Goal: Contribute content: Contribute content

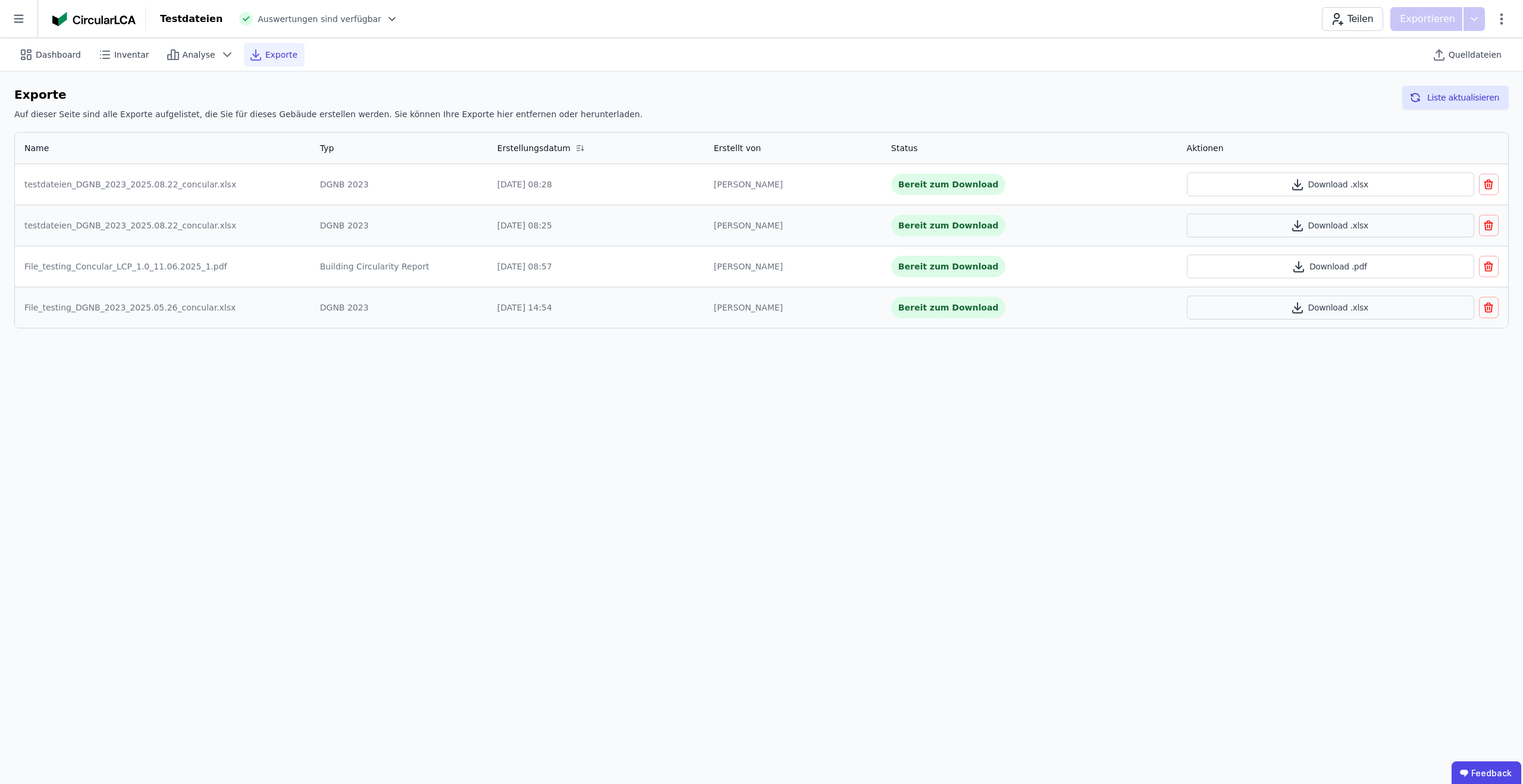
click at [21, 23] on icon at bounding box center [18, 18] width 37 height 37
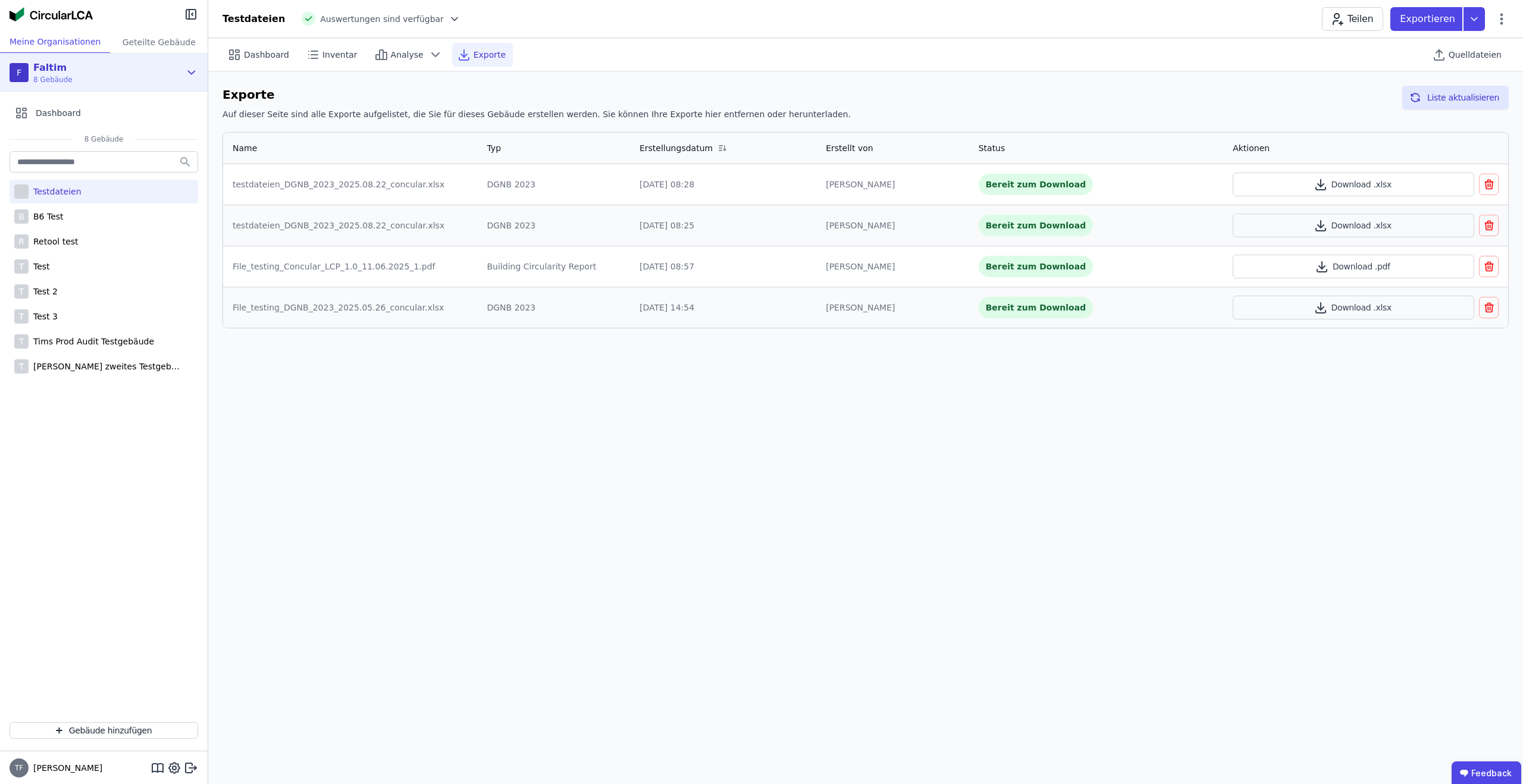
click at [122, 66] on div "F Faltim 8 Gebäude" at bounding box center [94, 72] width 171 height 23
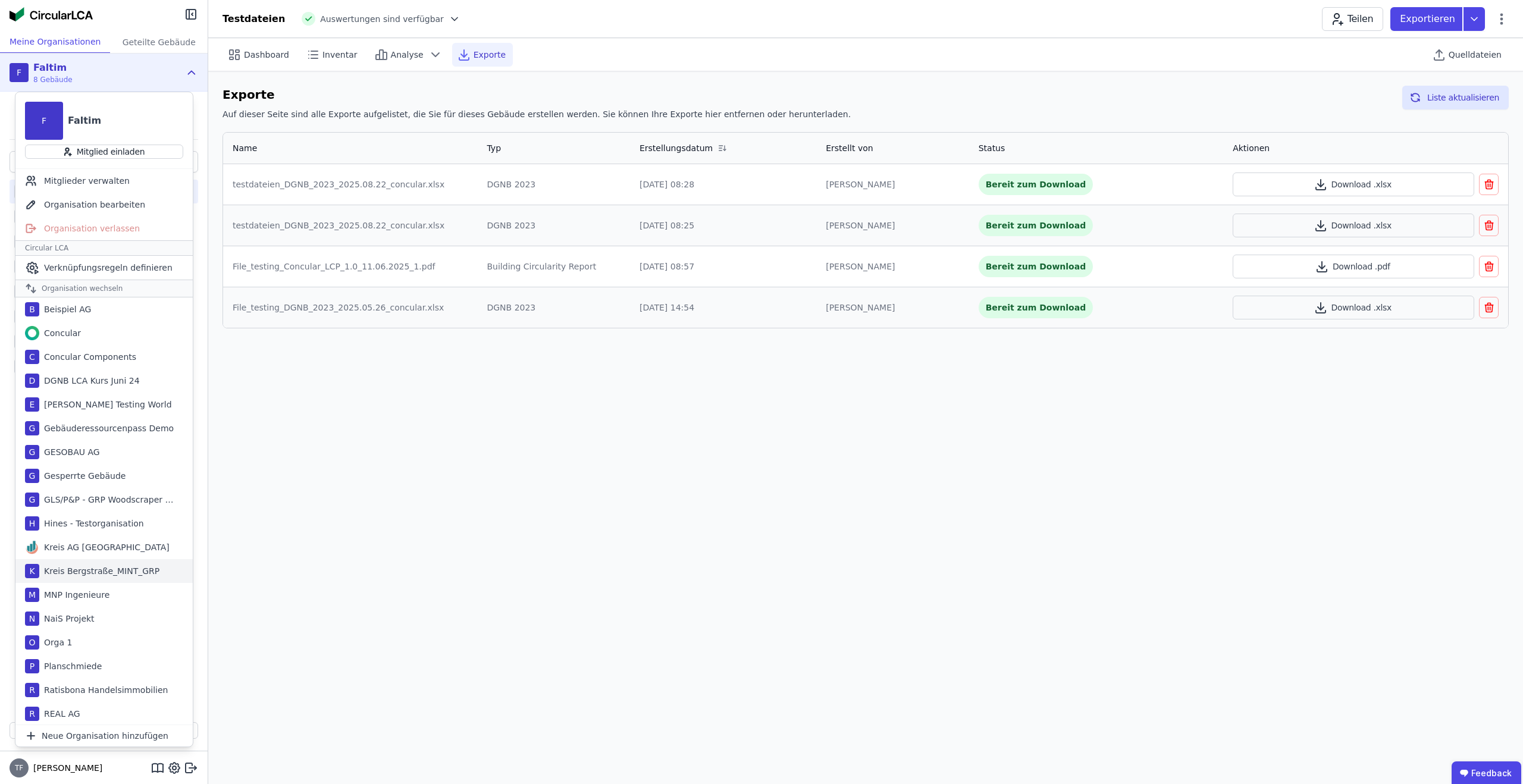
click at [100, 596] on div "MNP Ingenieure" at bounding box center [75, 594] width 70 height 12
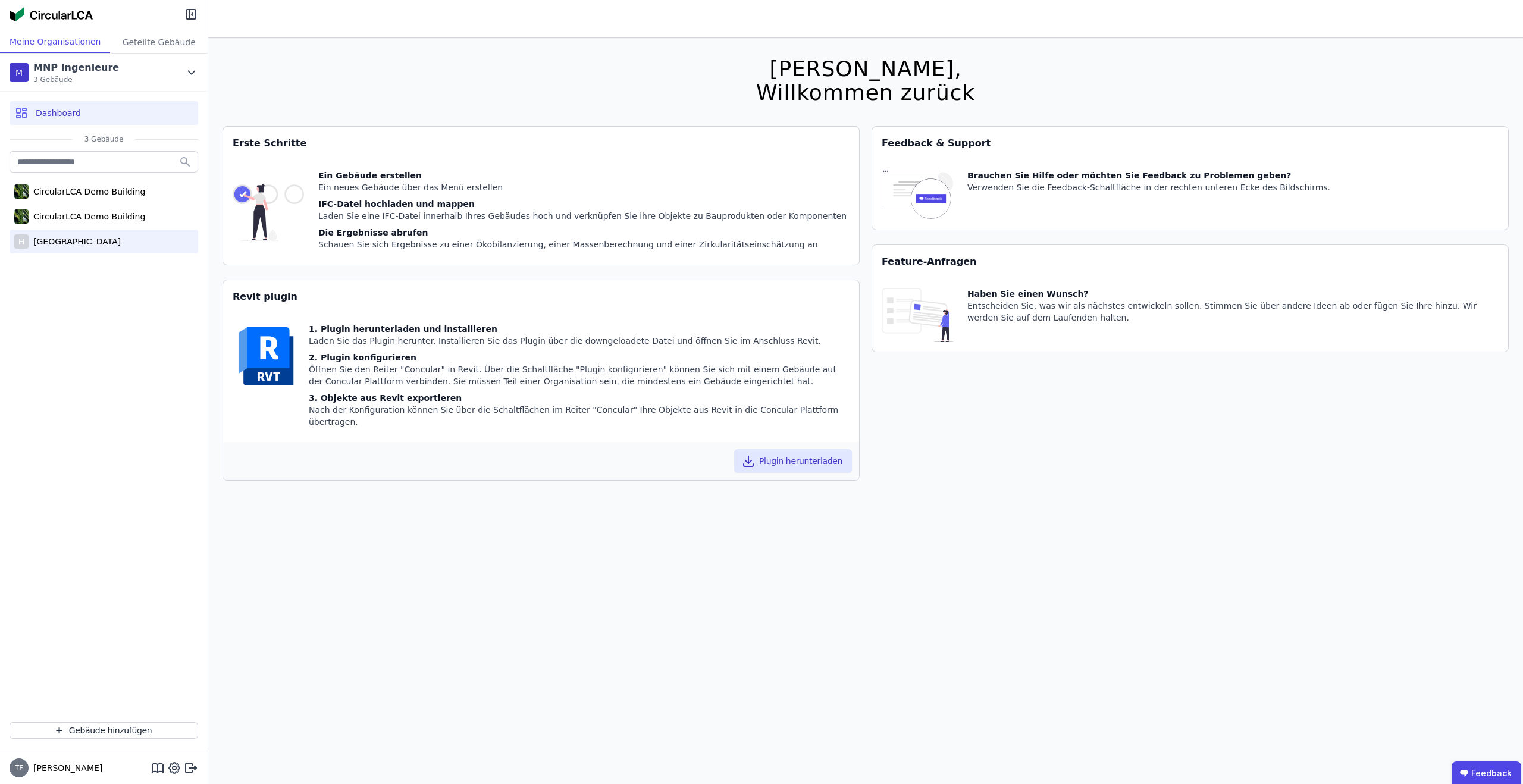
click at [75, 239] on div "Haus B Lübeck" at bounding box center [75, 242] width 92 height 12
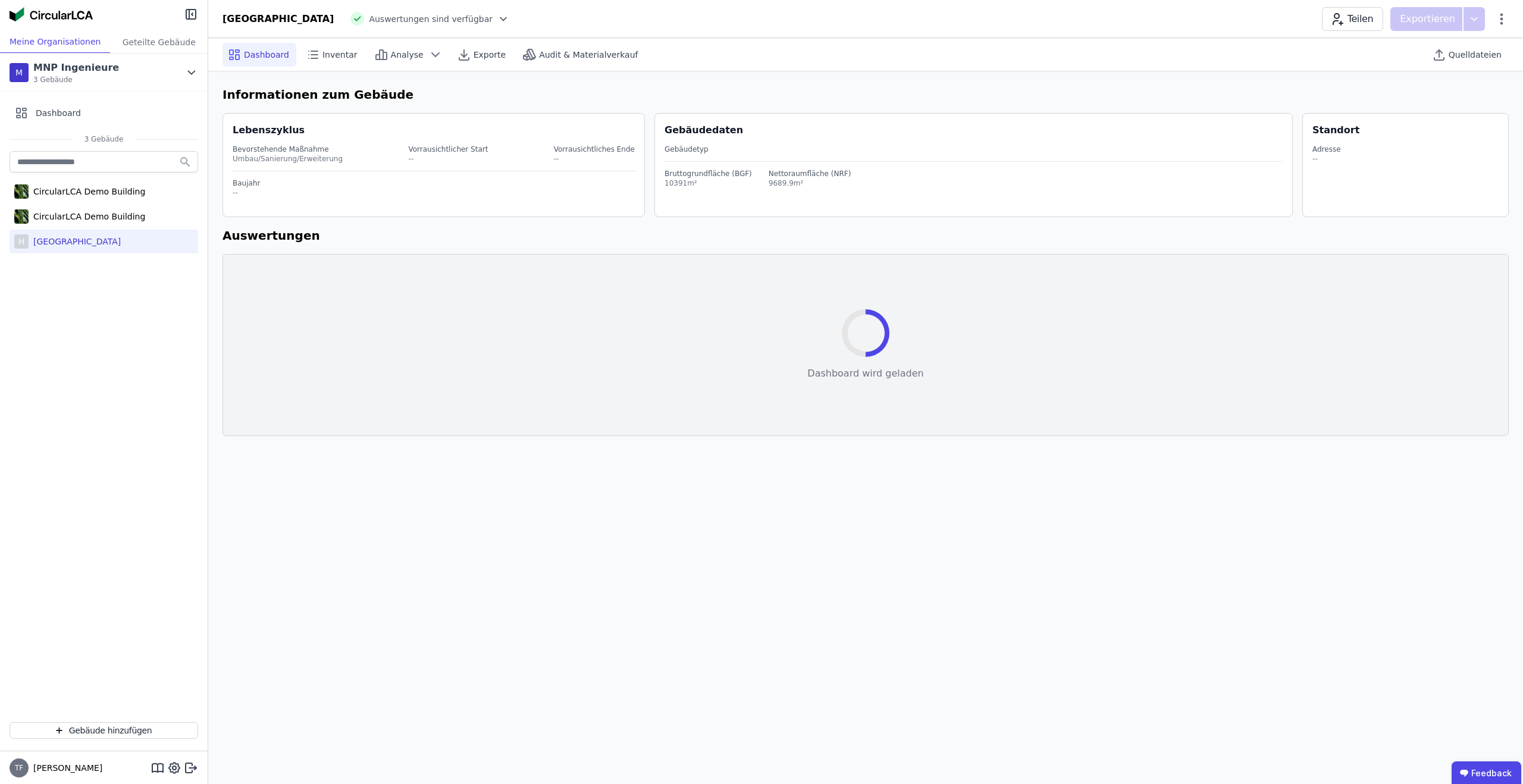
select select "*"
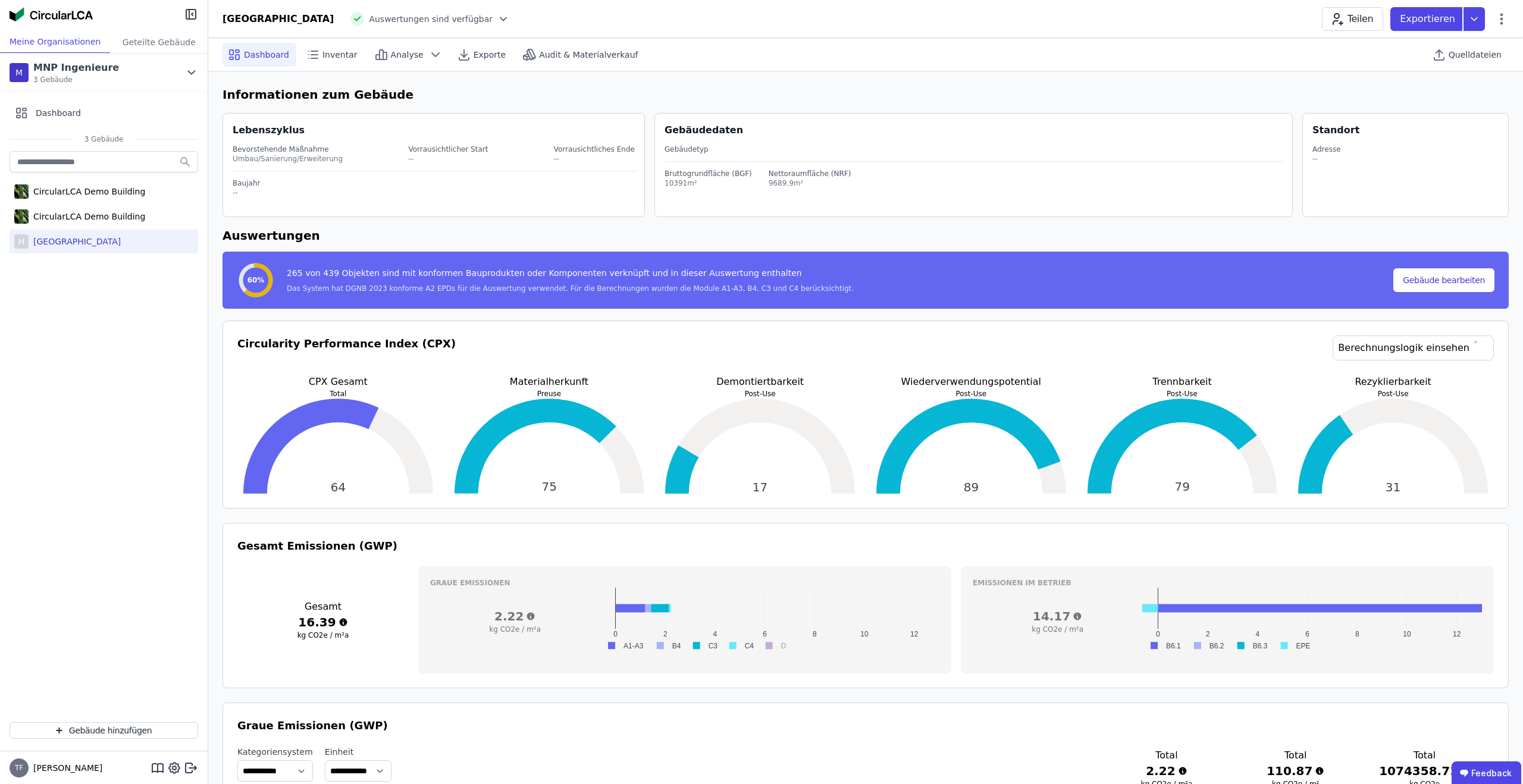
click at [1467, 40] on div "Quelldateien" at bounding box center [1467, 54] width 81 height 33
click at [1467, 45] on div "Quelldateien" at bounding box center [1467, 54] width 81 height 23
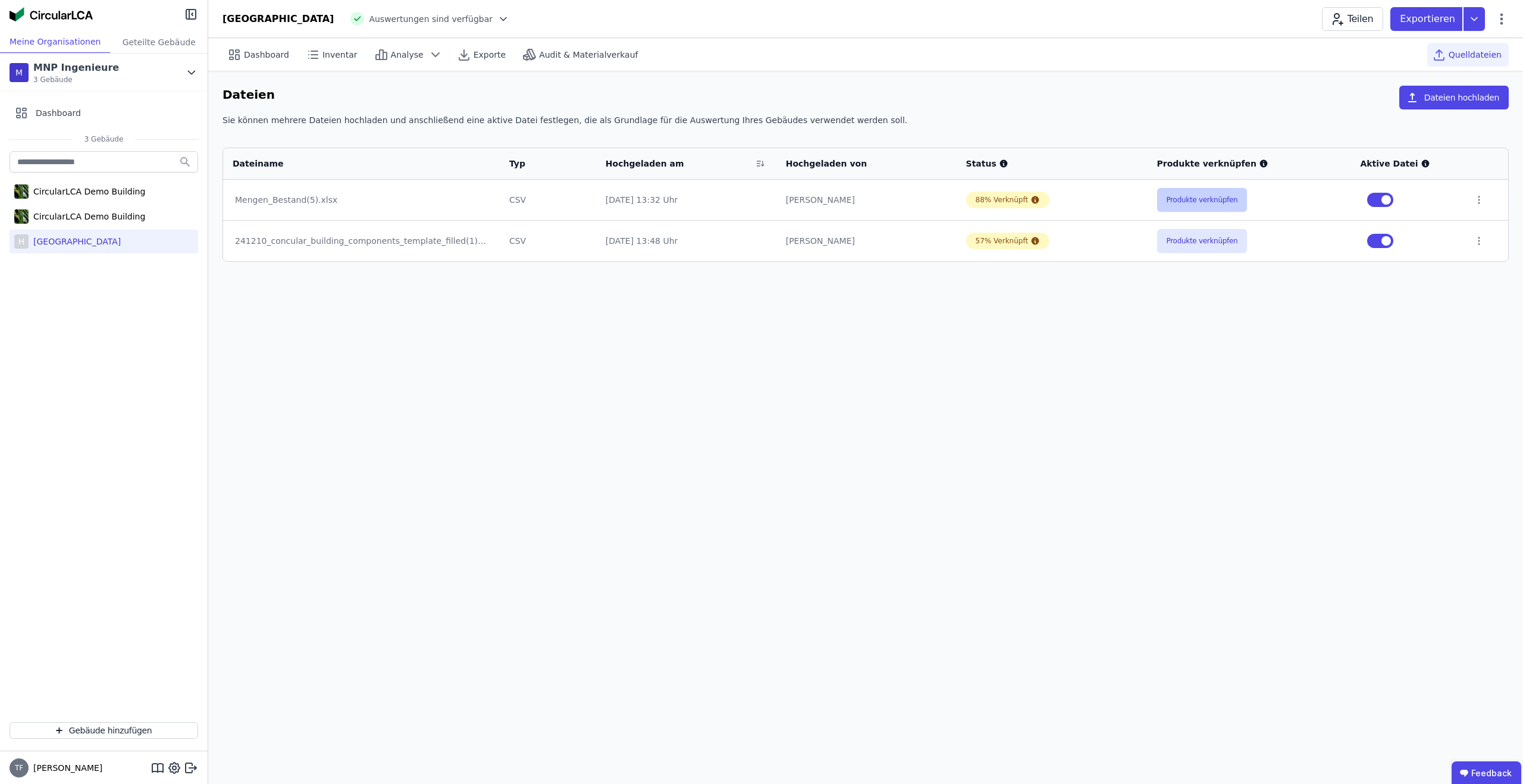
click at [1183, 195] on button "Produkte verknüpfen" at bounding box center [1202, 200] width 90 height 23
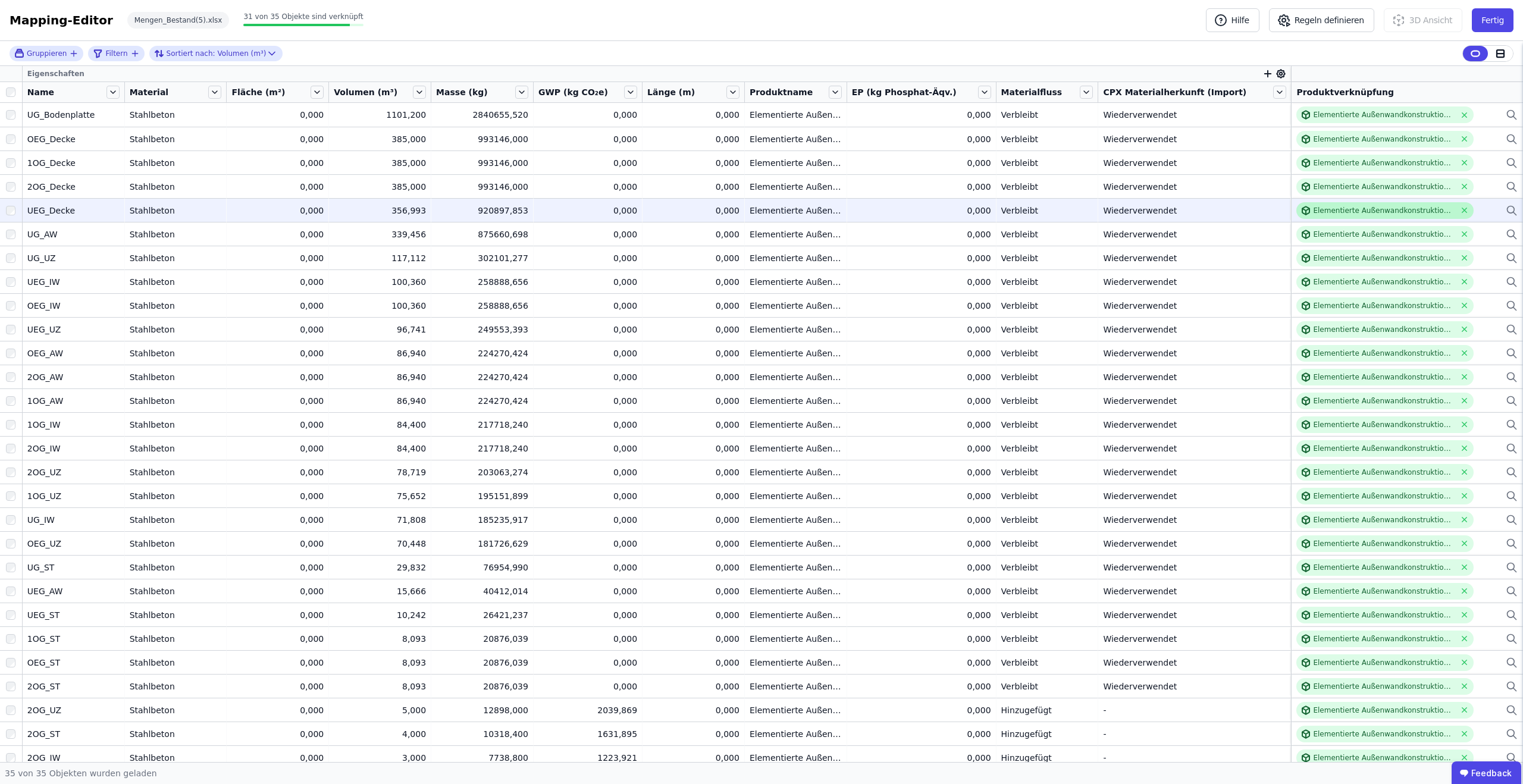
click at [1394, 206] on div "Elementierte Außenwandkonstruktion - Stahlbeton - C20/25 - 4%" at bounding box center [1383, 210] width 141 height 10
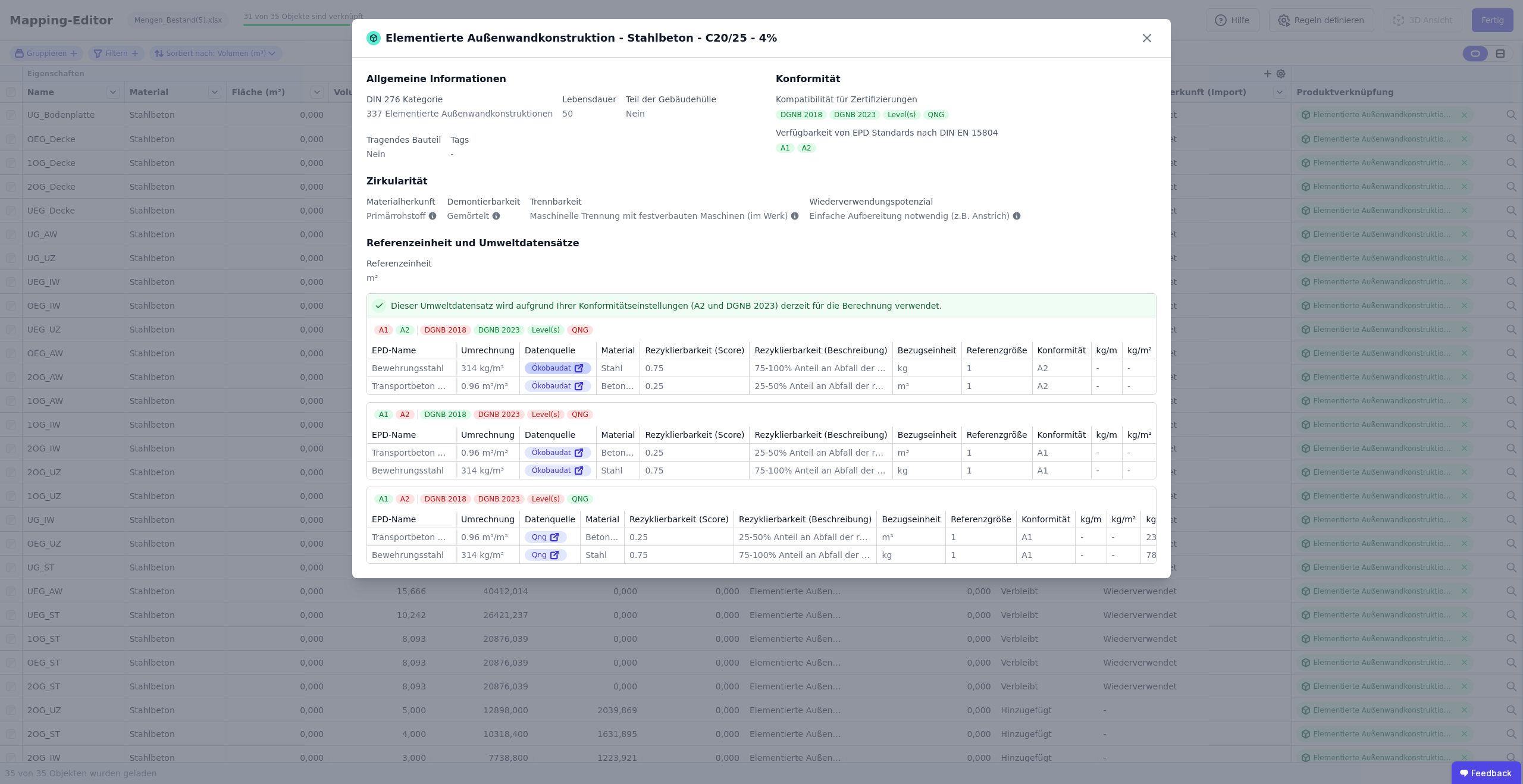
click at [542, 367] on div "Ökobaudat" at bounding box center [558, 368] width 67 height 12
click at [571, 368] on link at bounding box center [578, 367] width 13 height 14
click at [1147, 37] on icon at bounding box center [1147, 38] width 7 height 7
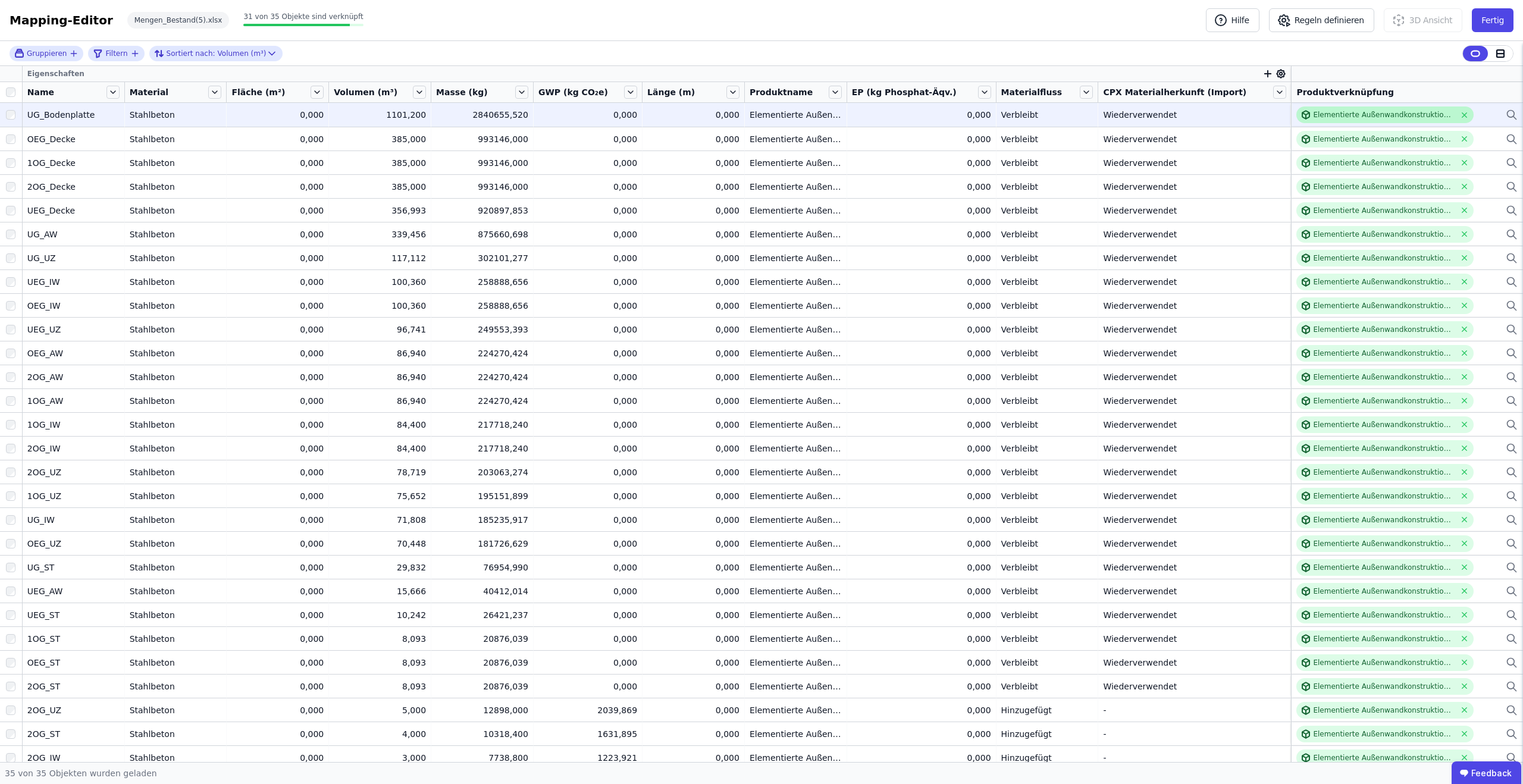
click at [1388, 111] on div "Elementierte Außenwandkonstruktion - Stahlbeton - C20/25 - 4%" at bounding box center [1383, 114] width 141 height 10
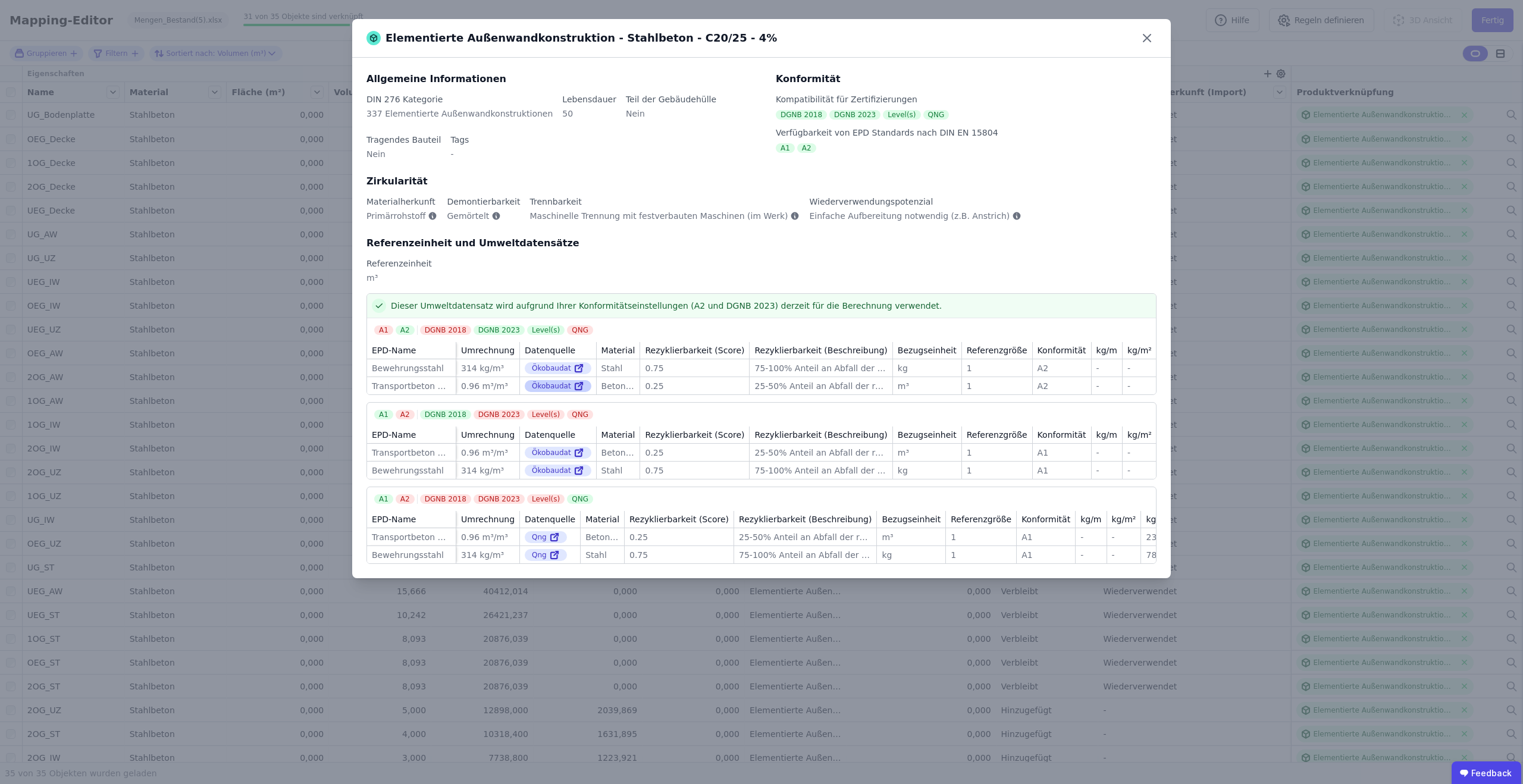
click at [578, 385] on icon at bounding box center [581, 384] width 4 height 4
click at [1144, 34] on icon at bounding box center [1147, 38] width 19 height 19
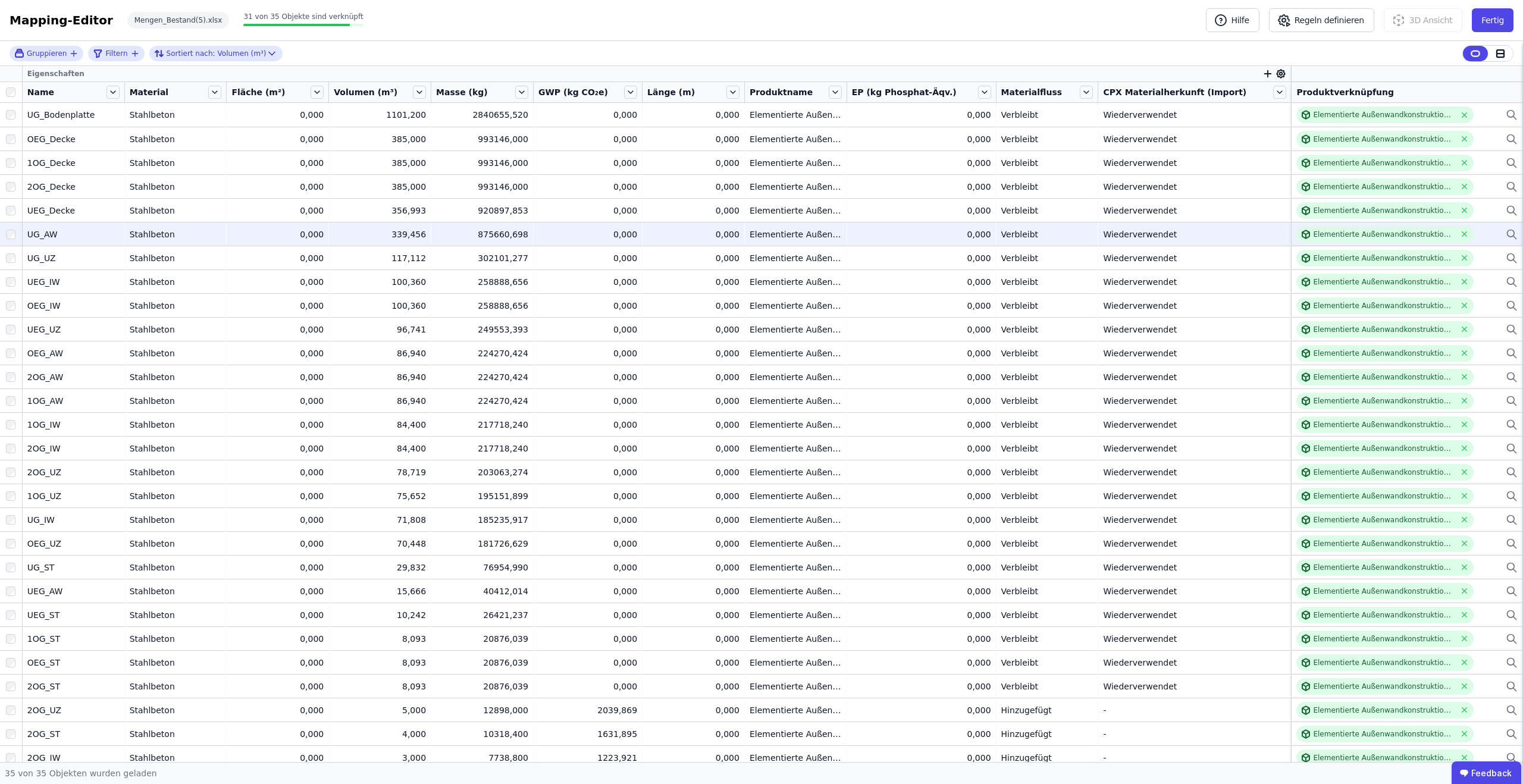
click at [592, 244] on td "0,000 0,000" at bounding box center [588, 234] width 109 height 23
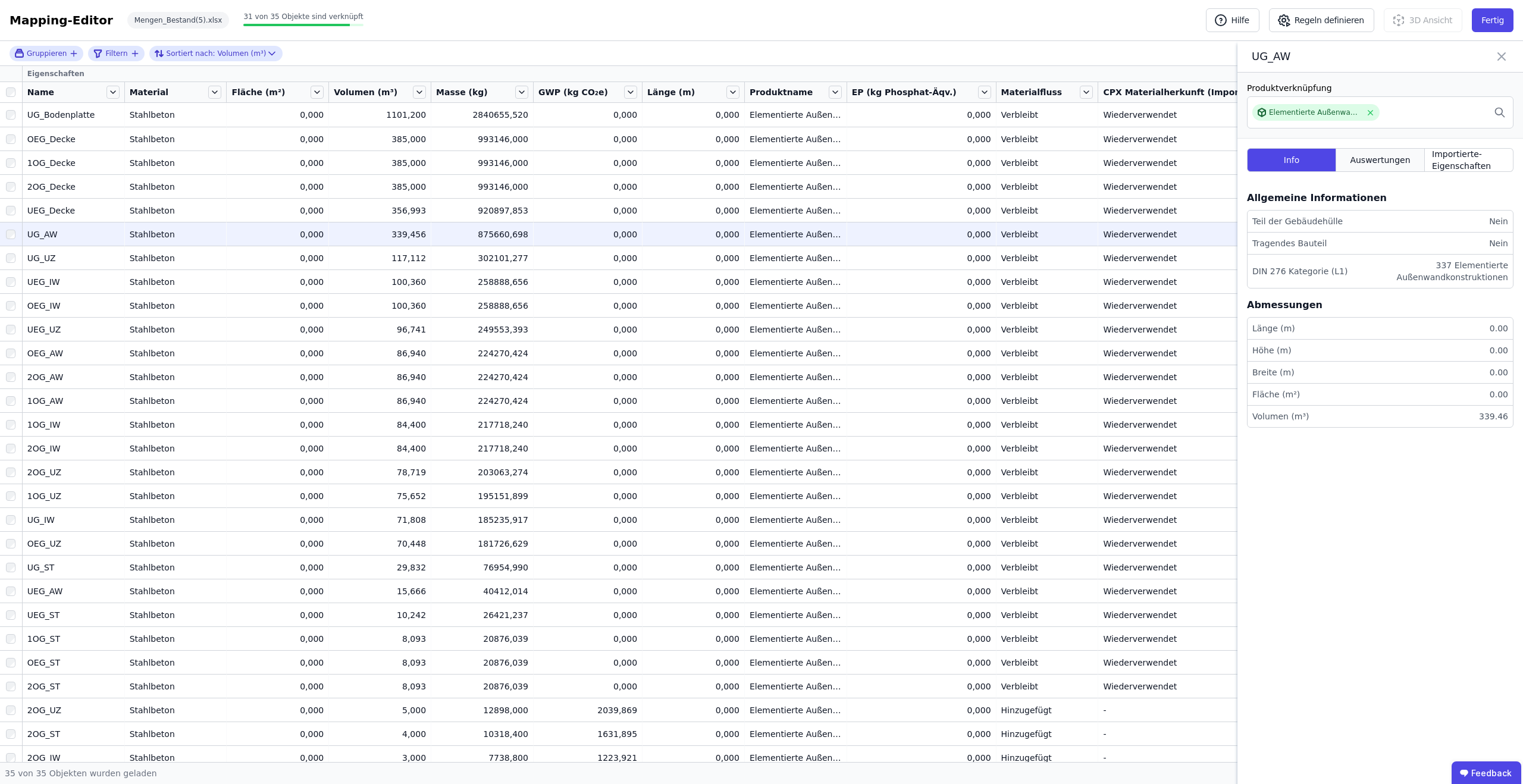
click at [1397, 166] on div "Auswertungen" at bounding box center [1380, 160] width 89 height 23
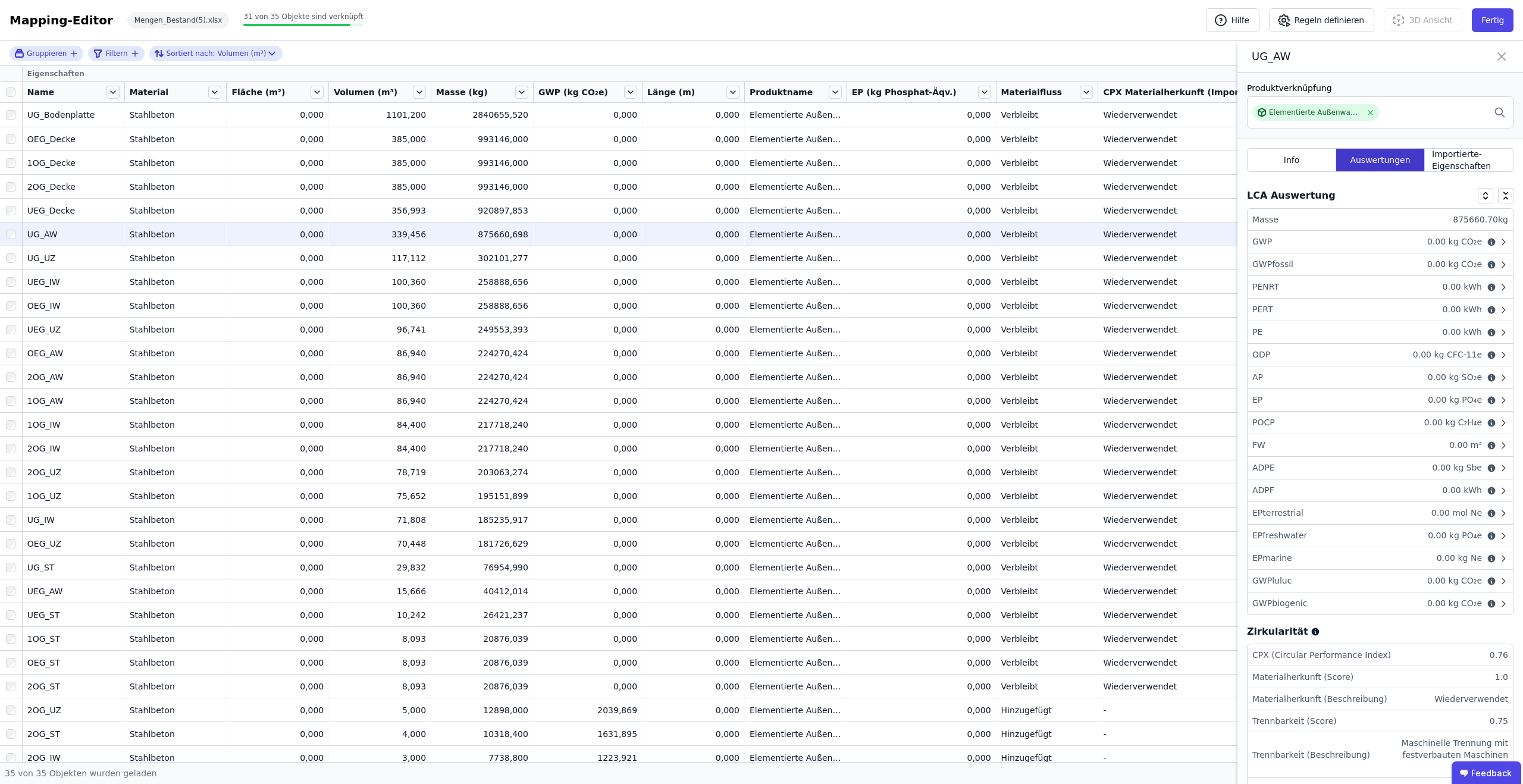
scroll to position [4, 0]
click at [1394, 247] on div "GWP 0.00 kg CO₂e" at bounding box center [1380, 241] width 265 height 23
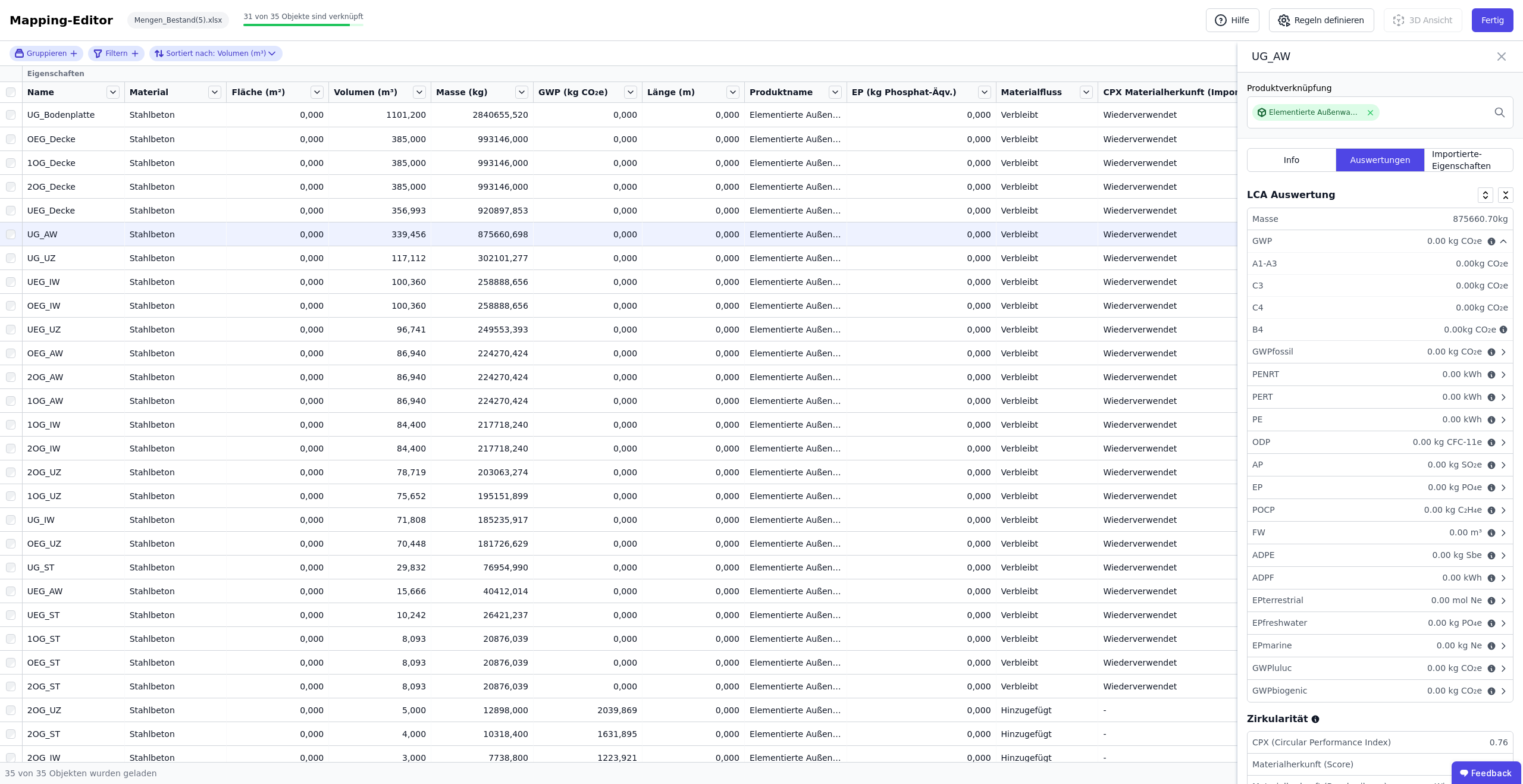
click at [1500, 58] on icon at bounding box center [1502, 56] width 7 height 7
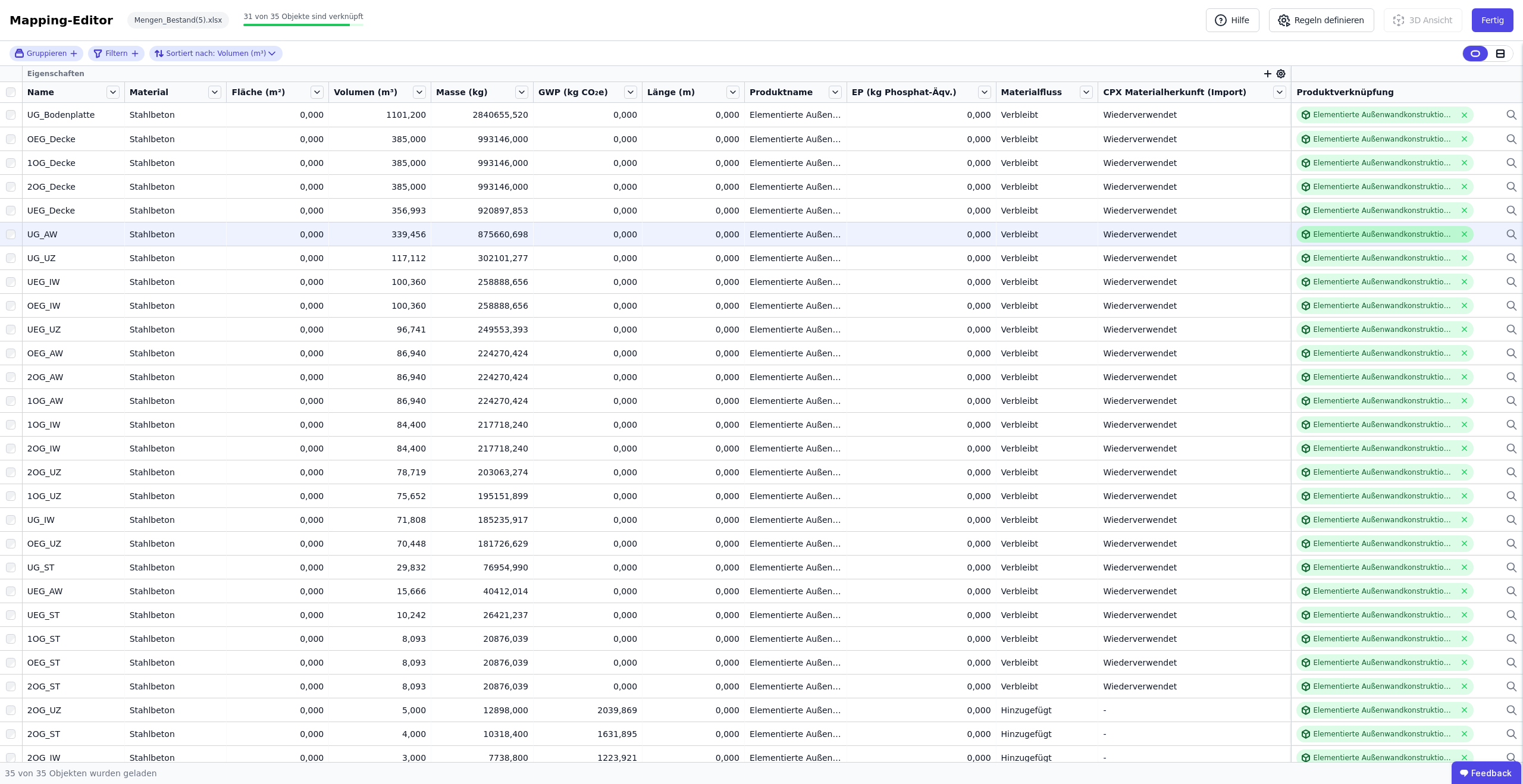
click at [1313, 232] on div "Elementierte Außenwandkonstruktion - Stahlbeton - C20/25 - 4%" at bounding box center [1383, 234] width 141 height 10
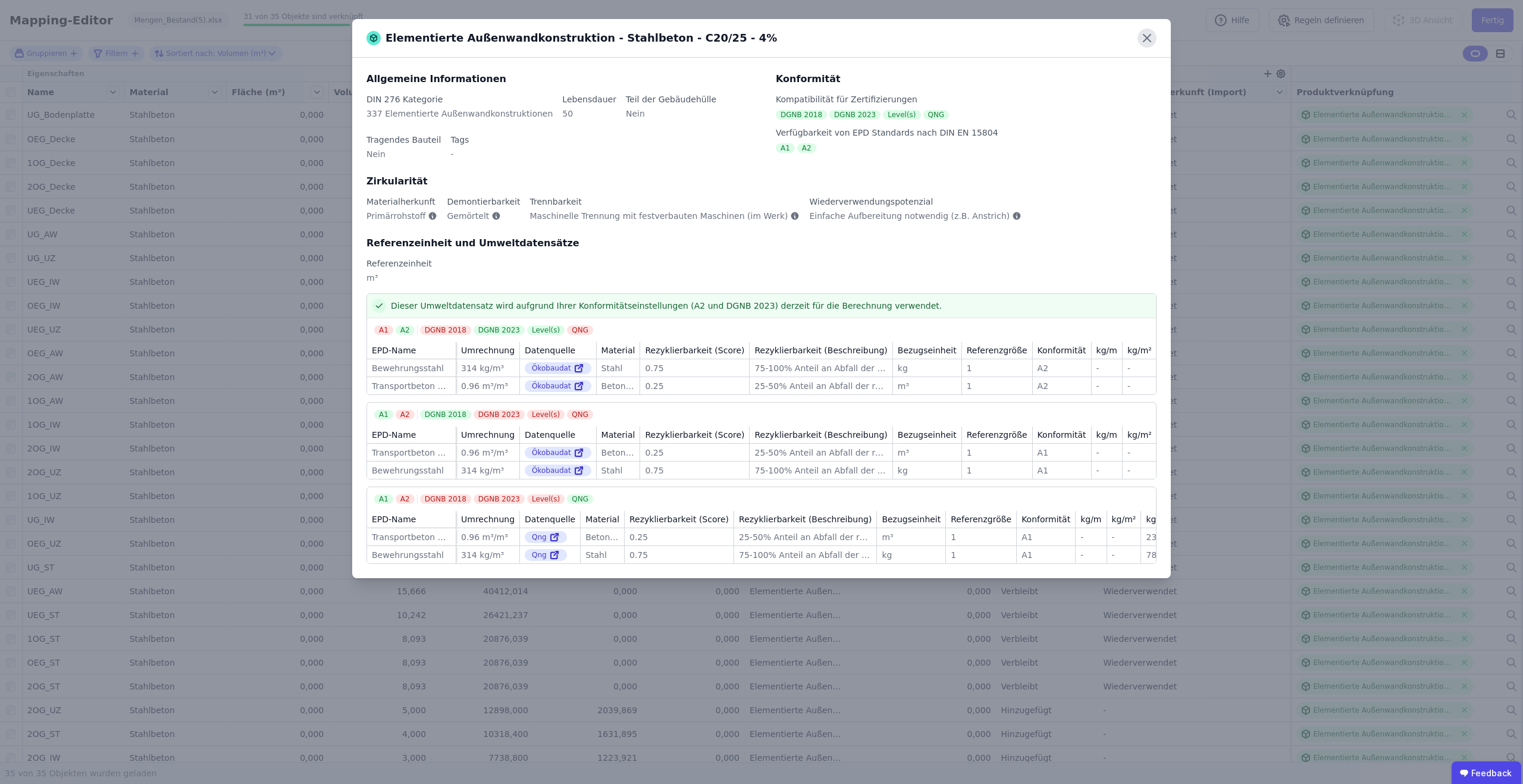
click at [1152, 37] on icon at bounding box center [1147, 38] width 19 height 19
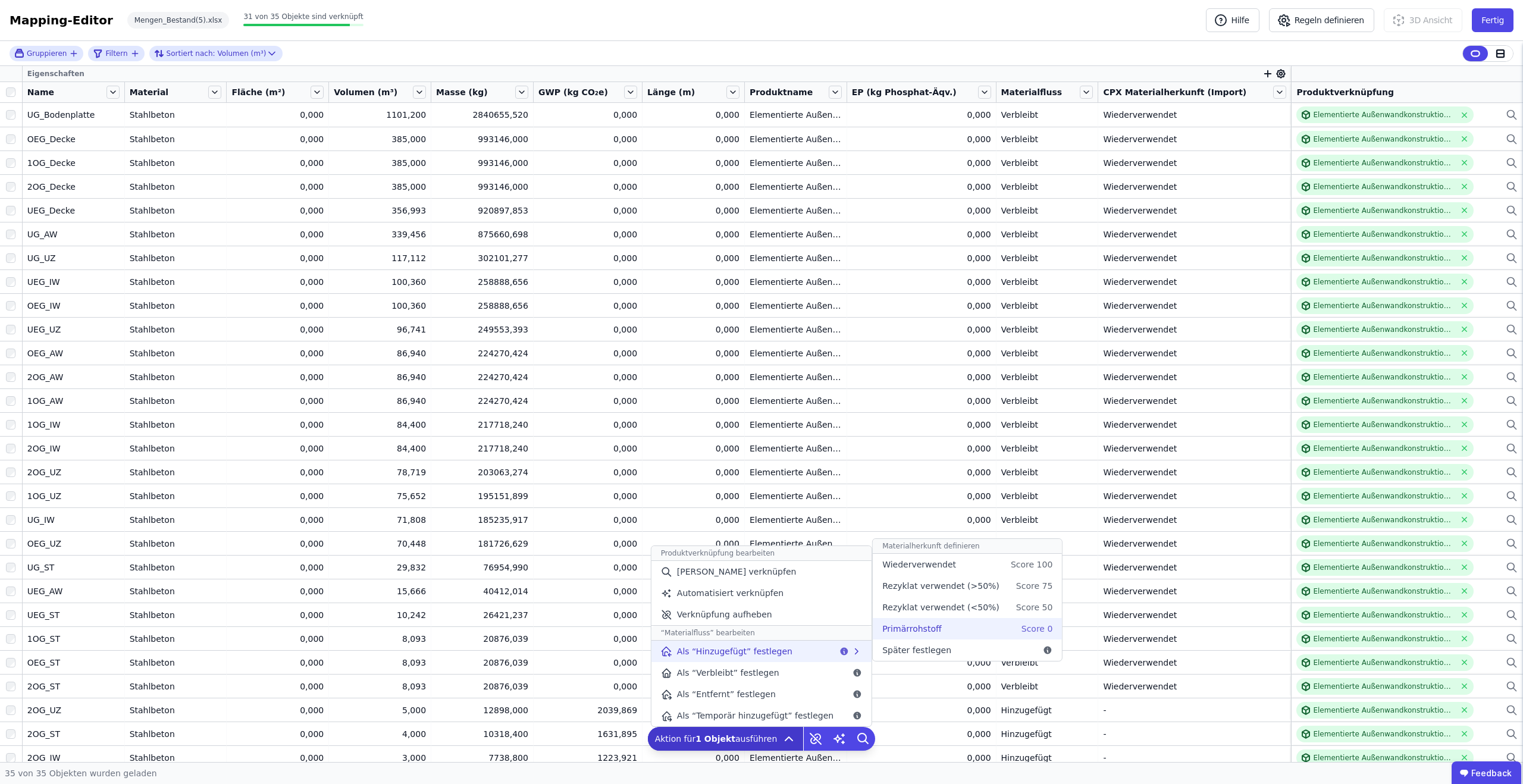
click at [909, 632] on span "Primärrohstoff" at bounding box center [912, 629] width 59 height 12
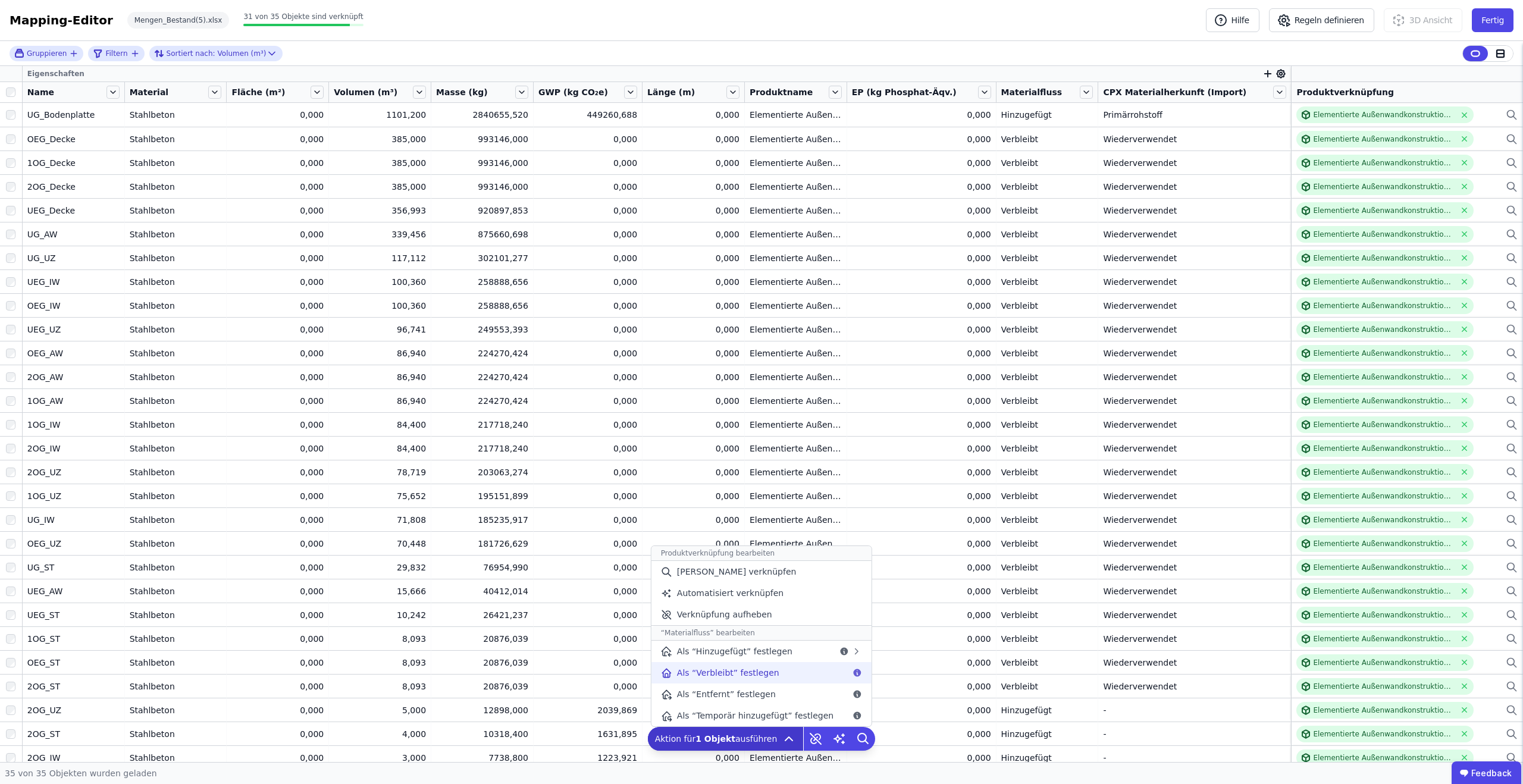
click at [782, 668] on div "Als “Verbleibt” festlegen" at bounding box center [762, 672] width 220 height 21
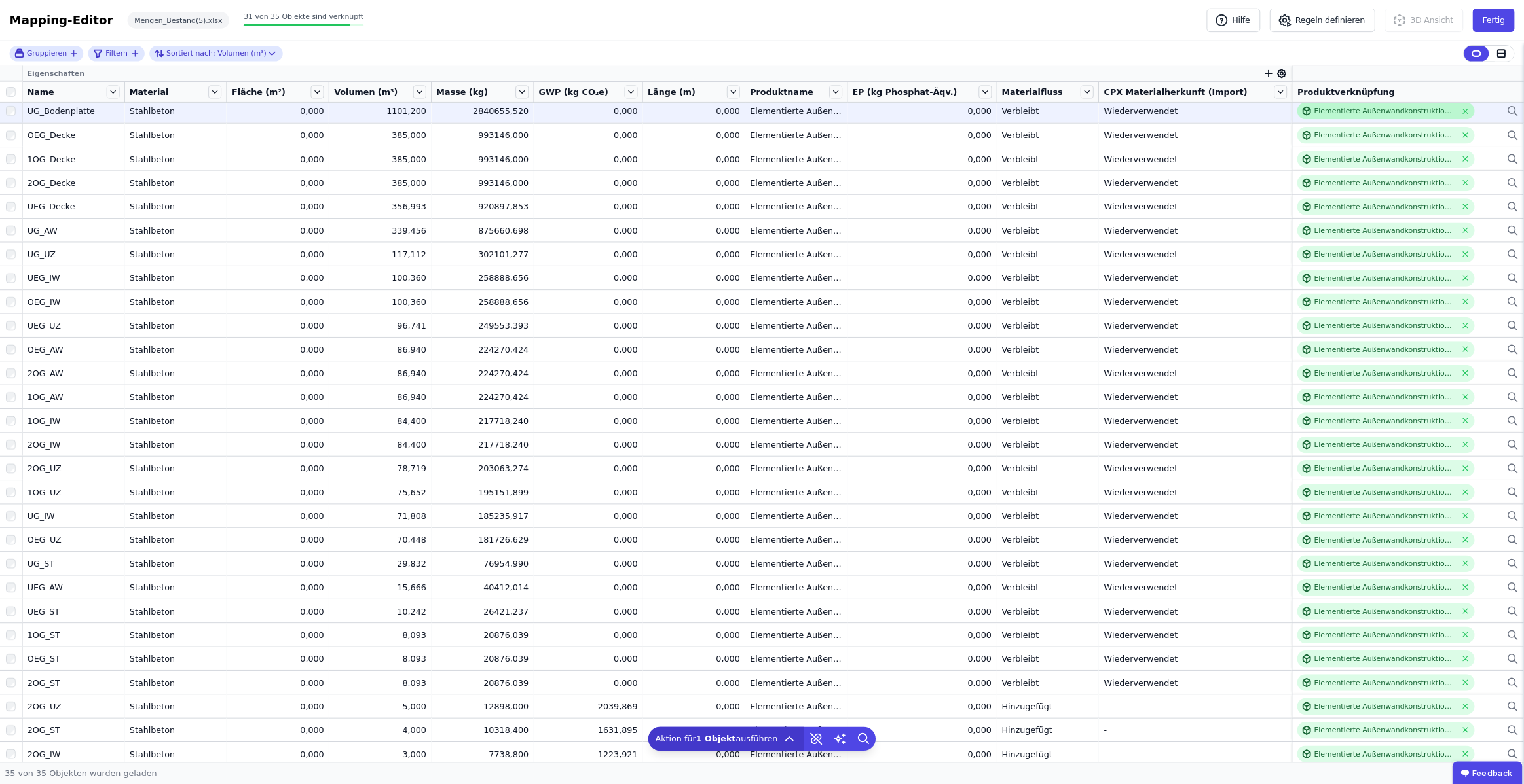
scroll to position [7, 0]
click at [1480, 120] on div "Elementierte Außenwandkonstruktion - Stahlbeton - C20/25 - 4%" at bounding box center [1522, 118] width 156 height 10
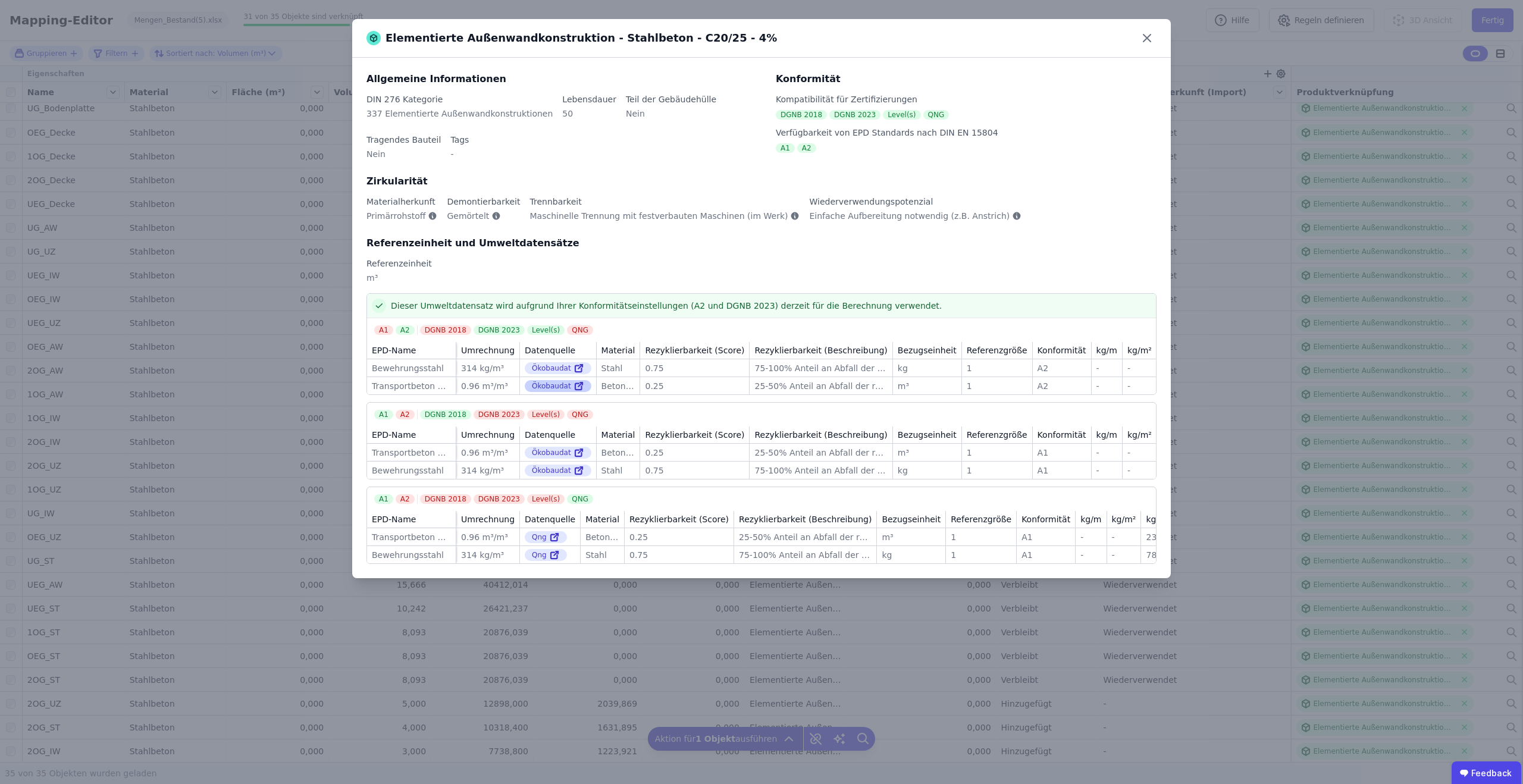
click at [565, 389] on div "Ökobaudat" at bounding box center [558, 386] width 67 height 12
click at [577, 387] on icon at bounding box center [578, 387] width 7 height 7
click at [1150, 44] on icon at bounding box center [1147, 38] width 19 height 19
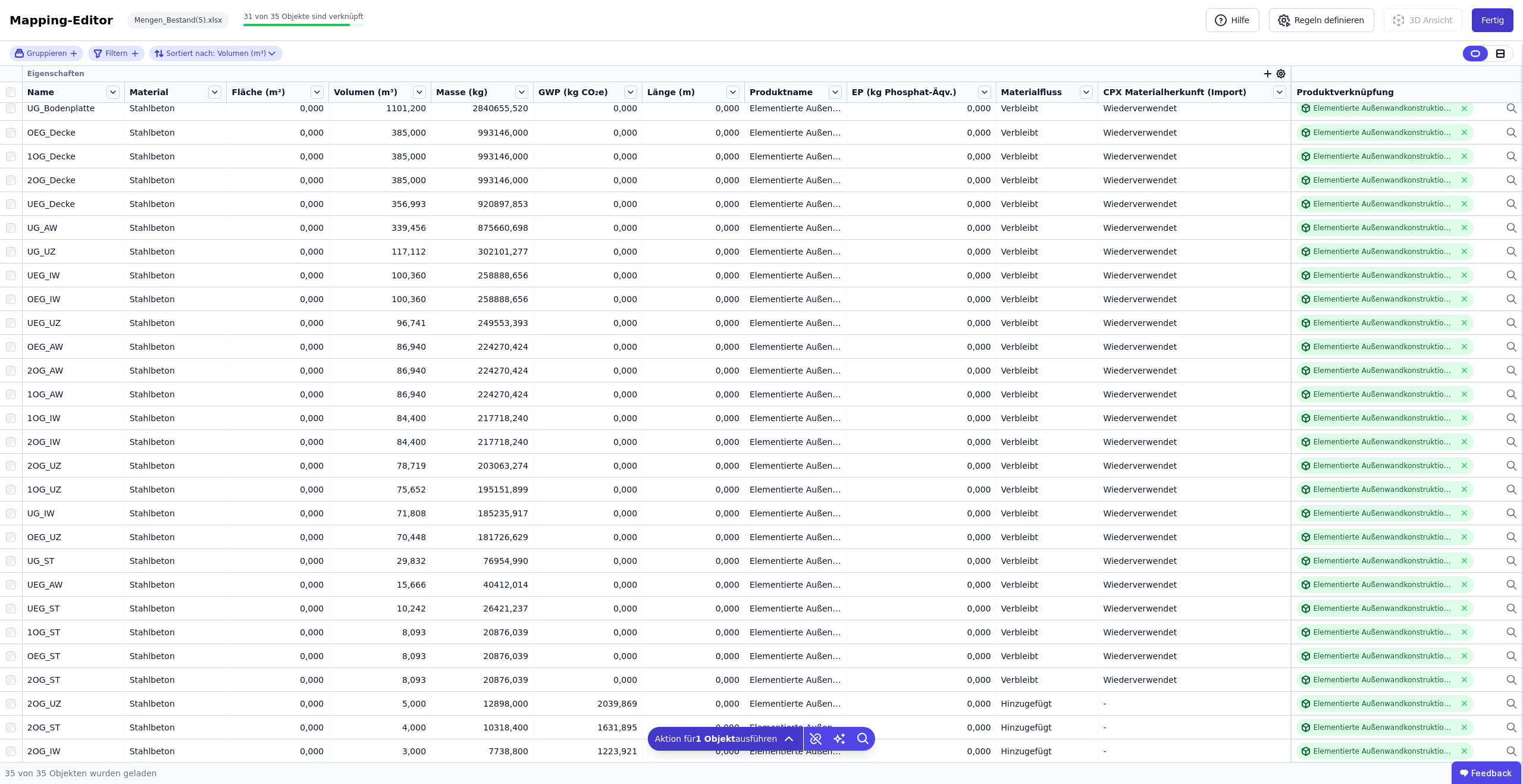
click at [1483, 12] on button "Fertig" at bounding box center [1492, 20] width 42 height 23
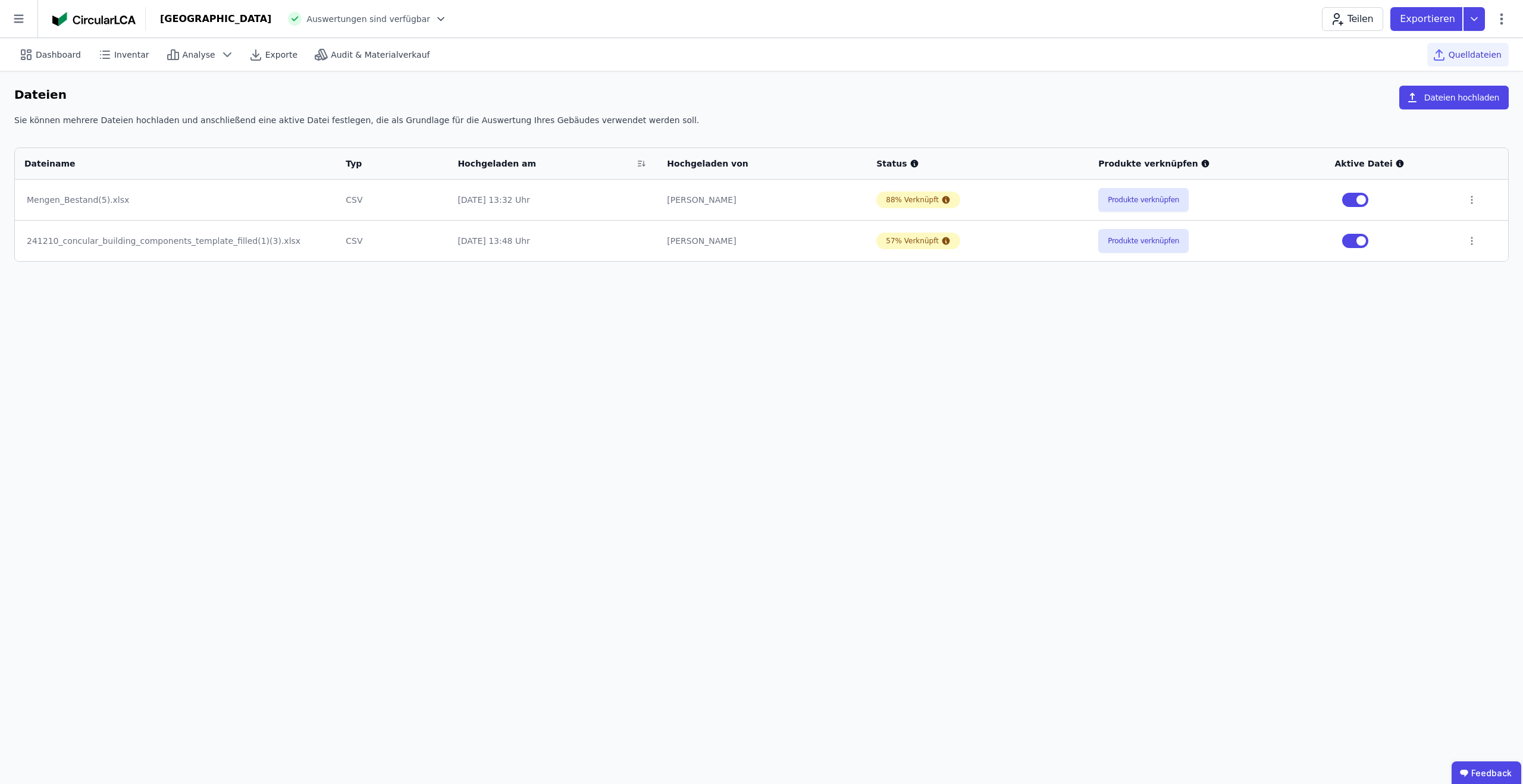
click at [18, 1] on icon at bounding box center [18, 18] width 37 height 37
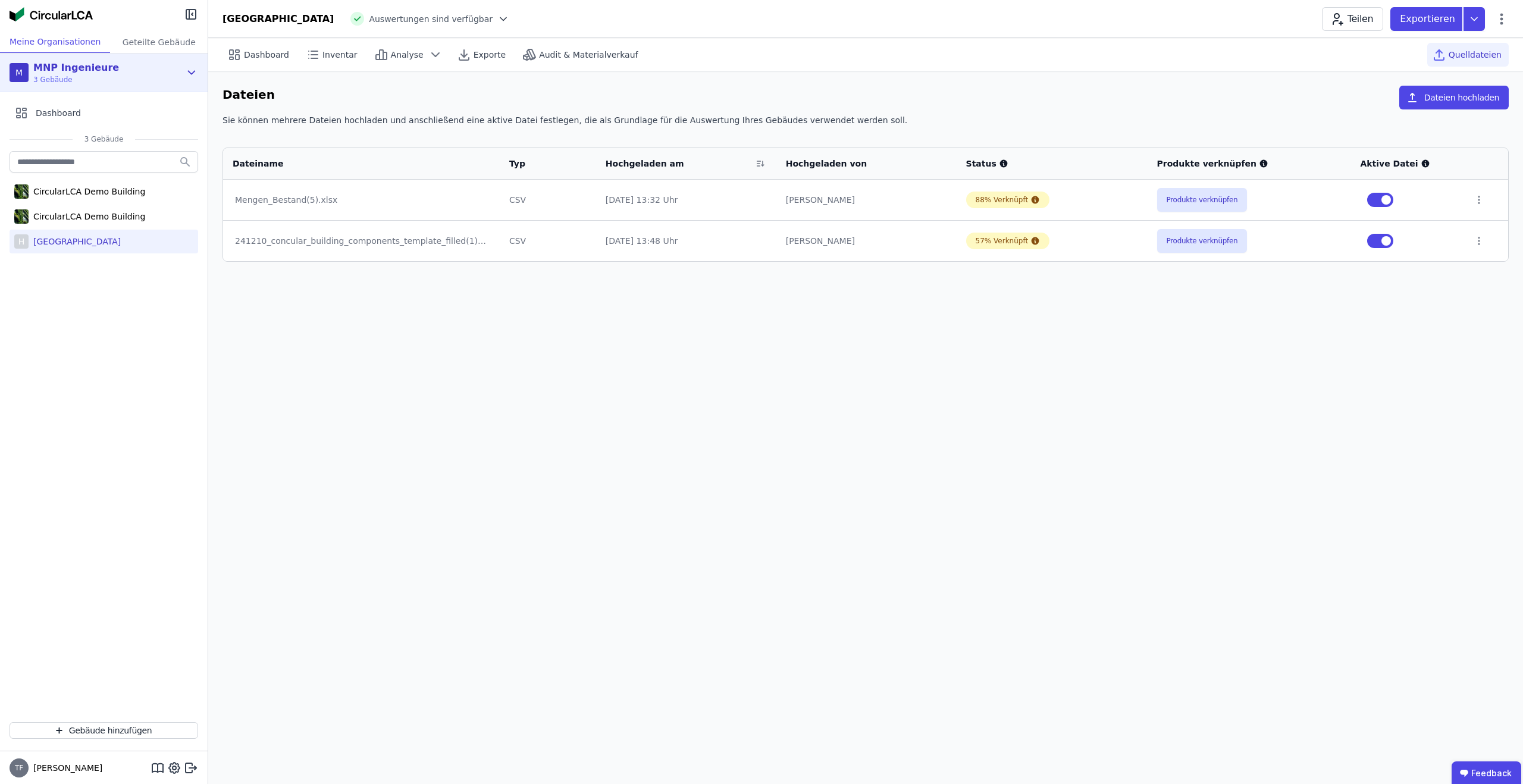
click at [55, 68] on div "MNP Ingenieure" at bounding box center [75, 67] width 86 height 14
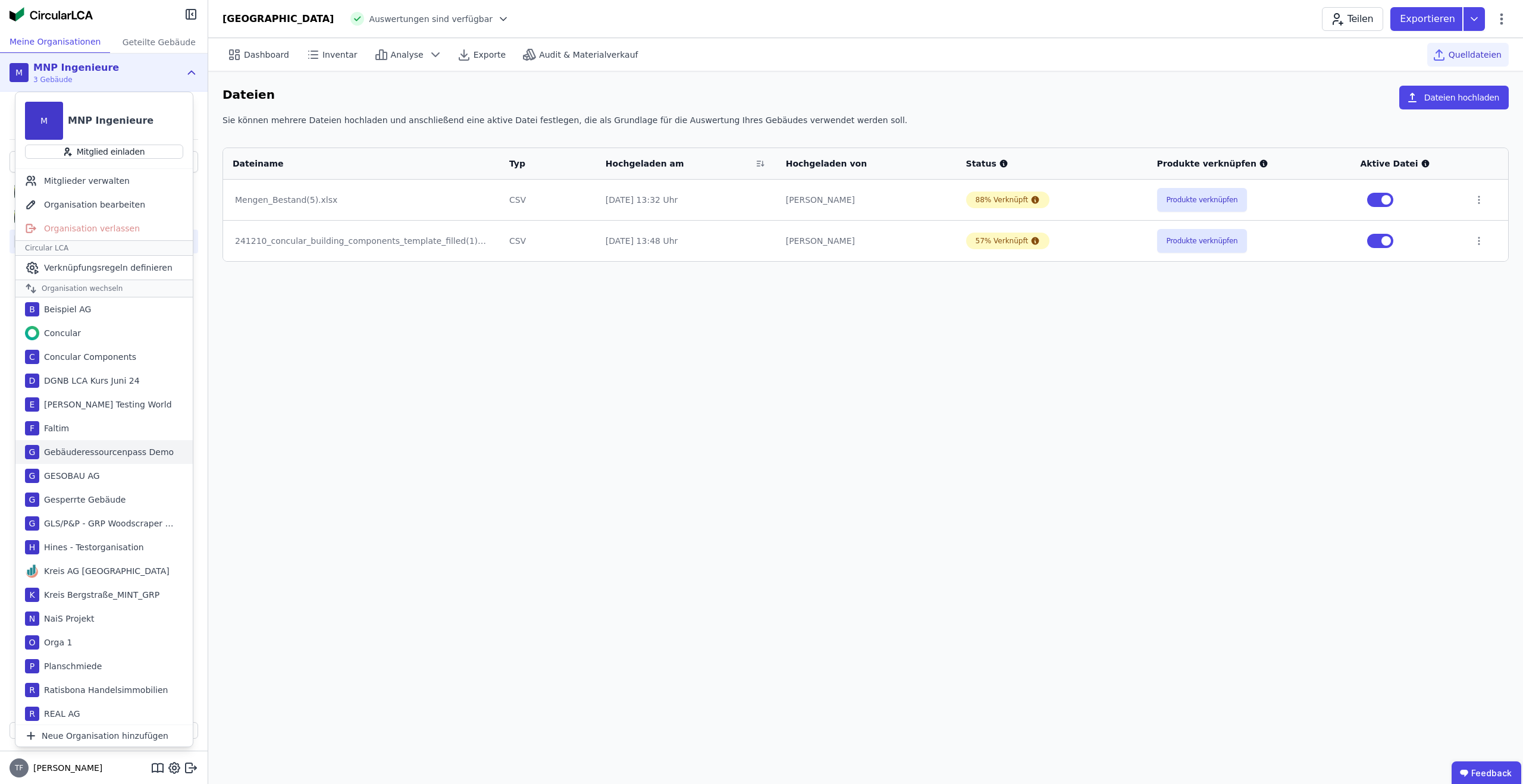
click at [75, 425] on div "F Faltim" at bounding box center [104, 428] width 177 height 23
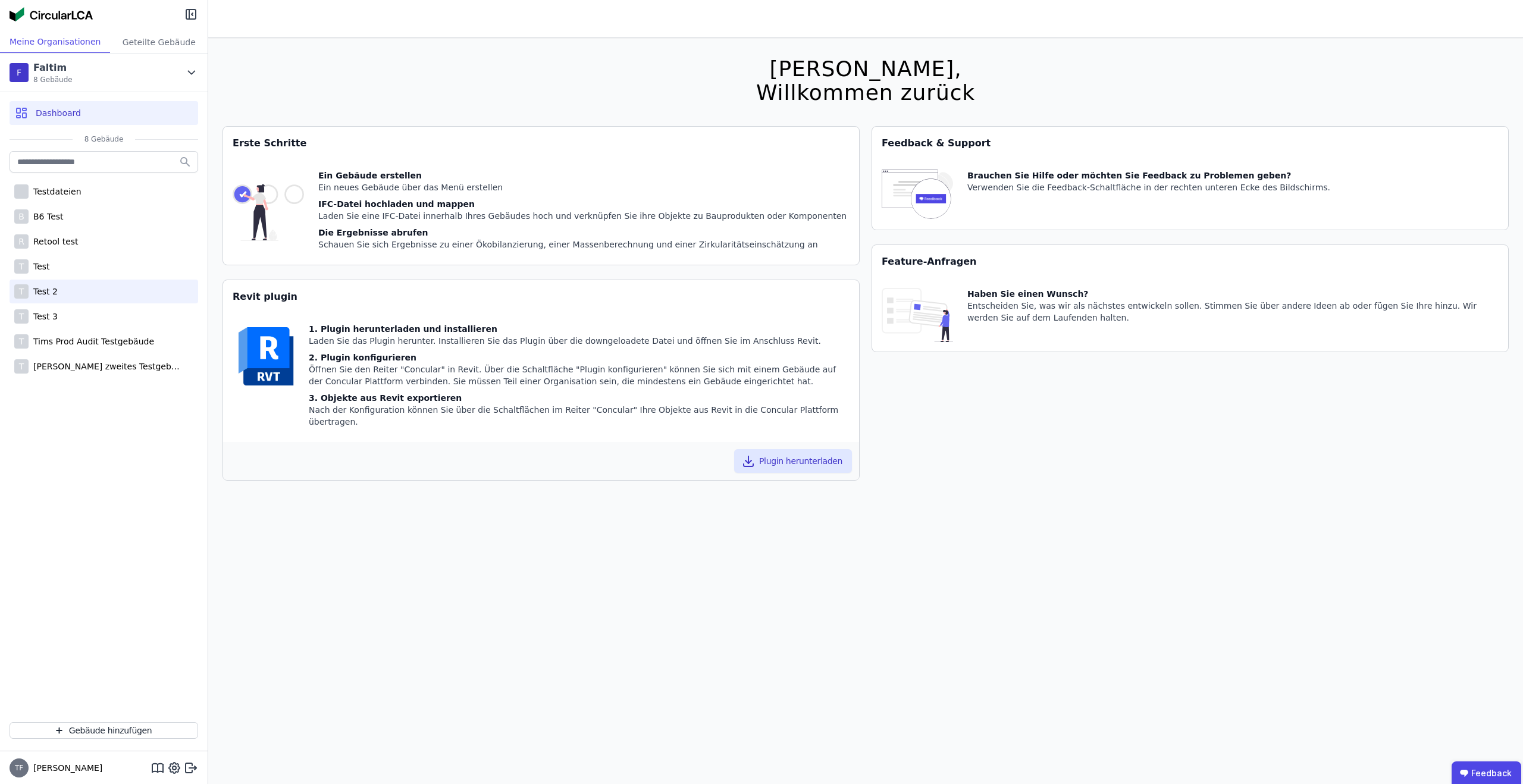
click at [67, 290] on div "T Test 2" at bounding box center [104, 291] width 189 height 23
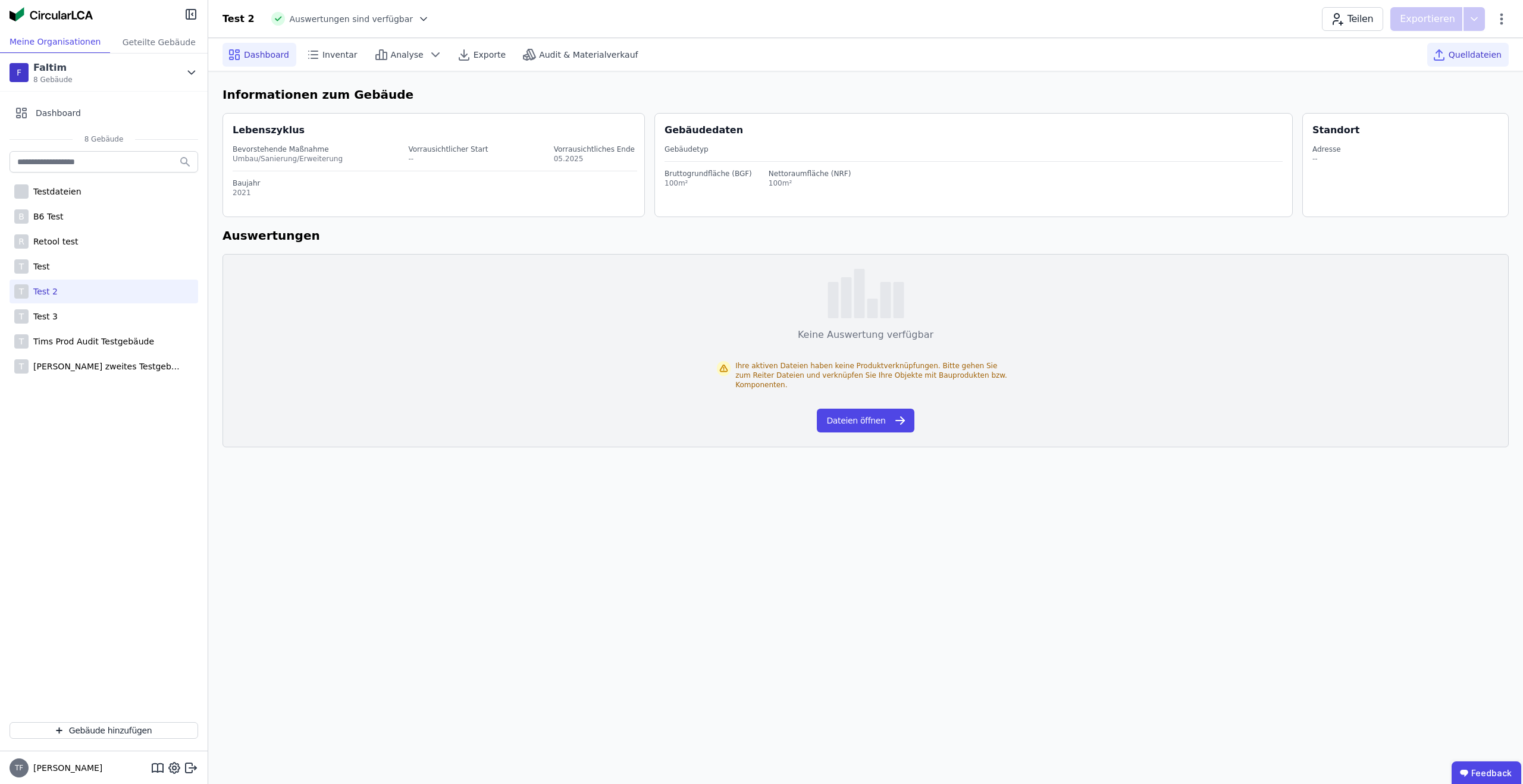
click at [1476, 58] on span "Quelldateien" at bounding box center [1475, 55] width 53 height 12
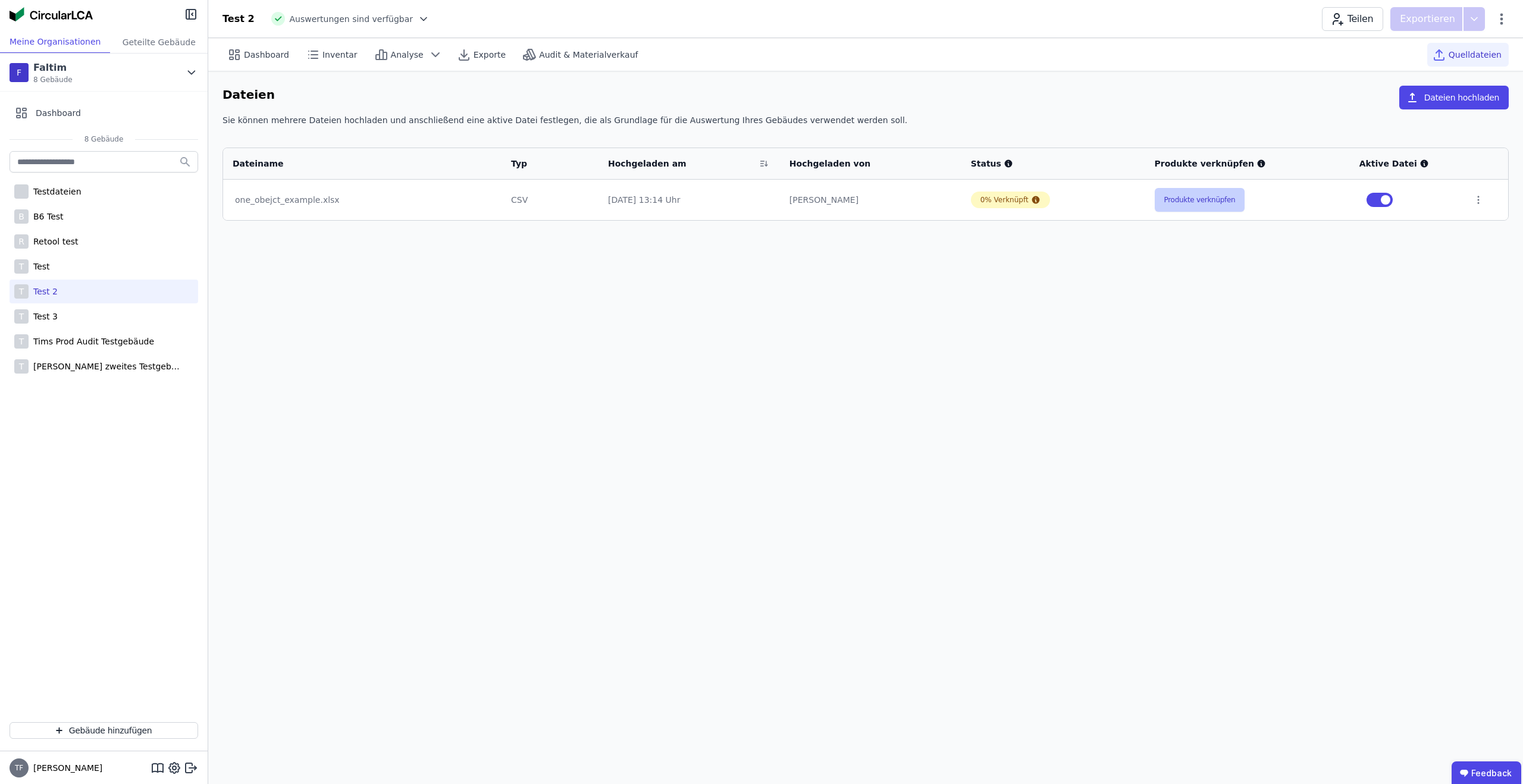
click at [1199, 210] on button "Produkte verknüpfen" at bounding box center [1199, 200] width 90 height 23
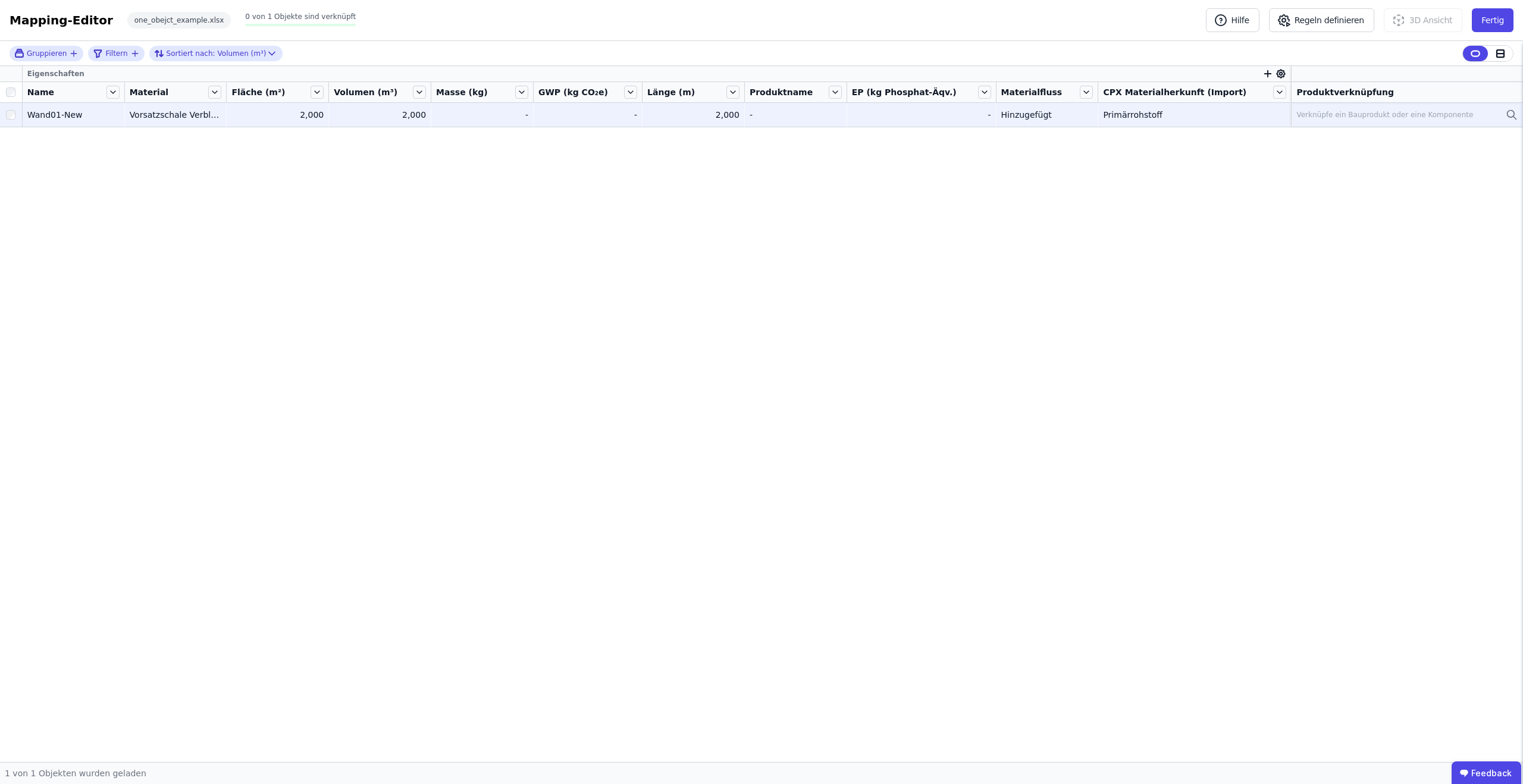
click at [1319, 117] on div "Verknüpfe ein Bauprodukt oder eine Komponente" at bounding box center [1384, 114] width 176 height 10
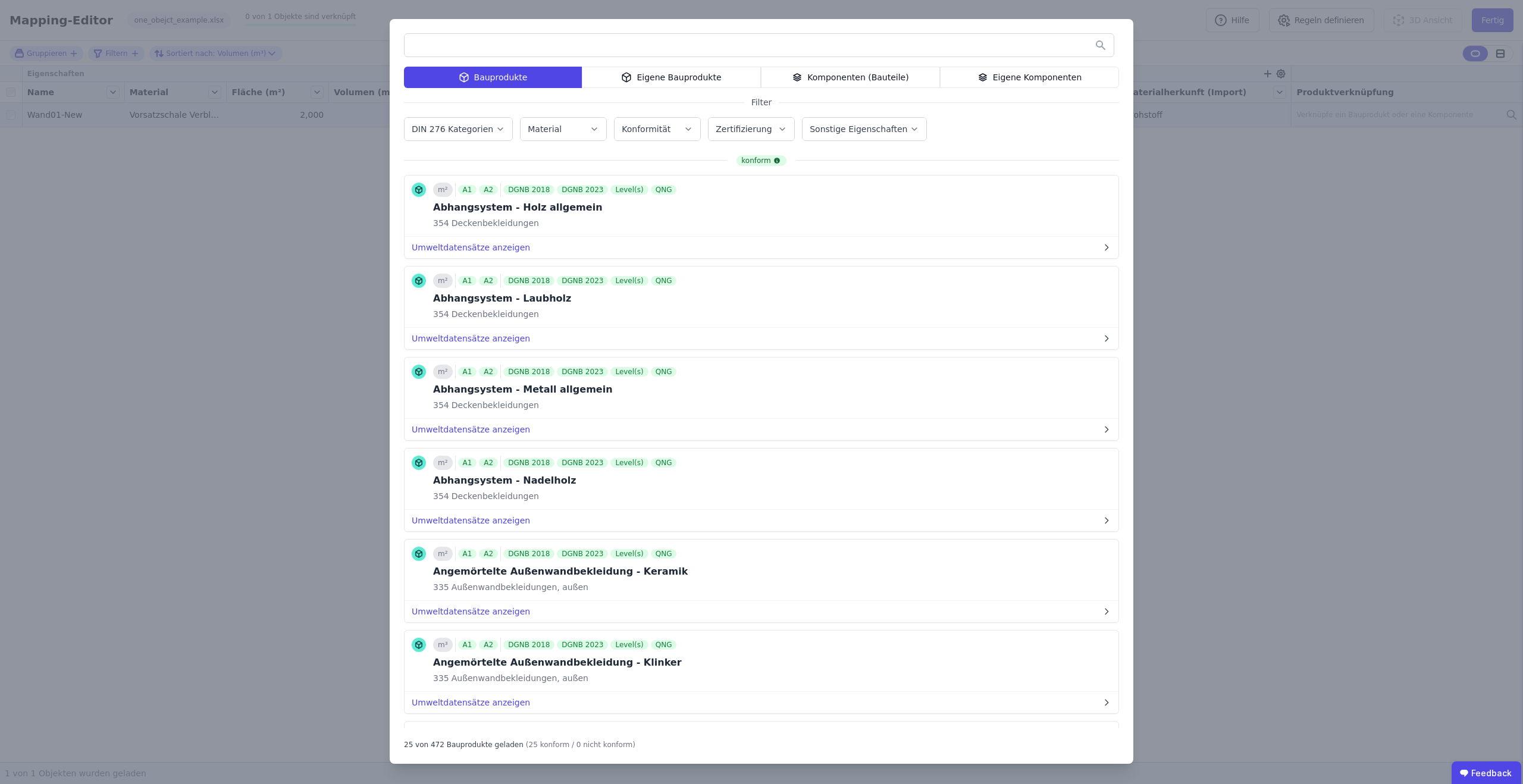
click at [1254, 217] on div "Bauprodukte Eigene Bauprodukte Komponenten (Bauteile) Eigene Komponenten Filter…" at bounding box center [762, 392] width 1523 height 784
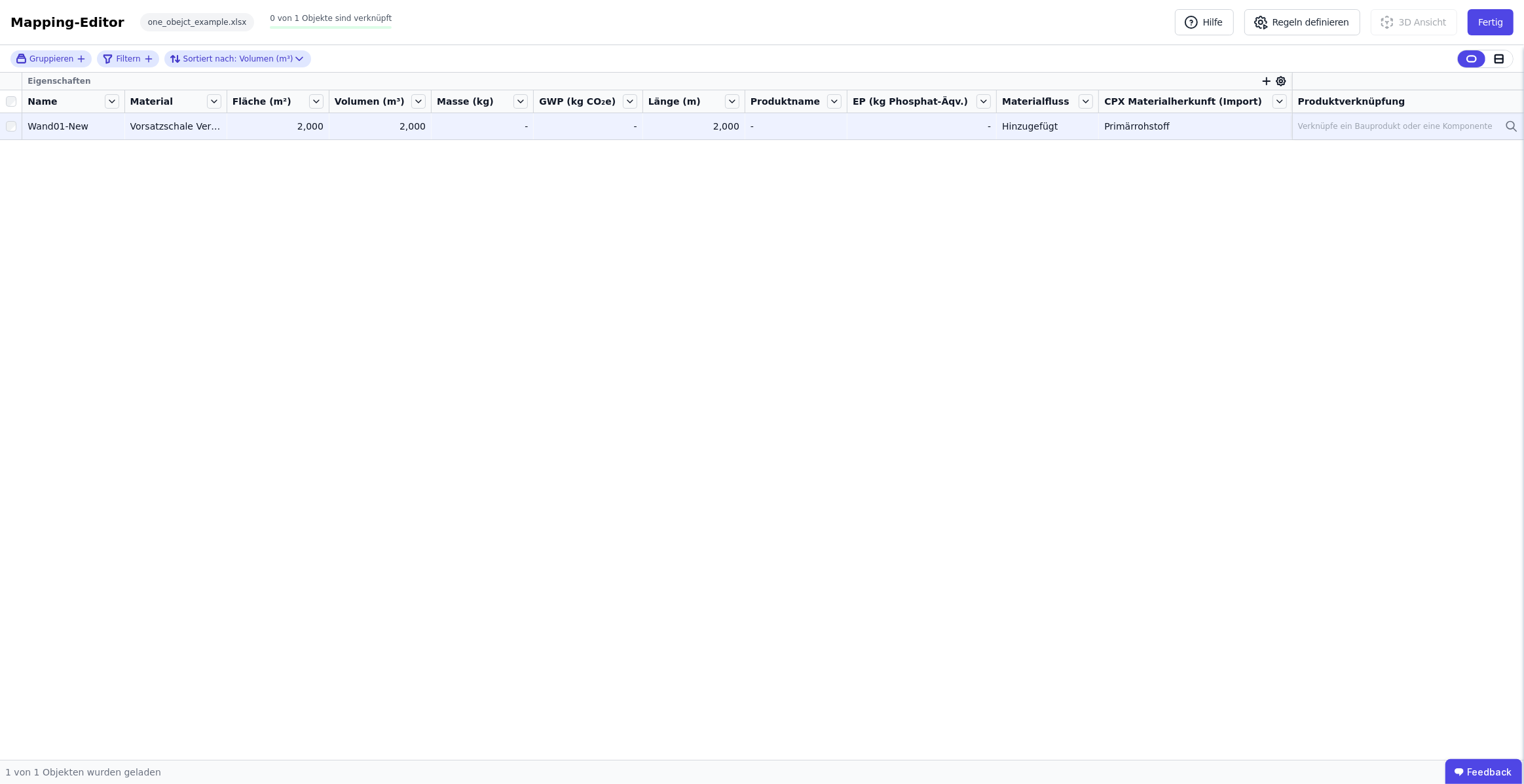
drag, startPoint x: 481, startPoint y: 403, endPoint x: 218, endPoint y: 421, distance: 263.6
click at [481, 403] on div "Eigenschaften Name Material Fläche (m²) Volumen (m³) Masse (kg) GWP (kg CO₂e) L…" at bounding box center [762, 416] width 1524 height 687
click at [1394, 124] on div "Verknüpfe ein Bauprodukt oder eine Komponente" at bounding box center [1394, 126] width 194 height 10
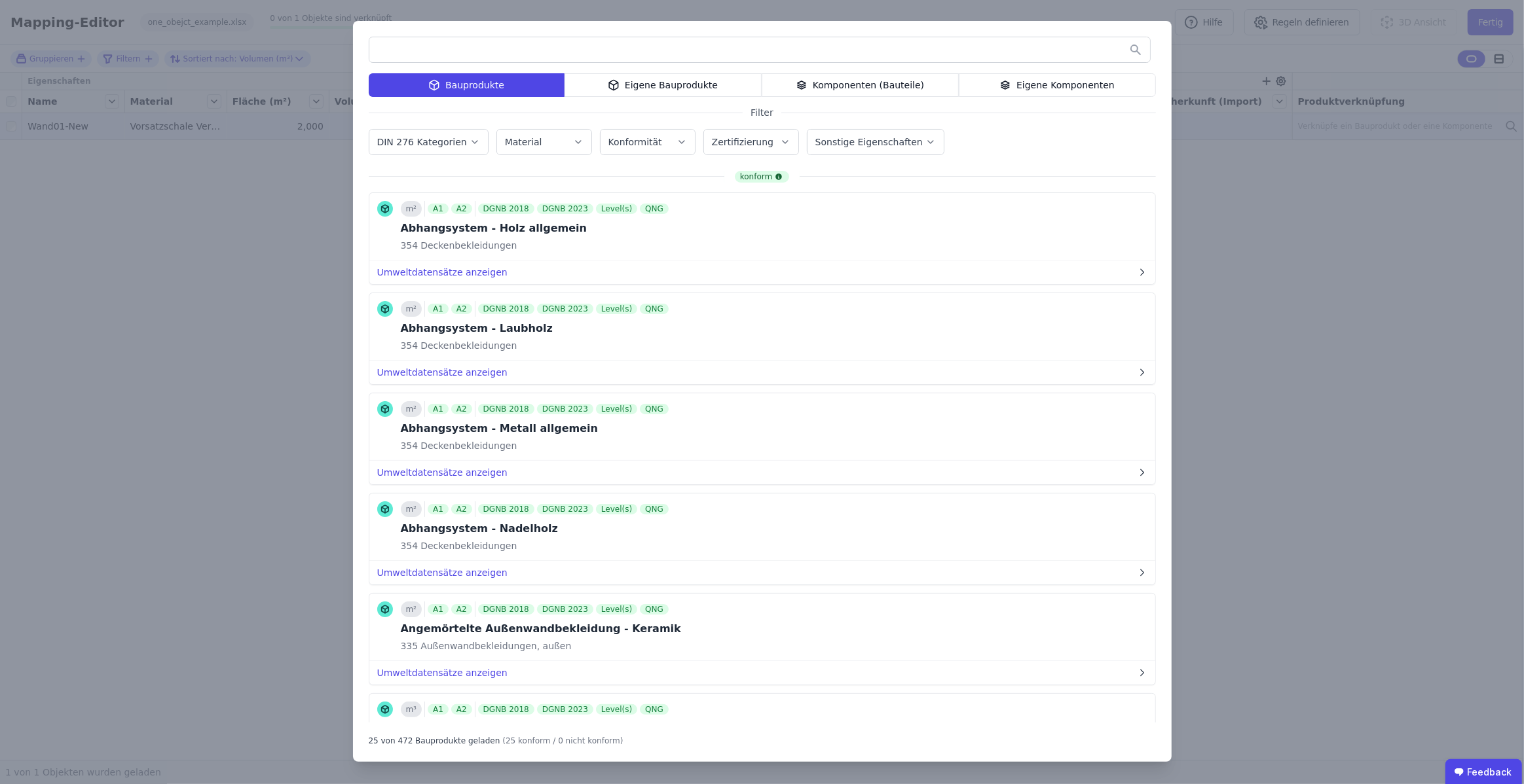
click at [697, 87] on div "Eigene Bauprodukte" at bounding box center [662, 85] width 197 height 23
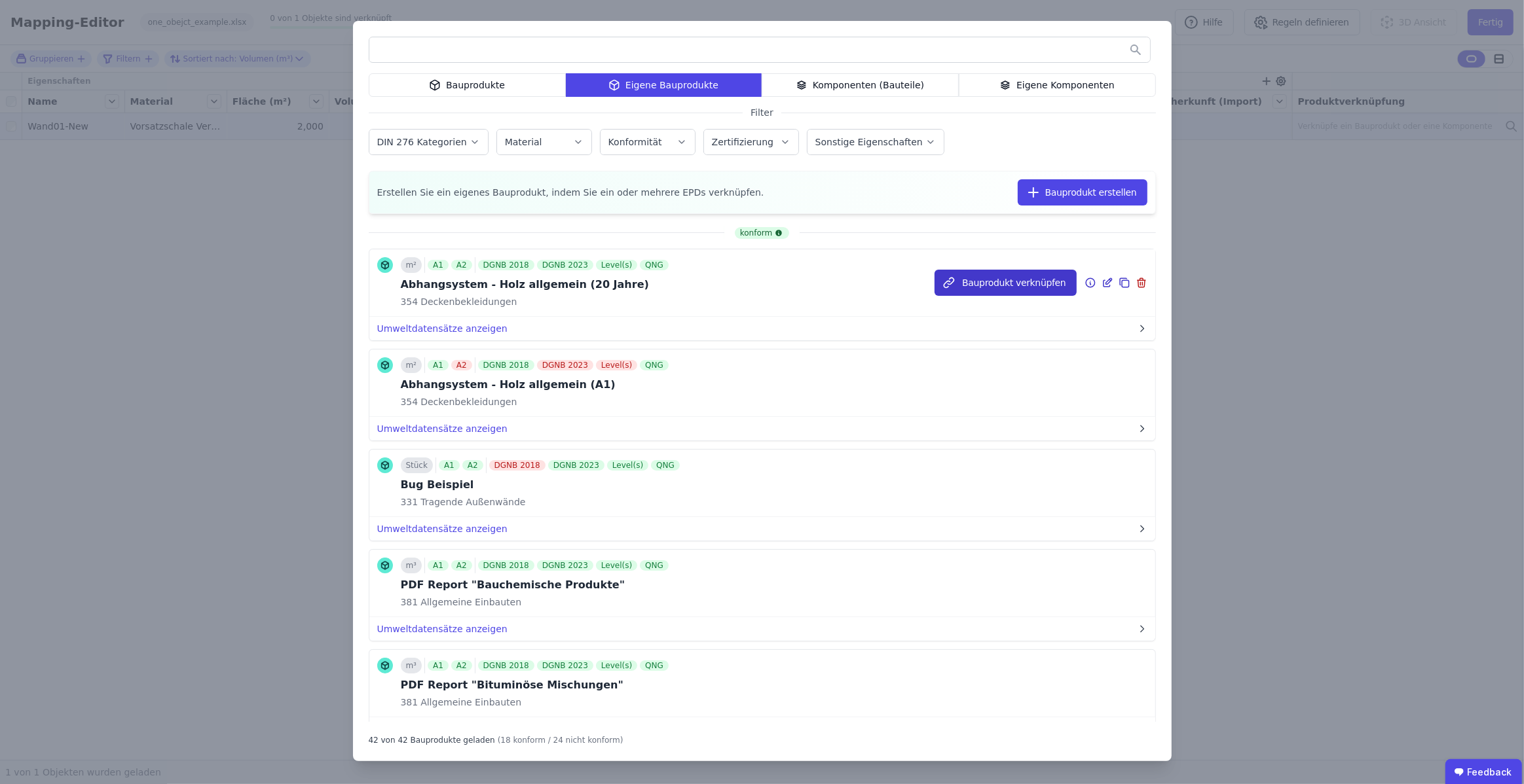
click at [1021, 280] on button "Bauprodukt verknüpfen" at bounding box center [1004, 283] width 141 height 26
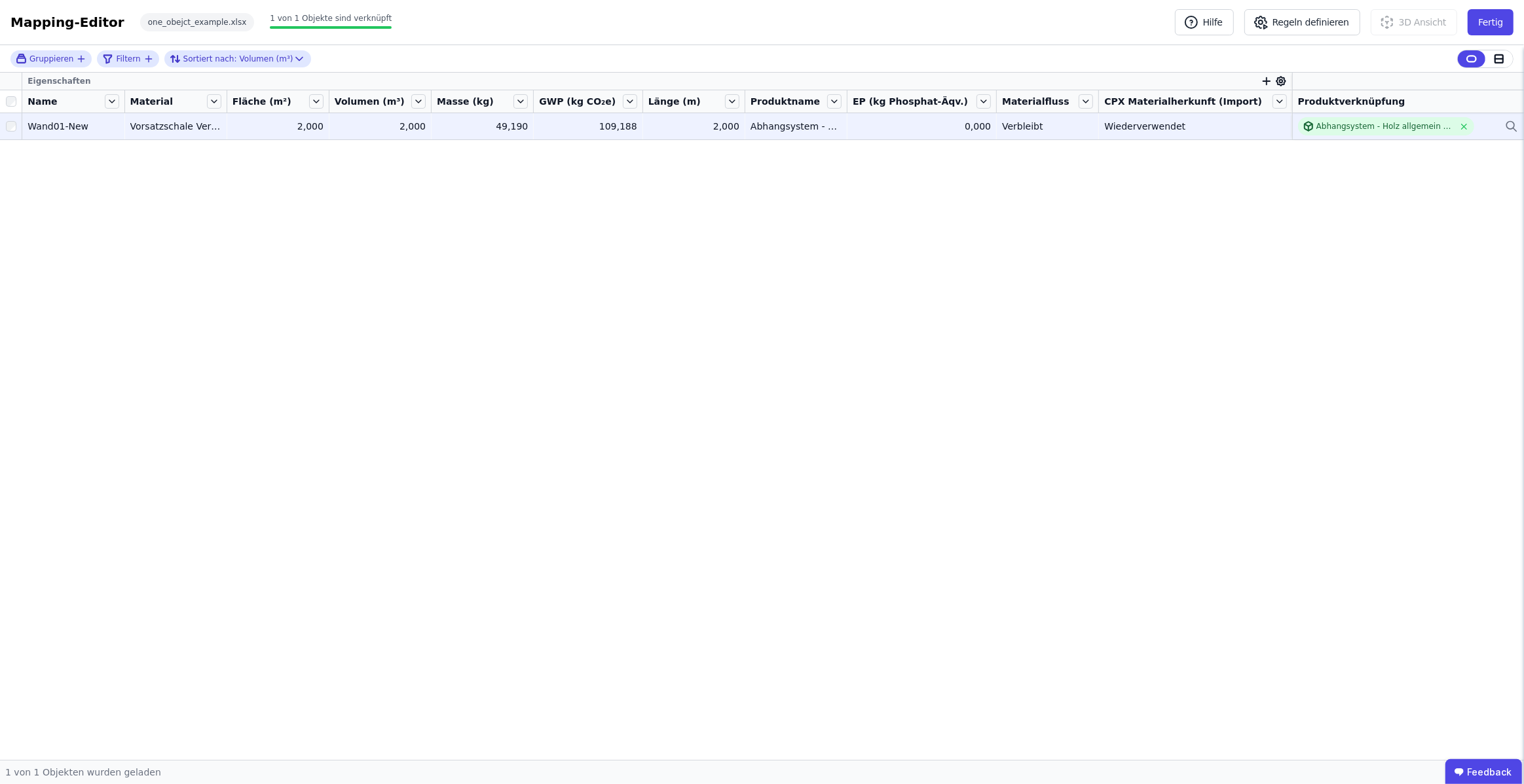
click at [612, 129] on div "109,188" at bounding box center [588, 127] width 98 height 13
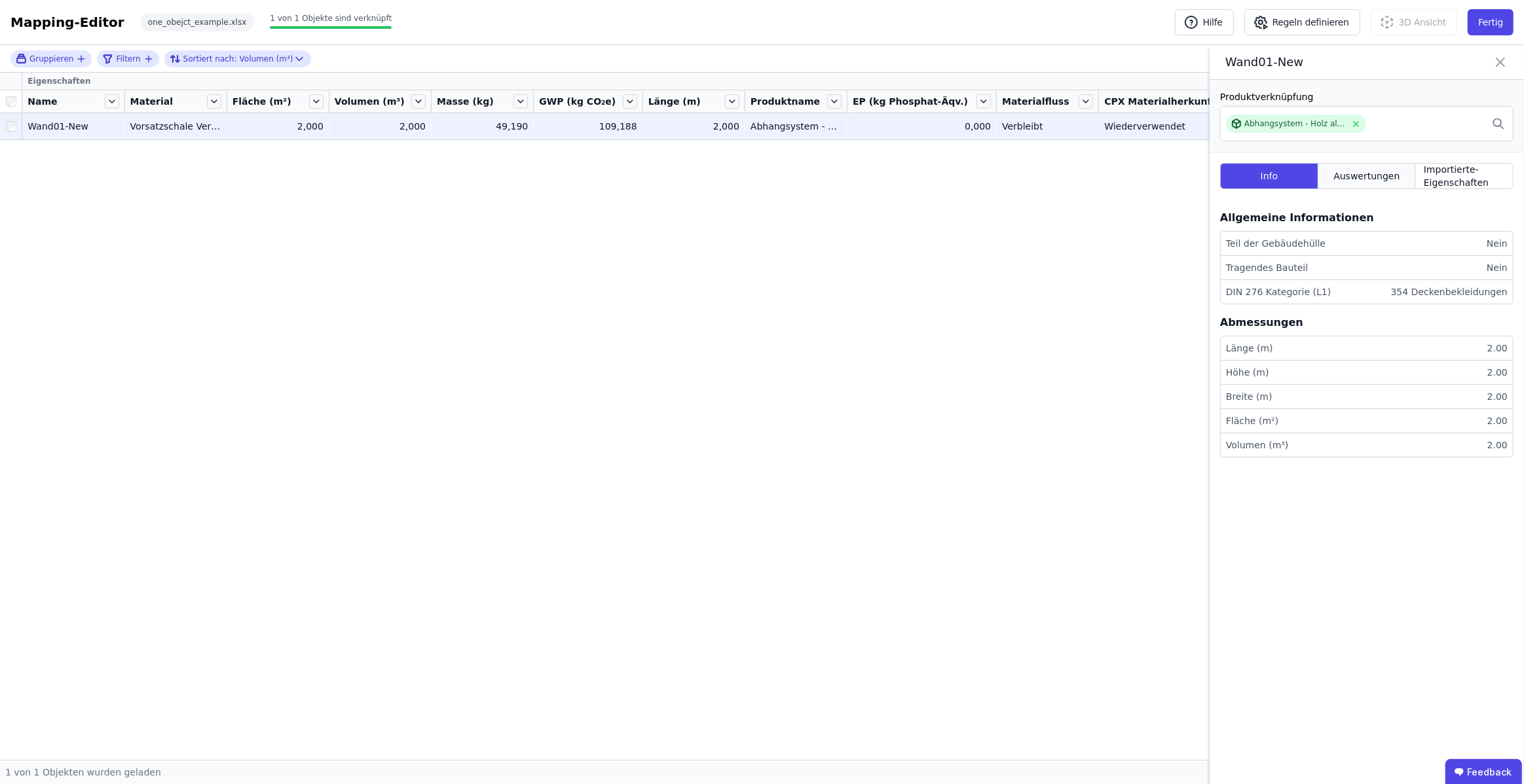
click at [1360, 173] on span "Auswertungen" at bounding box center [1366, 176] width 66 height 13
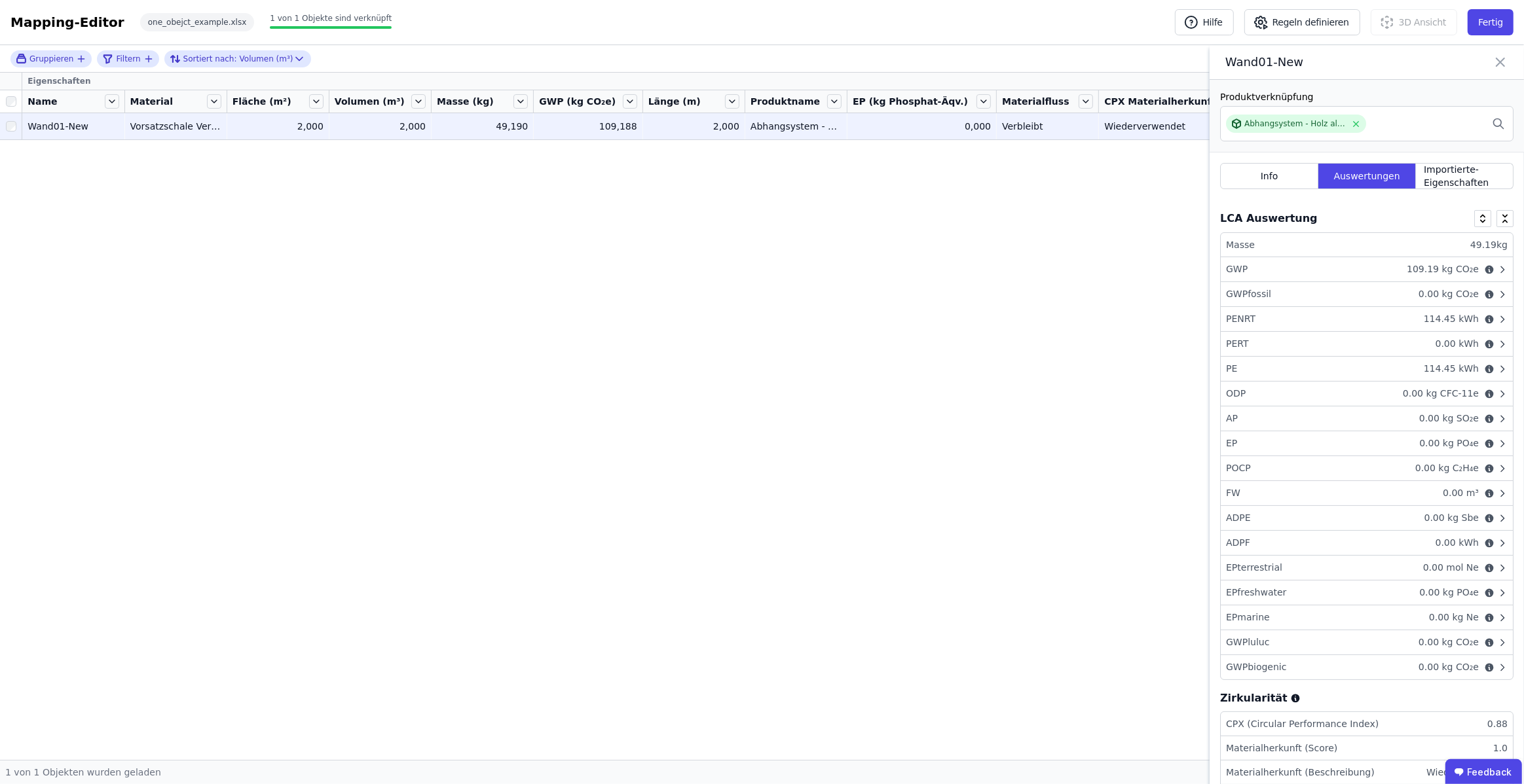
click at [1417, 268] on div "109.19 kg CO₂e" at bounding box center [1443, 269] width 82 height 14
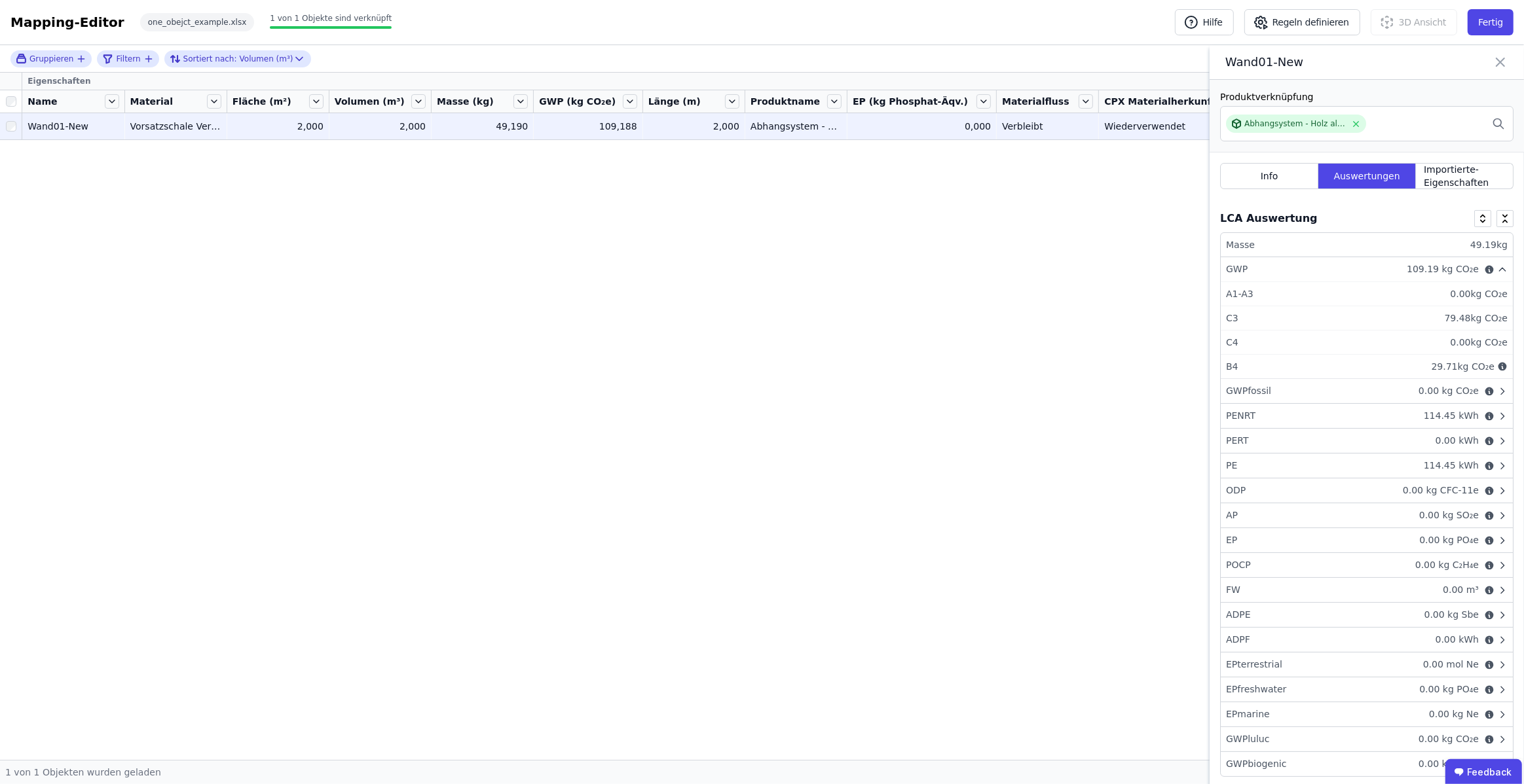
click at [1499, 60] on icon at bounding box center [1500, 62] width 15 height 19
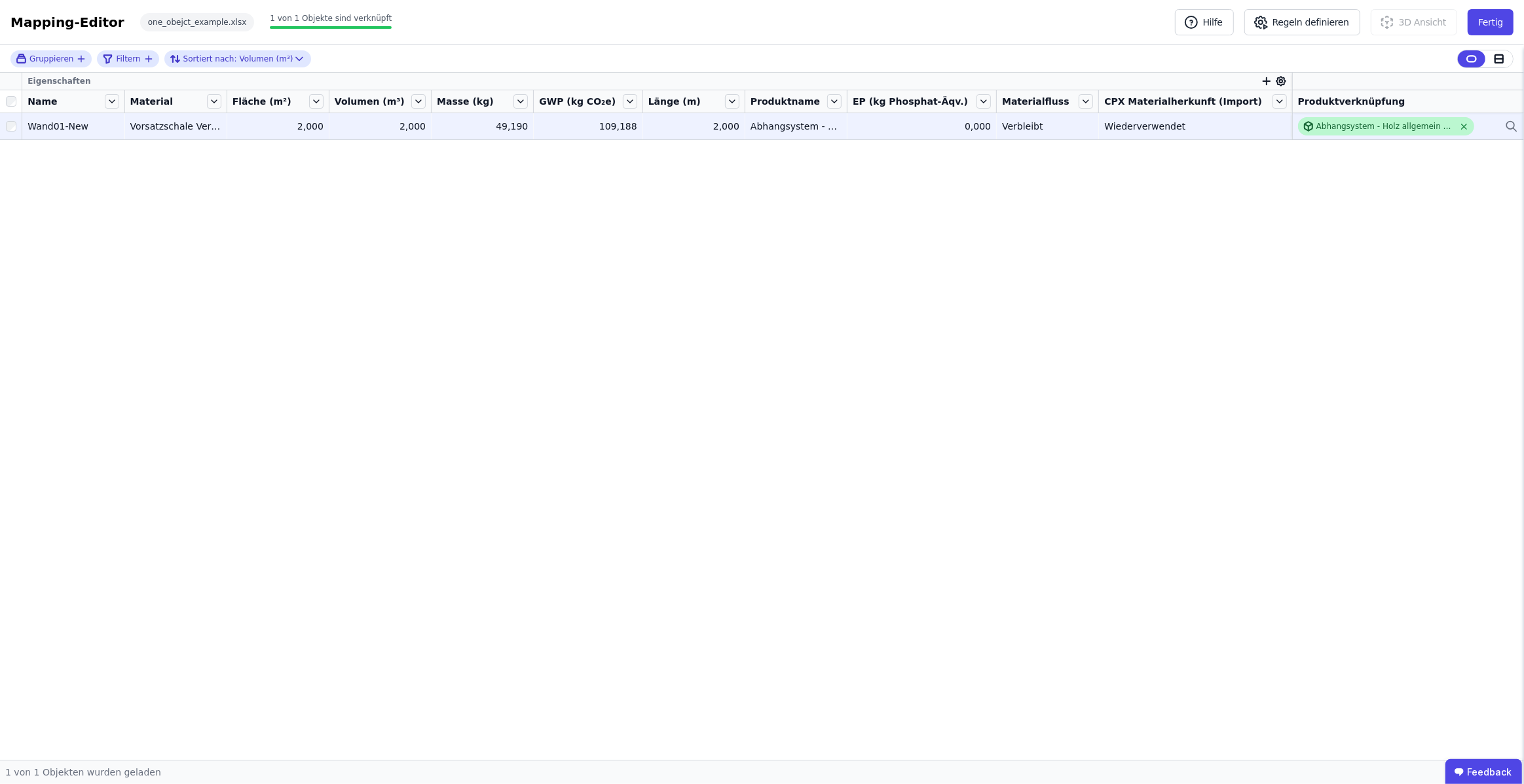
click at [1462, 128] on icon at bounding box center [1464, 127] width 10 height 10
click at [1441, 130] on div "Verknüpfe ein Bauprodukt oder eine Komponente" at bounding box center [1394, 126] width 194 height 10
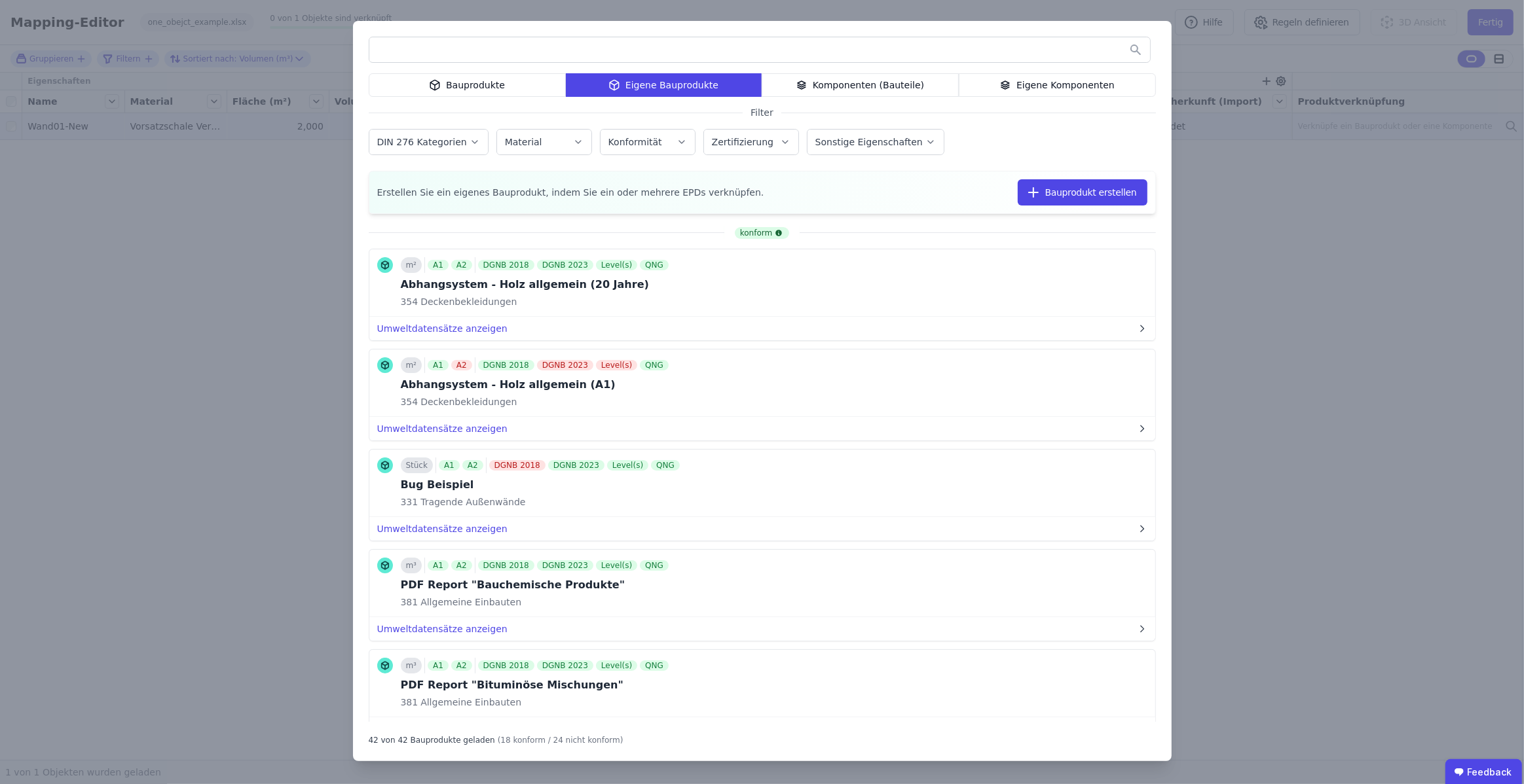
click at [573, 49] on input "text" at bounding box center [759, 49] width 780 height 23
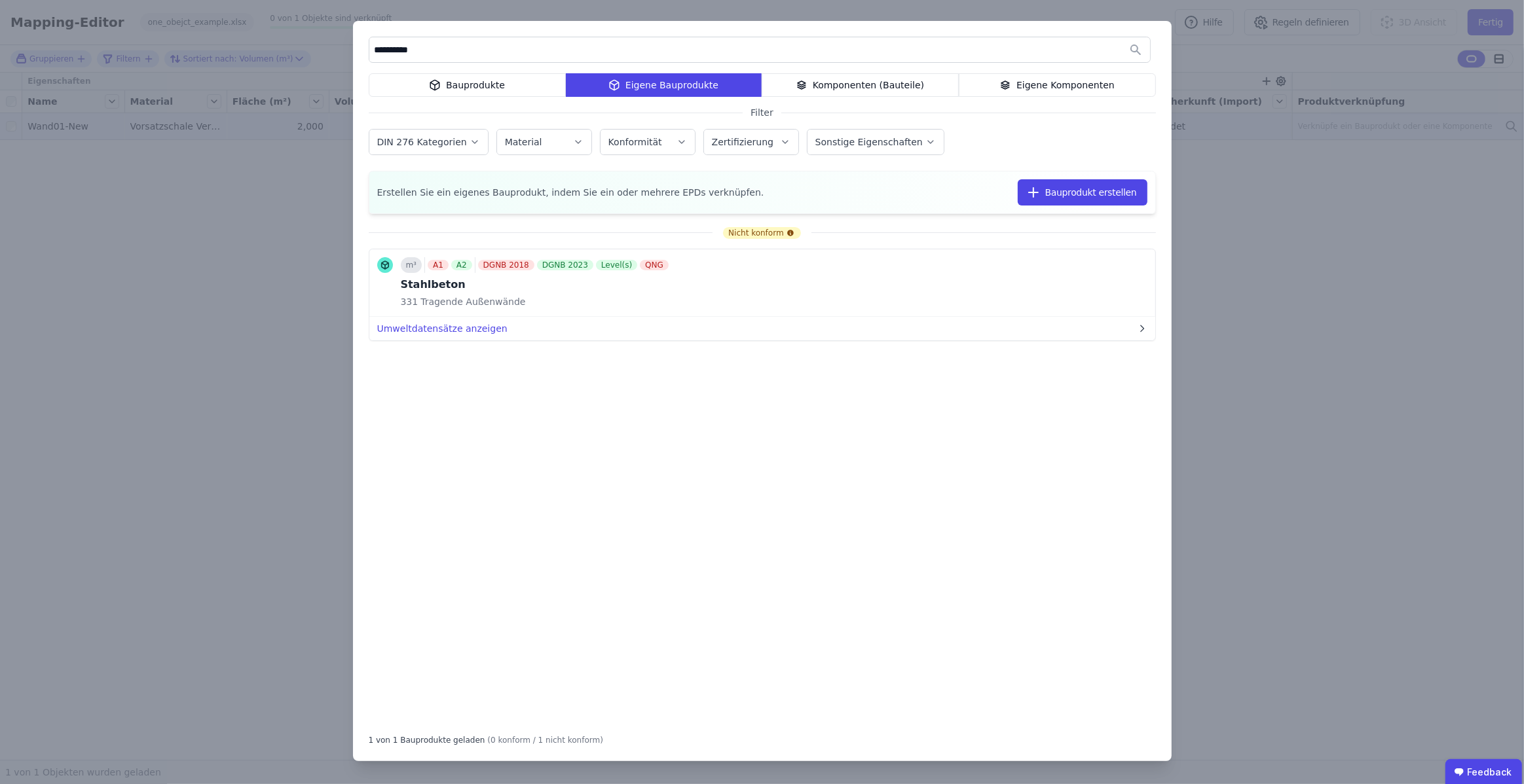
type input "**********"
click at [488, 93] on div "Bauprodukte" at bounding box center [467, 85] width 197 height 23
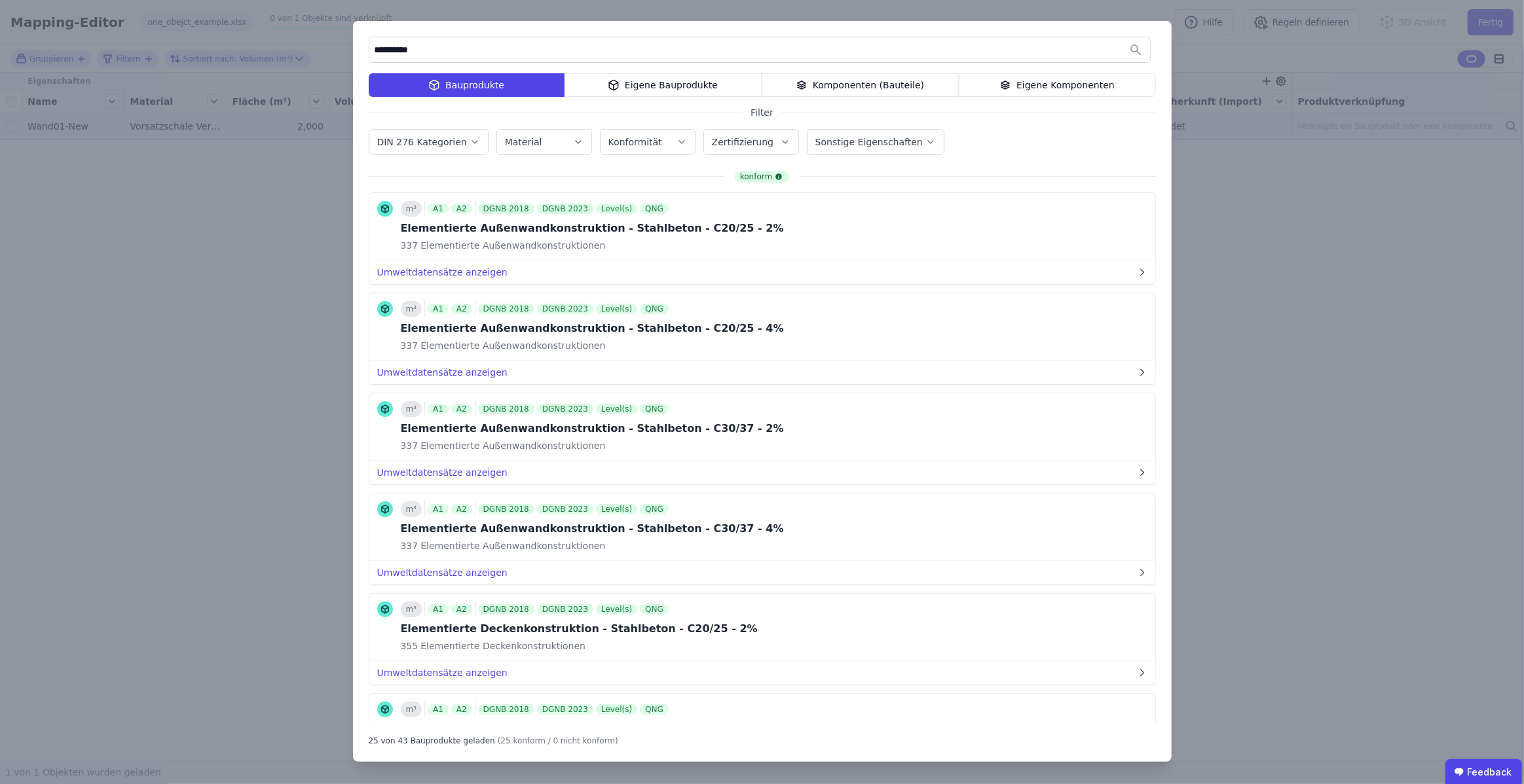
click at [0, 0] on button "Bauprodukt verknüpfen" at bounding box center [0, 0] width 0 height 0
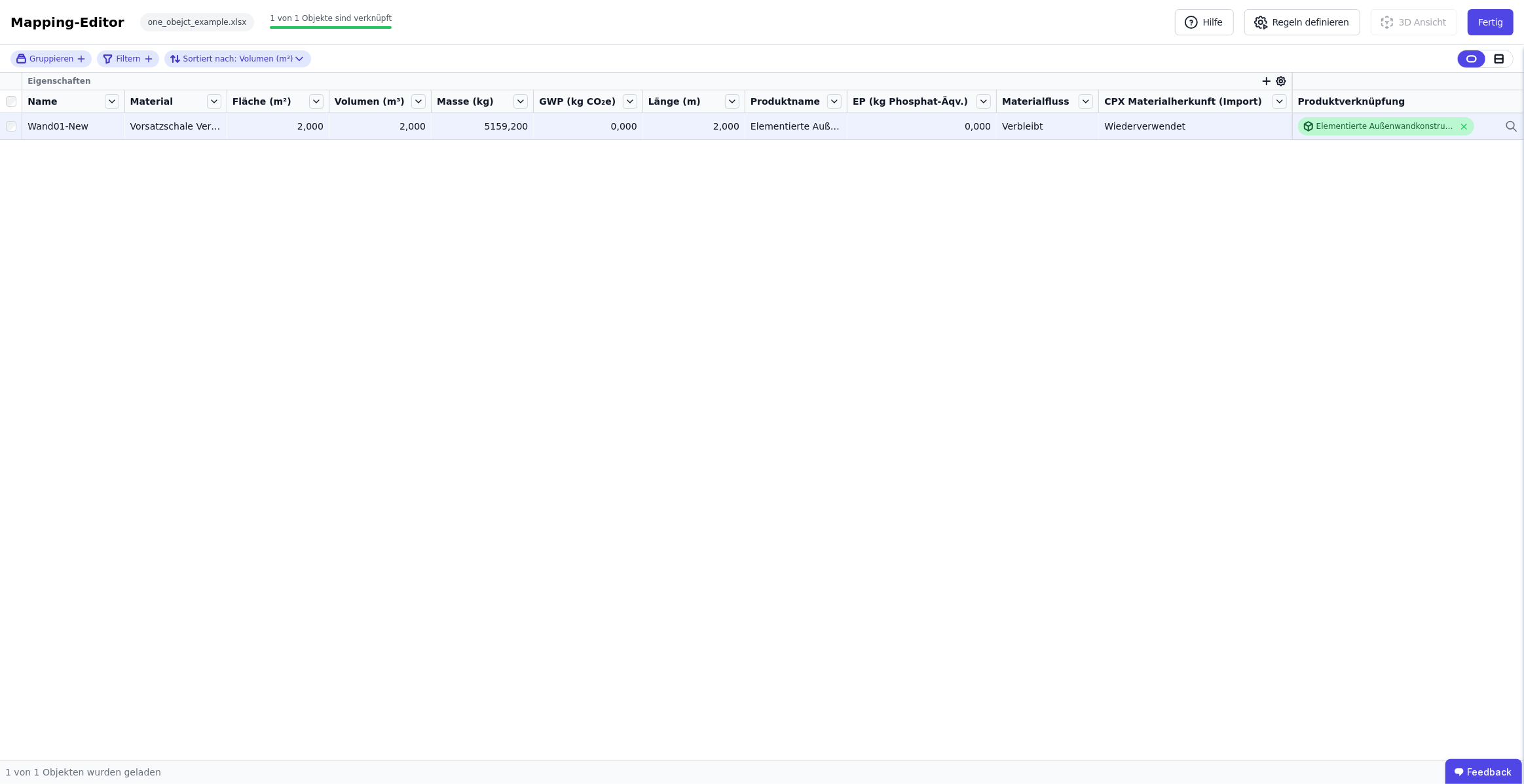
click at [1377, 130] on div "Elementierte Außenwandkonstruktion - Stahlbeton - C20/25 - 4%" at bounding box center [1385, 126] width 138 height 10
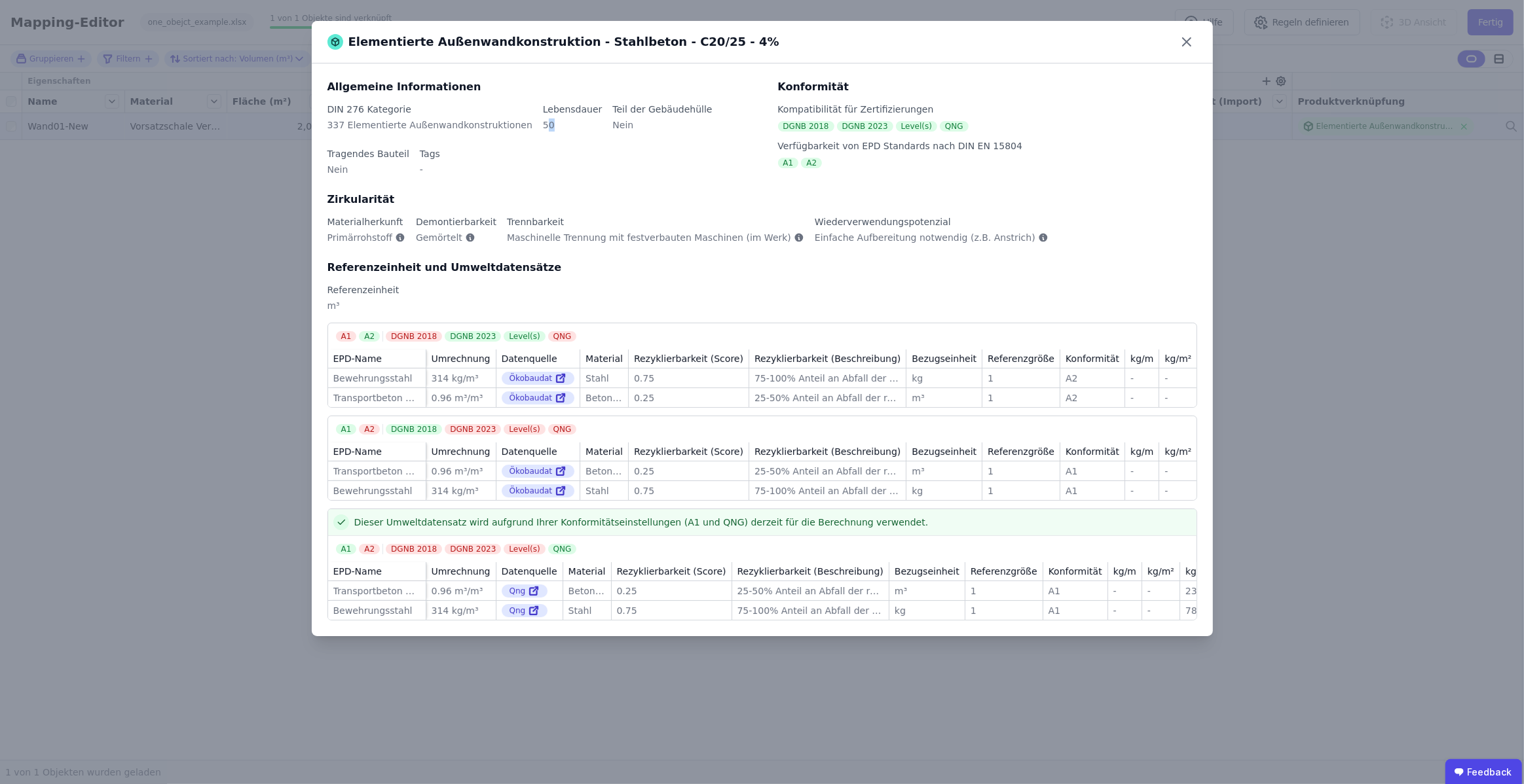
click at [543, 127] on div "50" at bounding box center [573, 130] width 60 height 23
click at [1187, 44] on icon at bounding box center [1186, 42] width 21 height 21
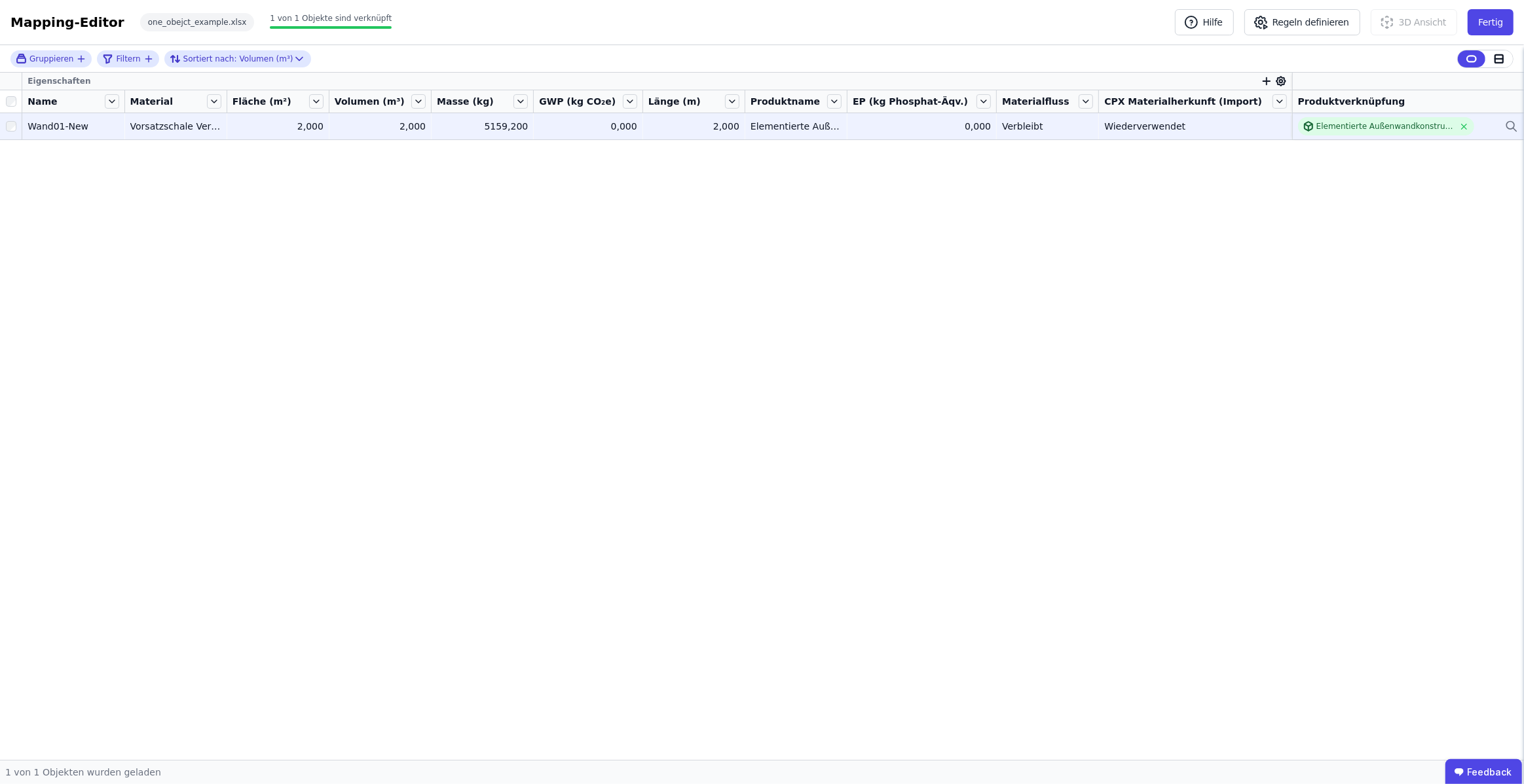
click at [583, 126] on div "0,000" at bounding box center [588, 127] width 98 height 13
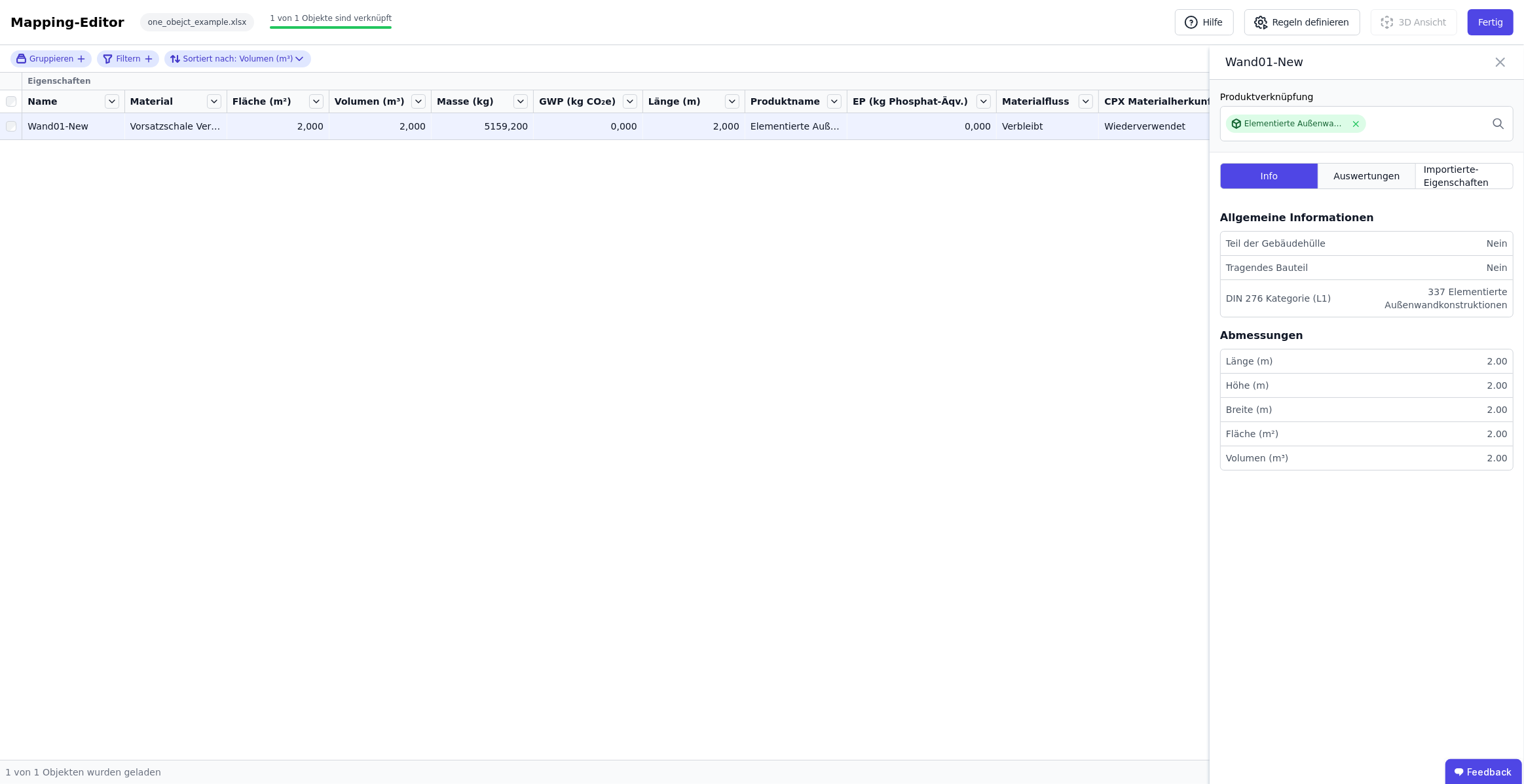
click at [1349, 169] on span "Auswertungen" at bounding box center [1366, 176] width 66 height 13
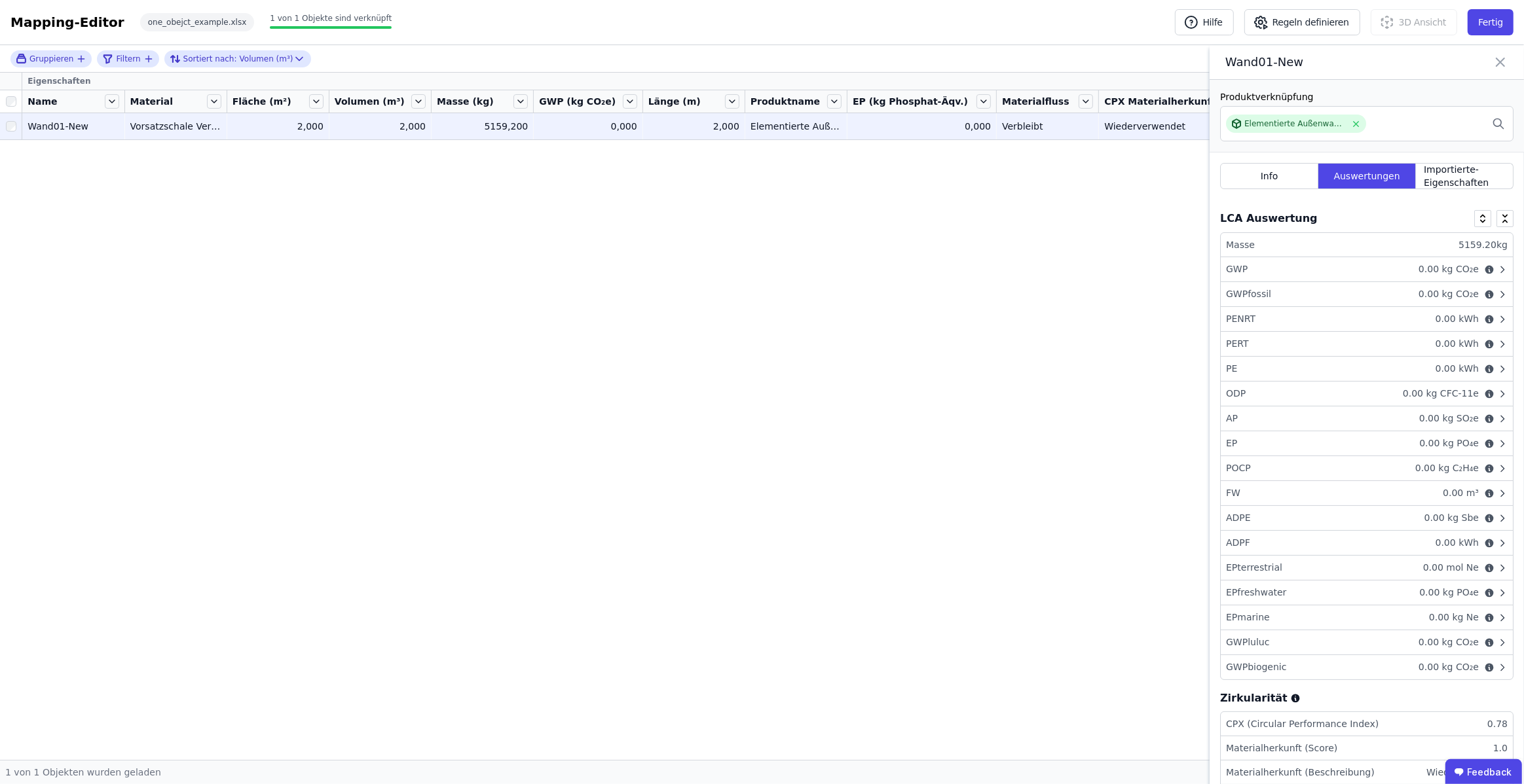
click at [1335, 271] on div "GWP 0.00 kg CO₂e" at bounding box center [1366, 269] width 292 height 25
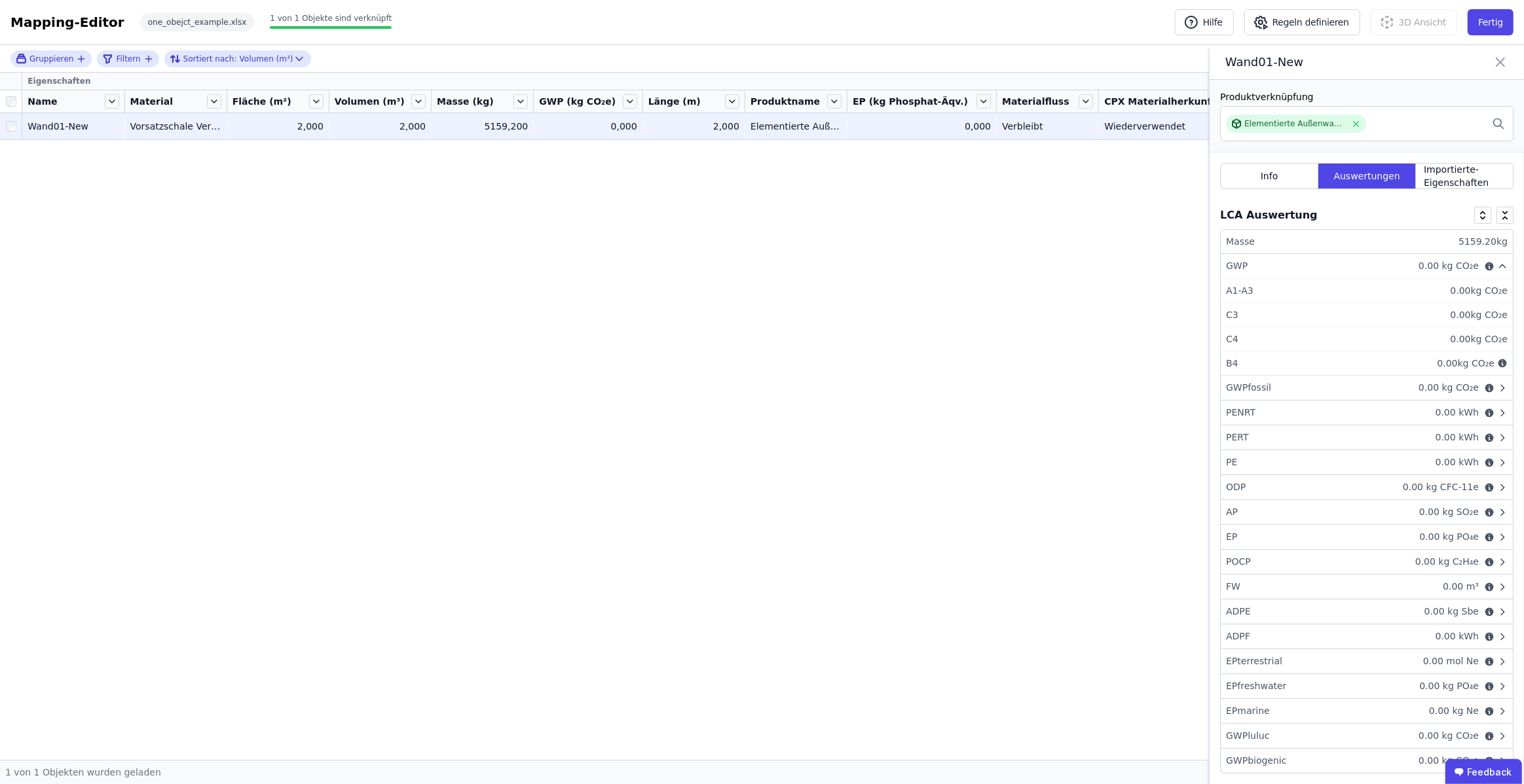
scroll to position [5, 0]
click at [1497, 63] on icon at bounding box center [1500, 62] width 15 height 19
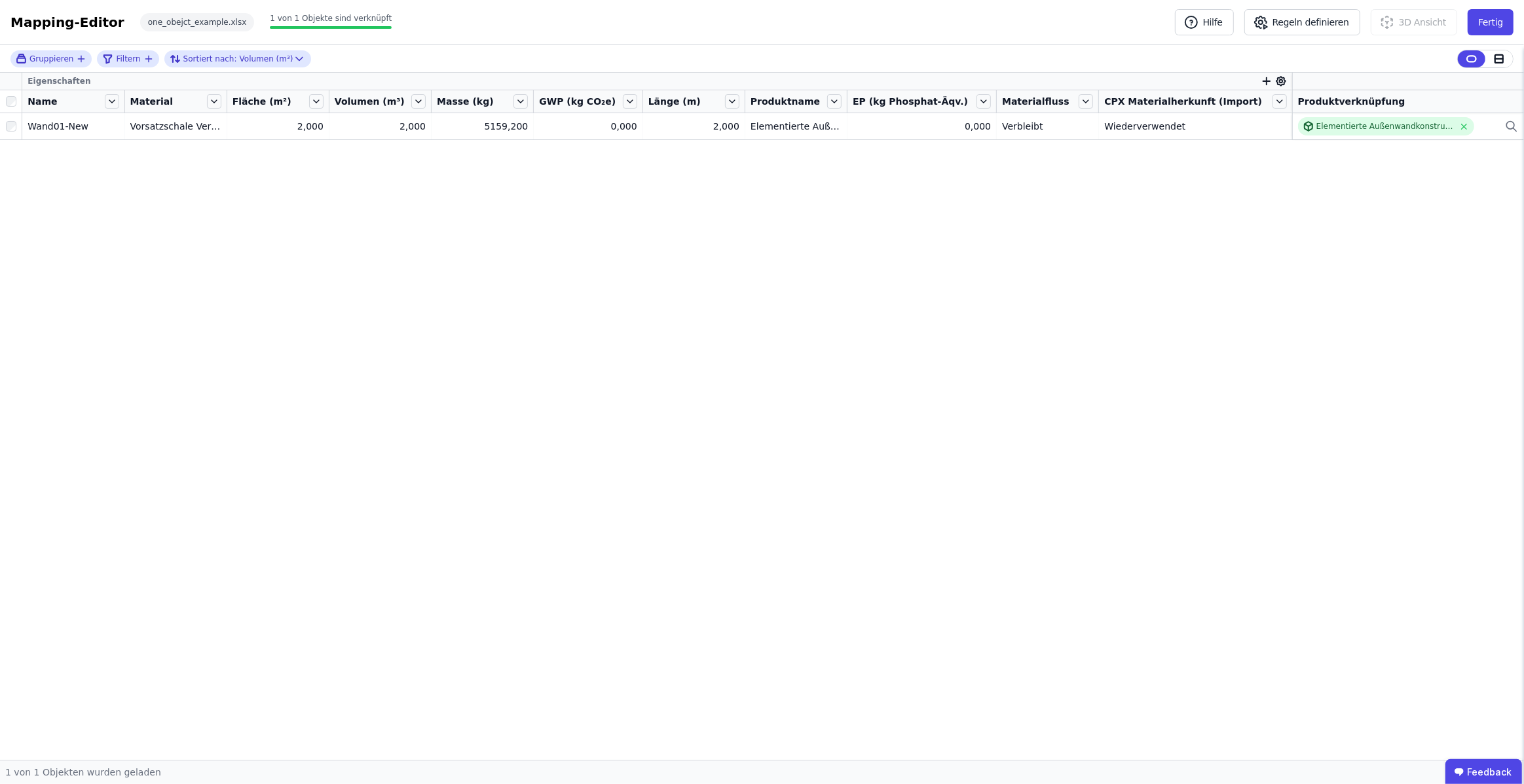
scroll to position [0, 0]
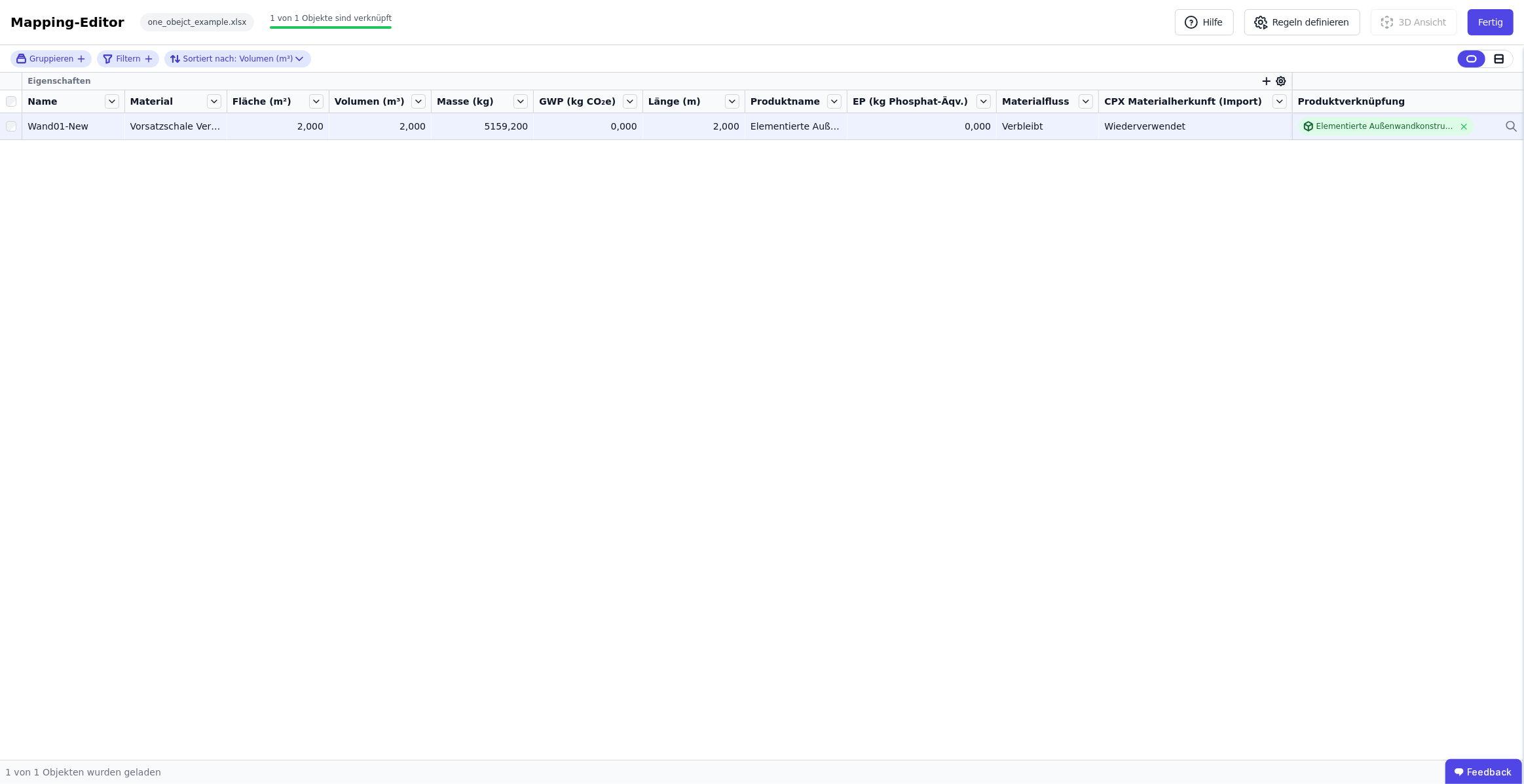
click at [9, 119] on div at bounding box center [10, 126] width 22 height 23
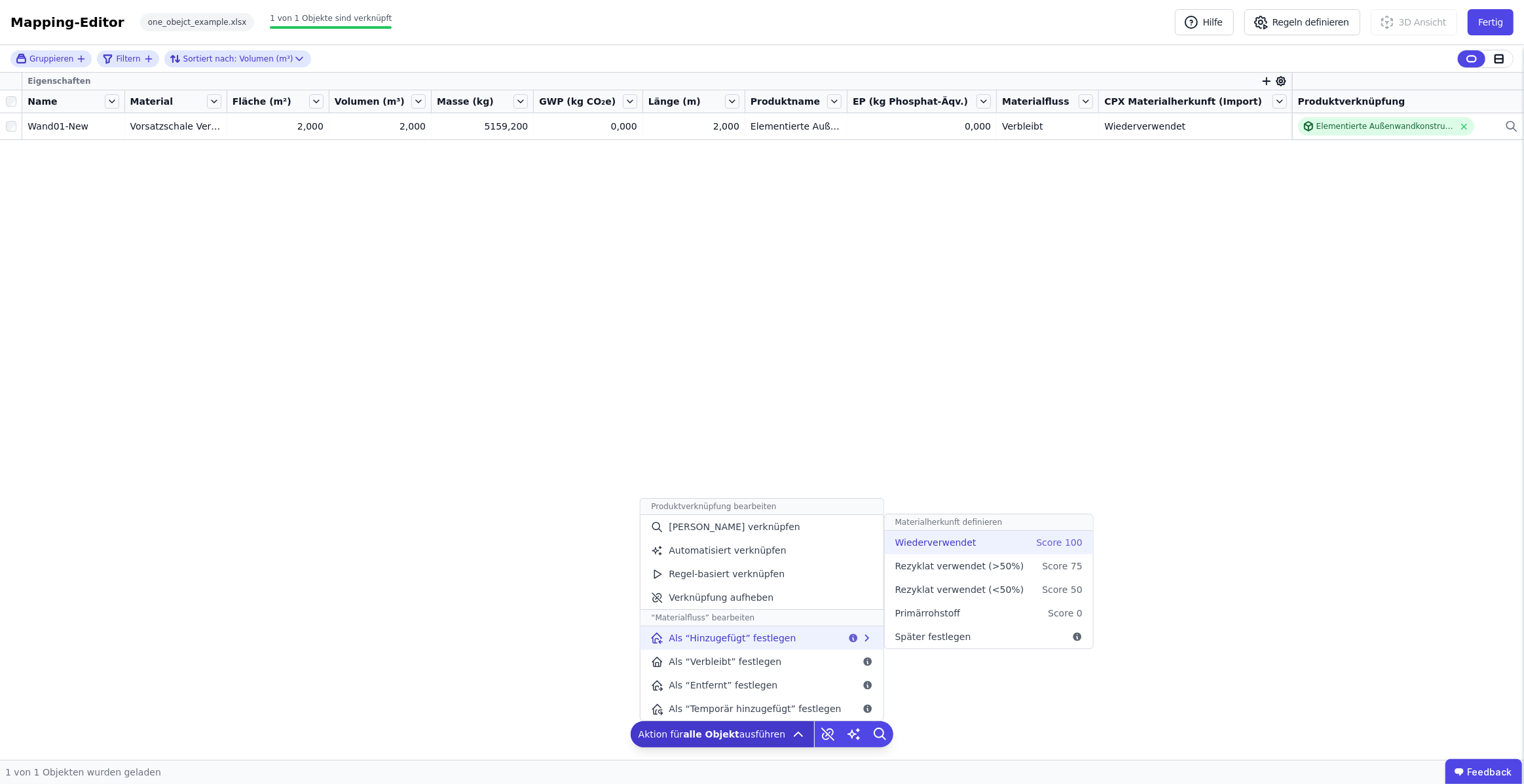
click at [936, 539] on span "Wiederverwendet" at bounding box center [936, 542] width 81 height 13
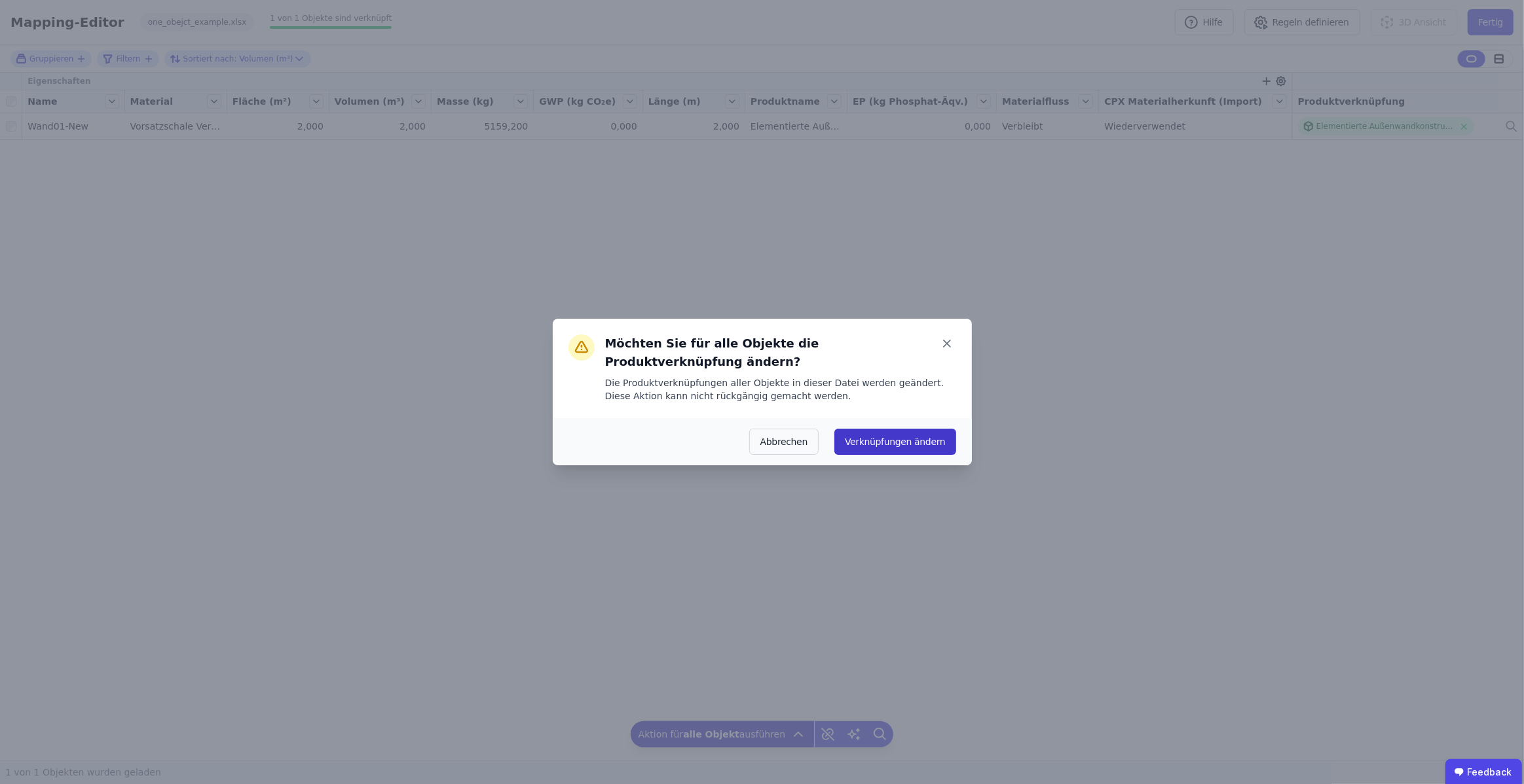
click at [910, 450] on button "Verknüpfungen ändern" at bounding box center [895, 442] width 121 height 26
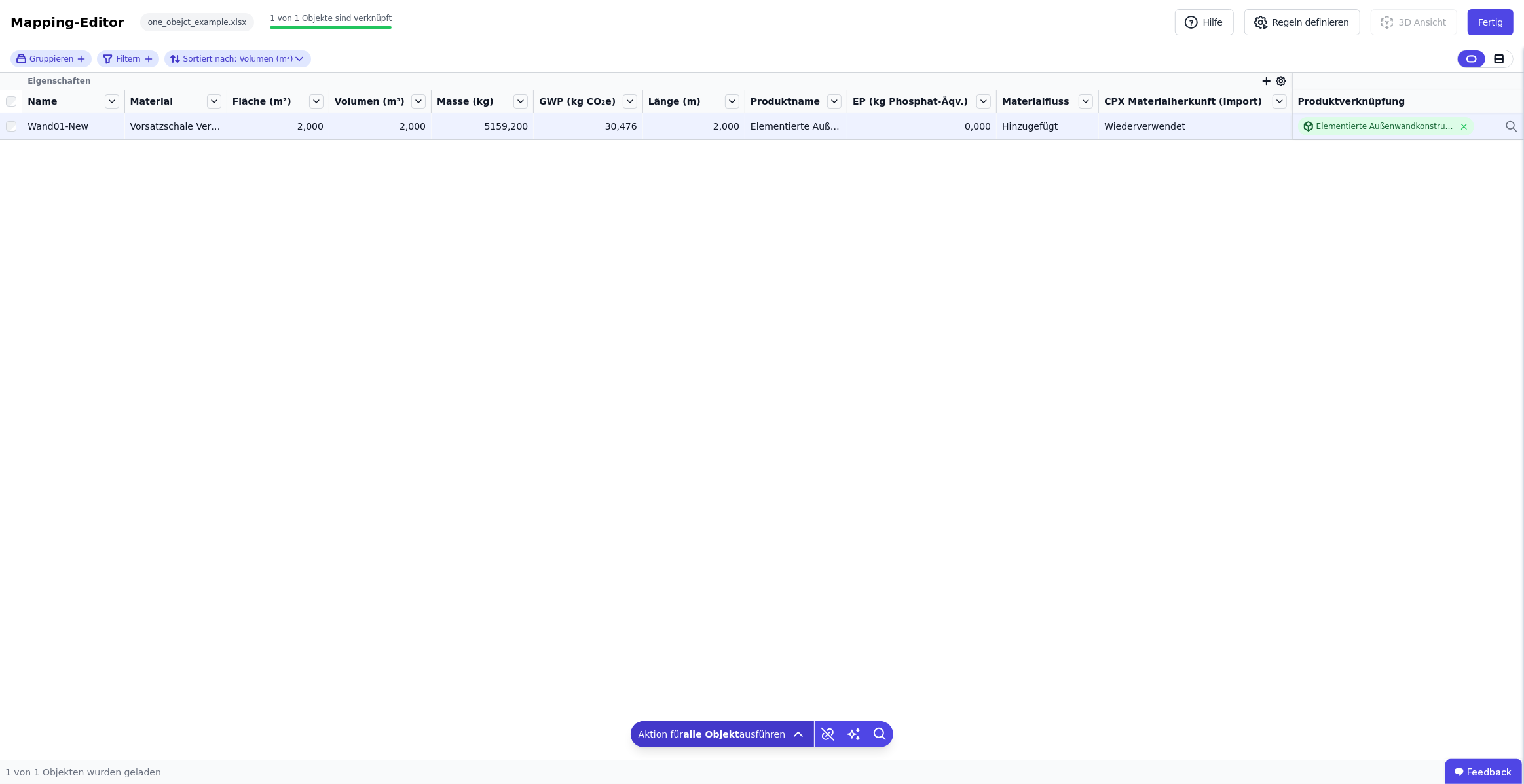
click at [590, 129] on div "30,476" at bounding box center [588, 127] width 98 height 13
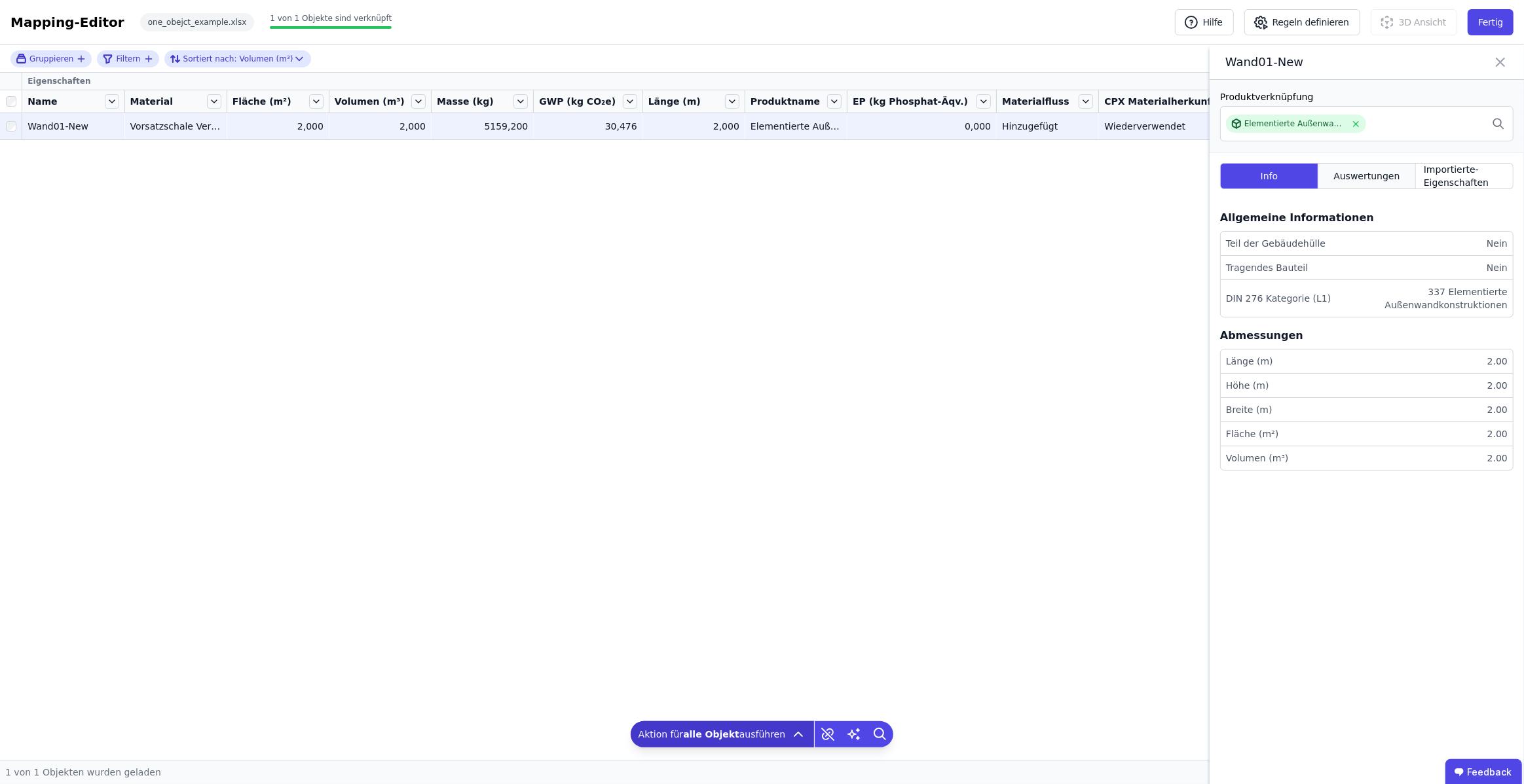
click at [1372, 172] on span "Auswertungen" at bounding box center [1366, 176] width 66 height 13
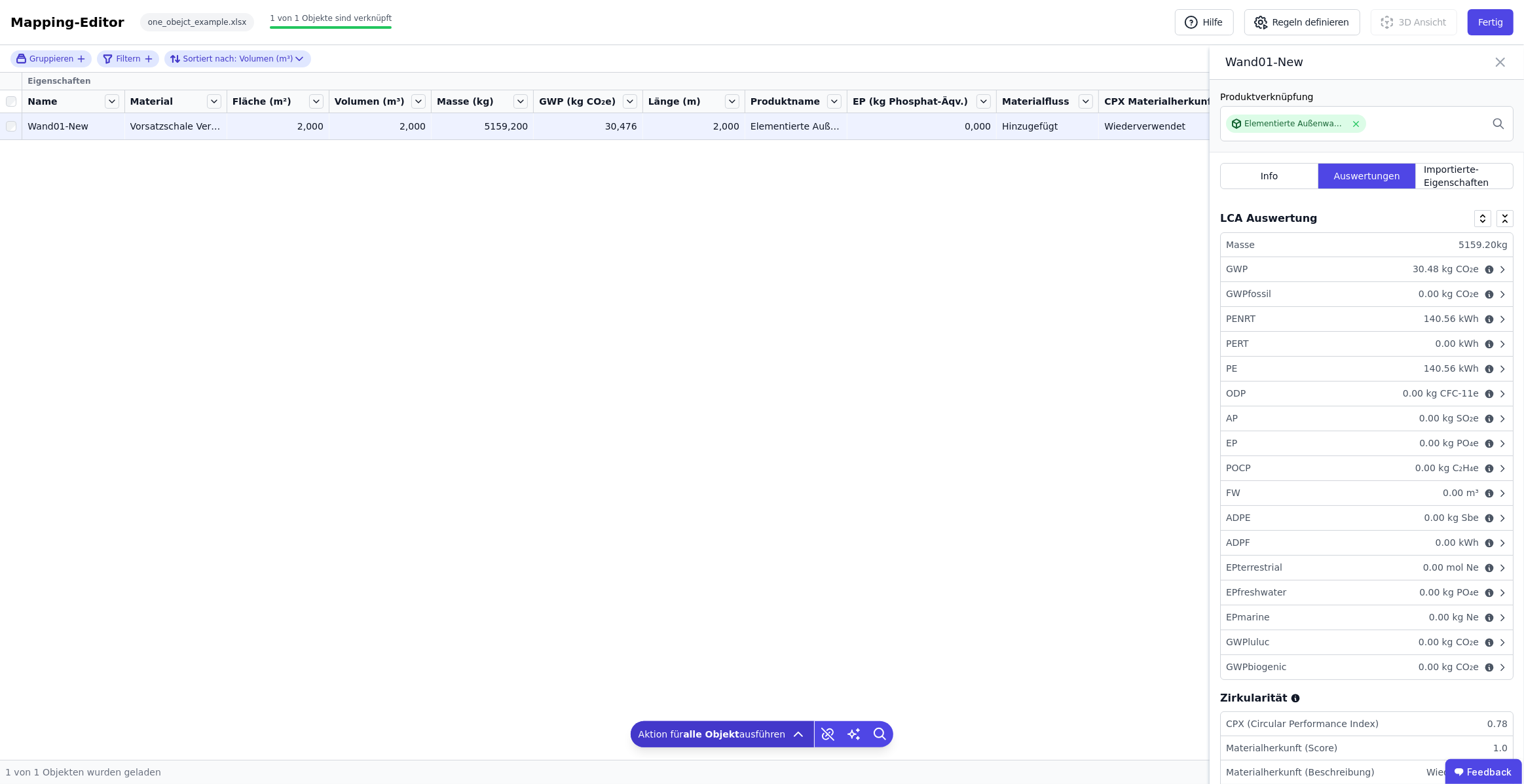
click at [1438, 266] on div "30.48 kg CO₂e" at bounding box center [1445, 269] width 77 height 14
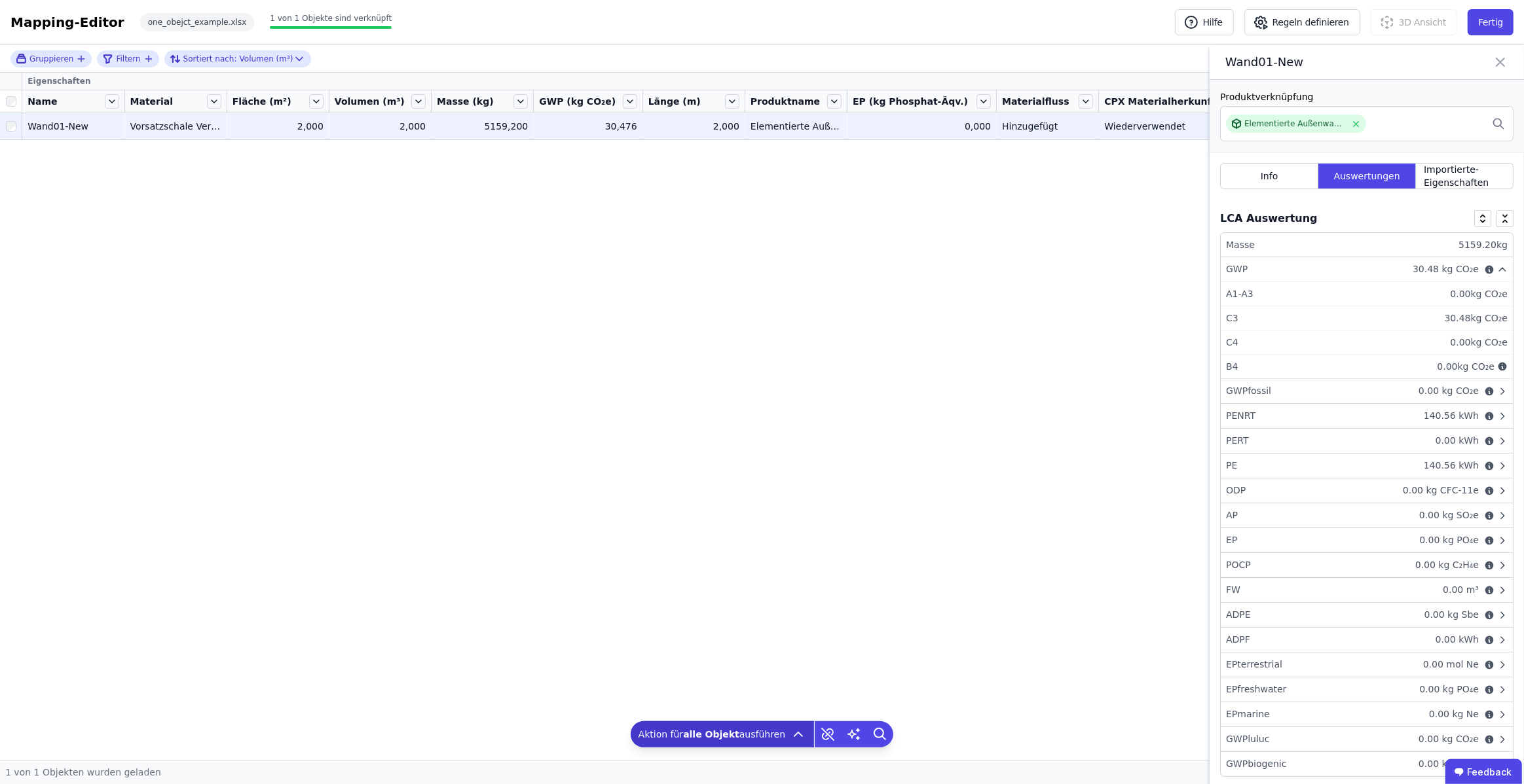
click at [1497, 63] on icon at bounding box center [1500, 62] width 15 height 19
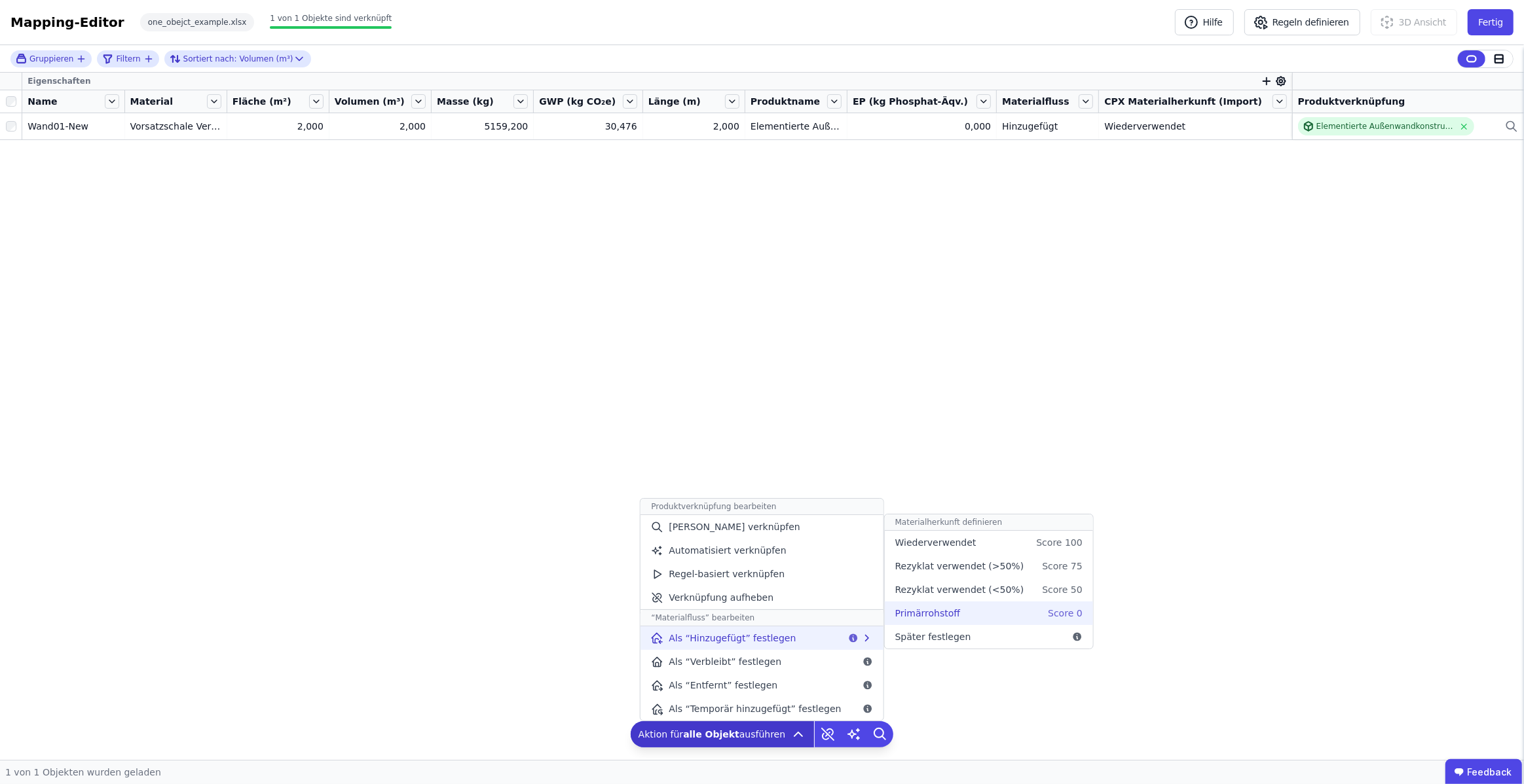
click at [947, 620] on div "Primärrohstoff Score 0" at bounding box center [989, 613] width 208 height 23
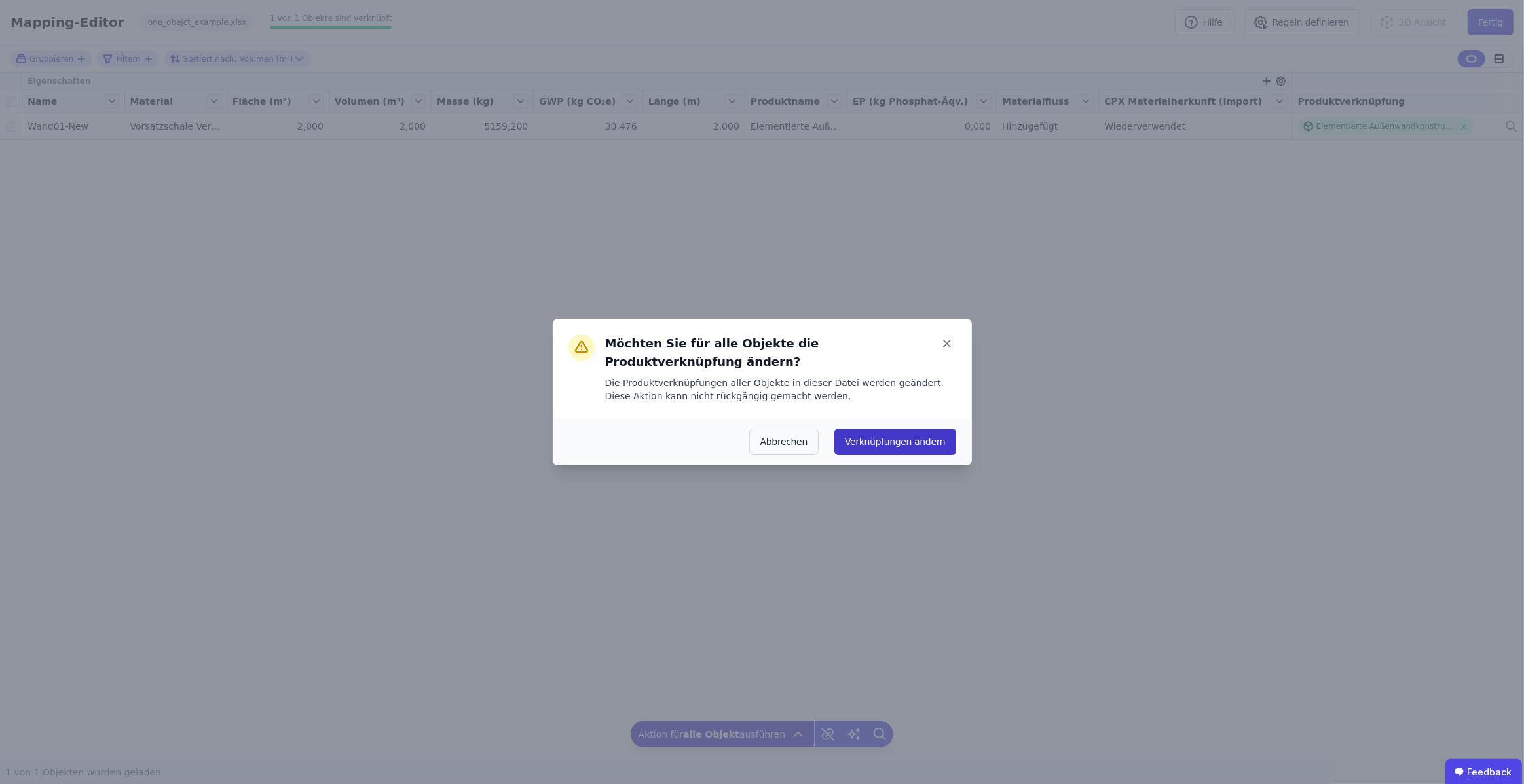
click at [897, 445] on button "Verknüpfungen ändern" at bounding box center [895, 442] width 121 height 26
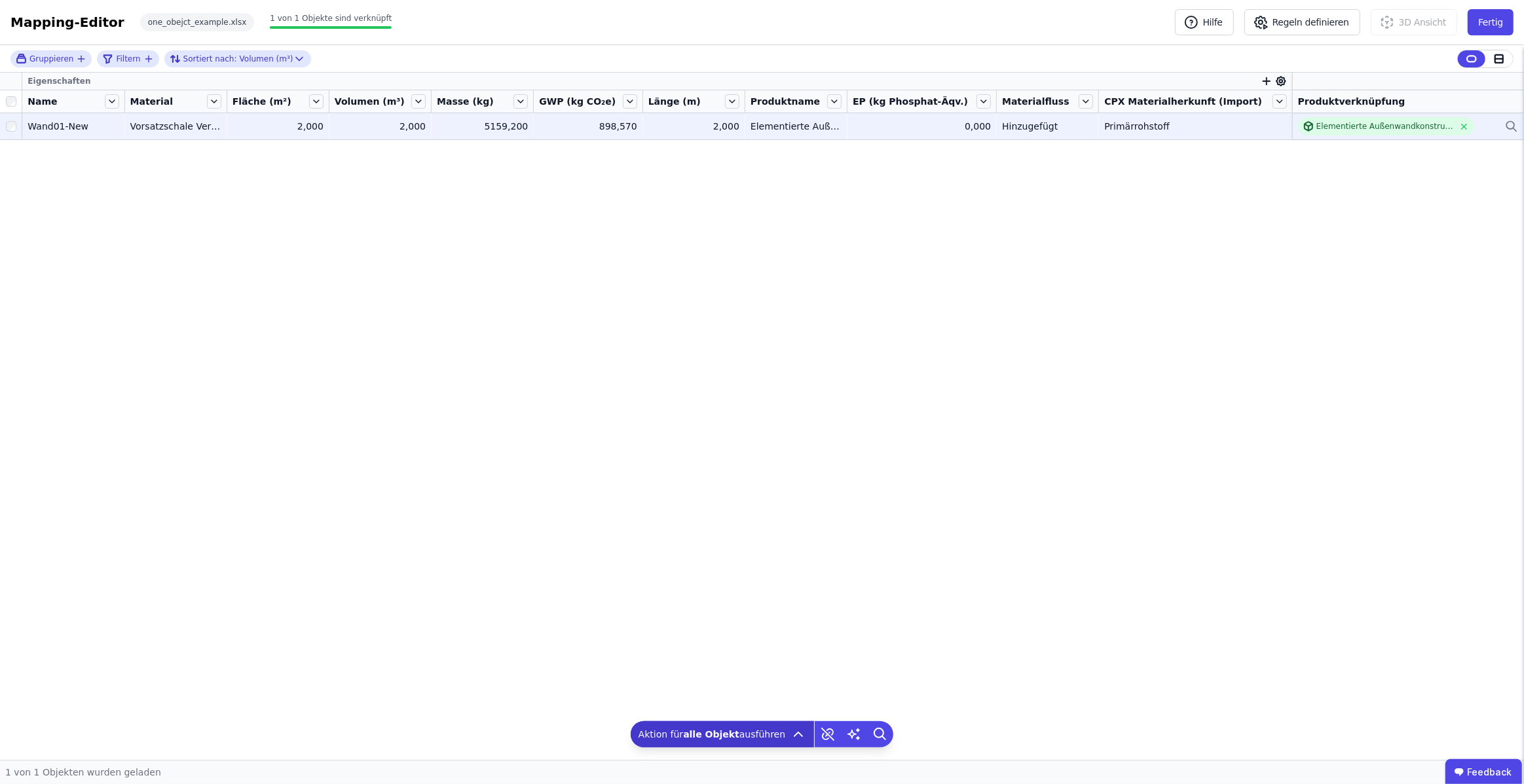
click at [636, 135] on td "898,570 898,570" at bounding box center [588, 127] width 109 height 26
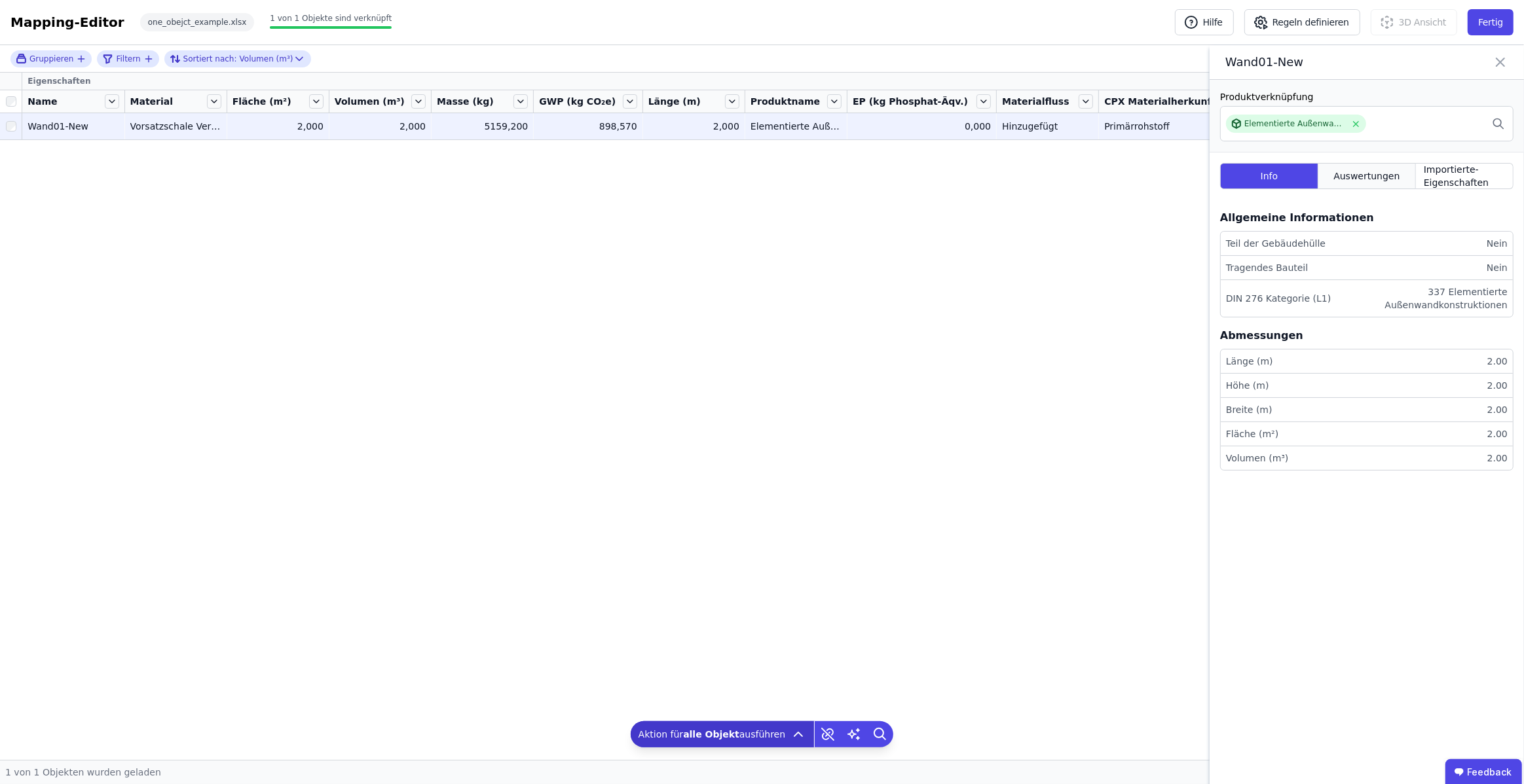
click at [1396, 178] on span "Auswertungen" at bounding box center [1366, 176] width 66 height 13
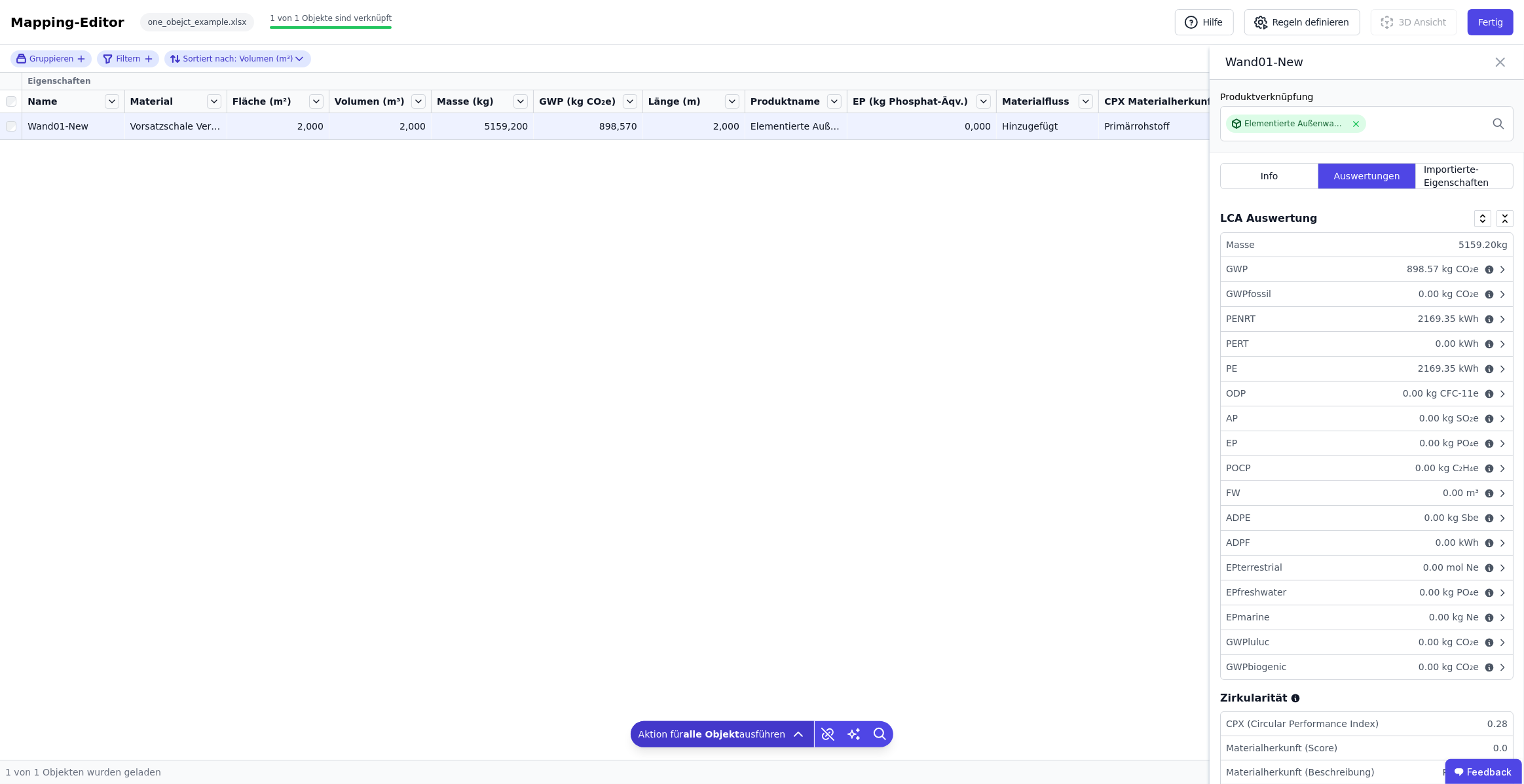
click at [1376, 263] on div "GWP 898.57 kg CO₂e" at bounding box center [1366, 269] width 292 height 25
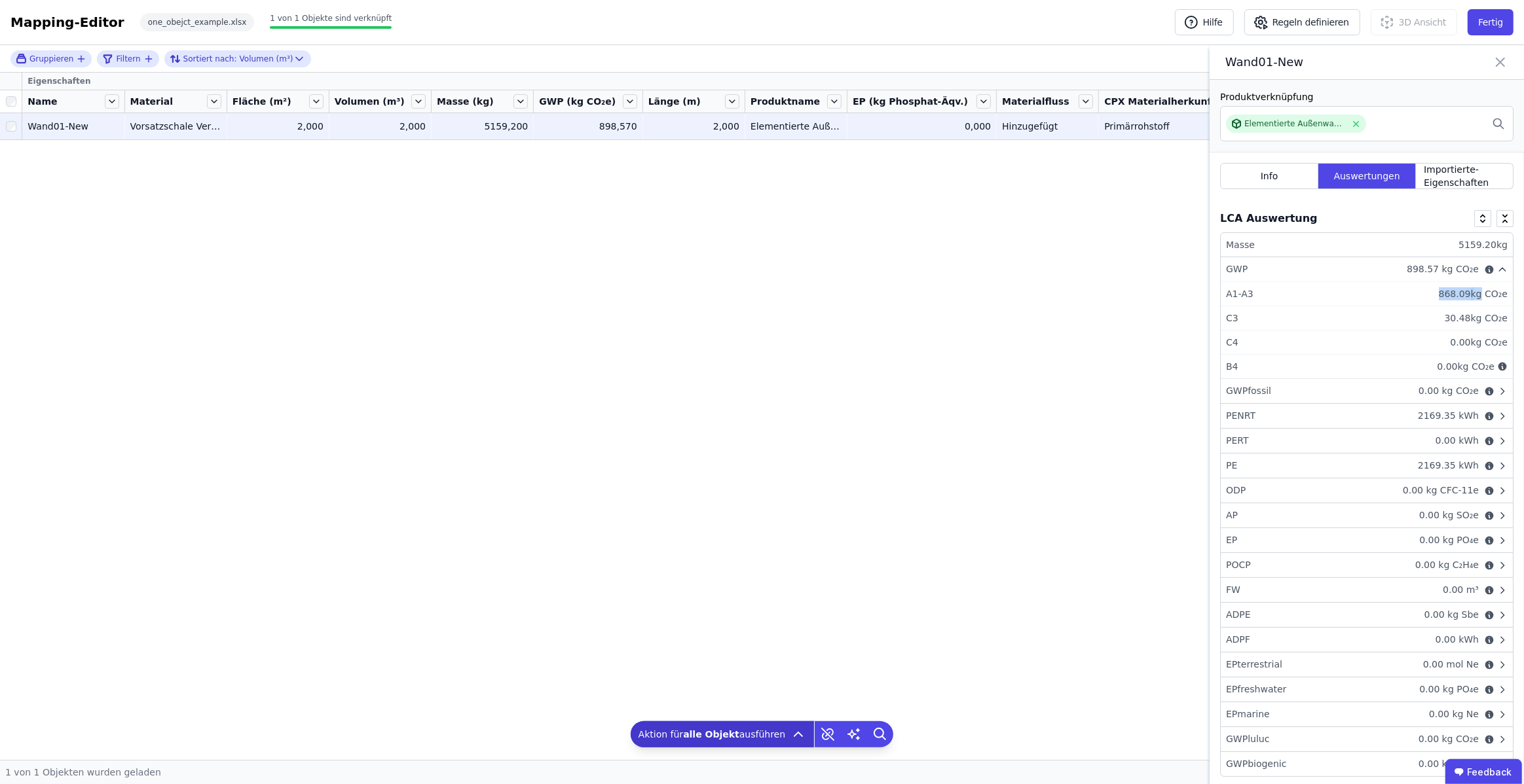
drag, startPoint x: 1445, startPoint y: 296, endPoint x: 1480, endPoint y: 296, distance: 35.0
click at [1481, 296] on div "868.09 kg CO₂e" at bounding box center [1472, 294] width 69 height 13
click at [1503, 61] on icon at bounding box center [1500, 62] width 15 height 19
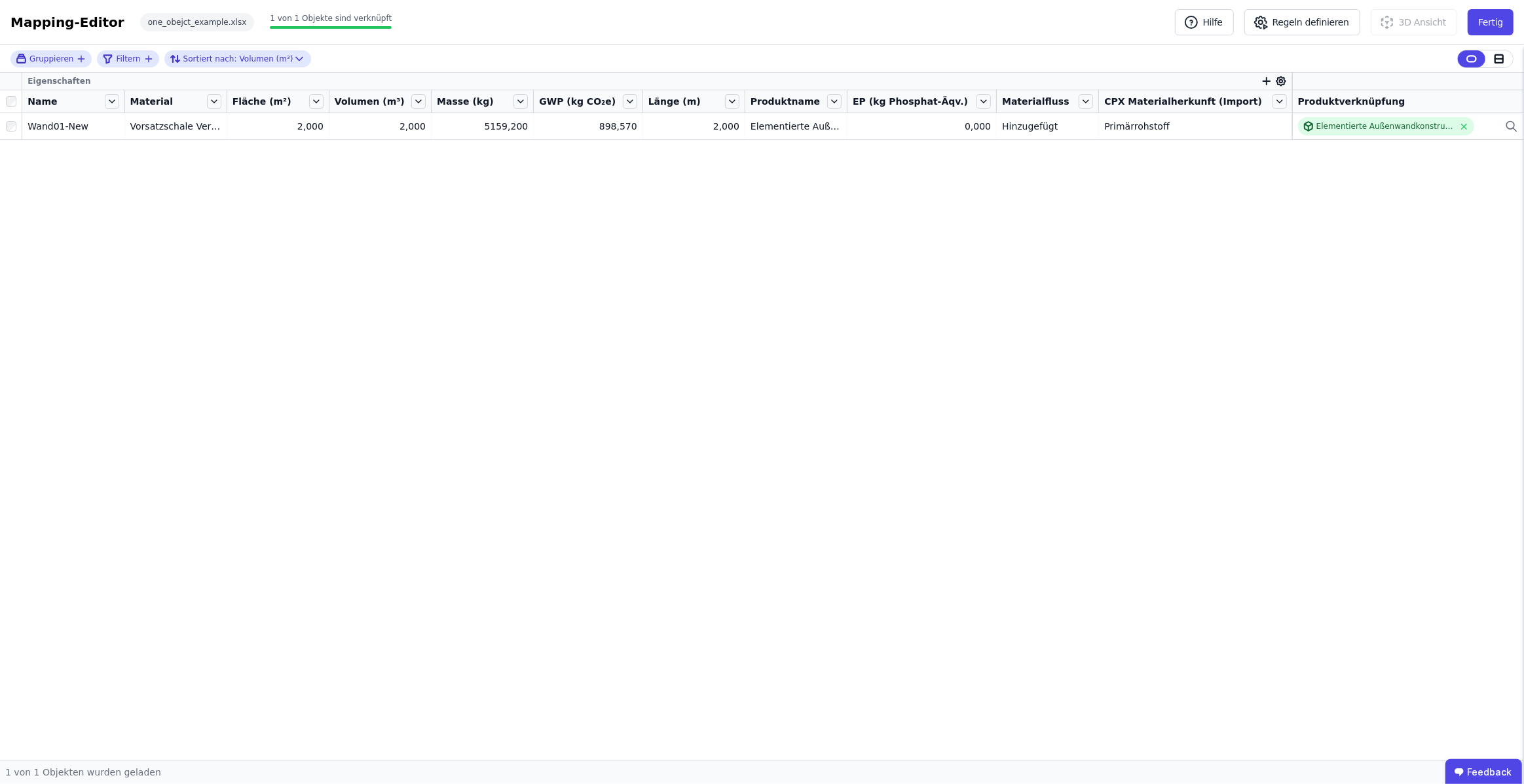
drag, startPoint x: 633, startPoint y: 421, endPoint x: 479, endPoint y: 23, distance: 426.8
click at [633, 421] on div "Eigenschaften Name Material Fläche (m²) Volumen (m³) Masse (kg) GWP (kg CO₂e) L…" at bounding box center [762, 416] width 1524 height 687
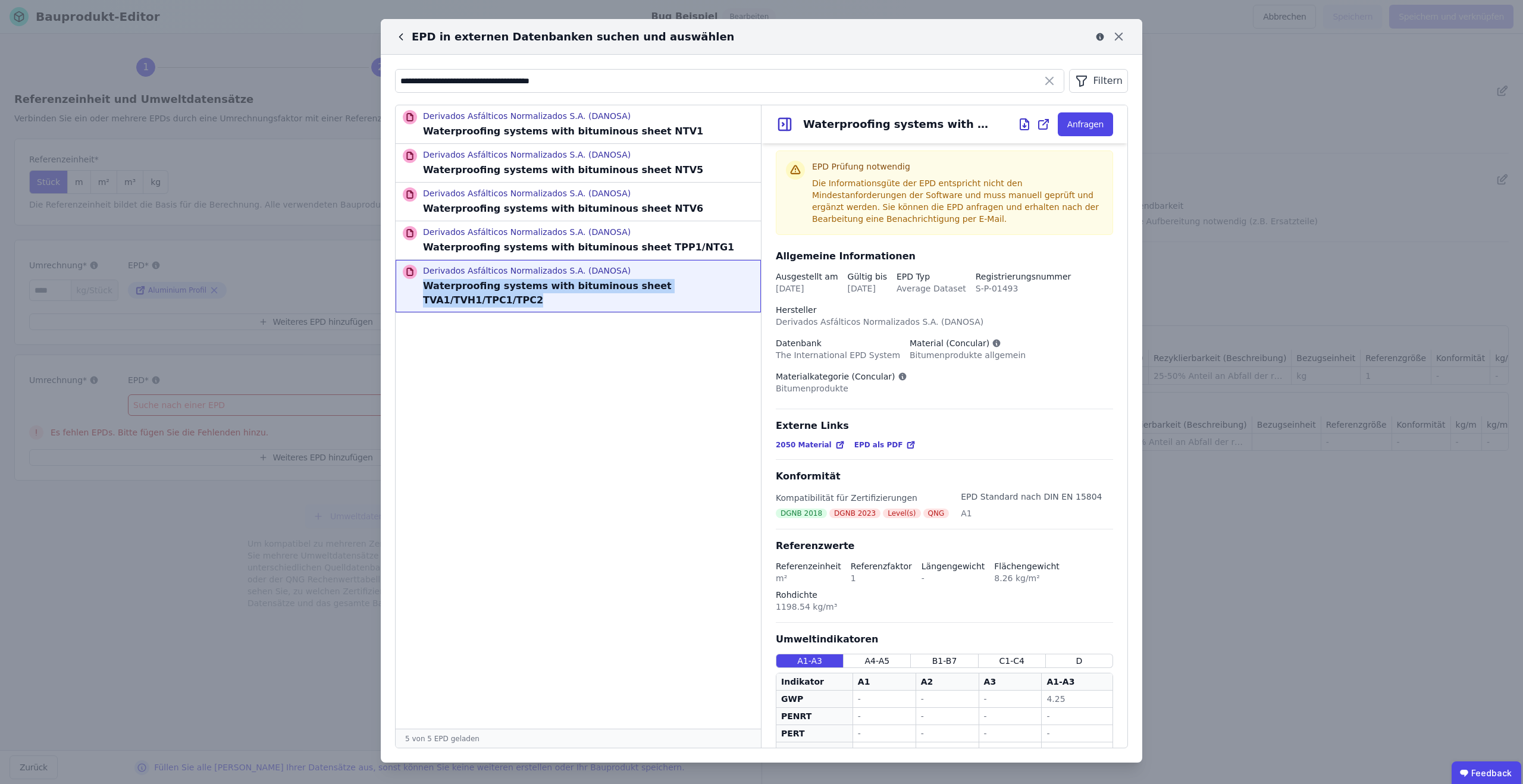
scroll to position [11, 0]
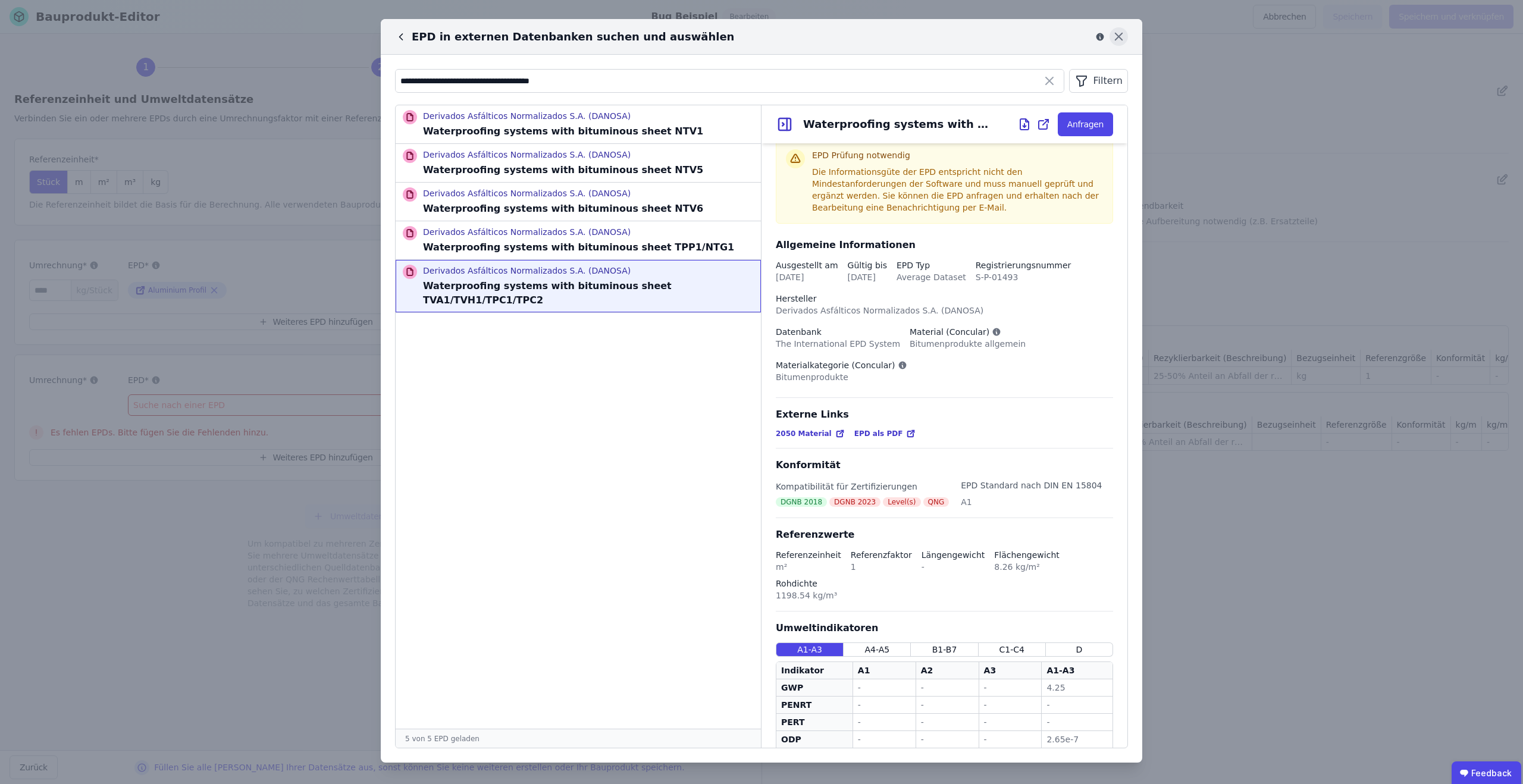
click at [1118, 41] on icon at bounding box center [1118, 36] width 18 height 18
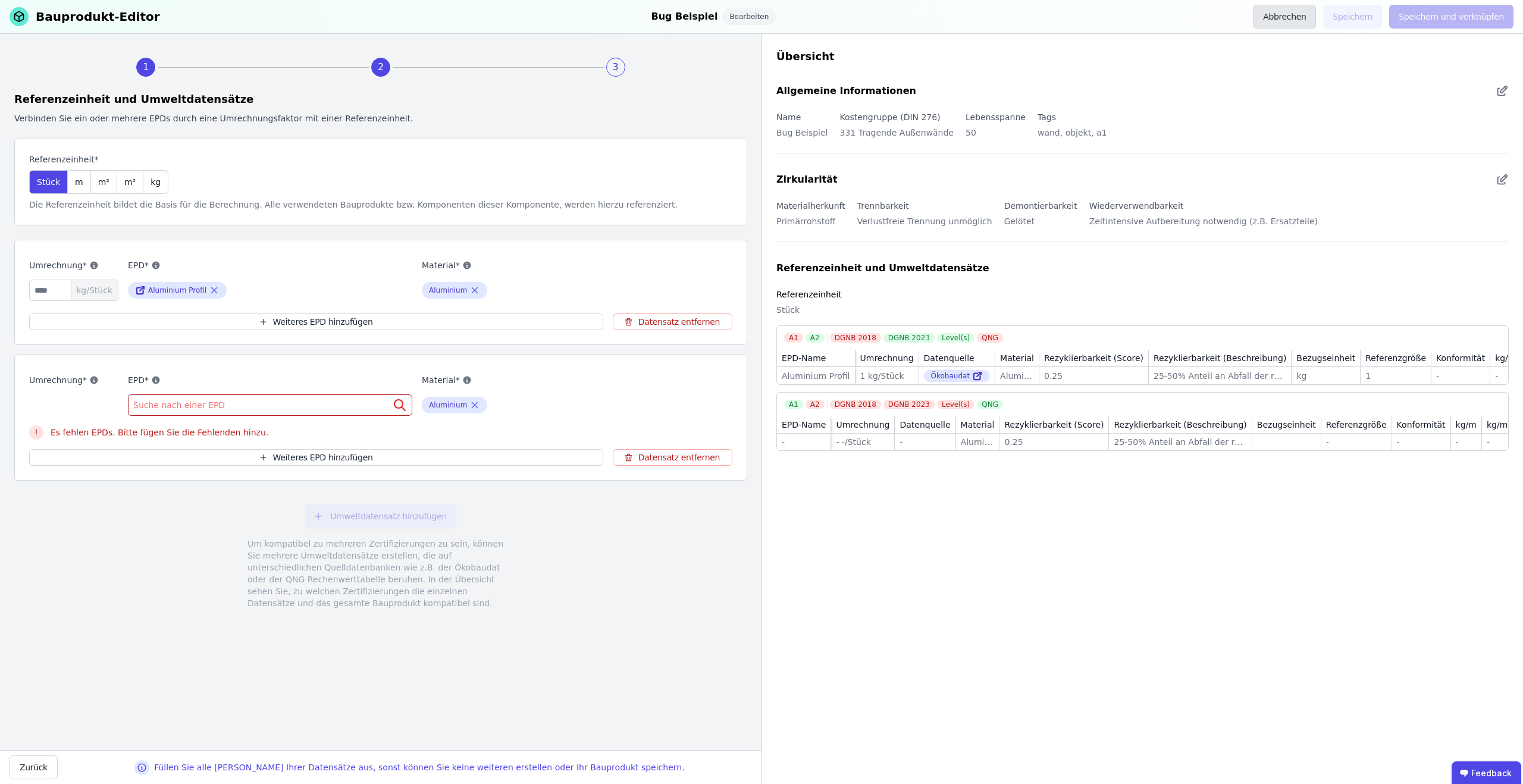
click at [1306, 8] on button "Abbrechen" at bounding box center [1284, 16] width 63 height 23
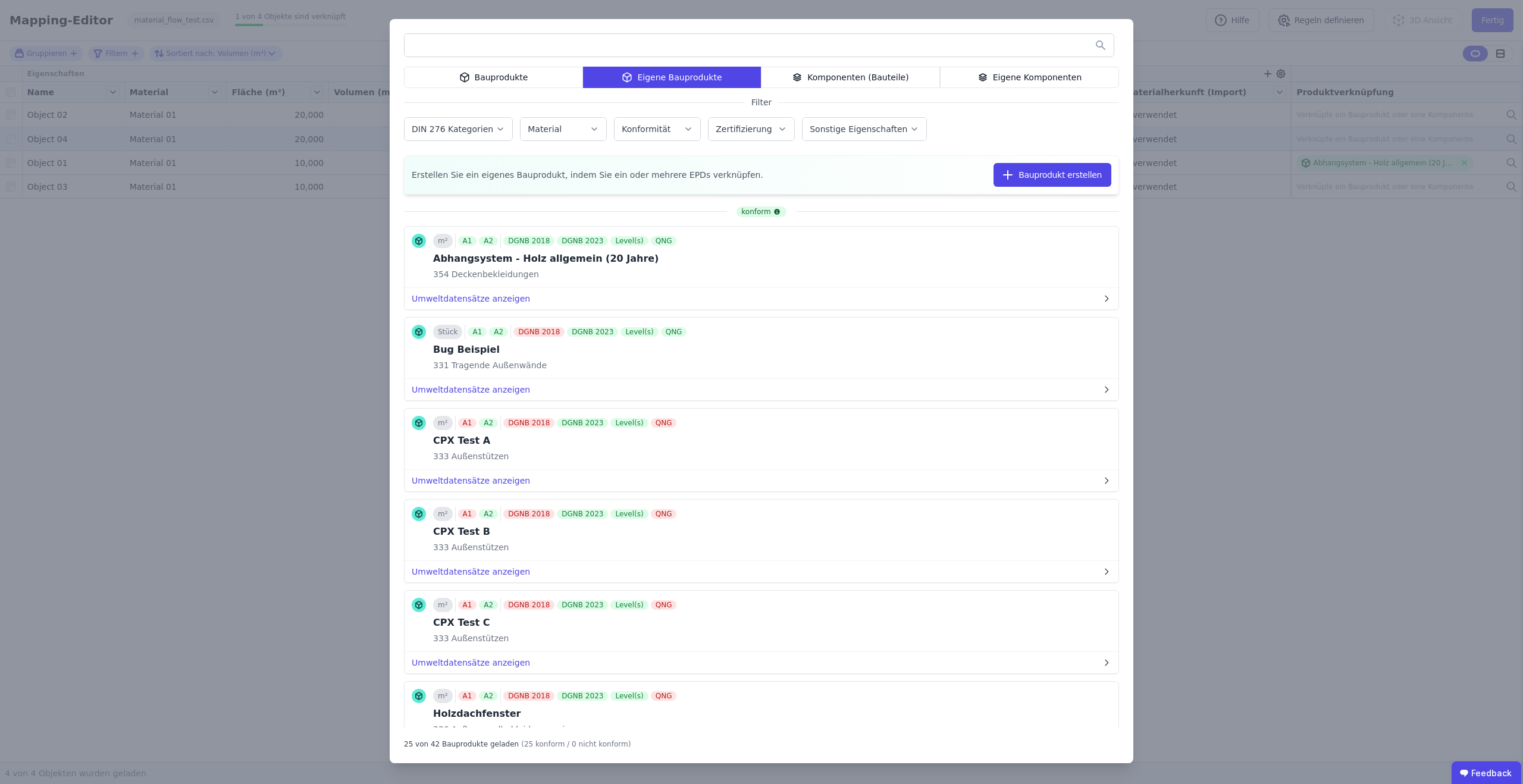
click at [538, 87] on div "Bauprodukte" at bounding box center [494, 77] width 179 height 21
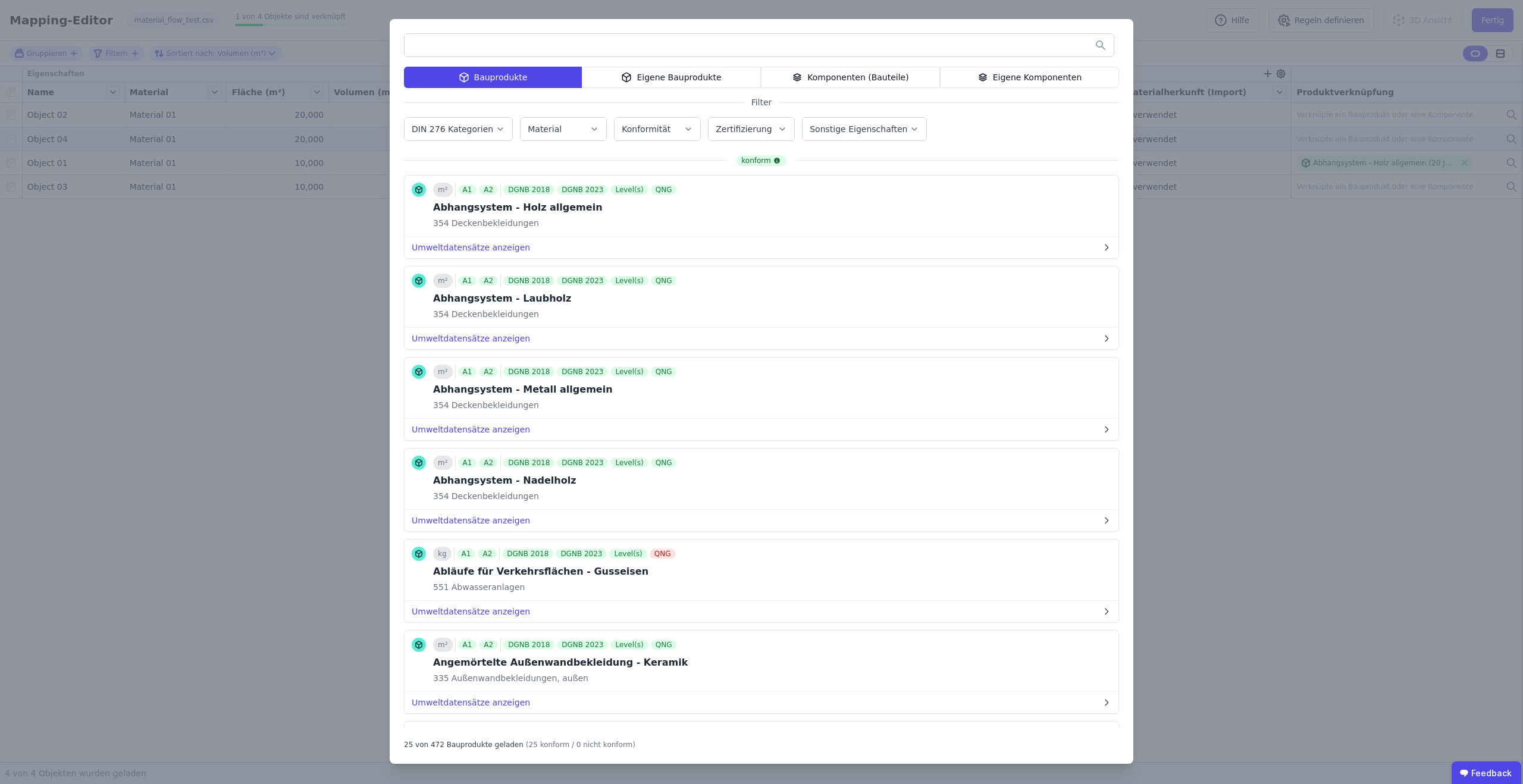
click at [551, 45] on input "text" at bounding box center [759, 45] width 709 height 21
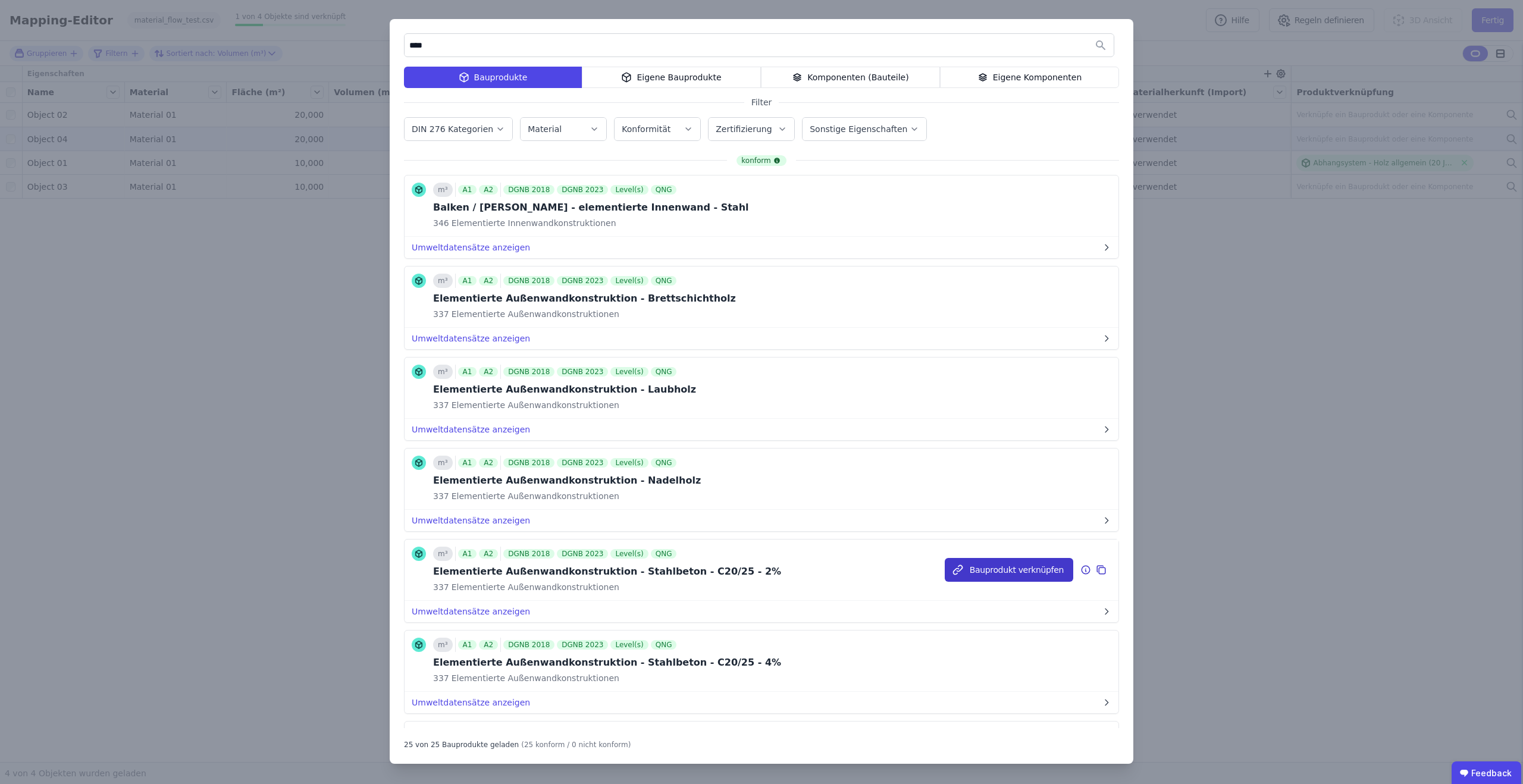
type input "****"
click at [0, 0] on button "Bauprodukt verknüpfen" at bounding box center [0, 0] width 0 height 0
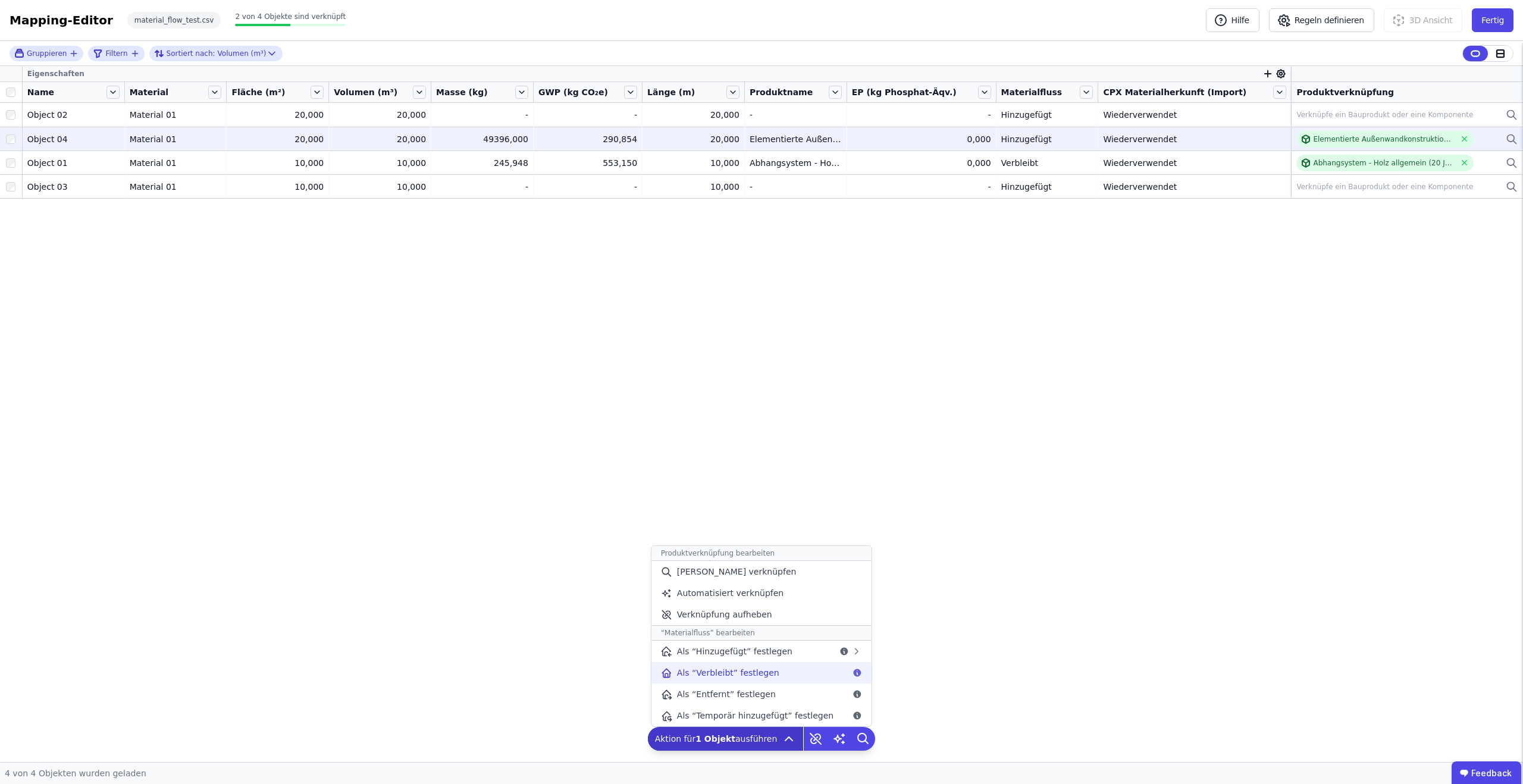
click at [768, 670] on span "Als “Verbleibt” festlegen" at bounding box center [729, 673] width 103 height 12
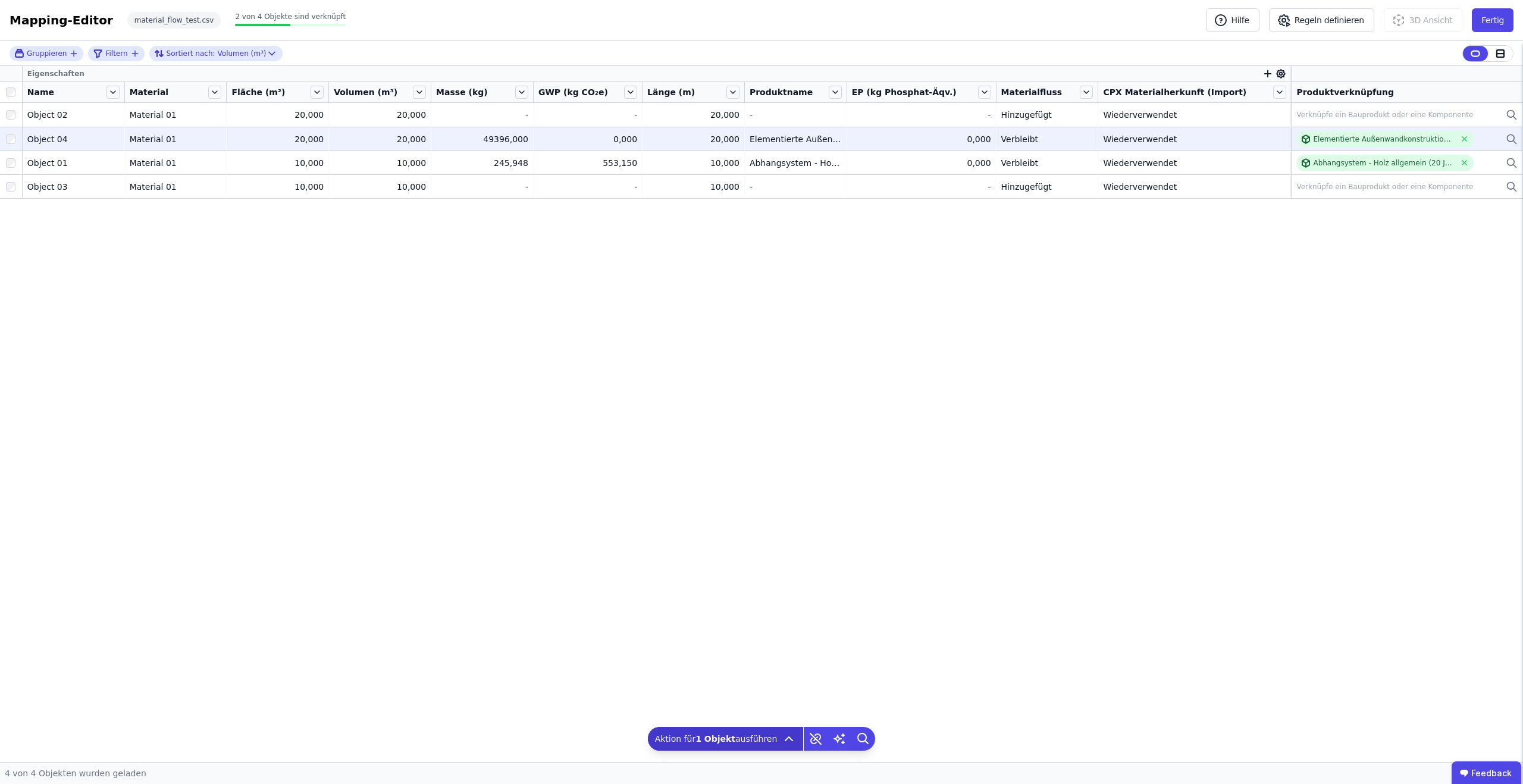
click at [613, 131] on td "0,000 0,000" at bounding box center [588, 138] width 109 height 23
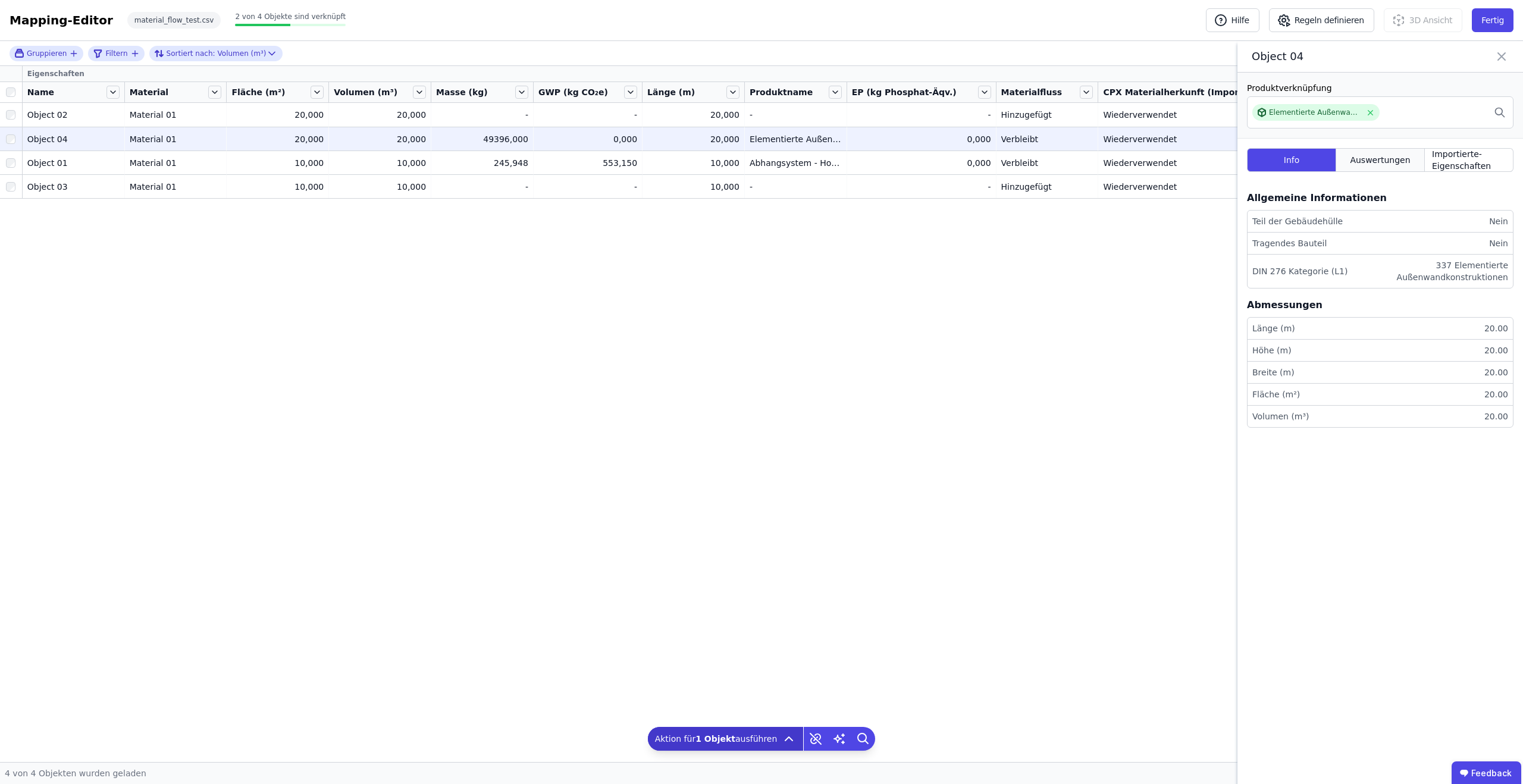
click at [1369, 156] on span "Auswertungen" at bounding box center [1379, 160] width 60 height 12
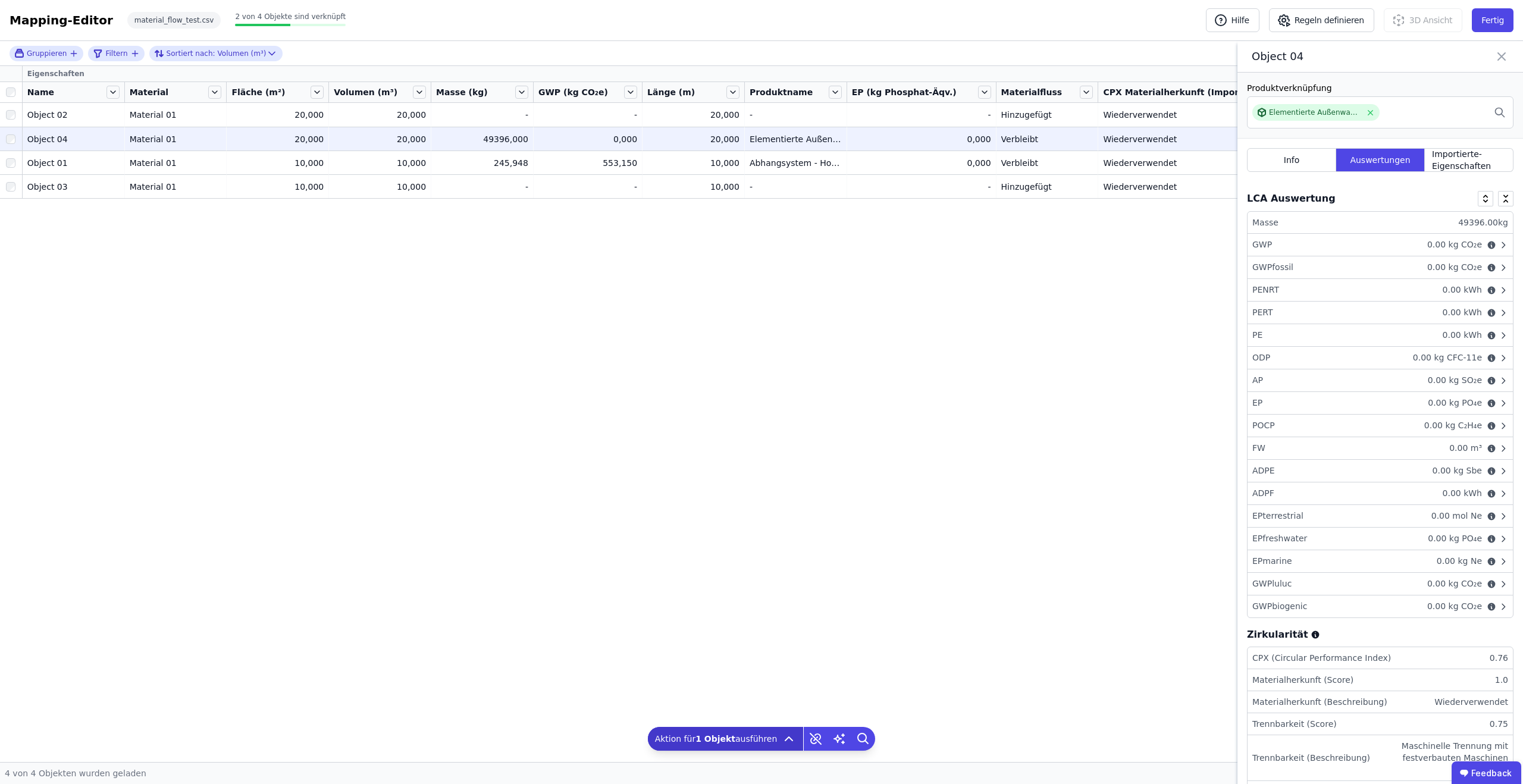
click at [1424, 244] on div "GWP 0.00 kg CO₂e" at bounding box center [1380, 244] width 265 height 23
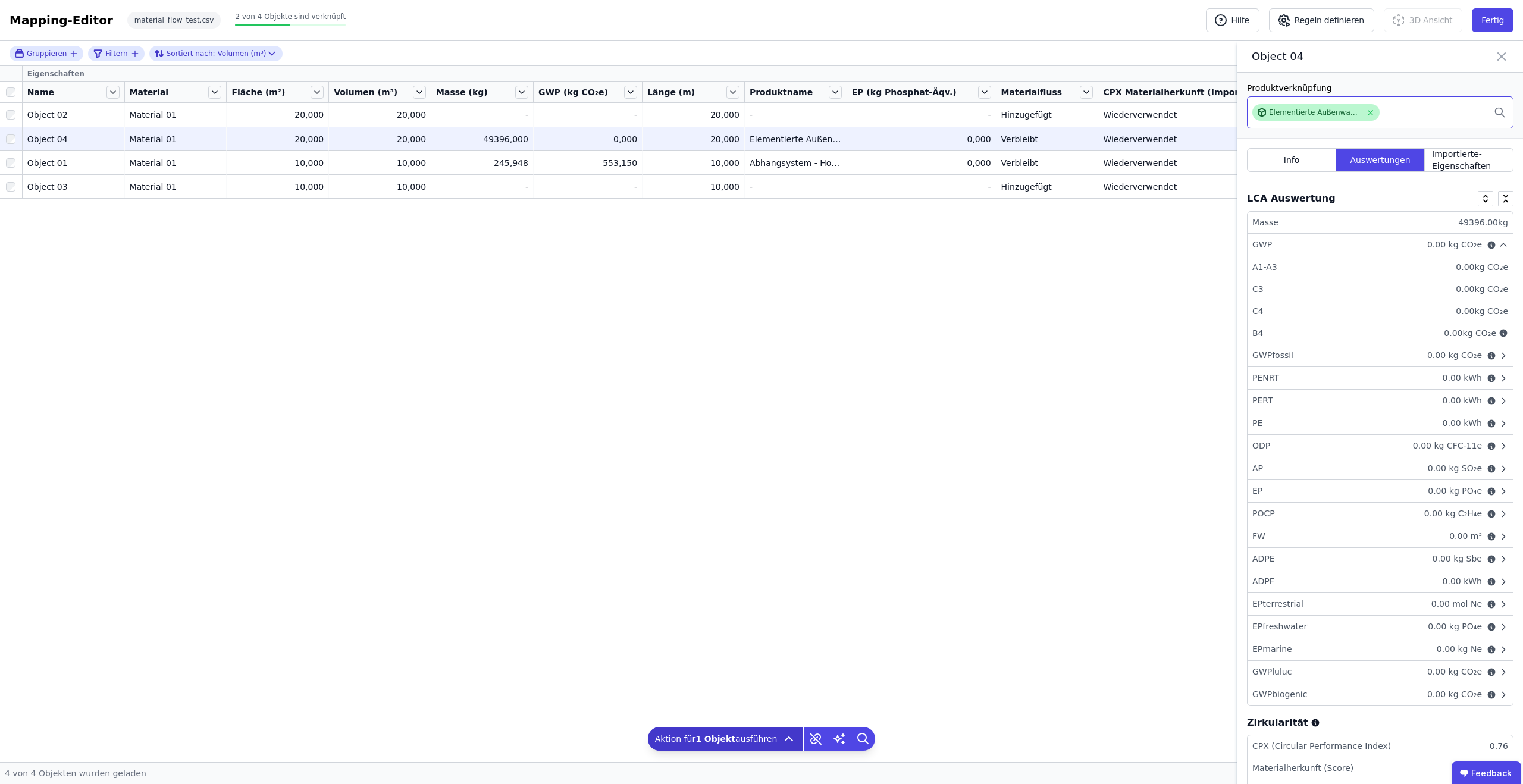
click at [1285, 109] on div "Elementierte Außenwandkonstruktion - Stahlbeton - C20/25 - 2%" at bounding box center [1315, 112] width 92 height 10
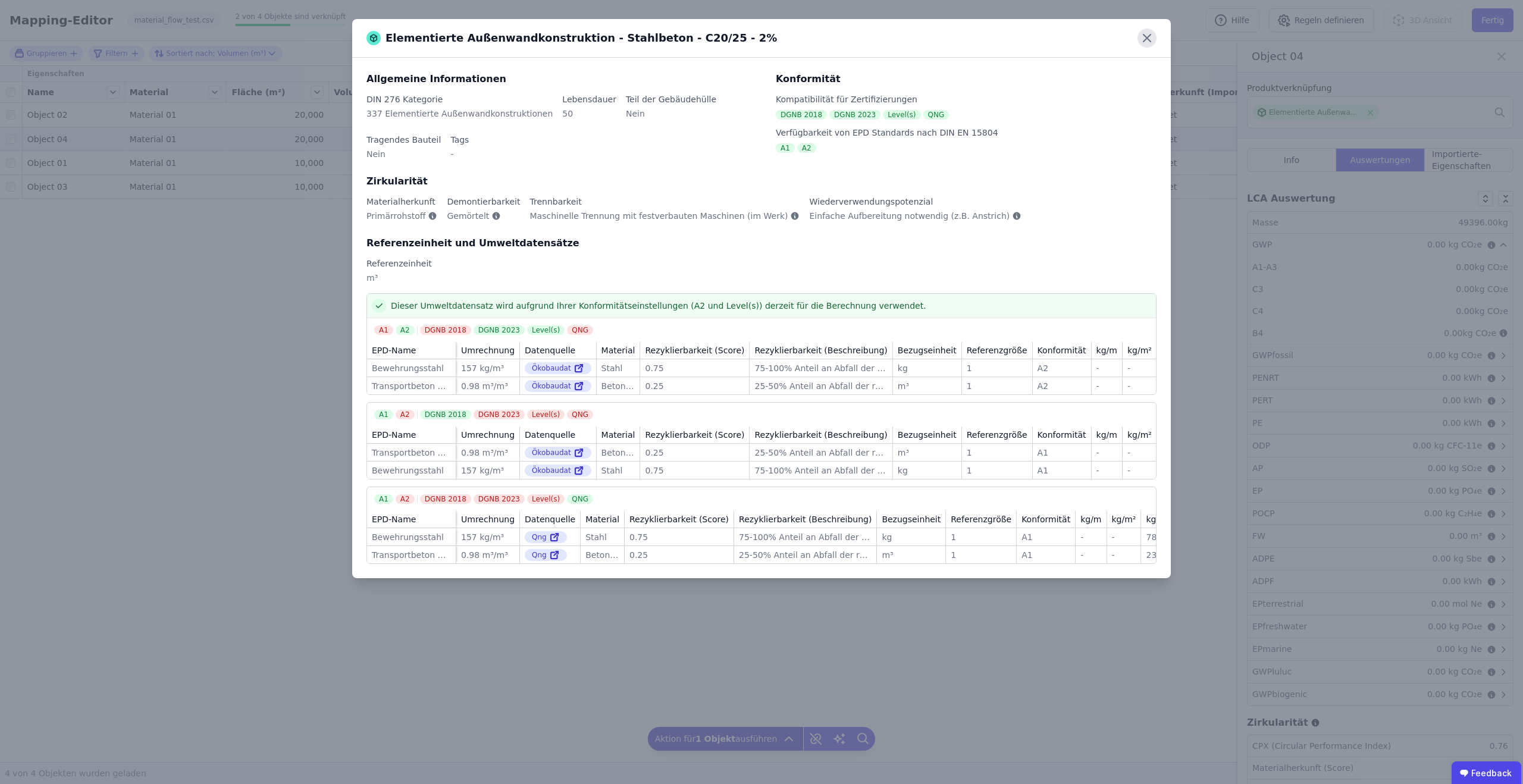
click at [1144, 41] on icon at bounding box center [1147, 38] width 7 height 7
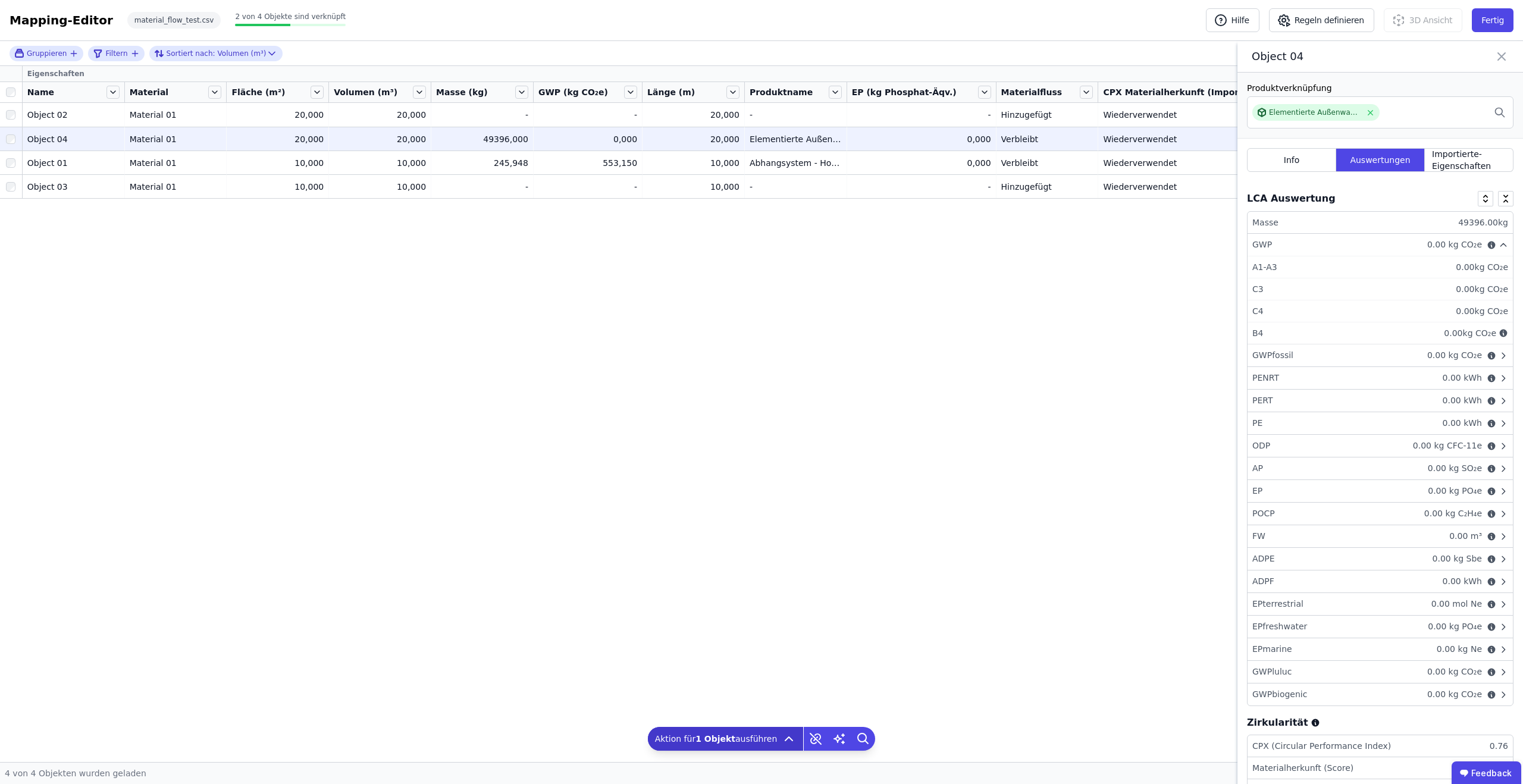
click at [1504, 56] on icon at bounding box center [1501, 56] width 14 height 17
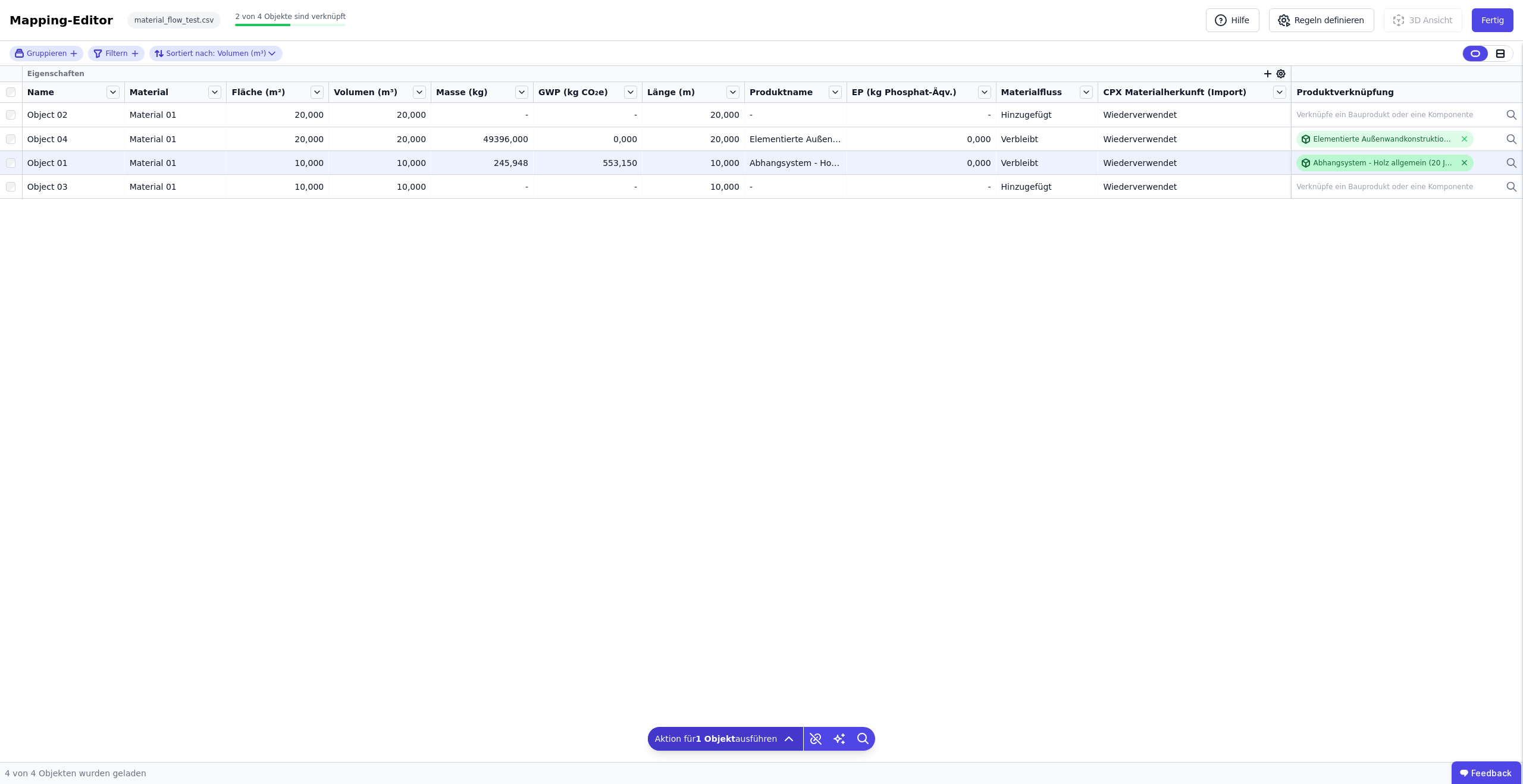
click at [1460, 163] on icon at bounding box center [1464, 163] width 9 height 9
click at [1487, 21] on button "Fertig" at bounding box center [1492, 20] width 42 height 23
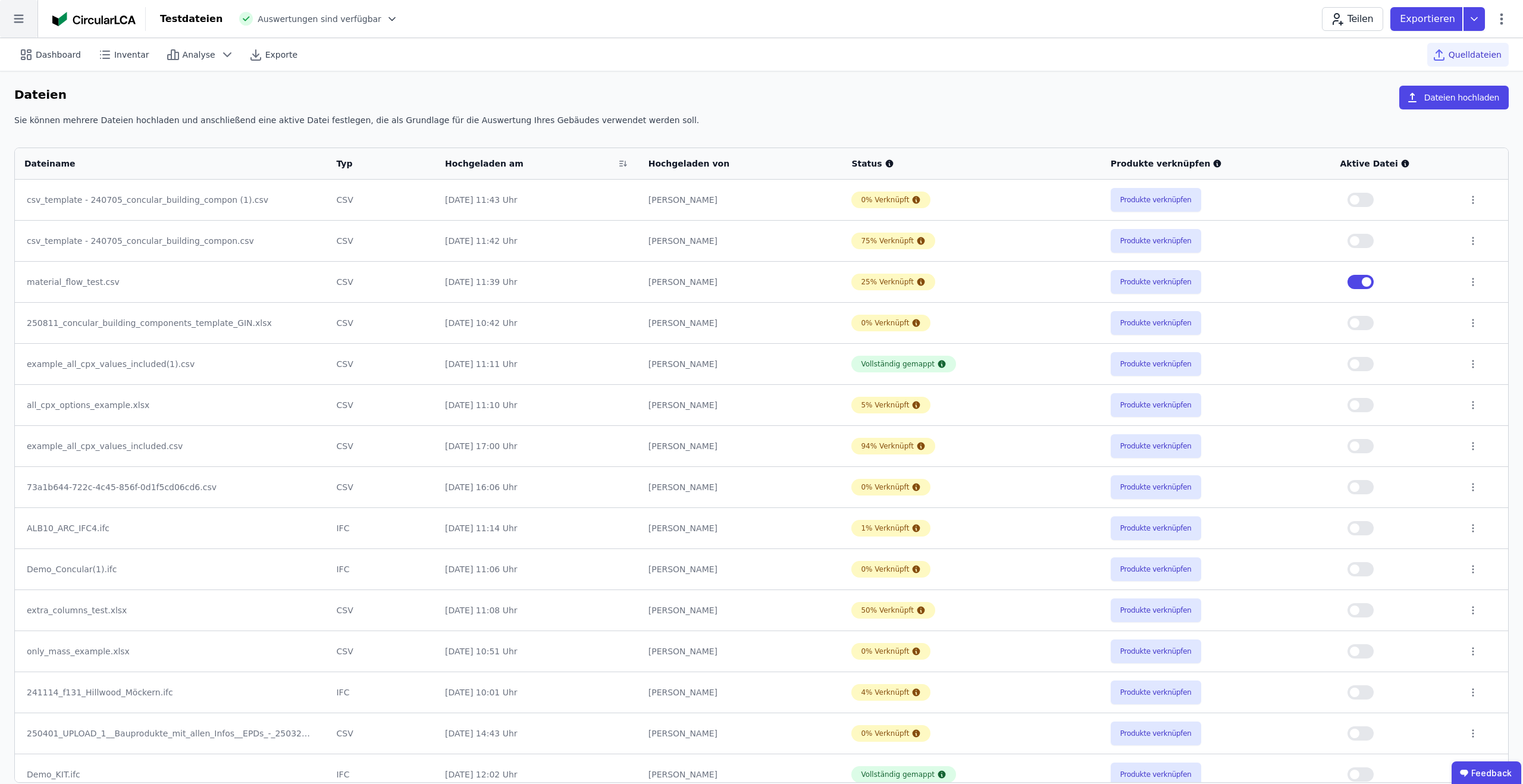
click at [8, 18] on icon at bounding box center [18, 18] width 37 height 37
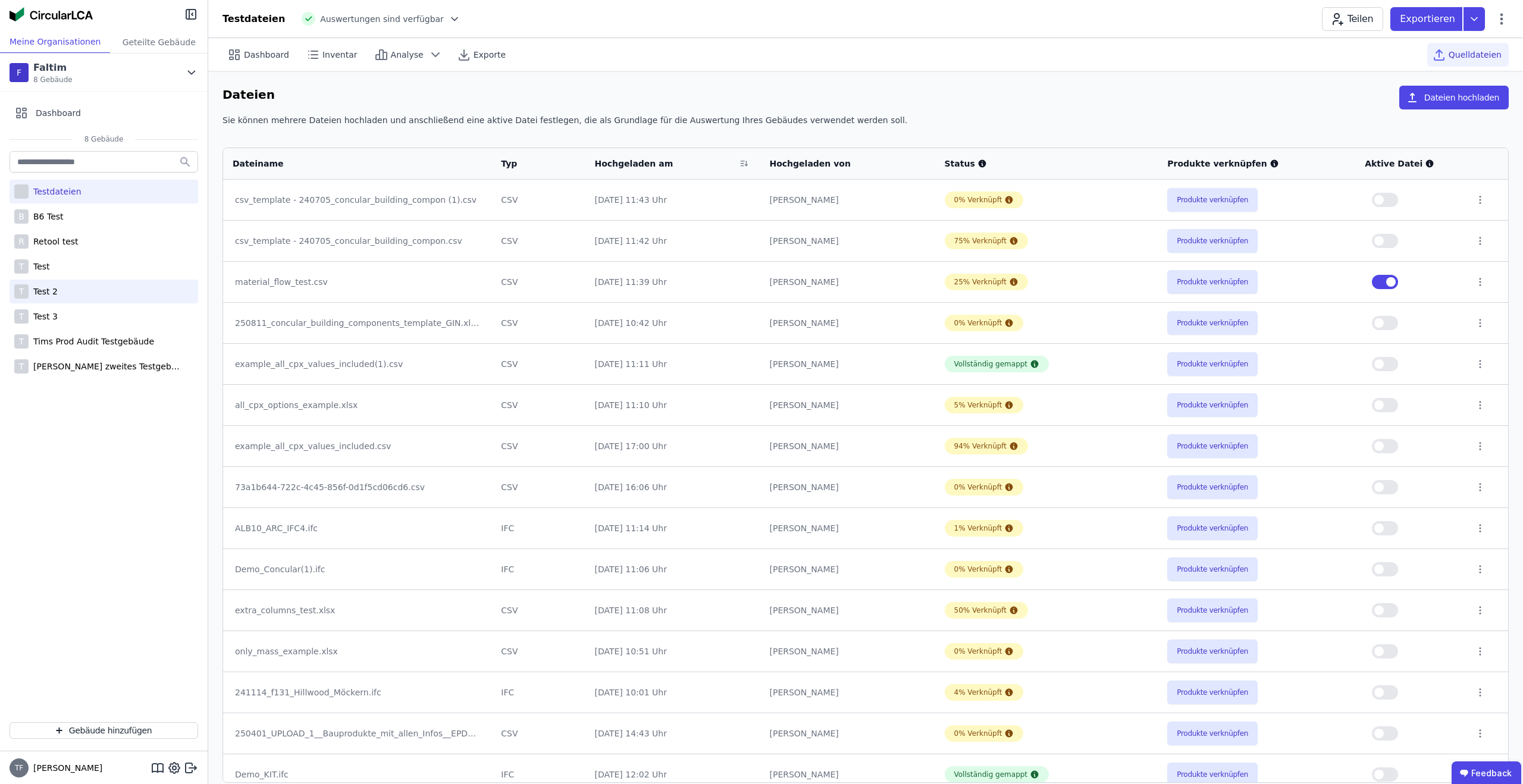
click at [69, 293] on div "T Test 2" at bounding box center [104, 291] width 189 height 23
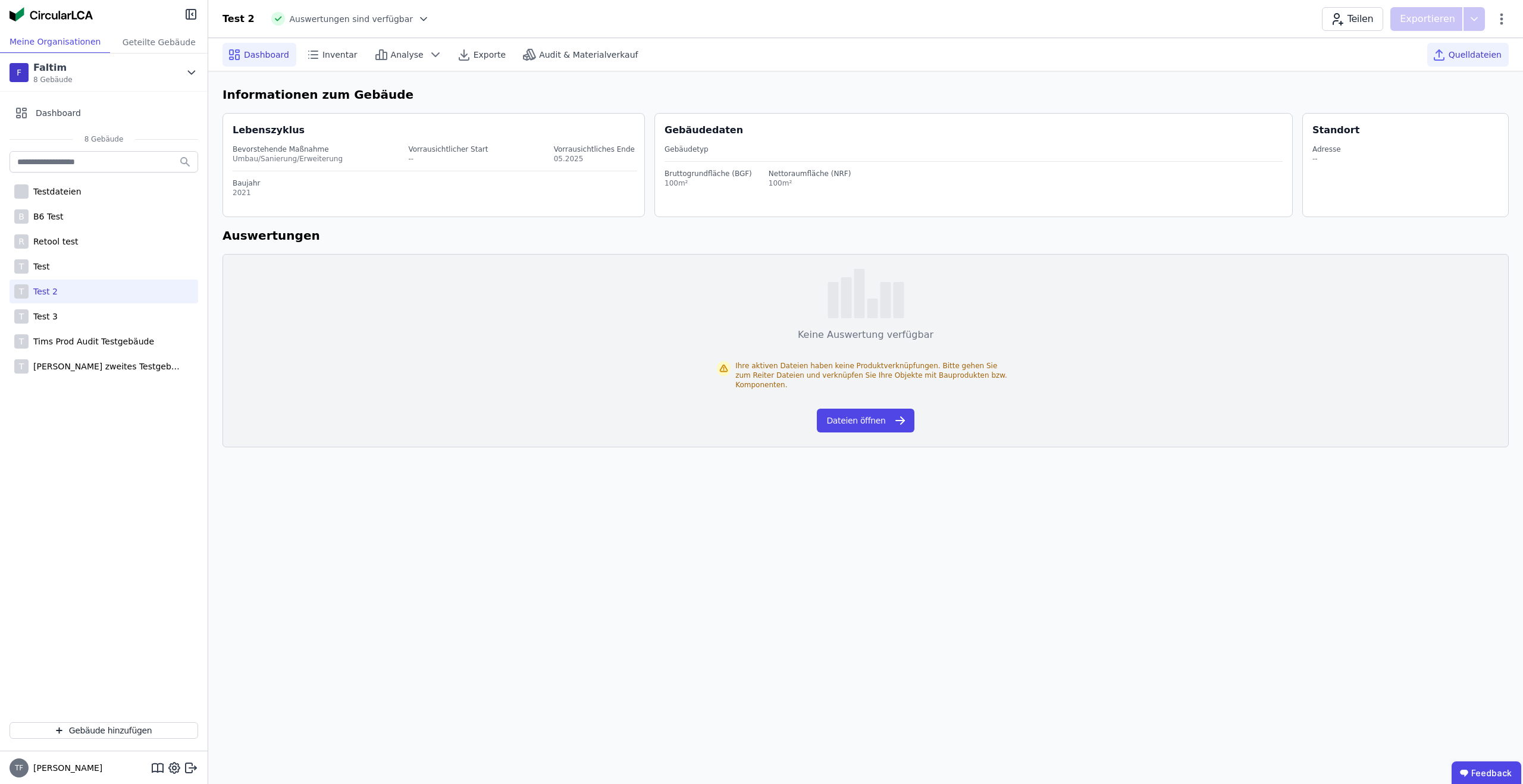
click at [1450, 61] on div "Quelldateien" at bounding box center [1467, 54] width 81 height 23
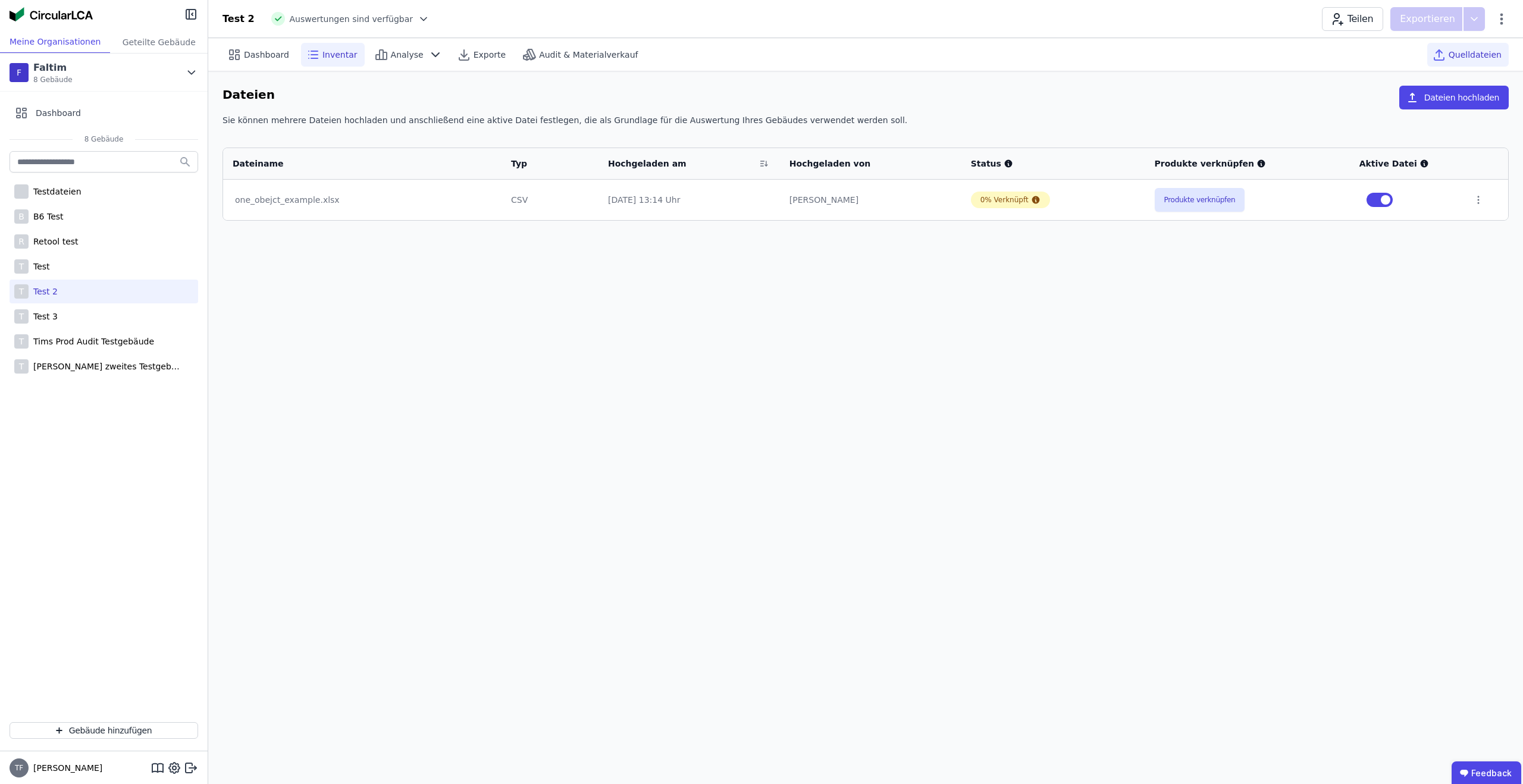
click at [334, 53] on span "Inventar" at bounding box center [340, 55] width 35 height 12
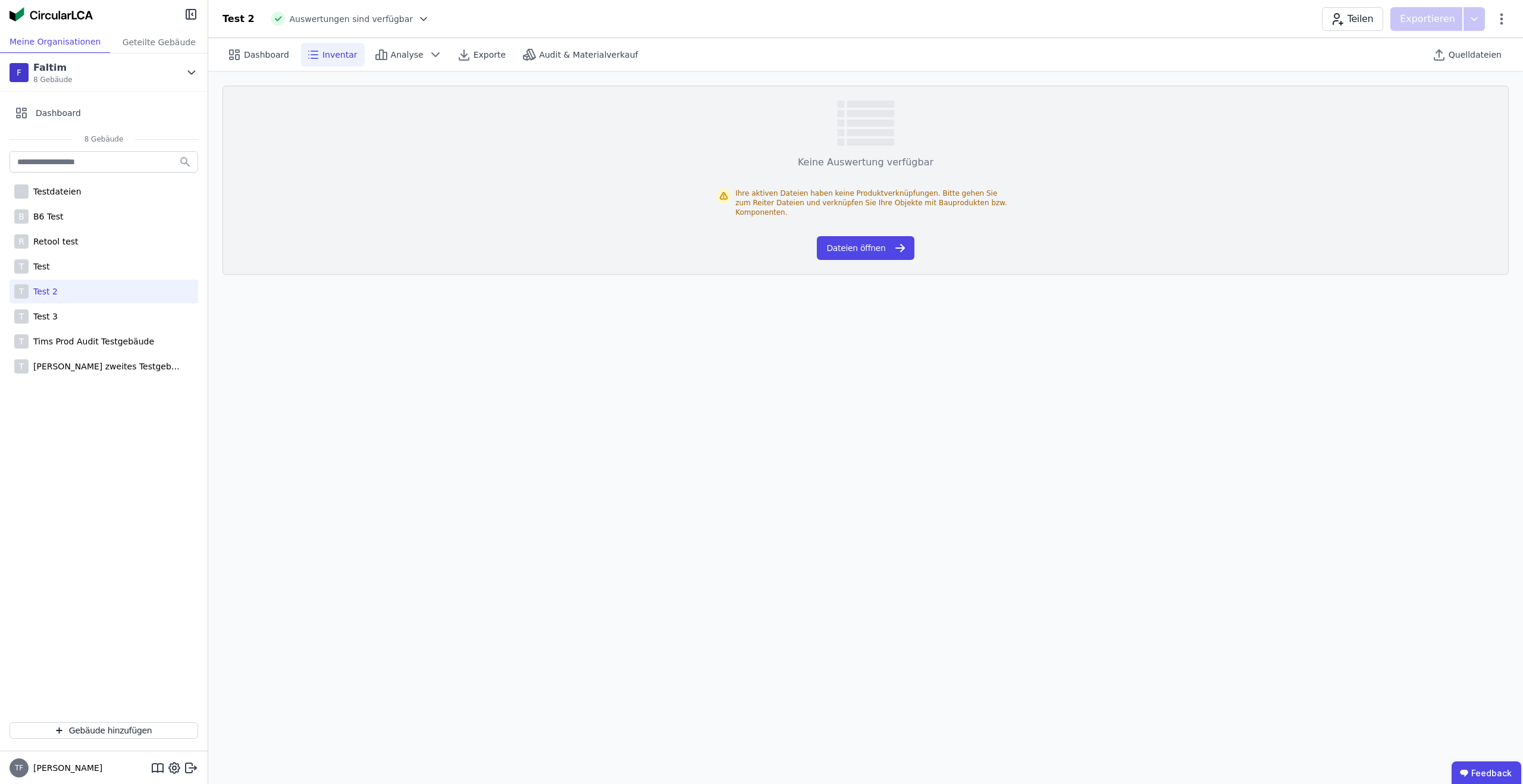
click at [844, 239] on button "Dateien öffnen" at bounding box center [865, 248] width 97 height 23
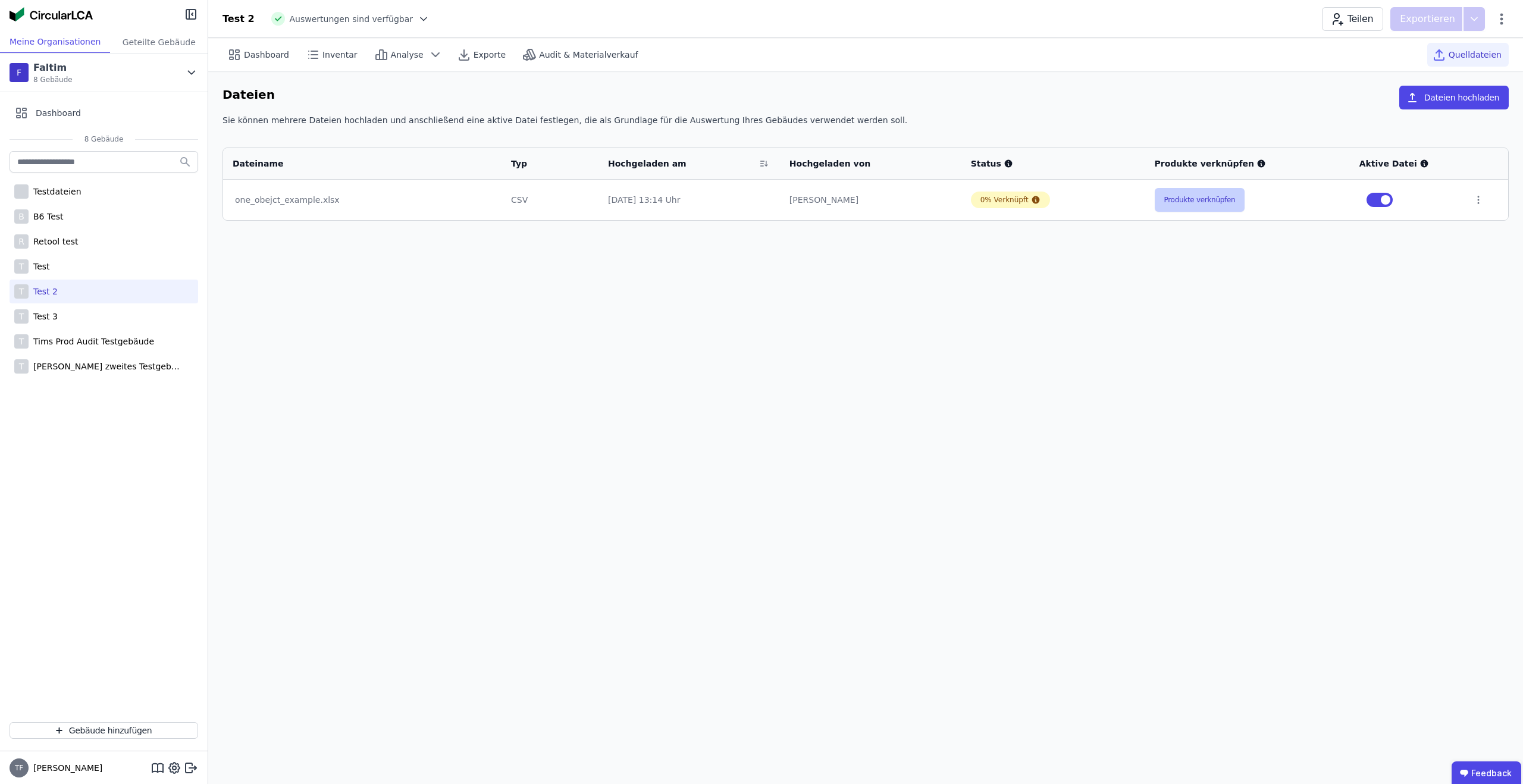
click at [1200, 193] on button "Produkte verknüpfen" at bounding box center [1199, 200] width 90 height 23
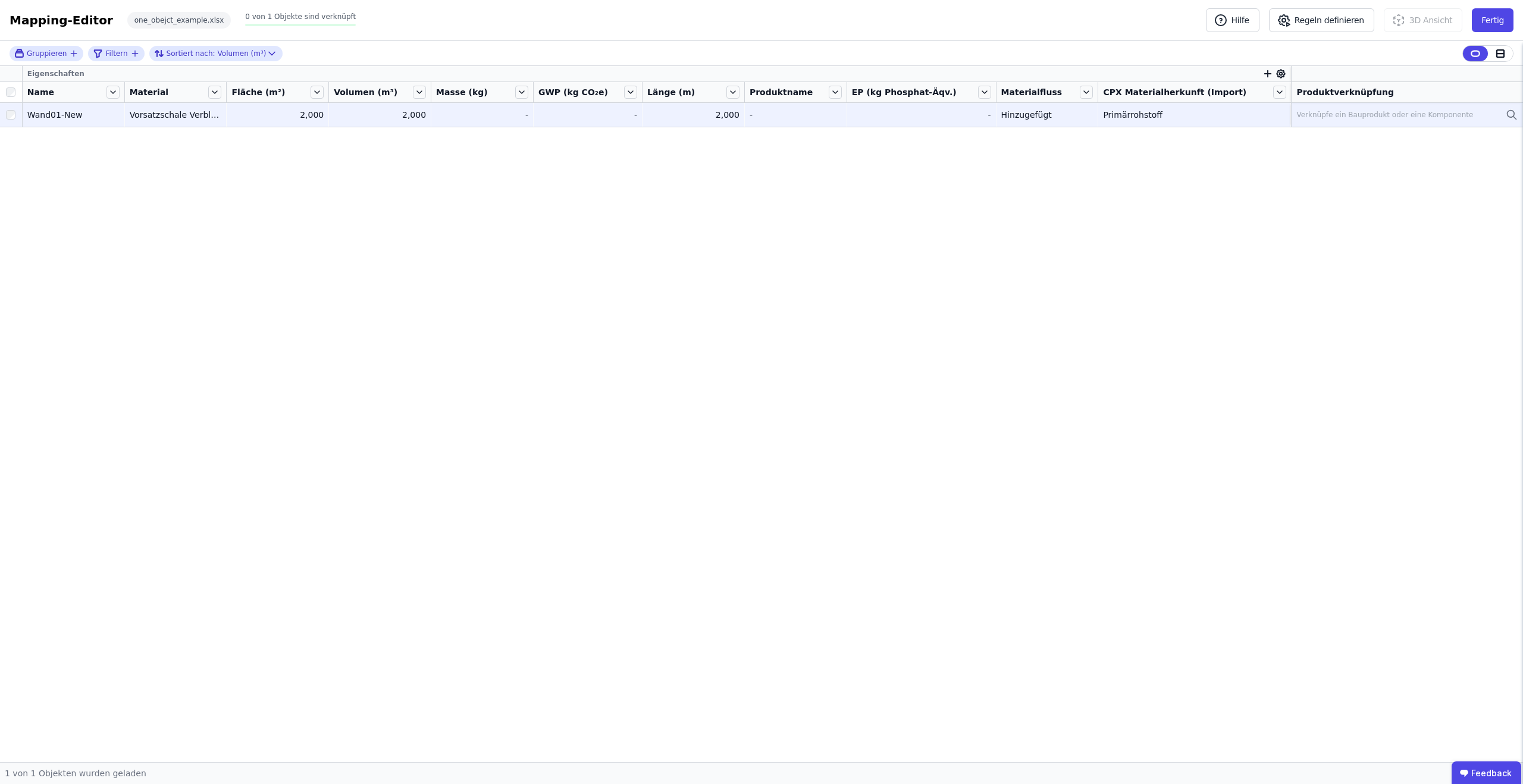
click at [1335, 120] on div "Verknüpfe ein Bauprodukt oder eine Komponente" at bounding box center [1407, 114] width 221 height 14
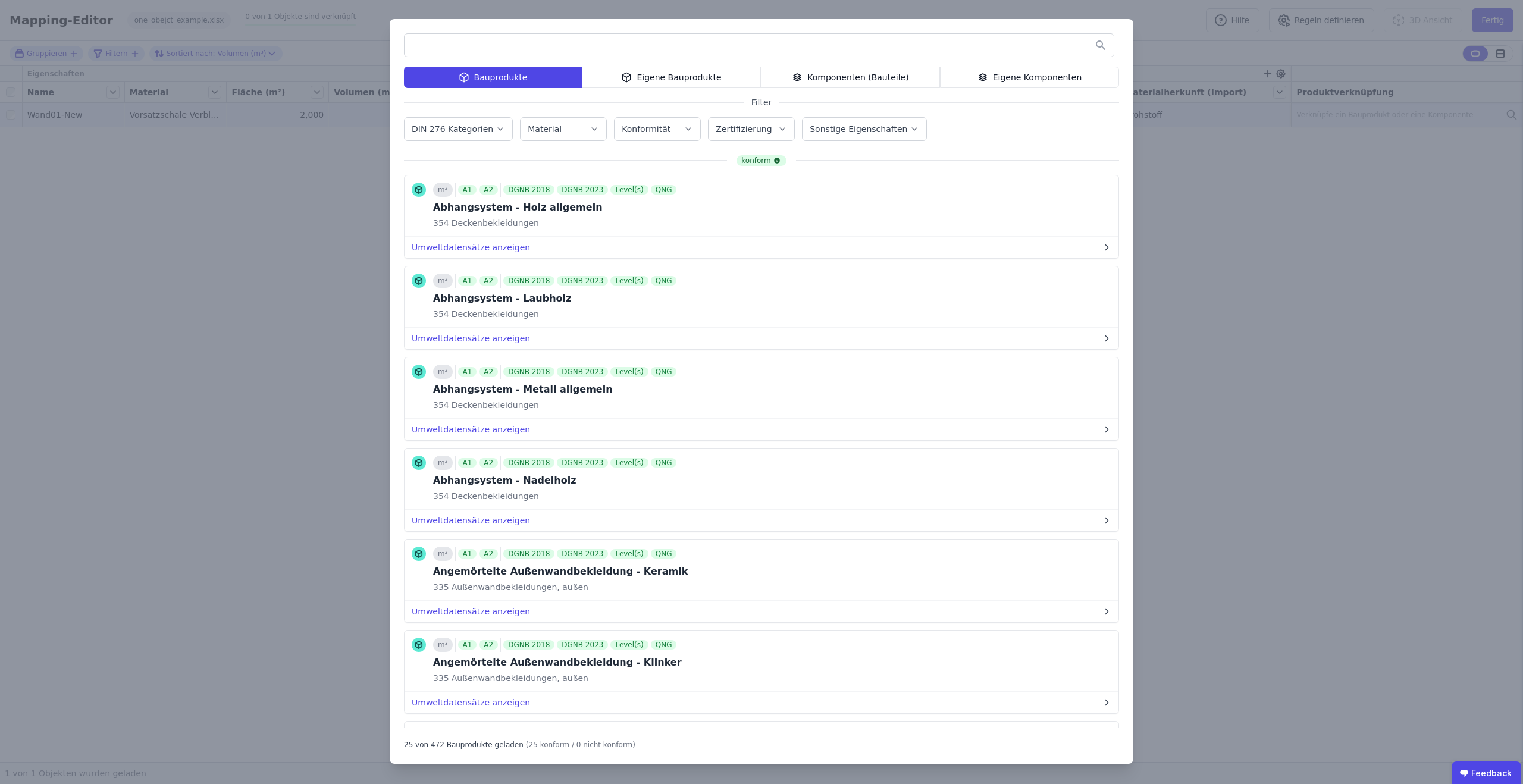
click at [619, 56] on input "text" at bounding box center [759, 45] width 709 height 21
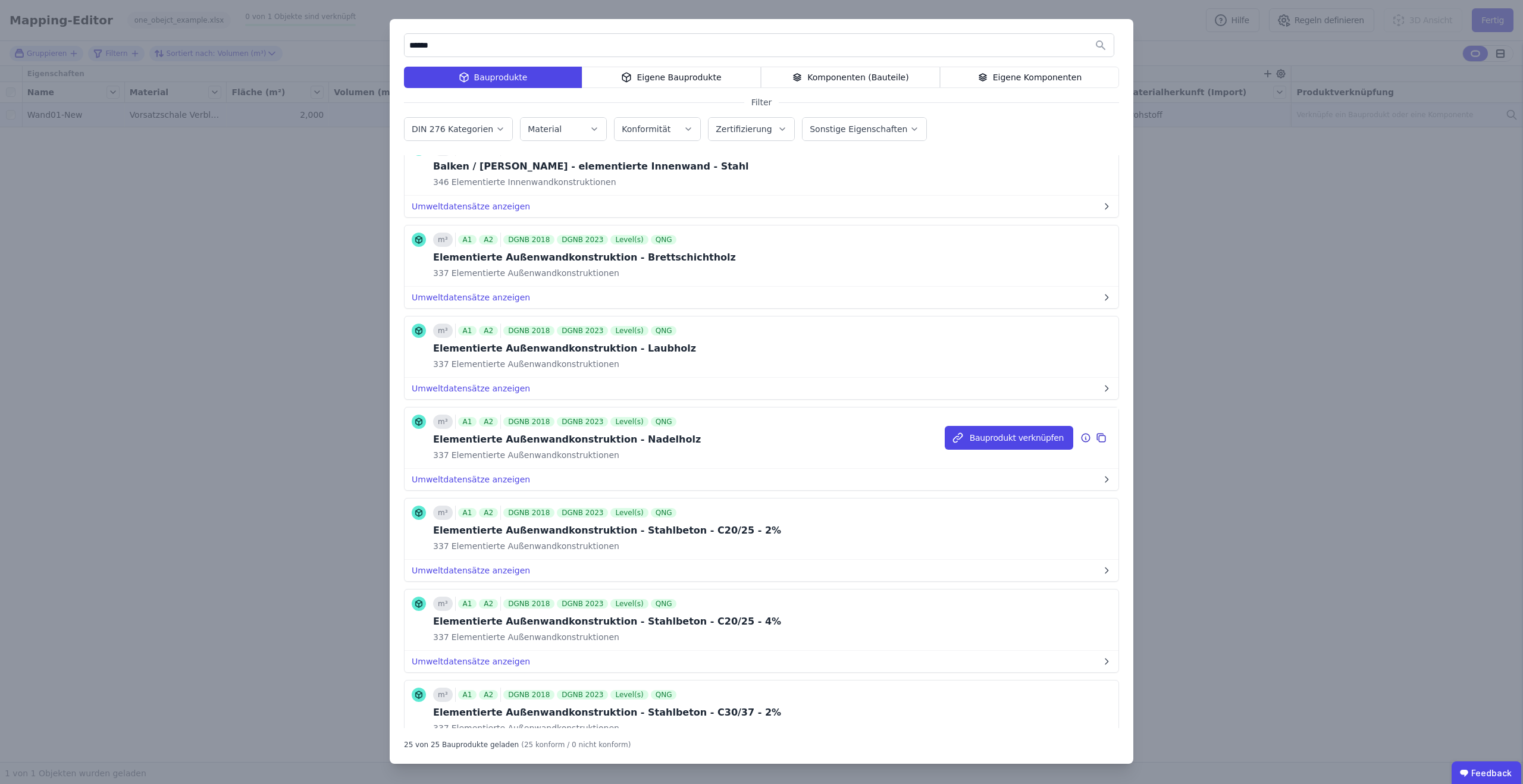
scroll to position [42, 0]
type input "******"
click at [0, 0] on button "Bauprodukt verknüpfen" at bounding box center [0, 0] width 0 height 0
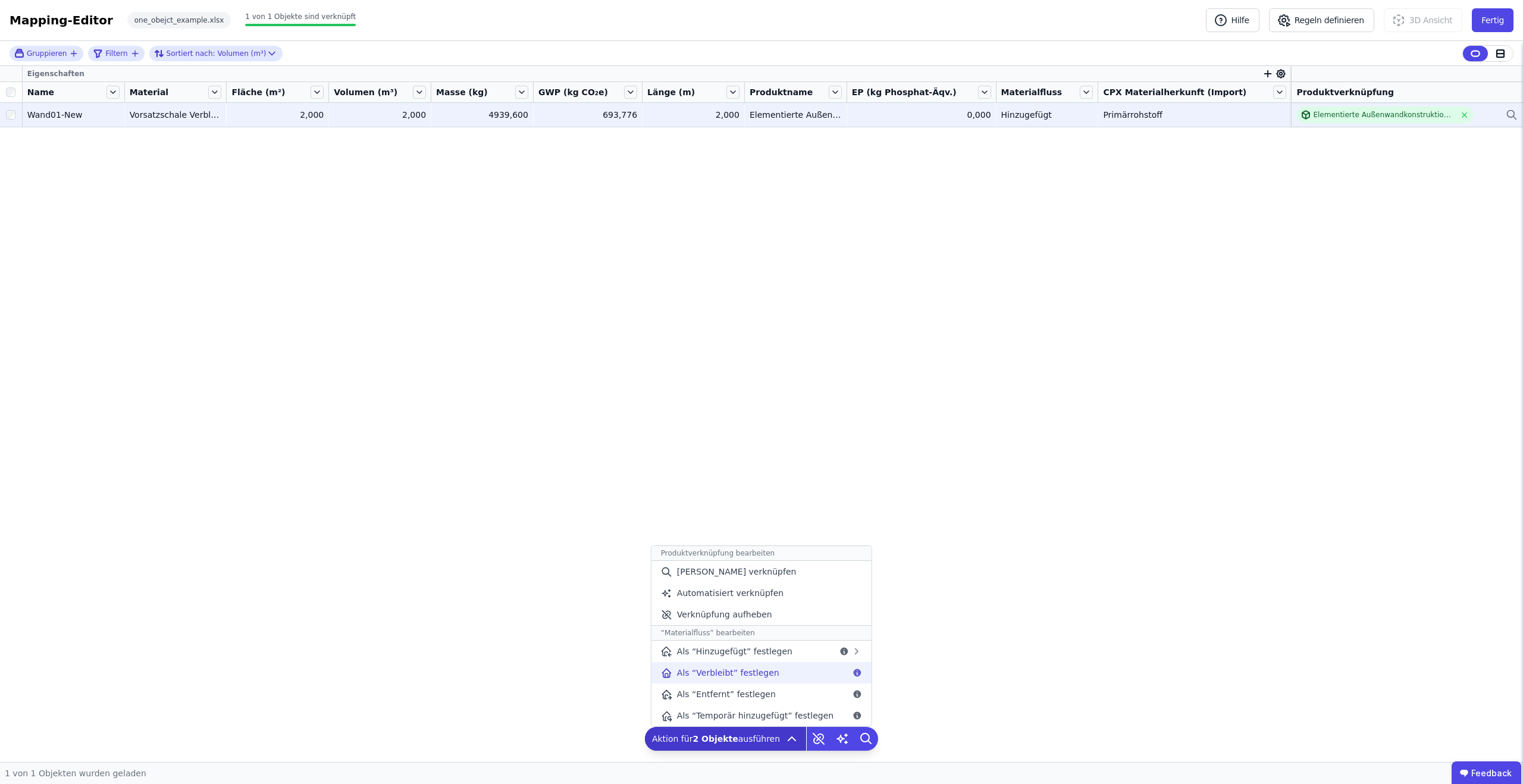
click at [784, 672] on div "Als “Verbleibt” festlegen" at bounding box center [762, 672] width 220 height 21
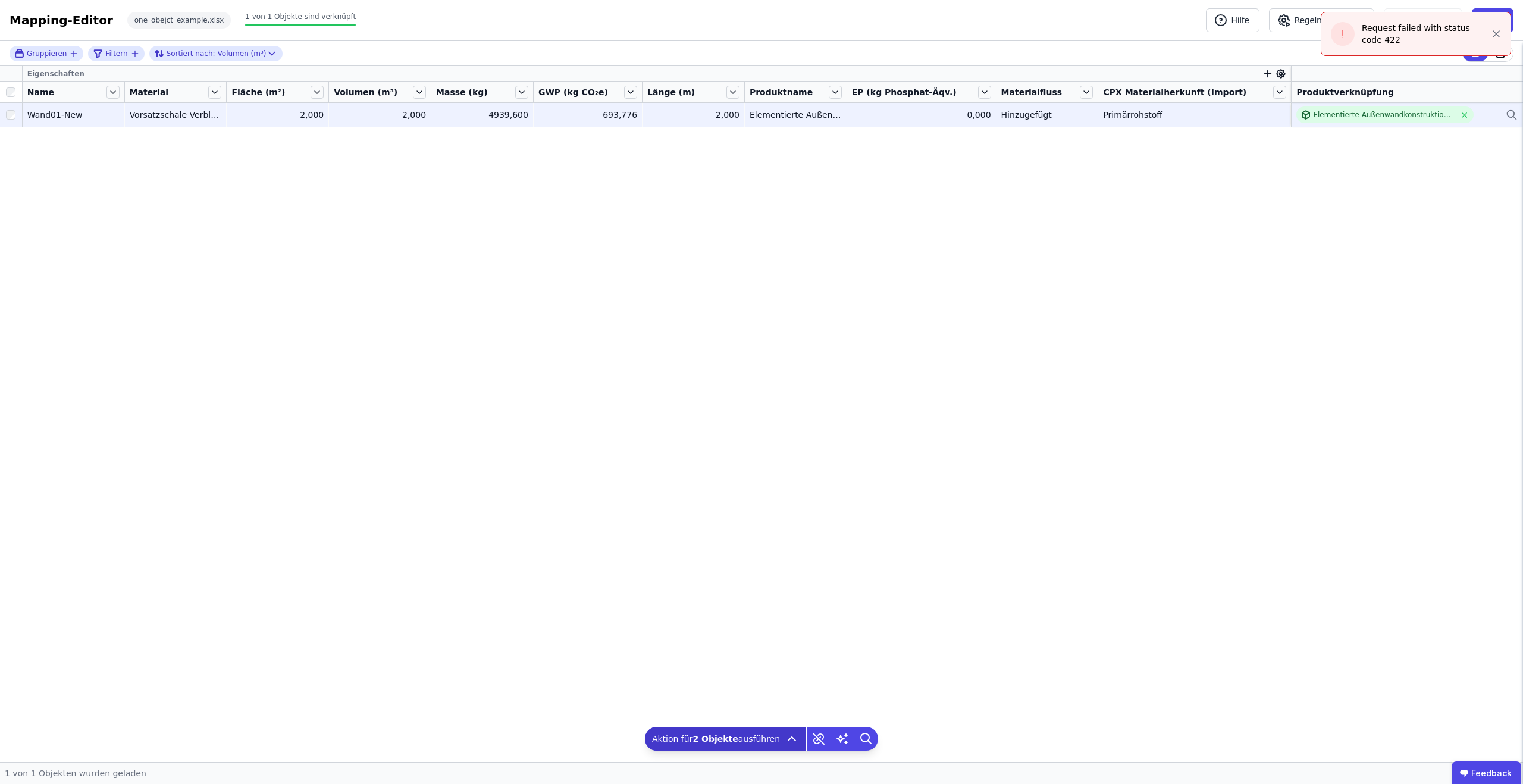
click at [824, 278] on div "Eigenschaften Name Material Fläche (m²) Volumen (m³) Masse (kg) GWP (kg CO₂e) L…" at bounding box center [762, 414] width 1523 height 696
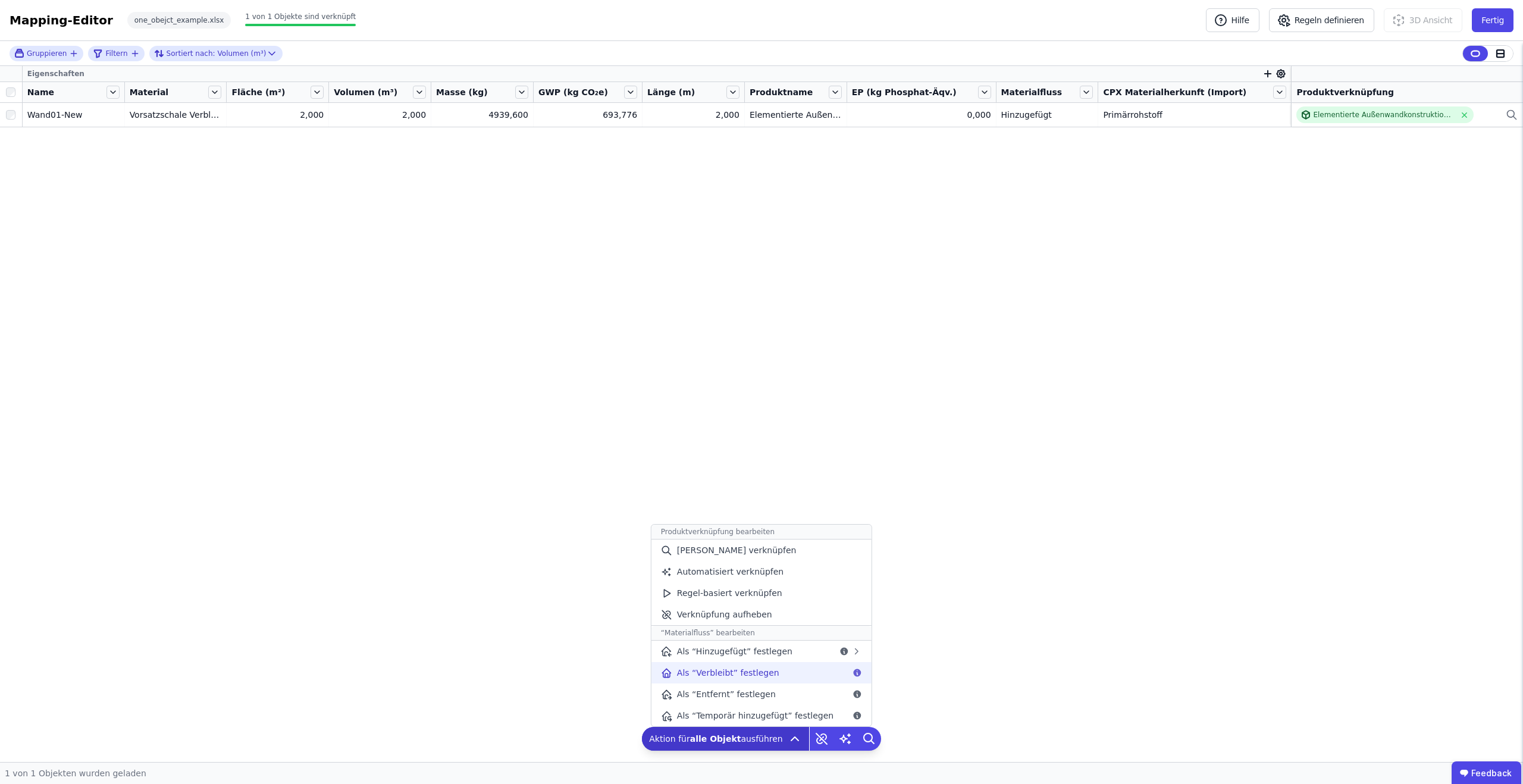
click at [758, 673] on span "Als “Verbleibt” festlegen" at bounding box center [729, 673] width 103 height 12
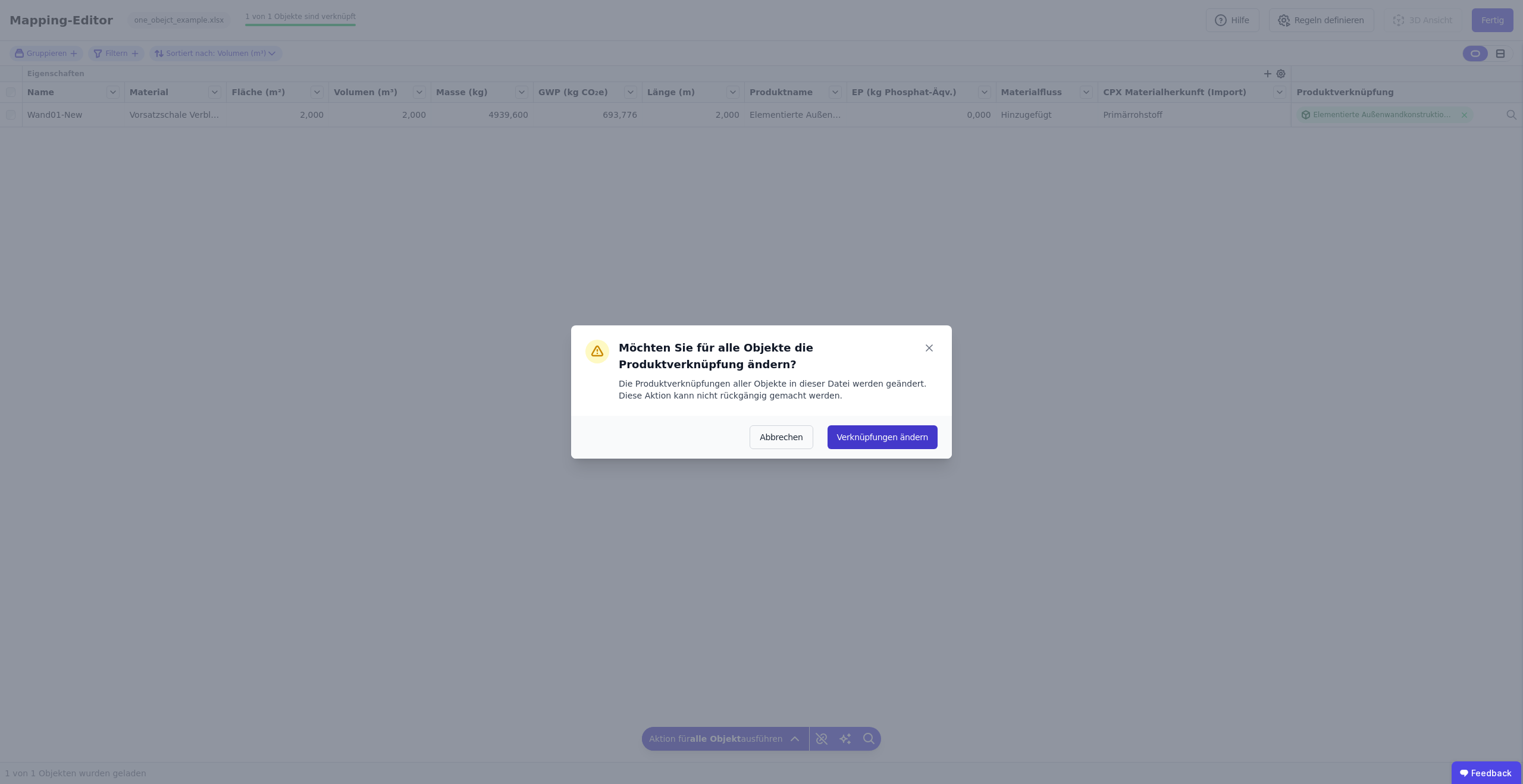
click at [896, 439] on button "Verknüpfungen ändern" at bounding box center [882, 437] width 110 height 23
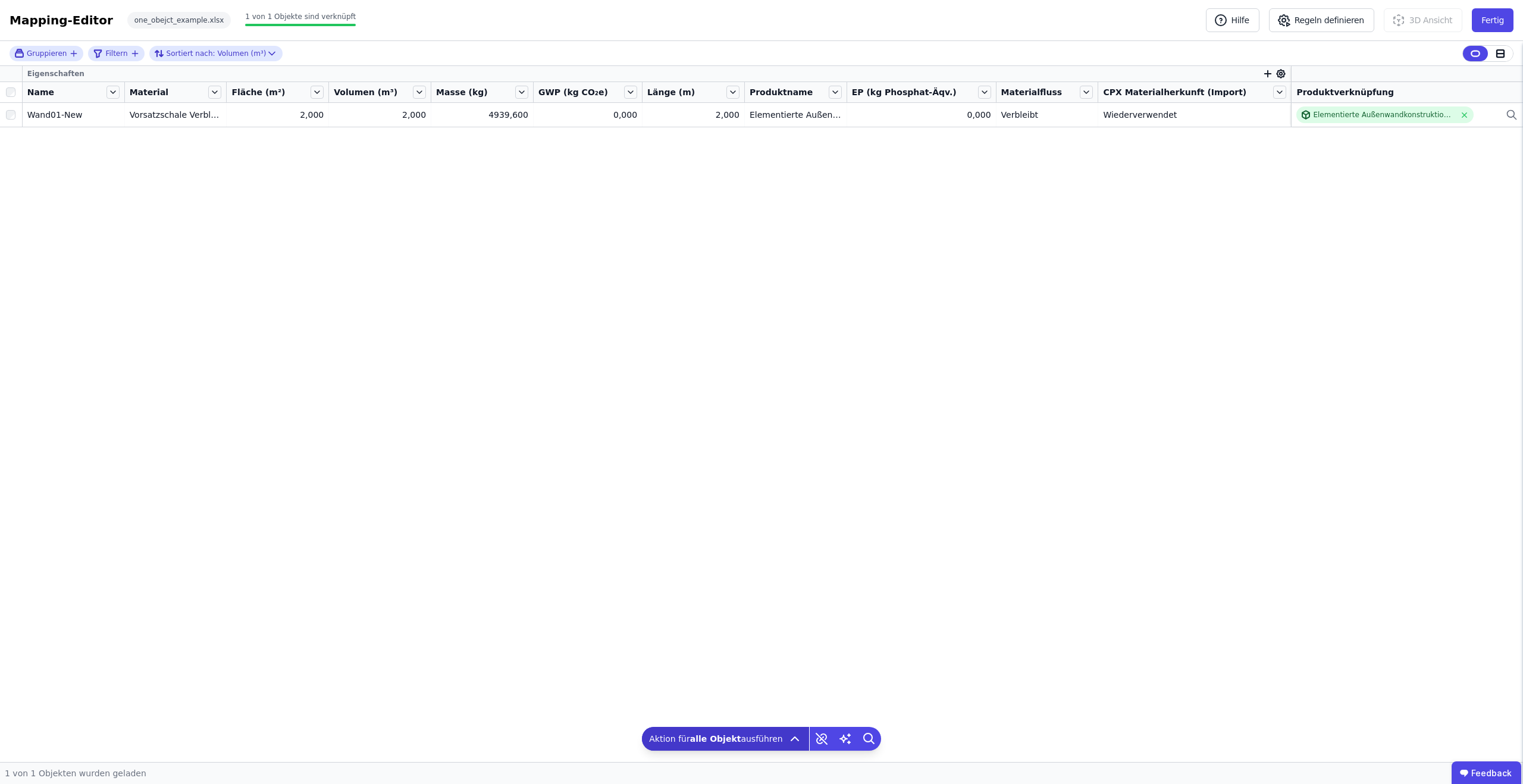
click at [880, 285] on div "Eigenschaften Name Material Fläche (m²) Volumen (m³) Masse (kg) GWP (kg CO₂e) L…" at bounding box center [762, 414] width 1523 height 696
click at [1483, 22] on button "Fertig" at bounding box center [1492, 20] width 42 height 23
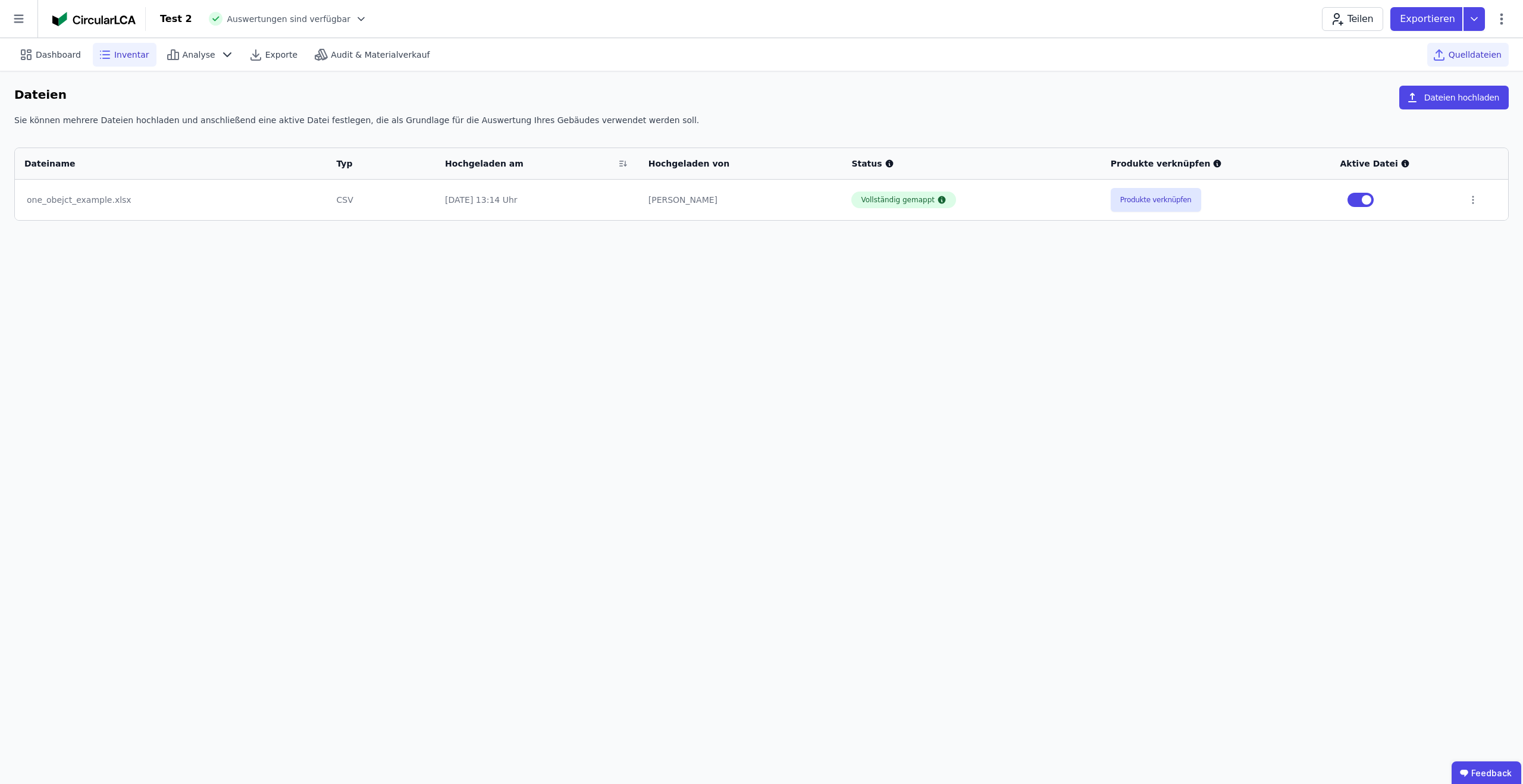
click at [136, 57] on span "Inventar" at bounding box center [132, 55] width 35 height 12
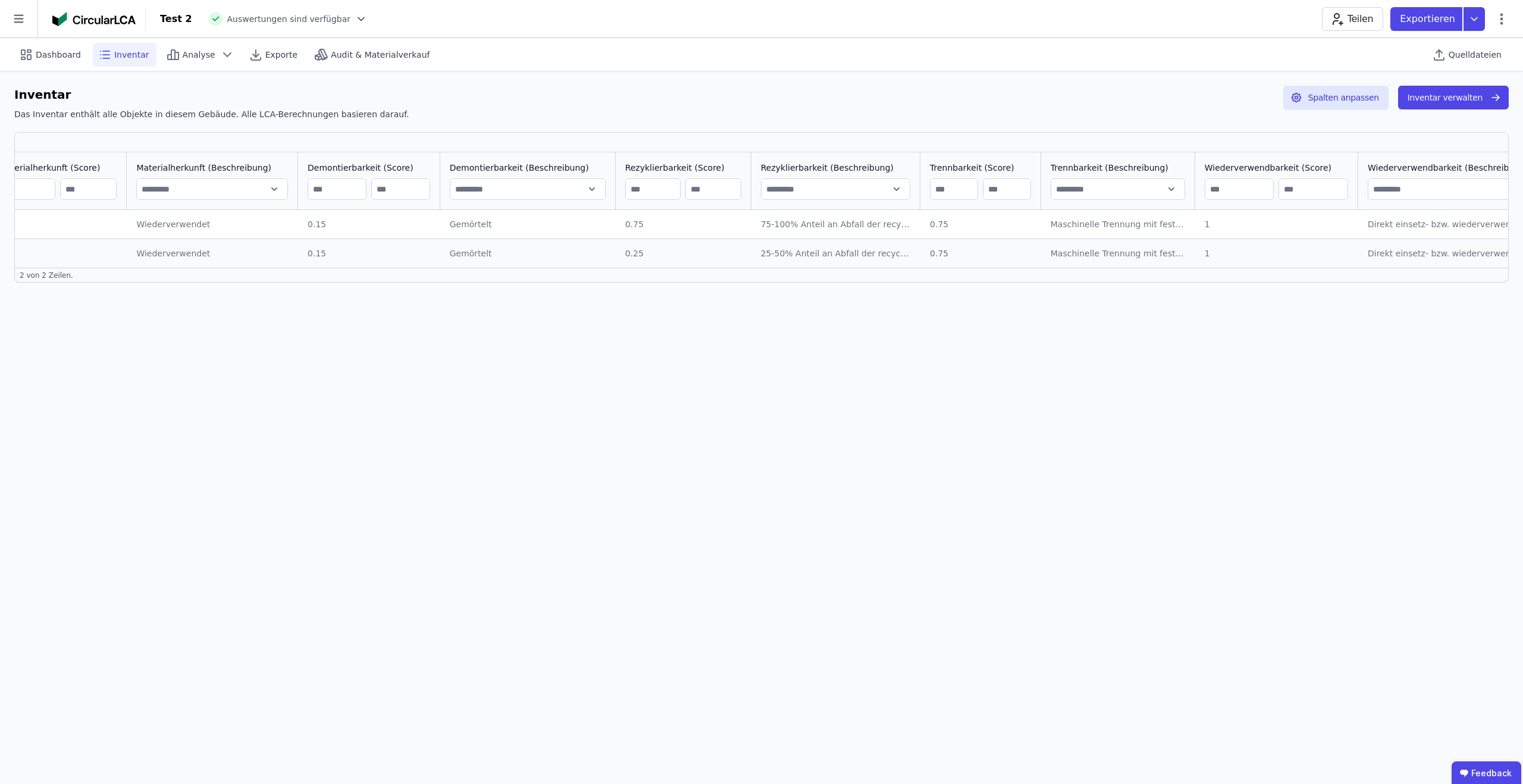
scroll to position [0, 1571]
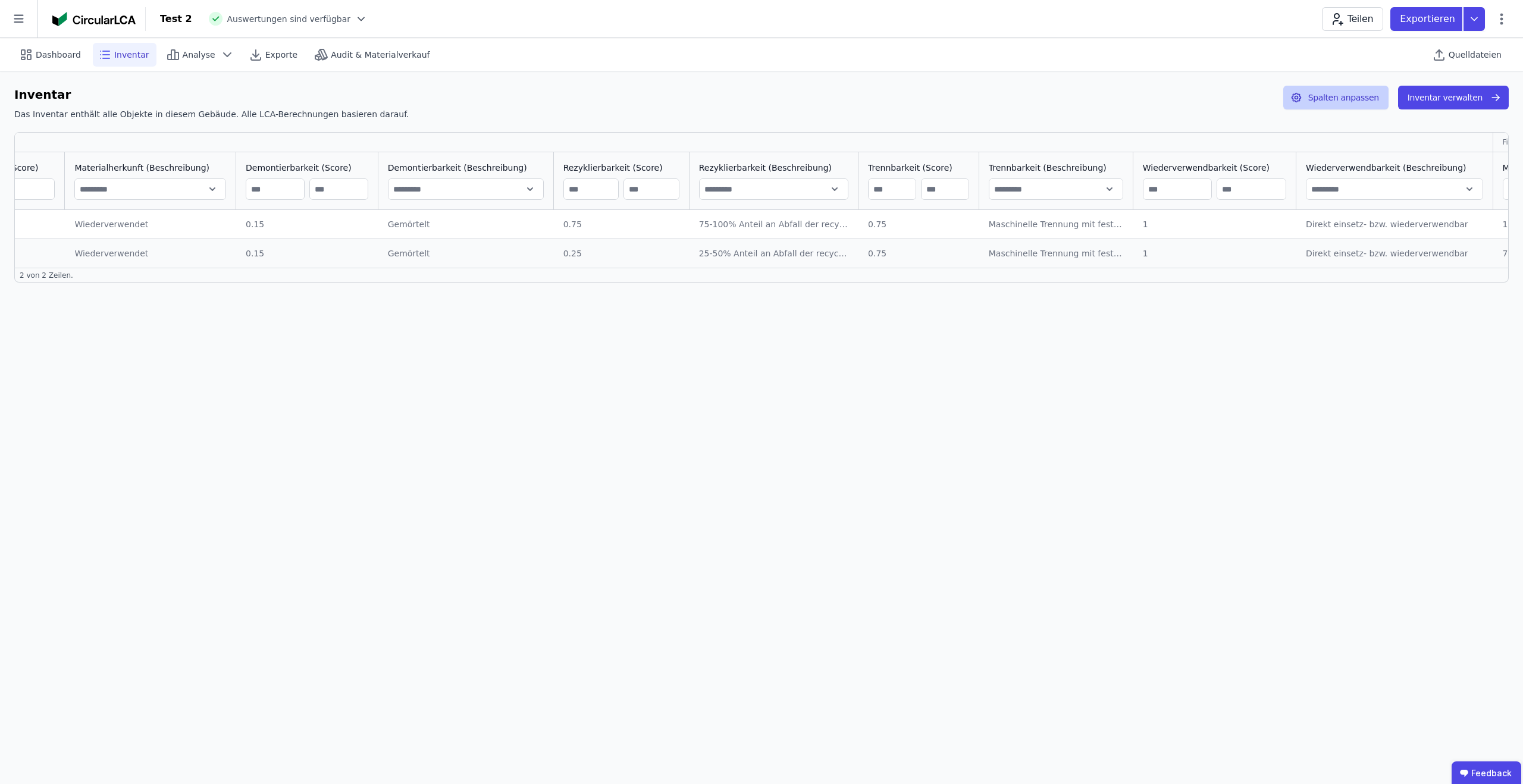
click at [1359, 100] on button "Spalten anpassen" at bounding box center [1336, 97] width 105 height 23
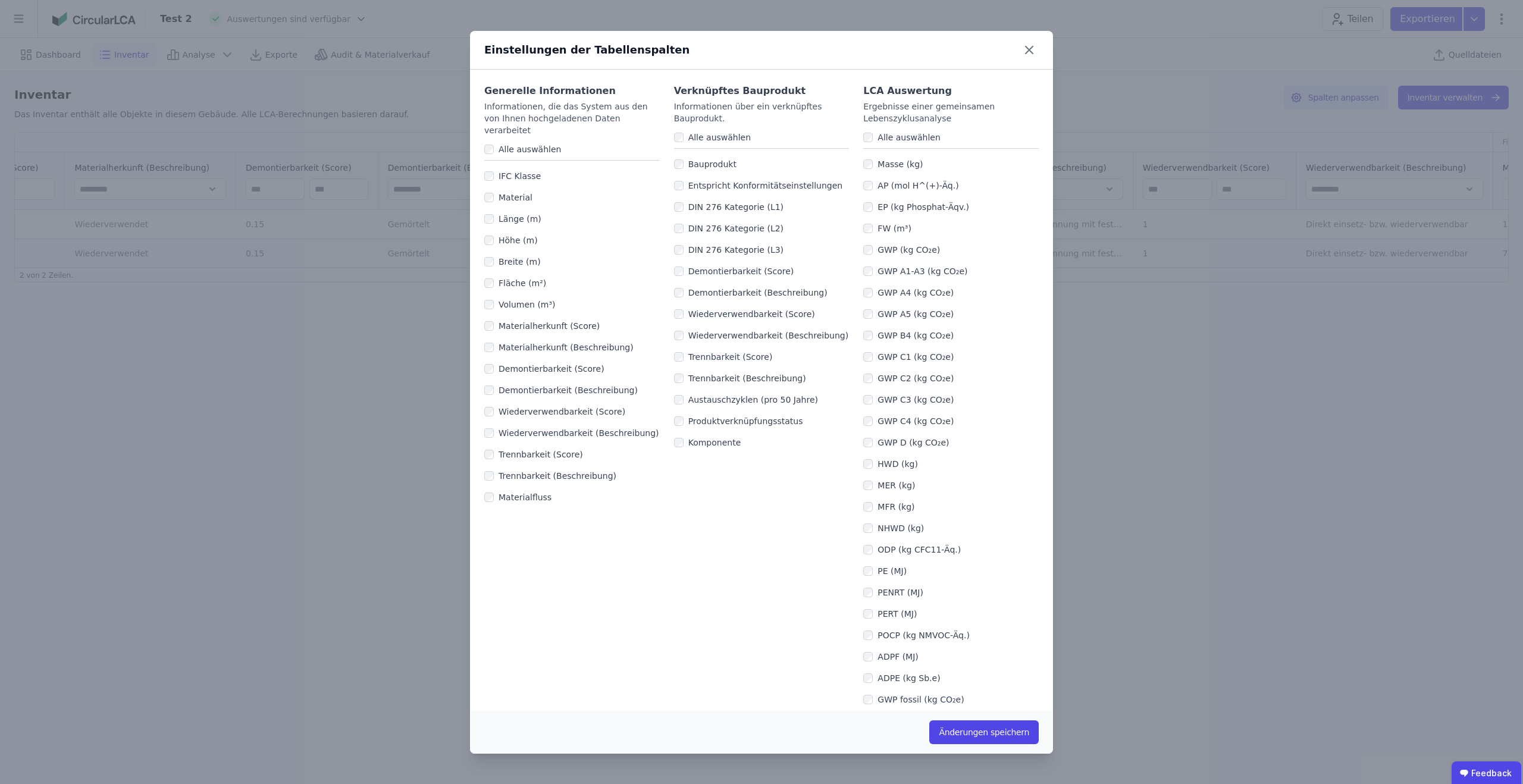
click at [873, 398] on label "GWP C3 (kg CO₂e)" at bounding box center [913, 400] width 81 height 12
click at [959, 728] on button "Änderungen speichern" at bounding box center [983, 732] width 109 height 23
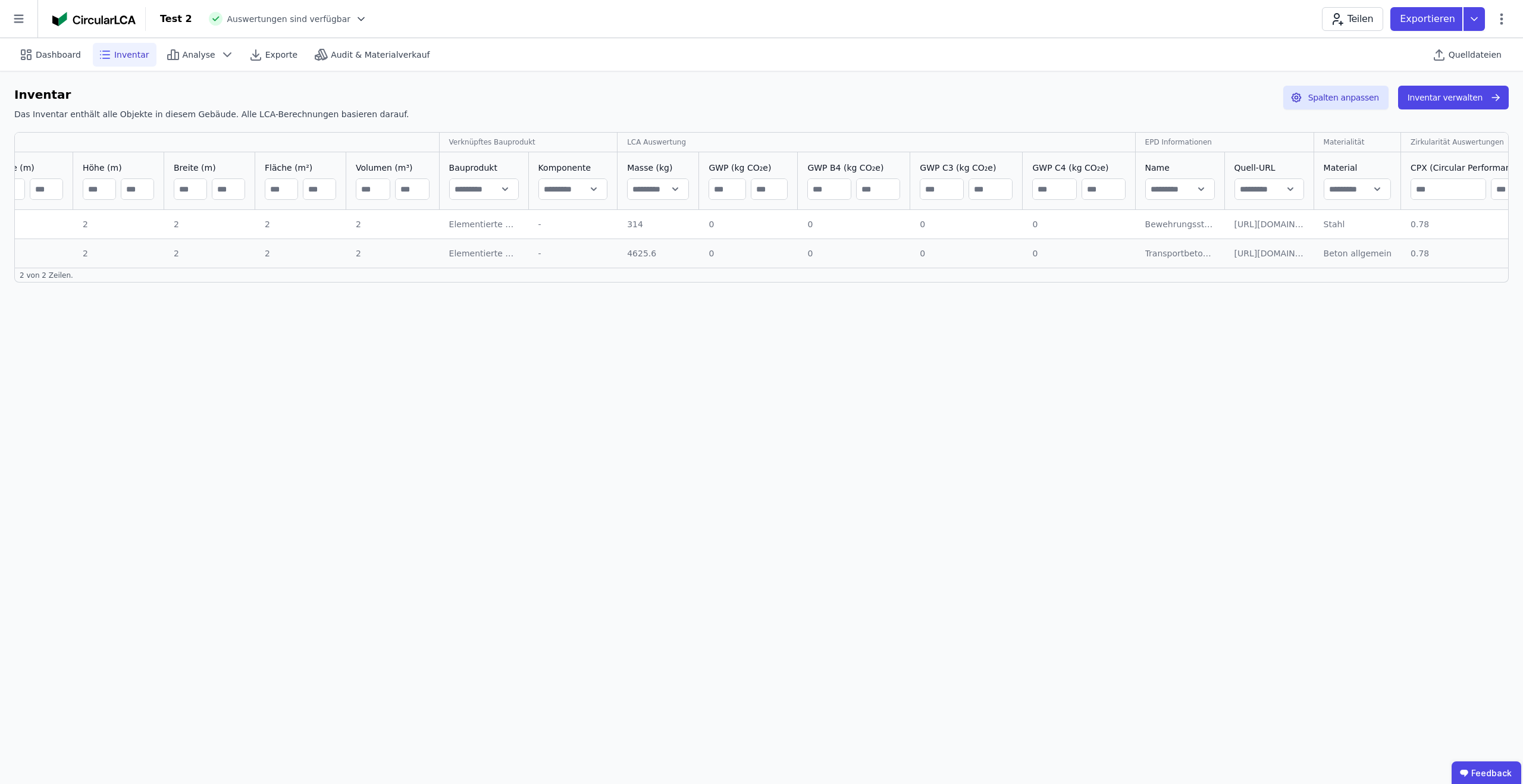
scroll to position [0, 265]
click at [1458, 45] on div "Quelldateien" at bounding box center [1467, 54] width 81 height 23
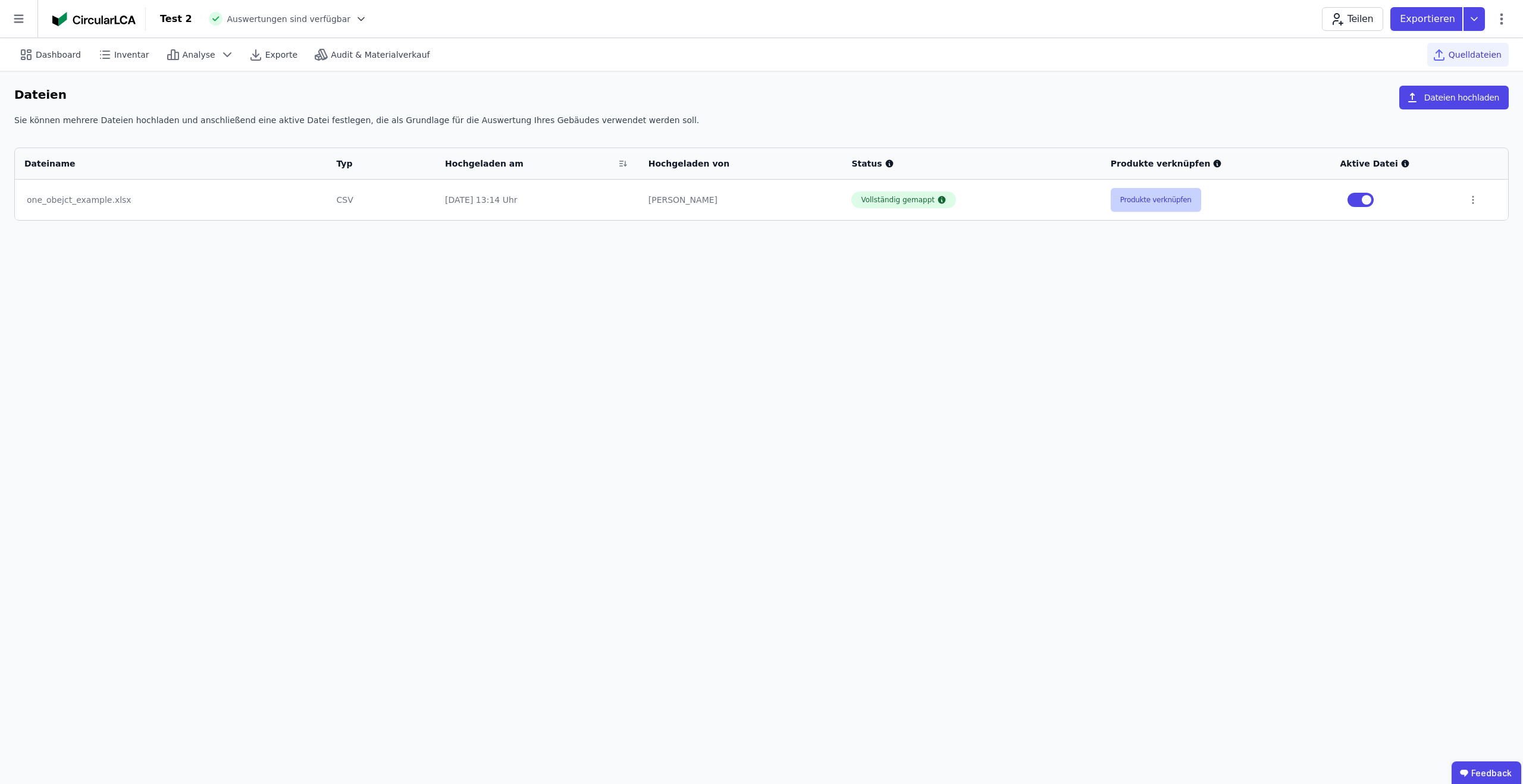
click at [1144, 203] on button "Produkte verknüpfen" at bounding box center [1155, 200] width 90 height 23
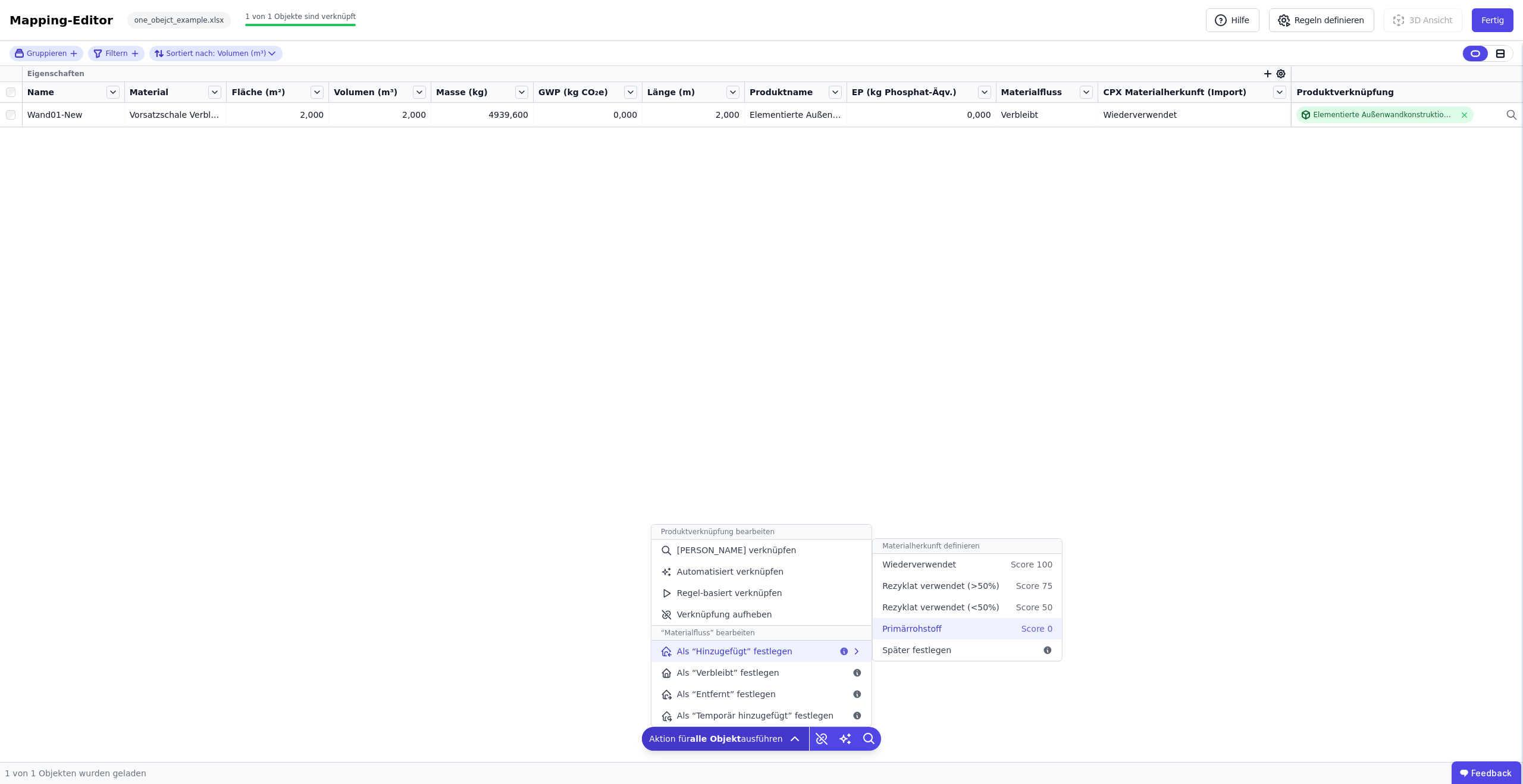
click at [920, 628] on span "Primärrohstoff" at bounding box center [912, 629] width 59 height 12
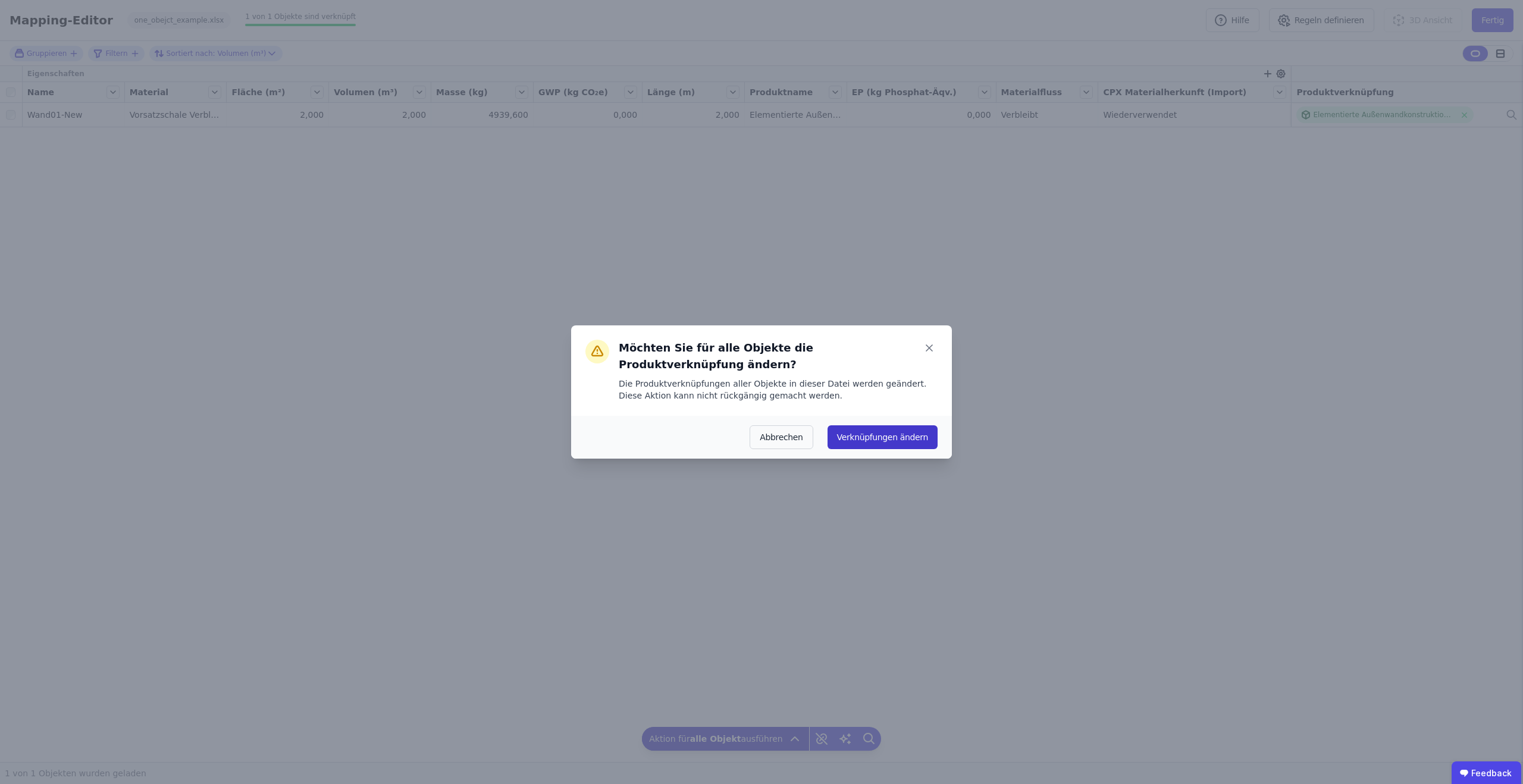
click at [872, 431] on button "Verknüpfungen ändern" at bounding box center [882, 437] width 110 height 23
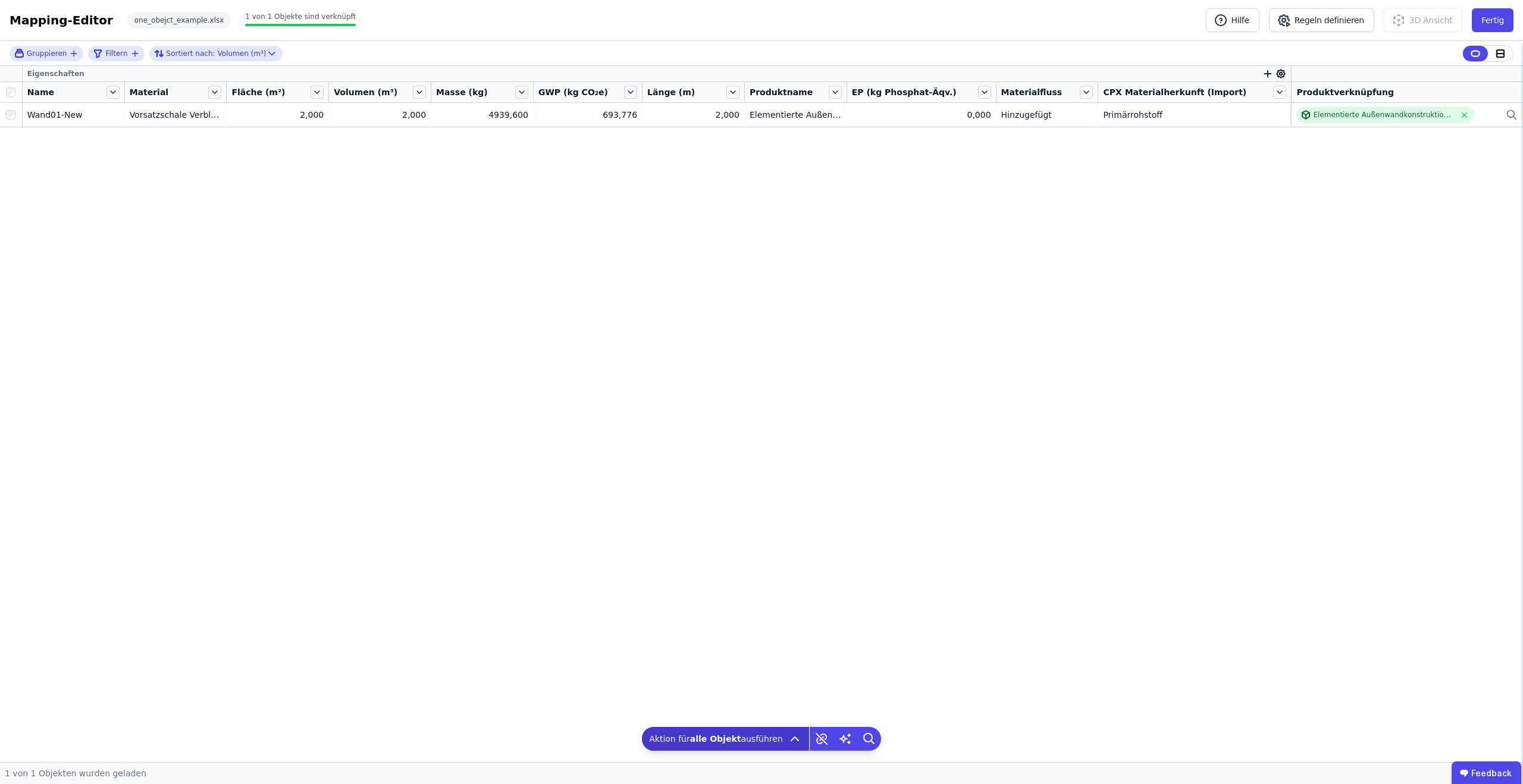
click at [1264, 71] on icon "button" at bounding box center [1267, 73] width 11 height 11
click at [1278, 97] on input "text" at bounding box center [1322, 104] width 88 height 21
type input "**"
click at [1282, 154] on div "GWP C3 (kg CO₂e)" at bounding box center [1311, 152] width 76 height 12
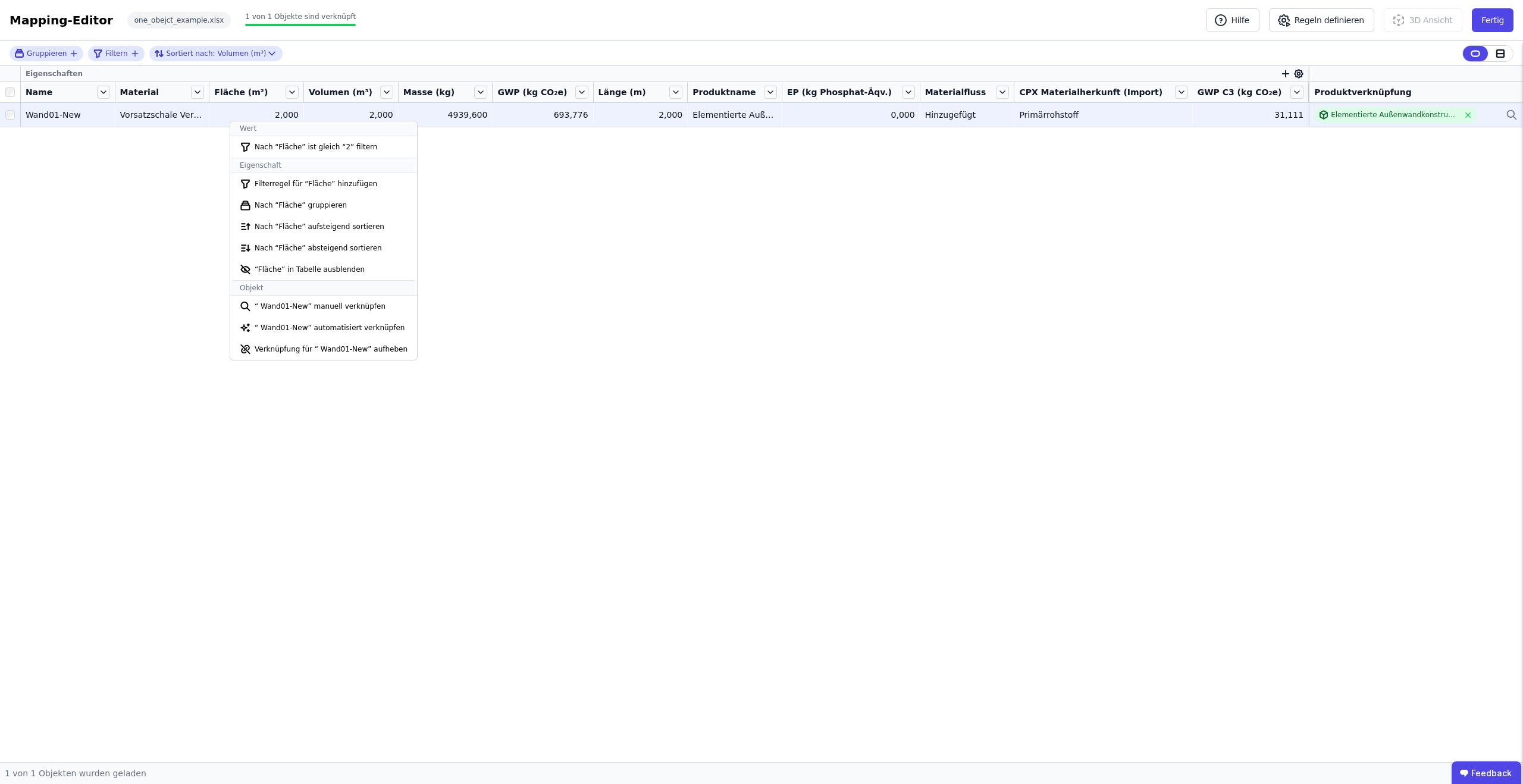
click at [860, 220] on div "Eigenschaften Name Material Fläche (m²) Volumen (m³) Masse (kg) GWP (kg CO₂e) L…" at bounding box center [762, 414] width 1523 height 696
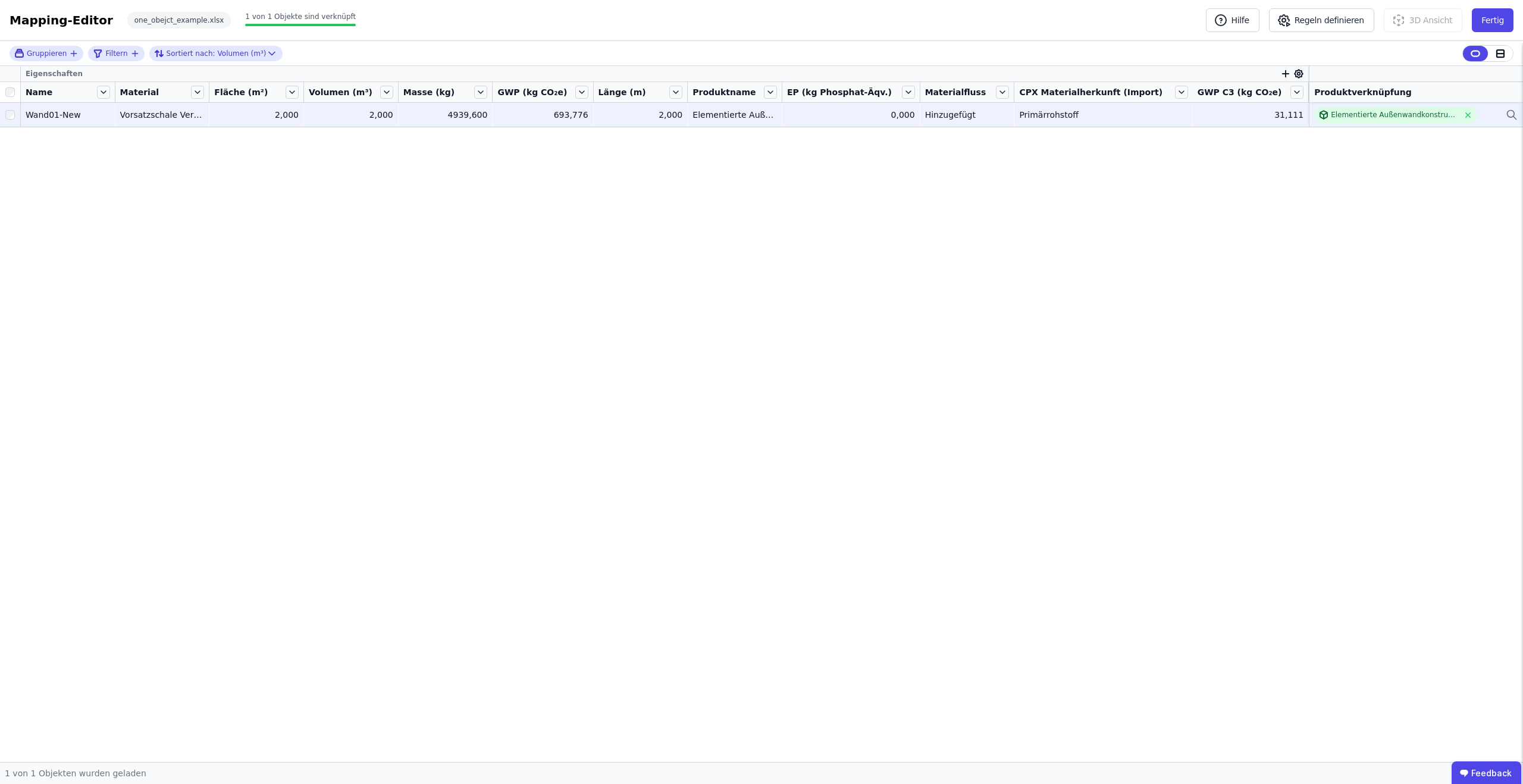
click at [4, 117] on div at bounding box center [10, 114] width 21 height 21
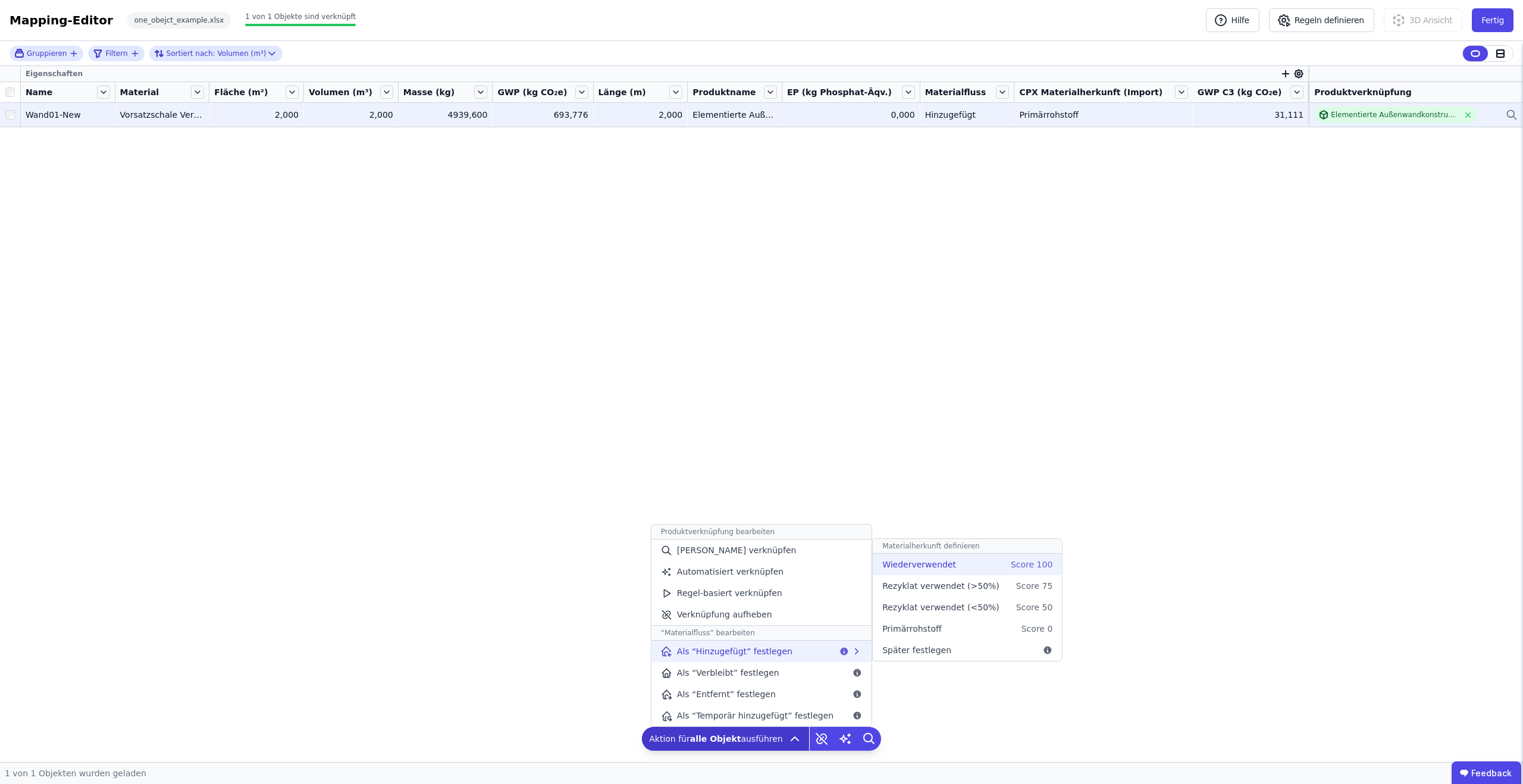
click at [936, 567] on span "Wiederverwendet" at bounding box center [919, 564] width 74 height 12
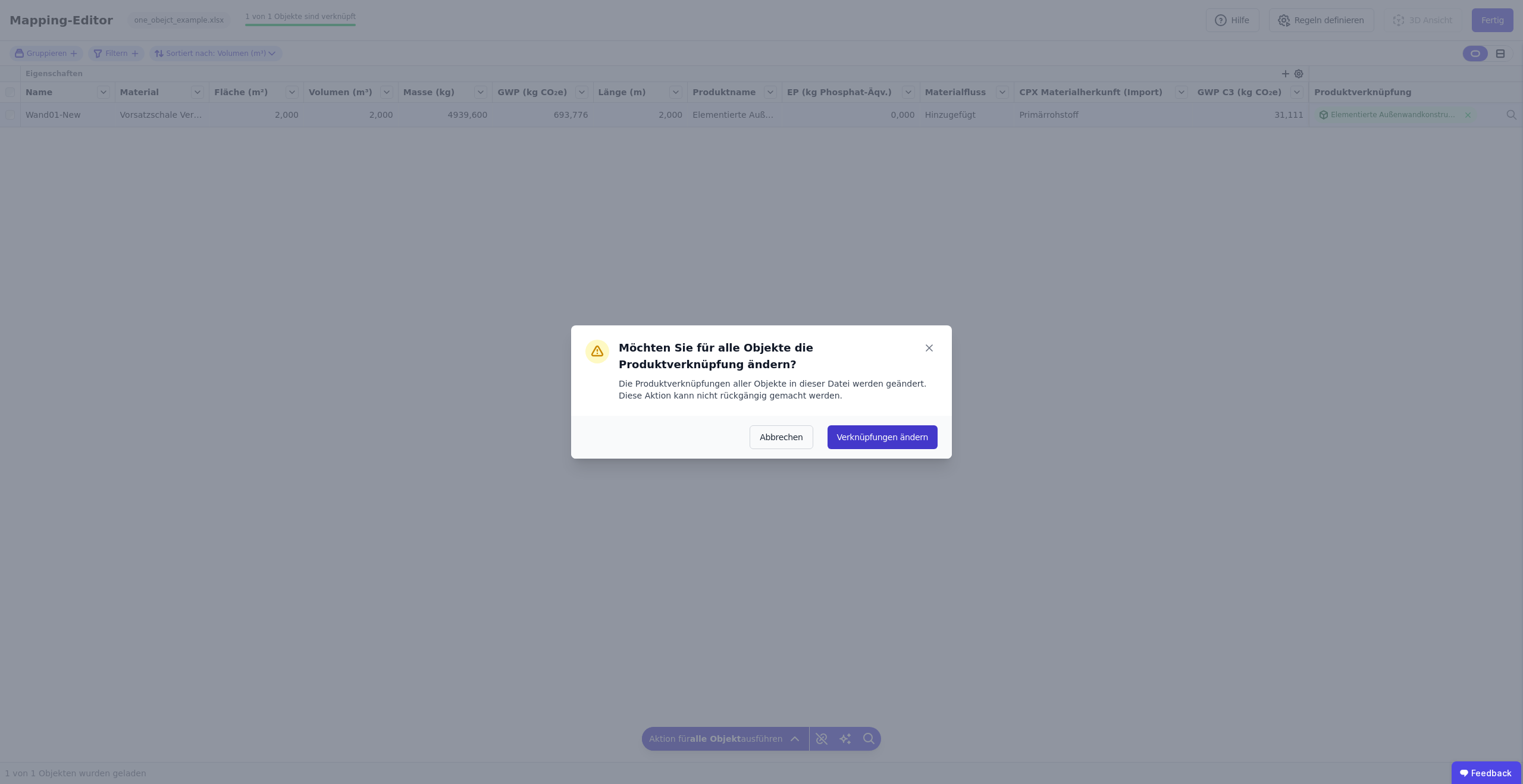
click at [919, 425] on button "Verknüpfungen ändern" at bounding box center [882, 437] width 110 height 23
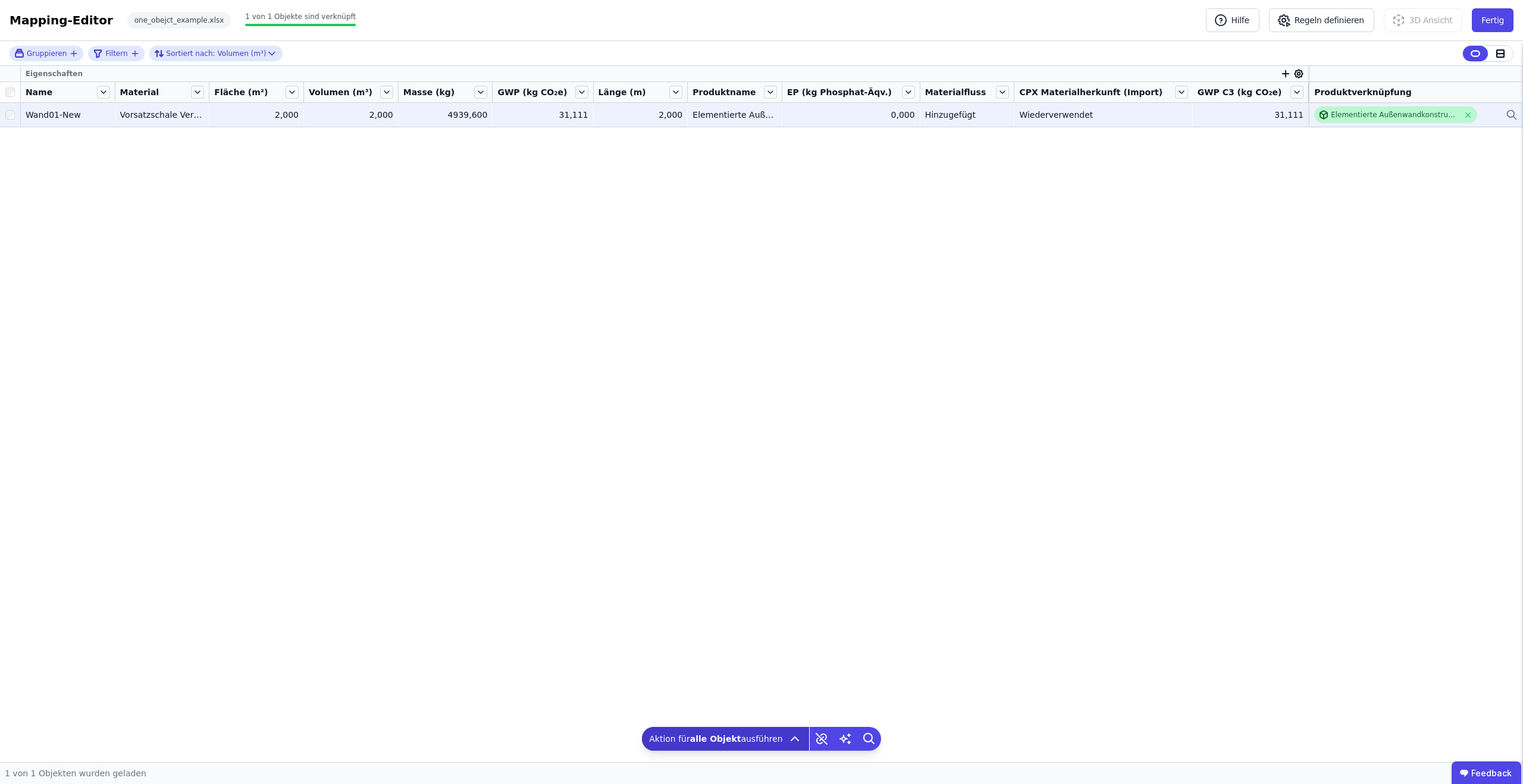
click at [1361, 115] on div "Elementierte Außenwandkonstruktion - Stahlbeton - C20/25 - 2%" at bounding box center [1394, 114] width 128 height 10
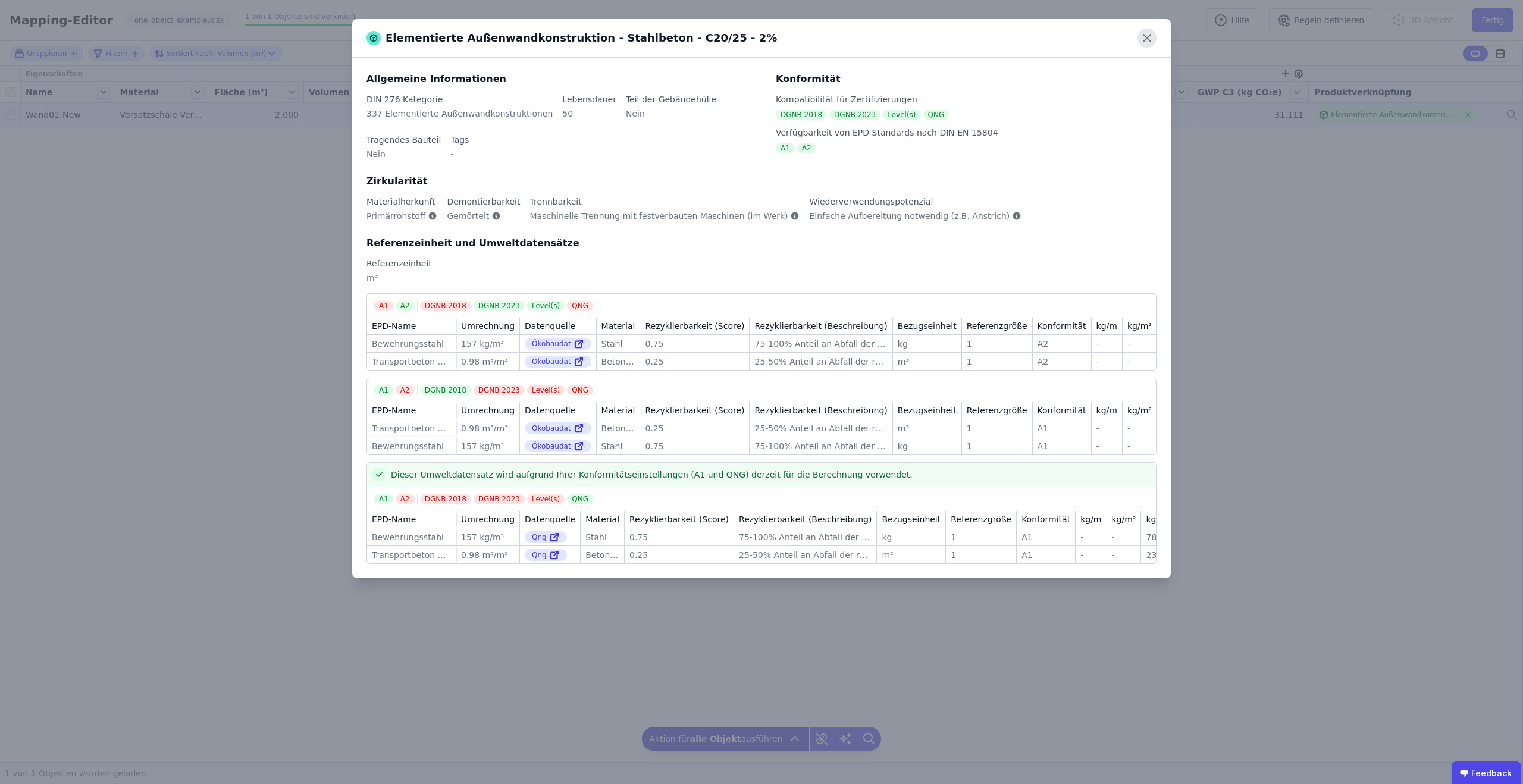
click at [1148, 38] on icon at bounding box center [1147, 38] width 19 height 19
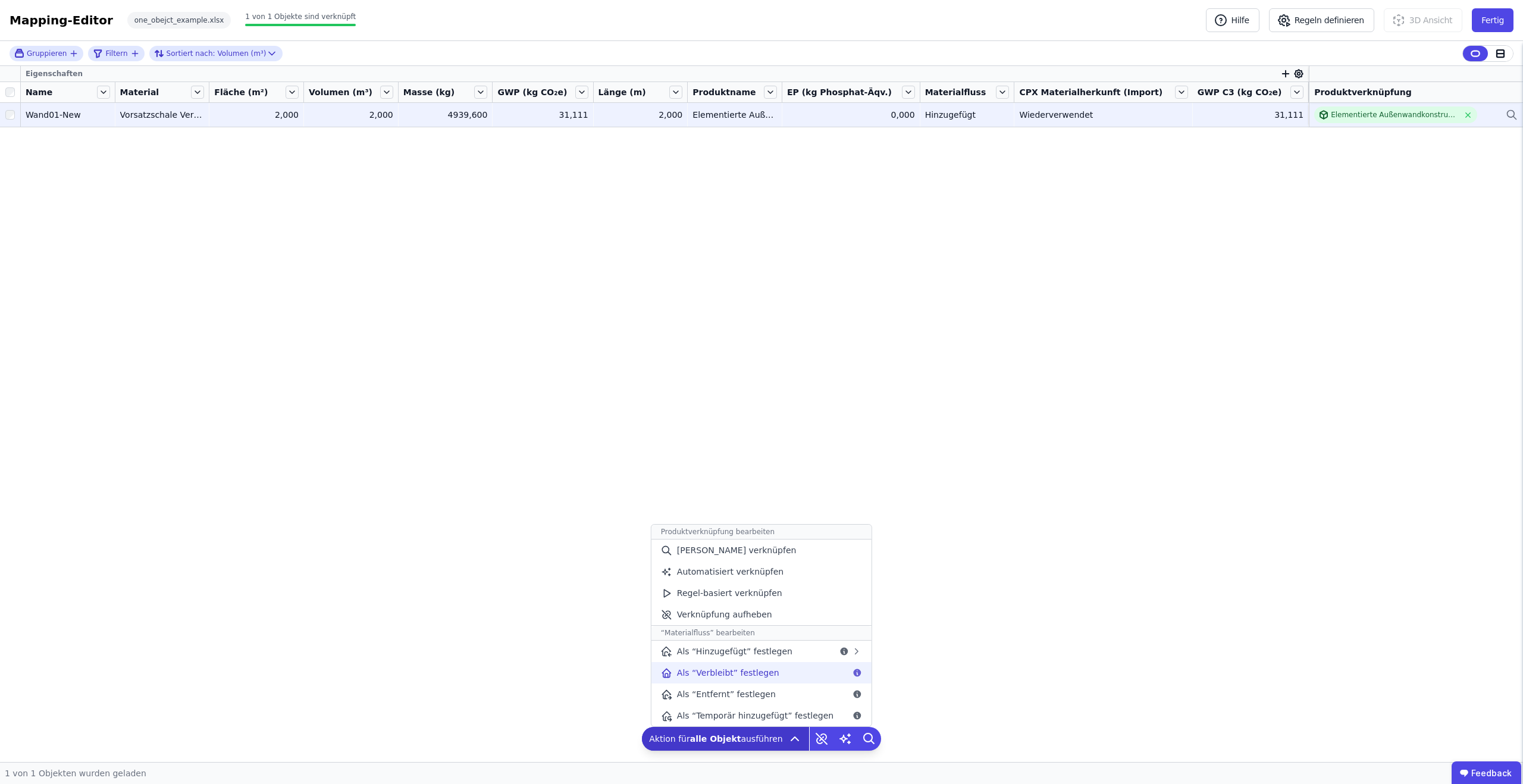
click at [770, 677] on span "Als “Verbleibt” festlegen" at bounding box center [729, 673] width 103 height 12
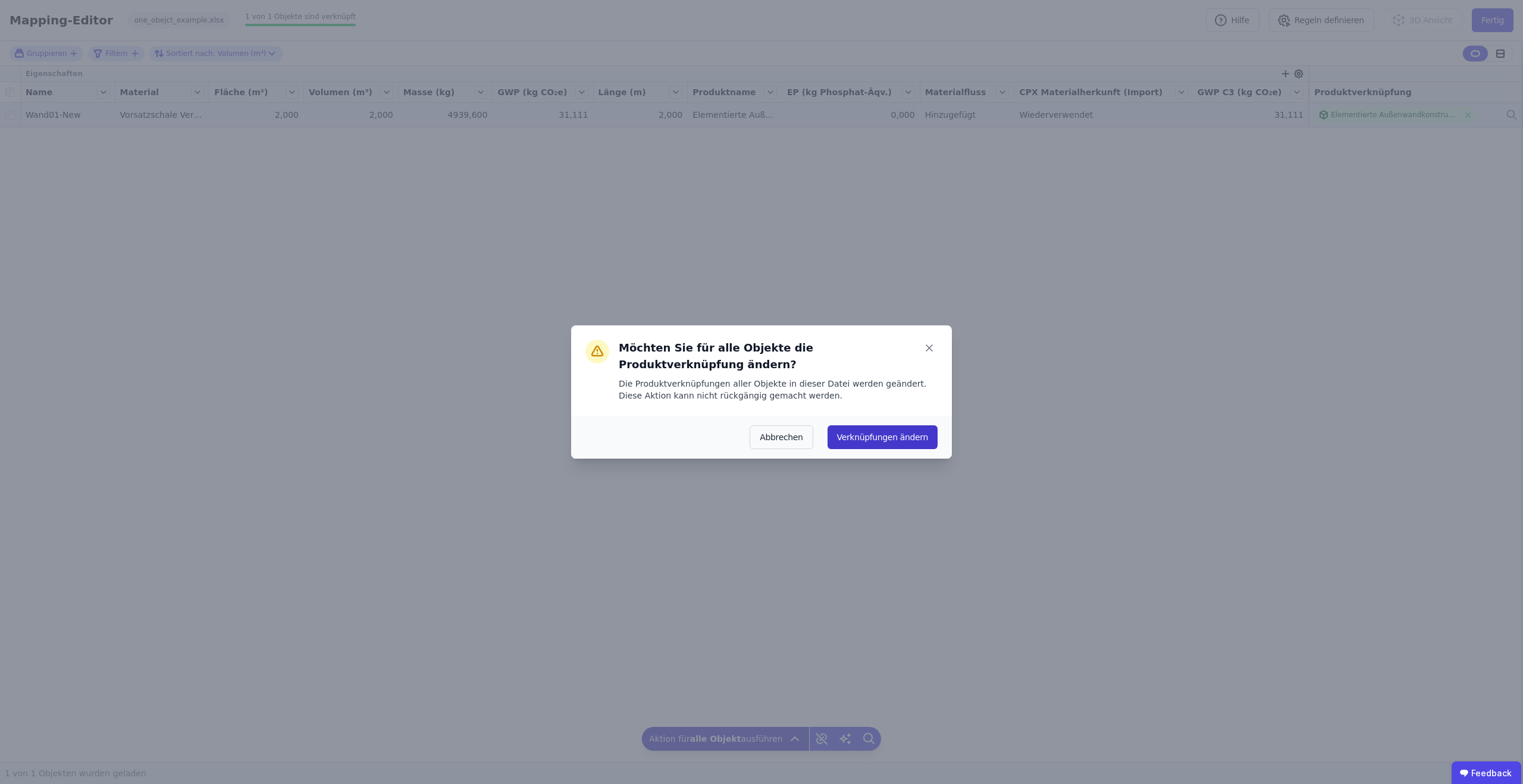
click at [854, 425] on button "Verknüpfungen ändern" at bounding box center [882, 437] width 110 height 23
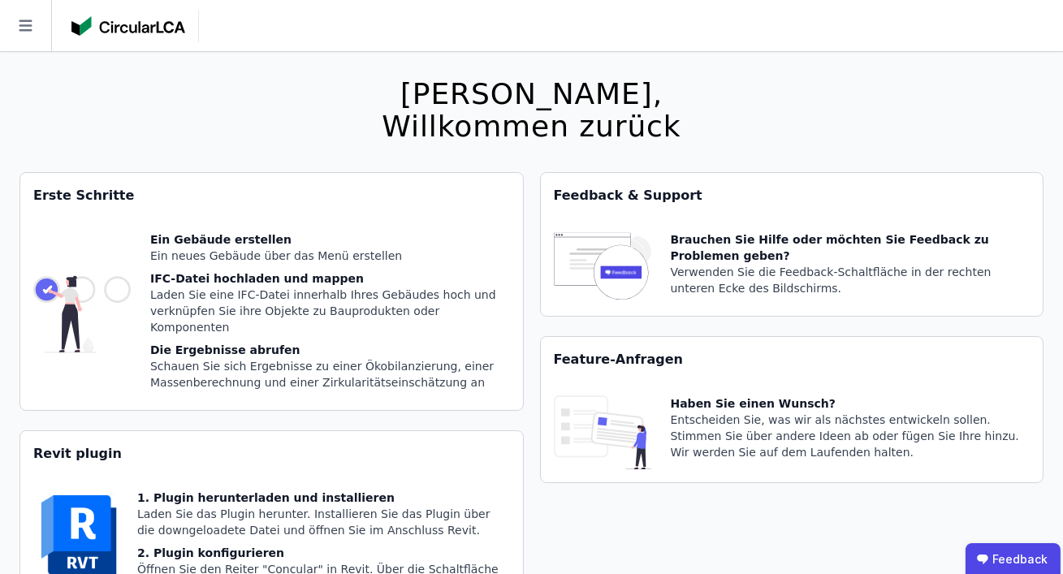
click at [9, 27] on icon at bounding box center [25, 25] width 51 height 51
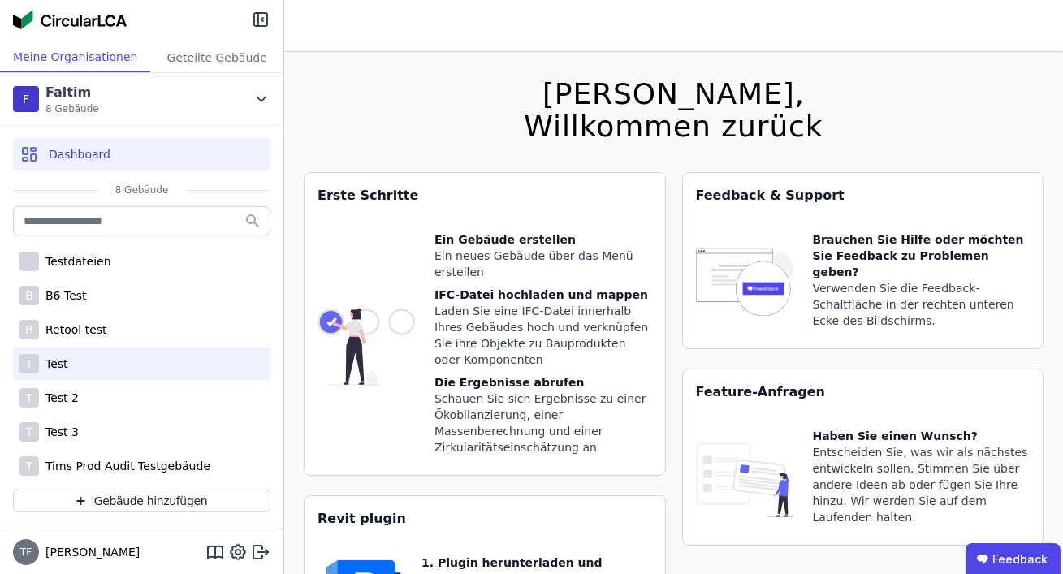
scroll to position [54, 0]
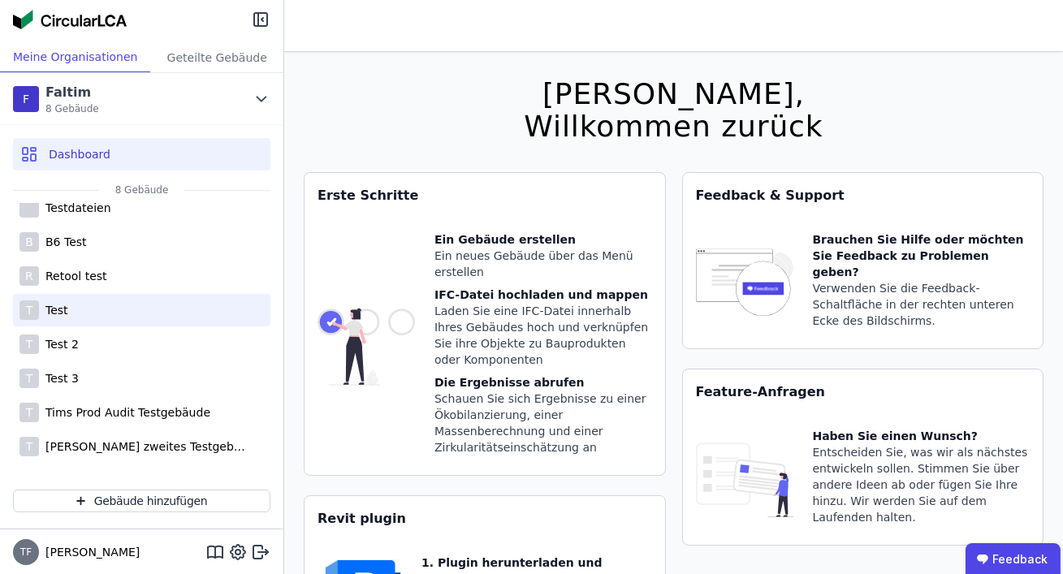
click at [184, 317] on div "T Test" at bounding box center [142, 310] width 258 height 32
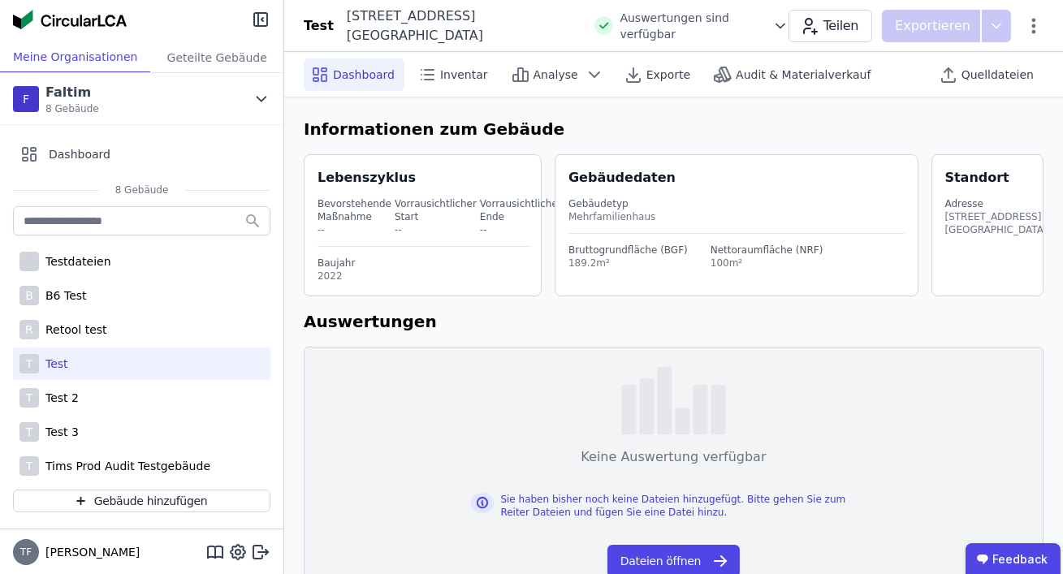
click at [1035, 37] on div "Teilen Exportieren" at bounding box center [916, 26] width 255 height 32
click at [1036, 26] on icon at bounding box center [1035, 25] width 4 height 15
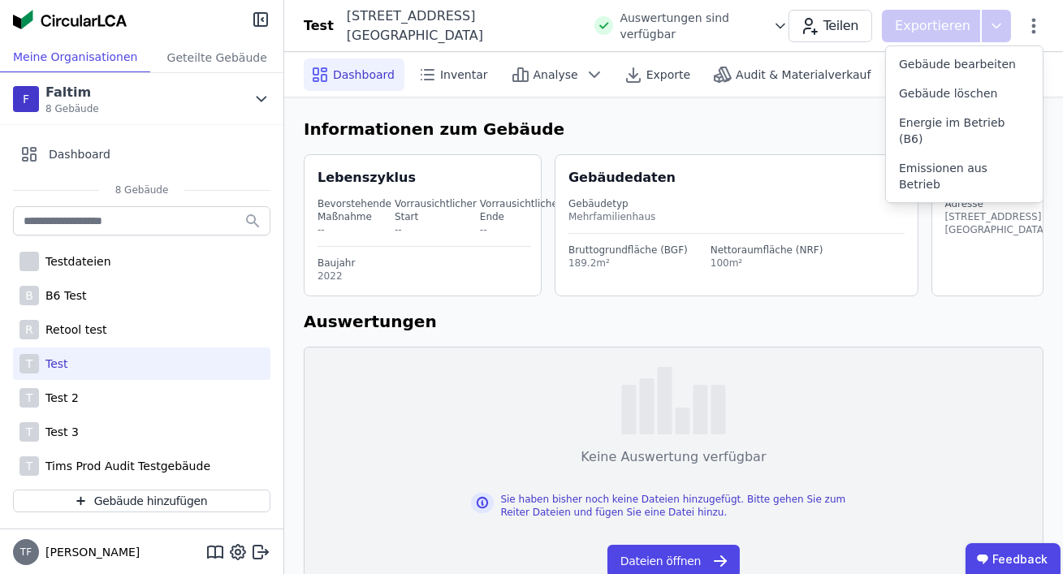
click at [752, 129] on h6 "Informationen zum Gebäude" at bounding box center [674, 129] width 740 height 24
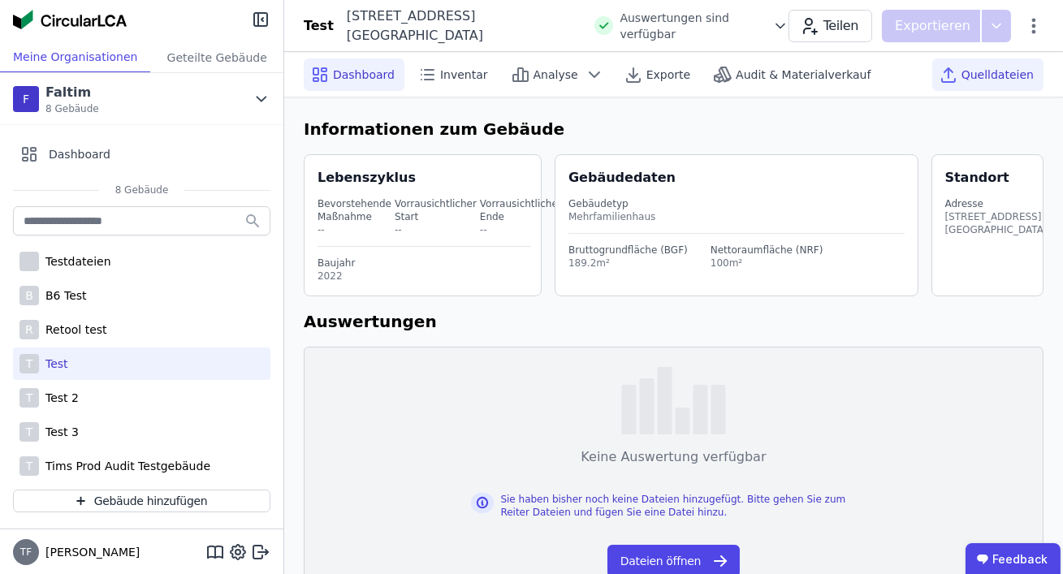
click at [998, 82] on div "Quelldateien" at bounding box center [988, 74] width 111 height 32
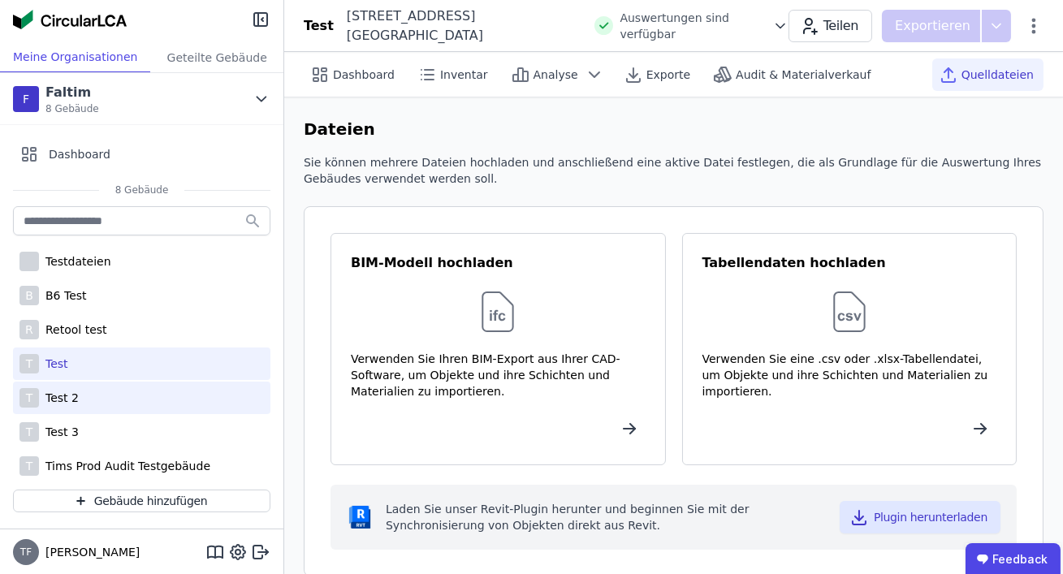
click at [116, 406] on div "T Test 2" at bounding box center [142, 398] width 258 height 32
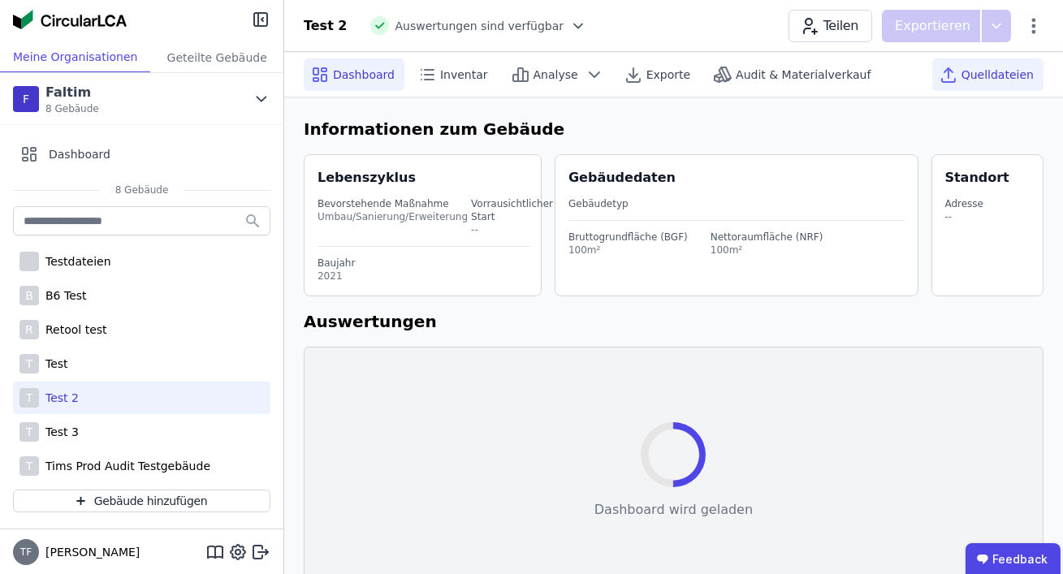
select select "*"
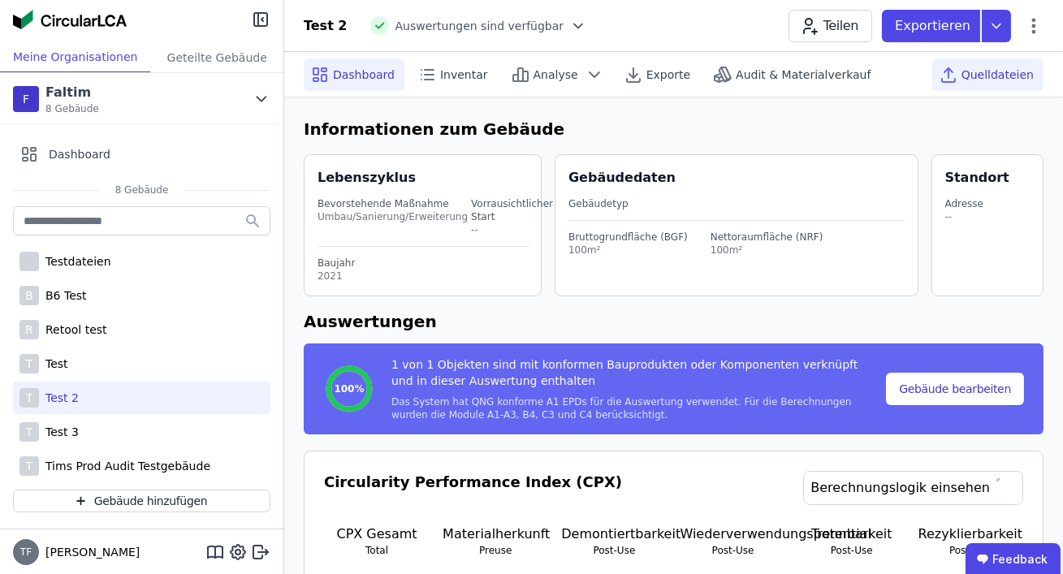
click at [1036, 68] on div "Quelldateien" at bounding box center [988, 74] width 111 height 32
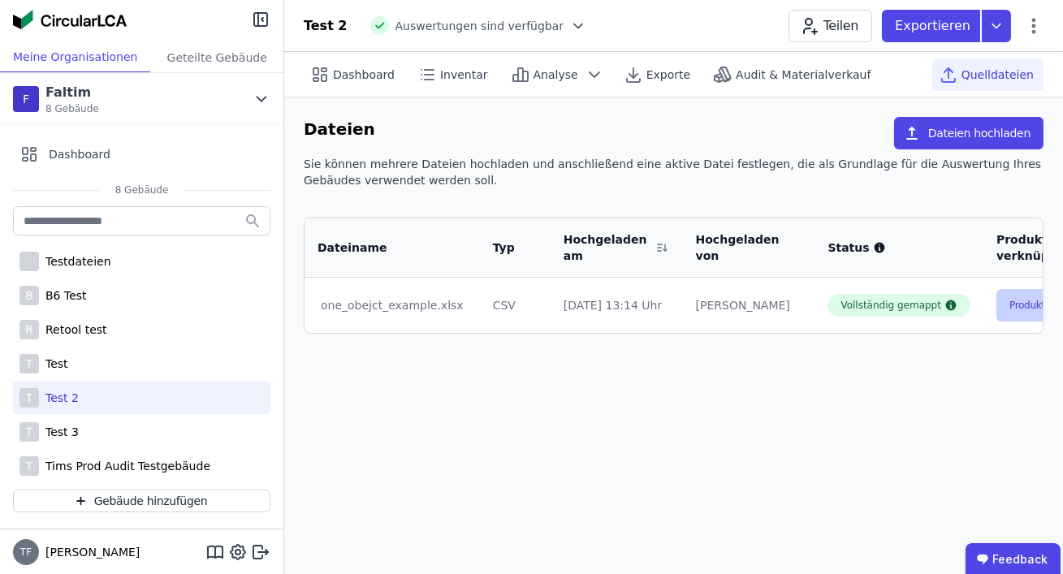
click at [1001, 308] on button "Produkte verknüpfen" at bounding box center [1058, 305] width 123 height 32
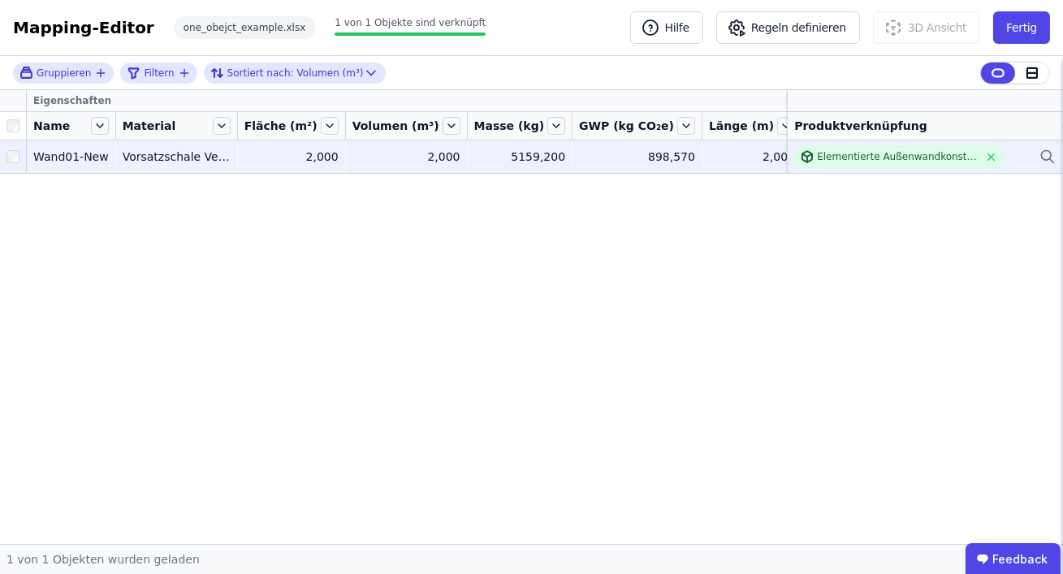
click at [1007, 154] on div "Elementierte Außenwandkonstruktion - Stahlbeton - C20/25 - 4%" at bounding box center [926, 156] width 262 height 23
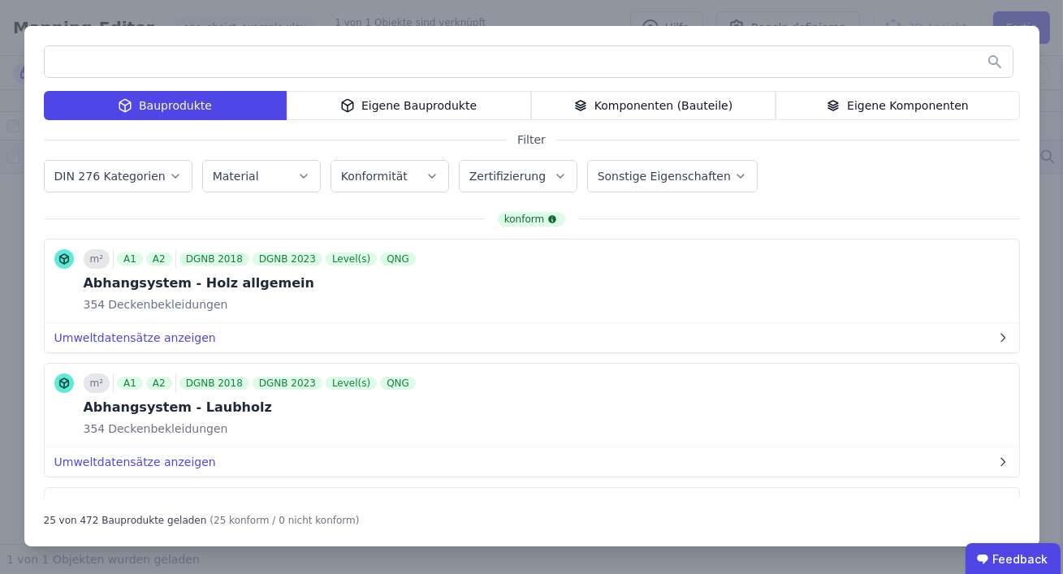
click at [435, 104] on div "Bauprodukte Eigene Bauprodukte Komponenten (Bauteile) Eigene Komponenten" at bounding box center [532, 105] width 977 height 29
click at [466, 104] on div "Eigene Bauprodukte" at bounding box center [409, 105] width 245 height 29
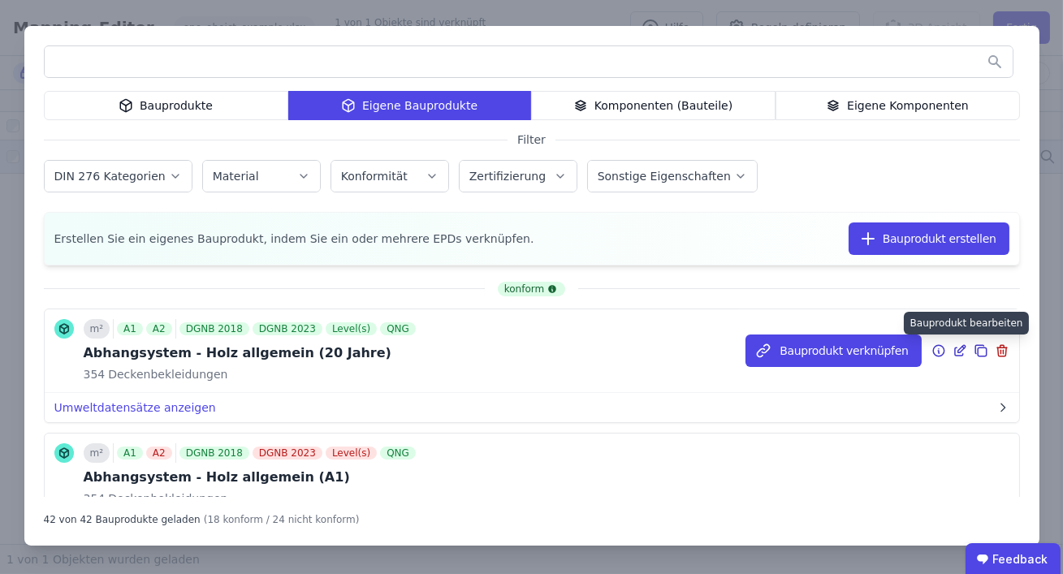
click at [961, 349] on icon at bounding box center [960, 350] width 15 height 19
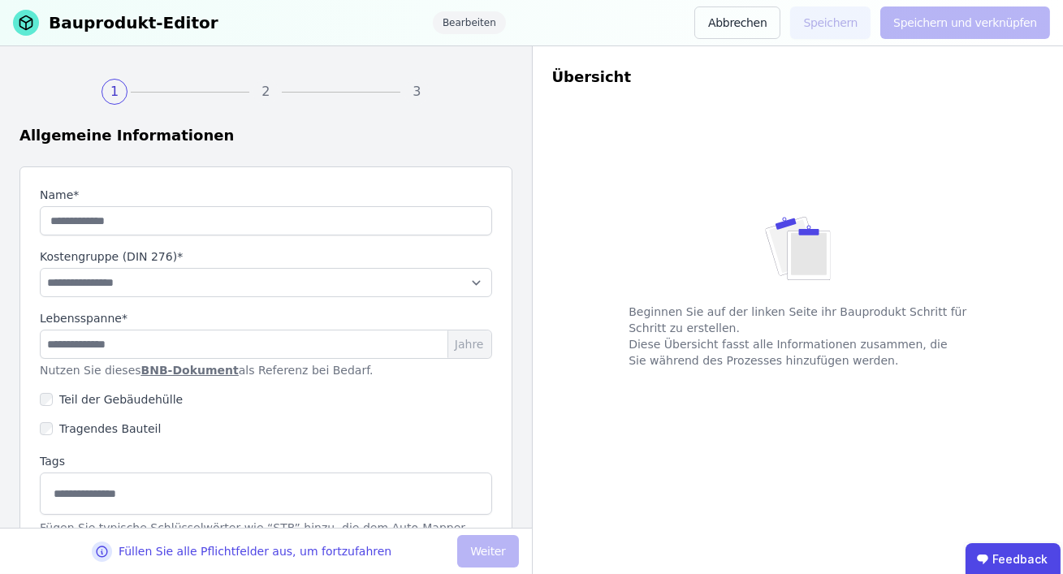
type input "**********"
select select "**********"
type input "**"
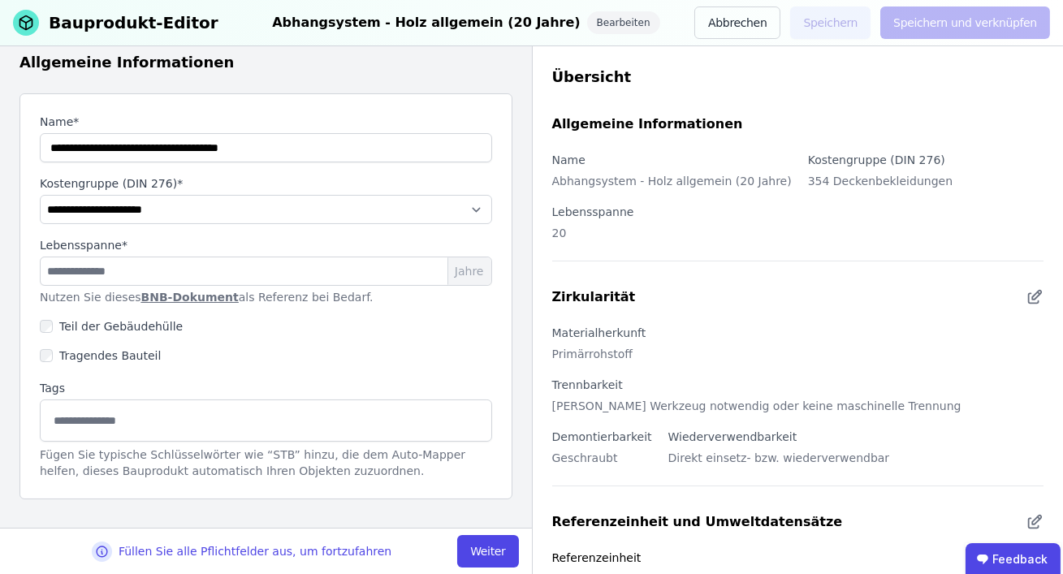
scroll to position [76, 0]
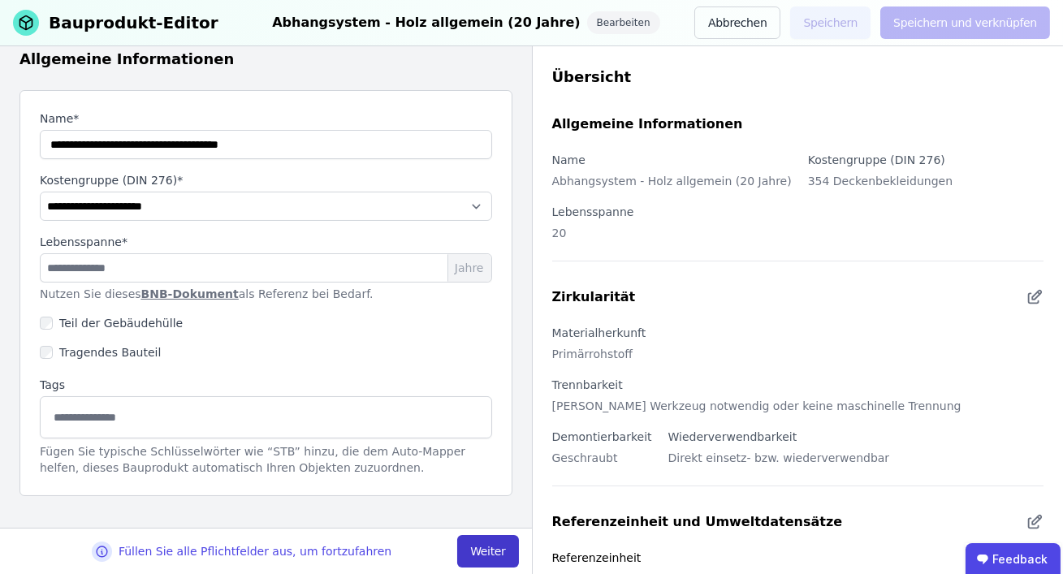
click at [492, 544] on button "Weiter" at bounding box center [487, 551] width 61 height 32
select select "**********"
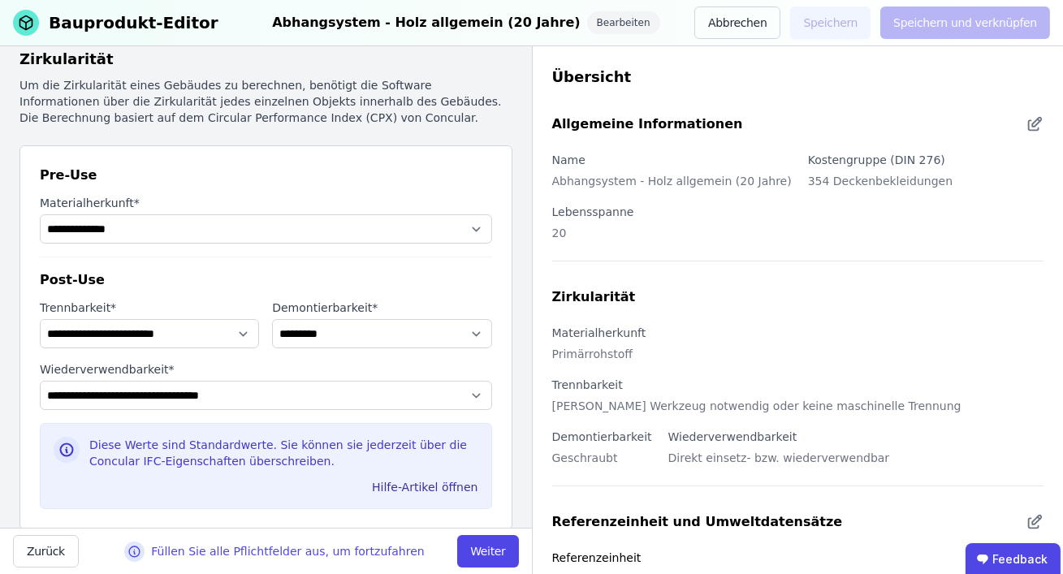
click at [492, 544] on button "Weiter" at bounding box center [487, 551] width 61 height 32
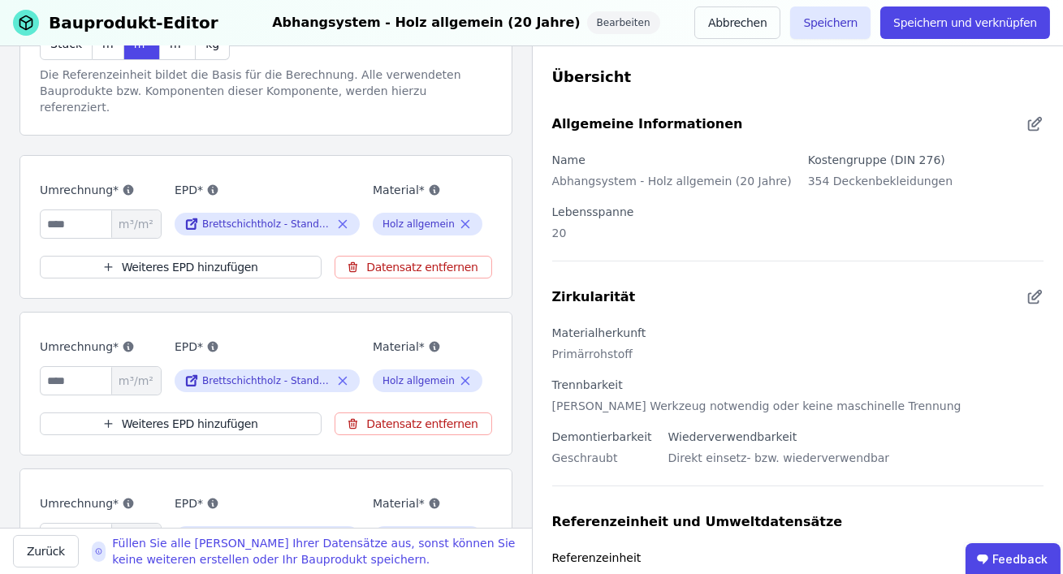
scroll to position [220, 0]
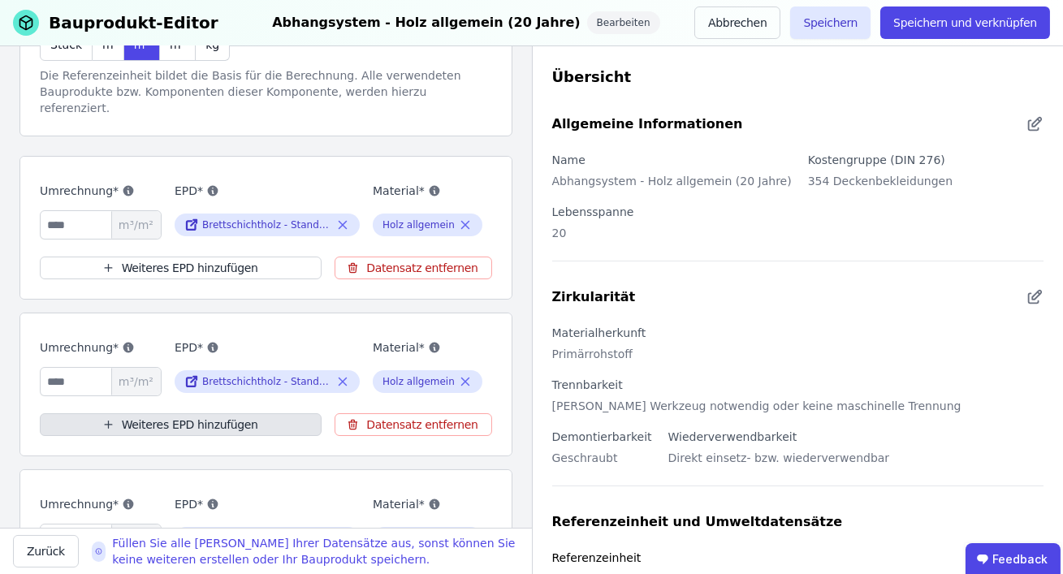
click at [279, 414] on button "Weiteres EPD hinzufügen" at bounding box center [181, 425] width 282 height 23
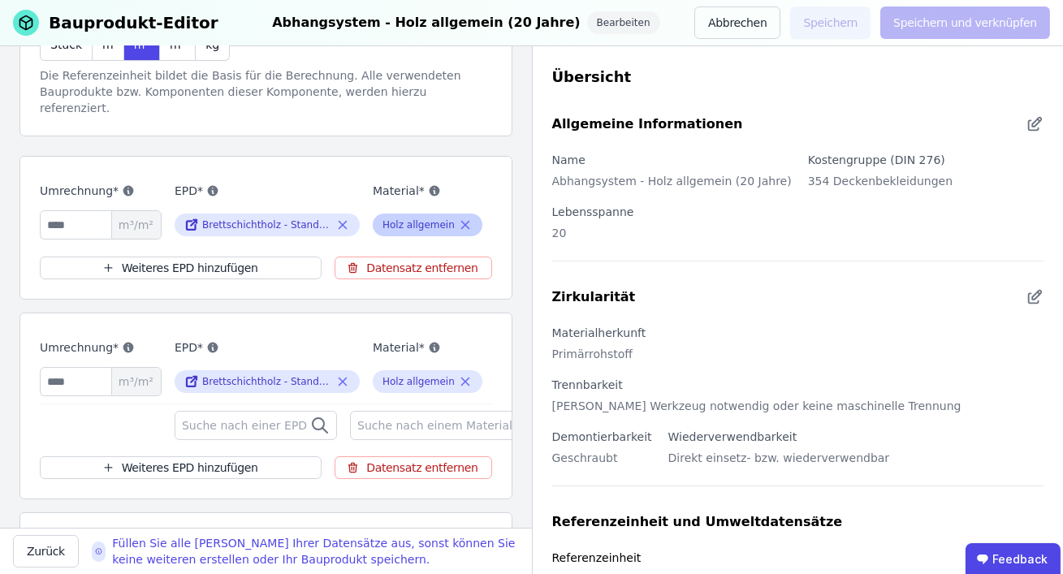
click at [461, 215] on icon at bounding box center [465, 224] width 15 height 19
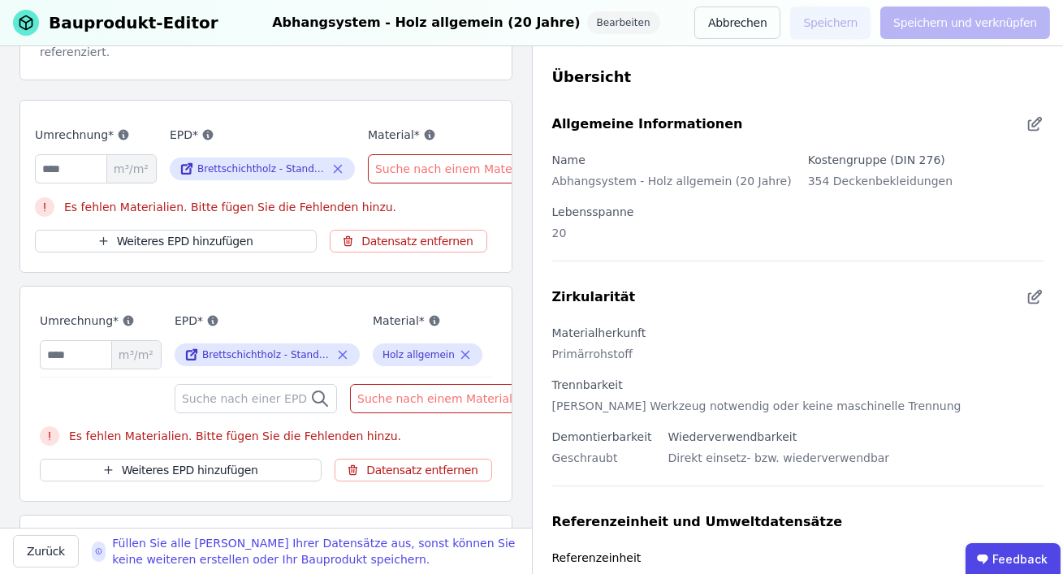
scroll to position [275, 0]
click at [210, 231] on button "Weiteres EPD hinzufügen" at bounding box center [176, 242] width 282 height 23
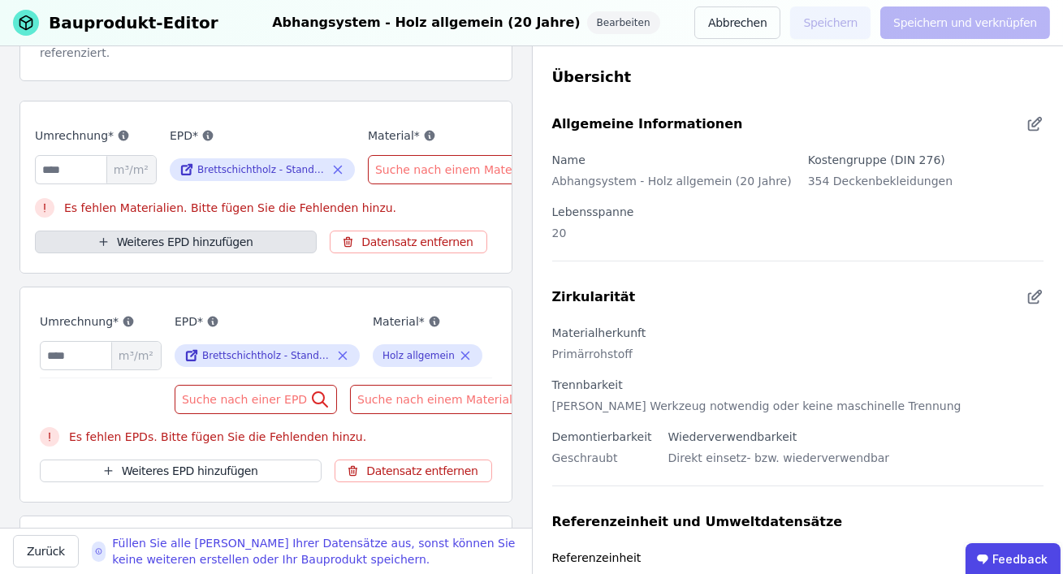
click at [207, 231] on button "Weiteres EPD hinzufügen" at bounding box center [176, 242] width 282 height 23
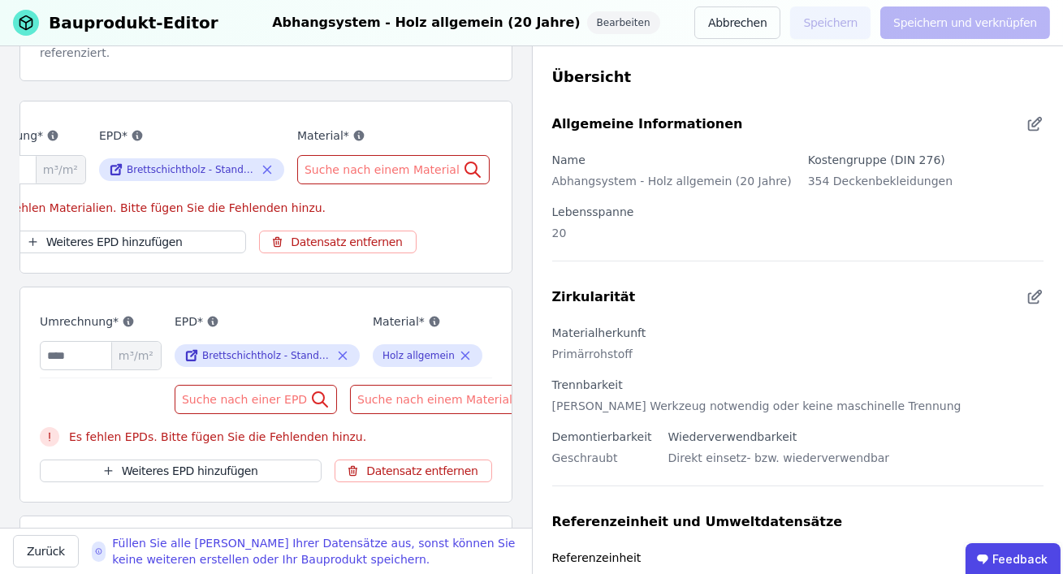
click at [408, 162] on span "Suche nach einem Material" at bounding box center [384, 170] width 158 height 16
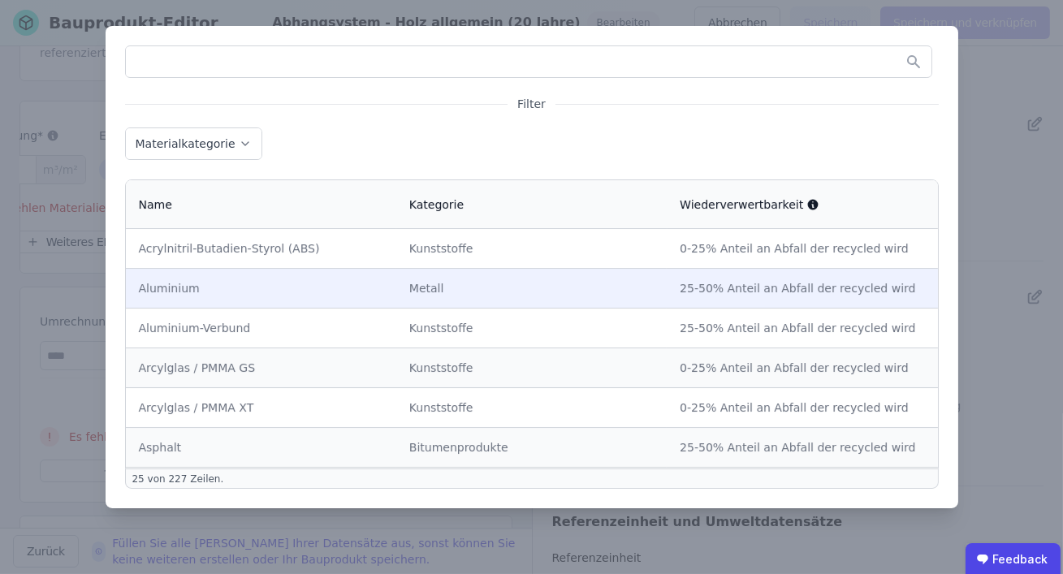
click at [302, 280] on div "Aluminium" at bounding box center [261, 288] width 245 height 16
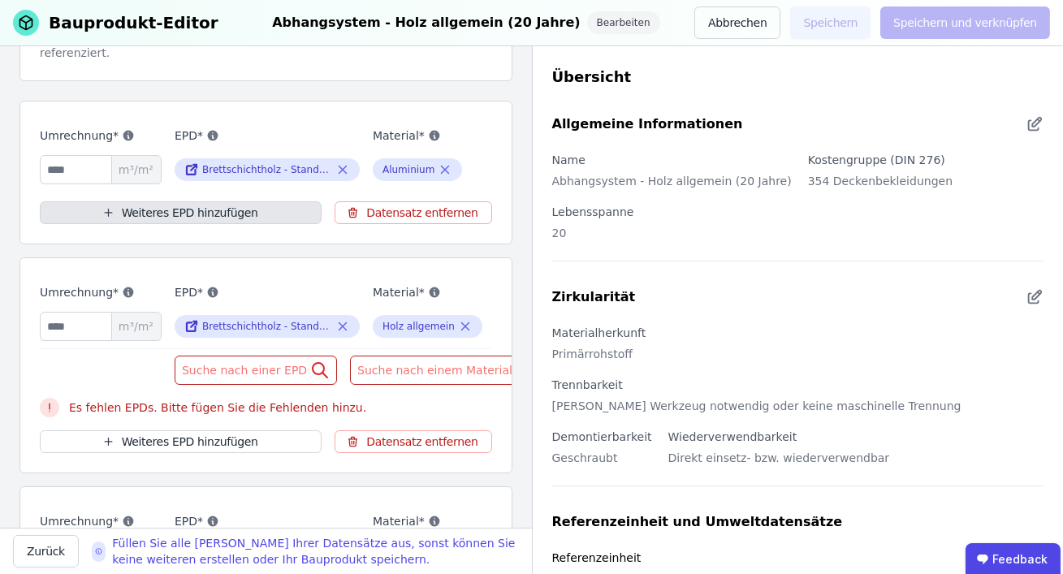
click at [267, 201] on button "Weiteres EPD hinzufügen" at bounding box center [181, 212] width 282 height 23
click at [175, 201] on button "Weiteres EPD hinzufügen" at bounding box center [181, 212] width 282 height 23
click at [474, 101] on div "Umrechnung* ****** m³/m² EPD* Brettschichtholz - Standardformen (Durchschnitt D…" at bounding box center [265, 173] width 493 height 144
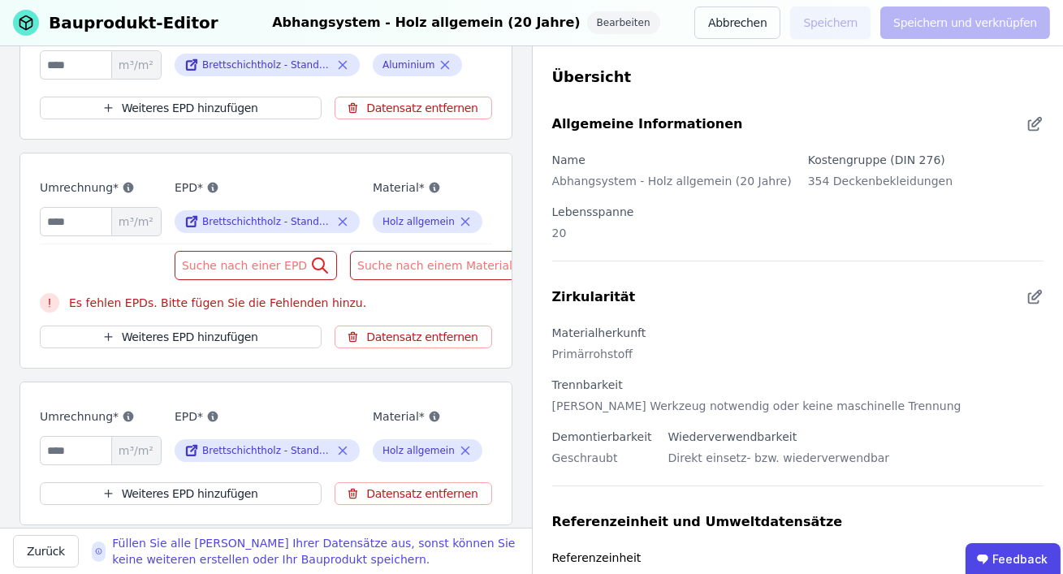
scroll to position [379, 0]
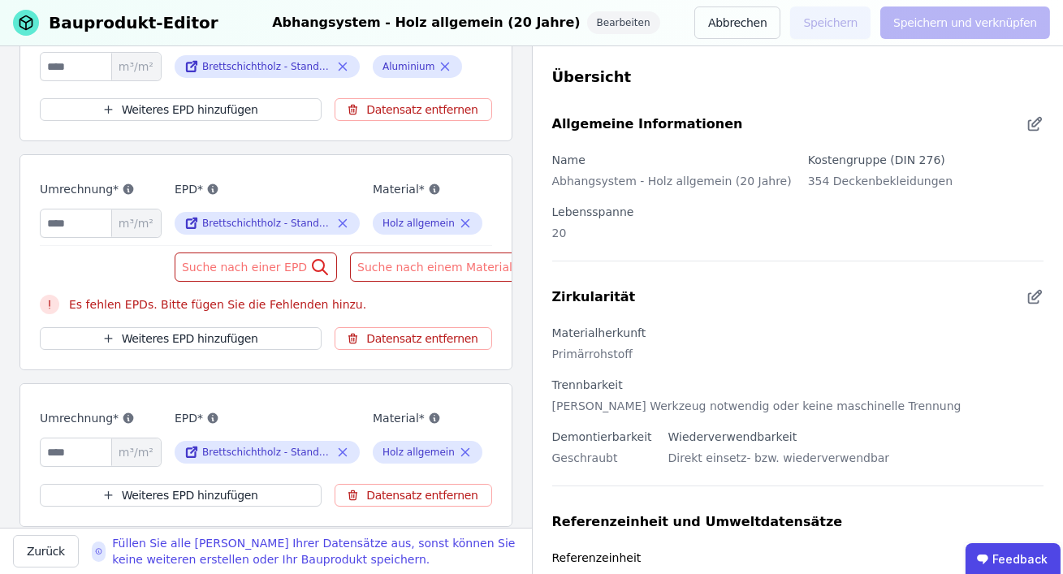
click at [419, 327] on button "Datensatz entfernen" at bounding box center [413, 338] width 157 height 23
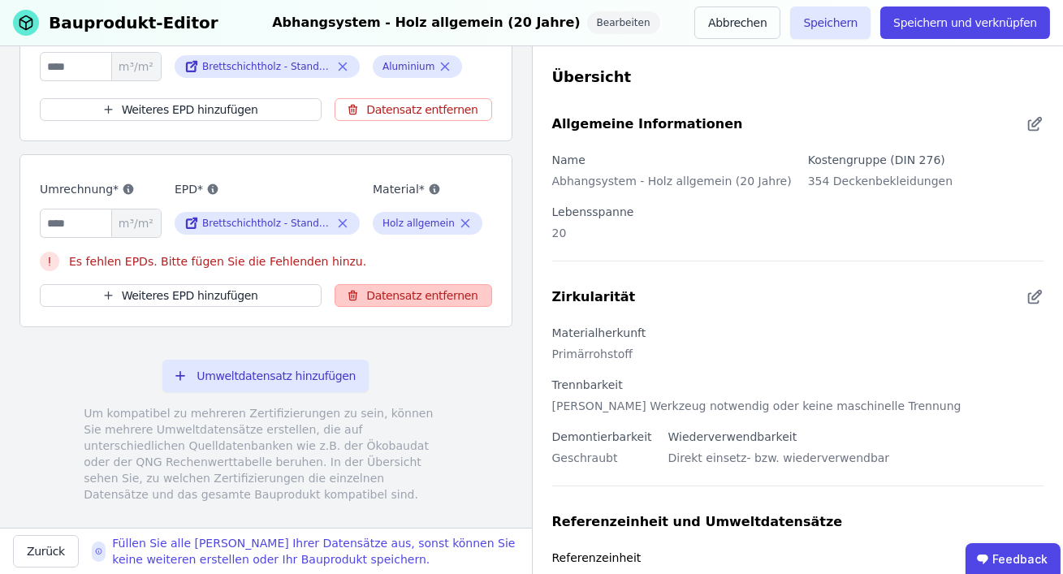
click at [428, 284] on button "Datensatz entfernen" at bounding box center [413, 295] width 157 height 23
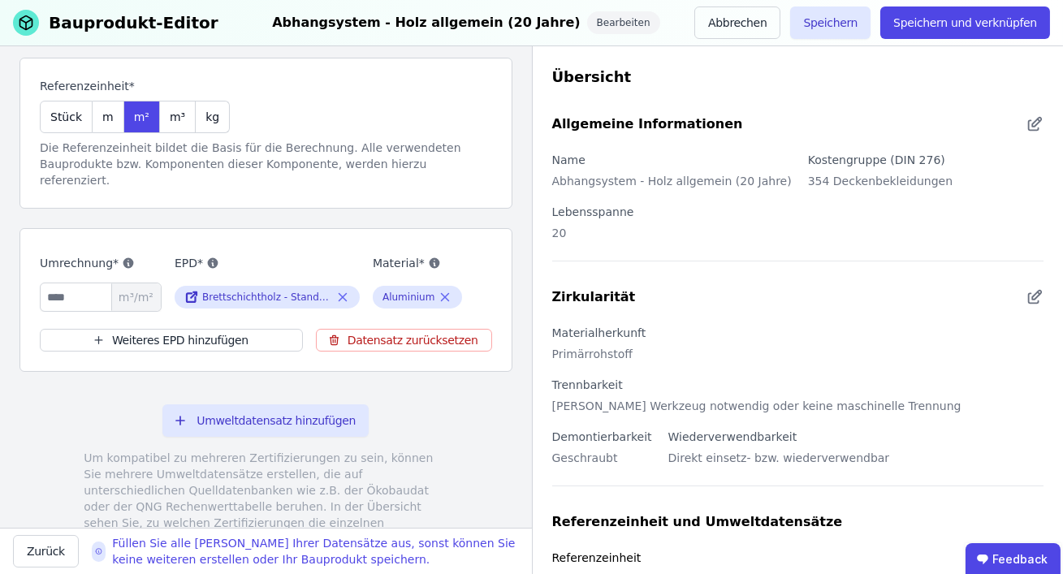
scroll to position [142, 0]
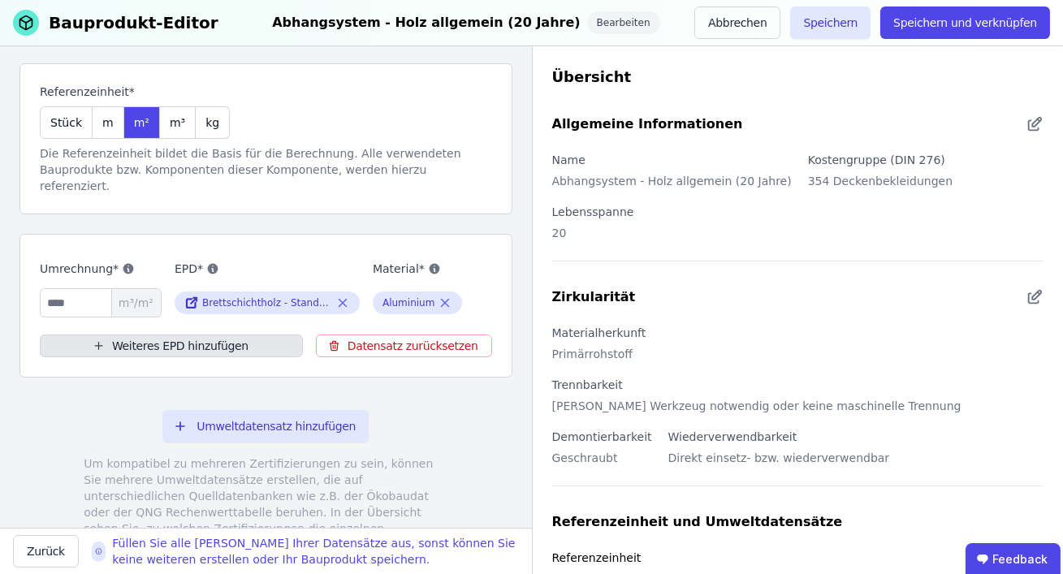
click at [266, 335] on button "Weiteres EPD hinzufügen" at bounding box center [171, 346] width 263 height 23
click at [187, 340] on div "Umrechnung* ****** m³/m² EPD* Brettschichtholz - Standardformen (Durchschnitt D…" at bounding box center [265, 306] width 493 height 144
click at [168, 335] on button "Weiteres EPD hinzufügen" at bounding box center [171, 346] width 263 height 23
click at [446, 293] on icon at bounding box center [445, 302] width 15 height 19
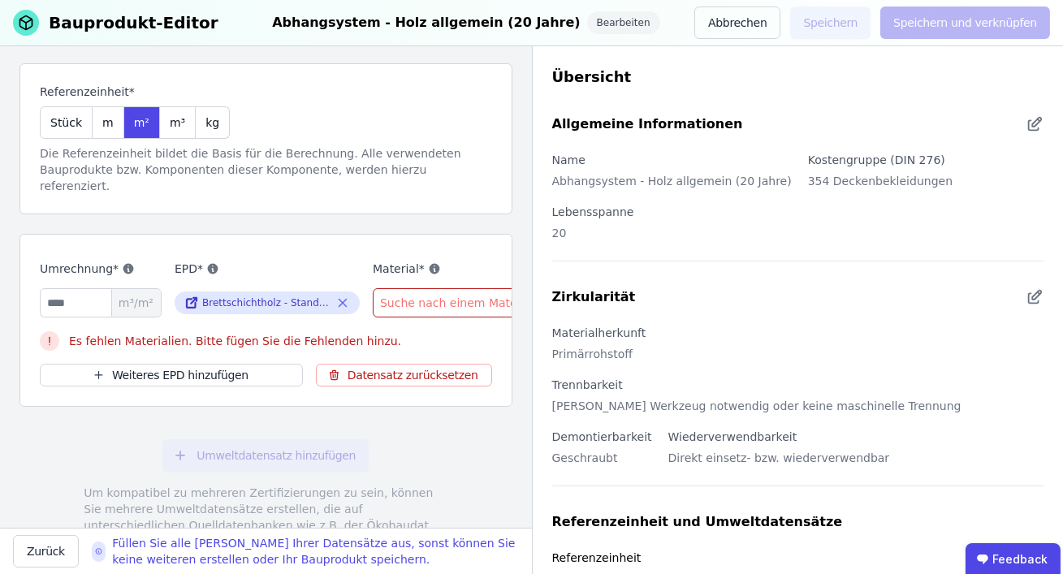
click at [444, 295] on span "Suche nach einem Material" at bounding box center [459, 303] width 158 height 16
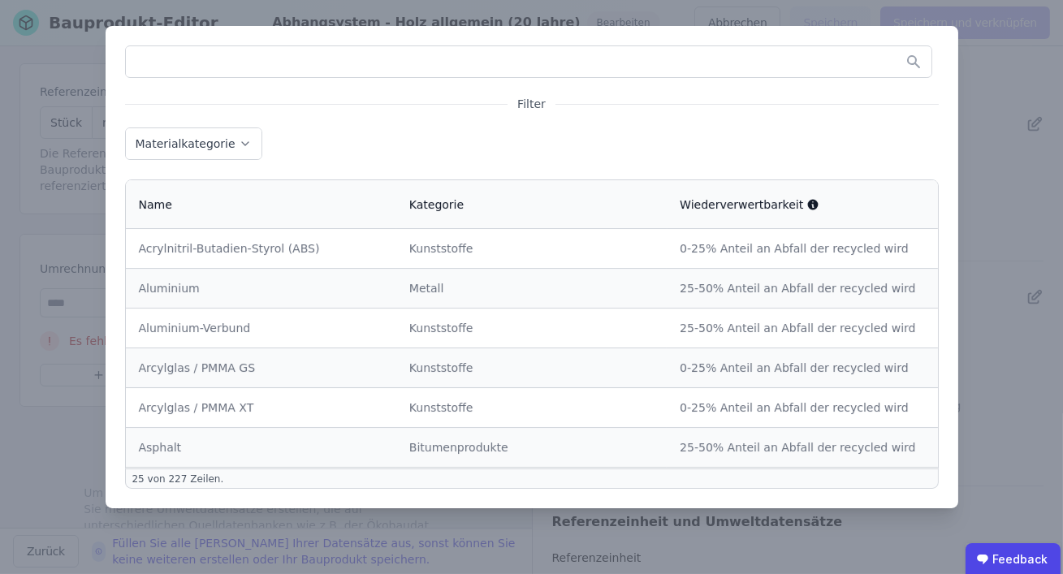
click at [349, 290] on div "Aluminium" at bounding box center [261, 288] width 245 height 16
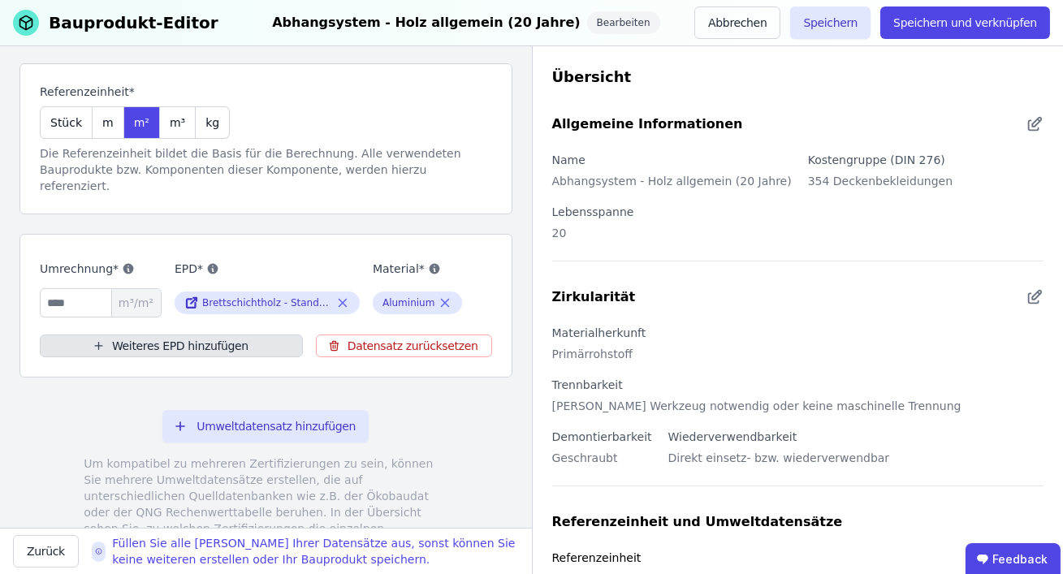
click at [206, 335] on button "Weiteres EPD hinzufügen" at bounding box center [171, 346] width 263 height 23
click at [184, 335] on button "Weiteres EPD hinzufügen" at bounding box center [171, 346] width 263 height 23
click at [185, 335] on button "Weiteres EPD hinzufügen" at bounding box center [171, 346] width 263 height 23
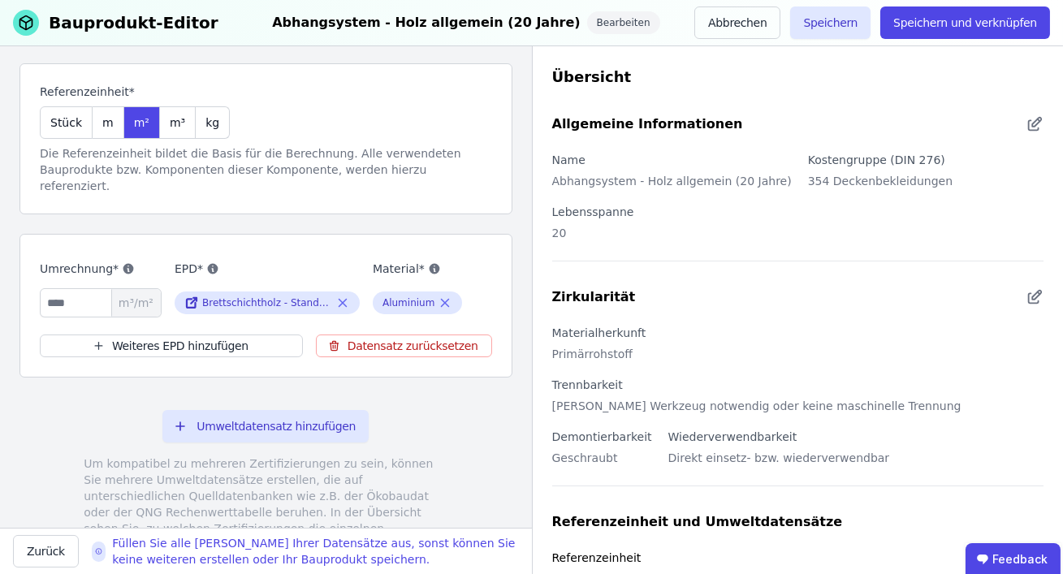
scroll to position [34, 0]
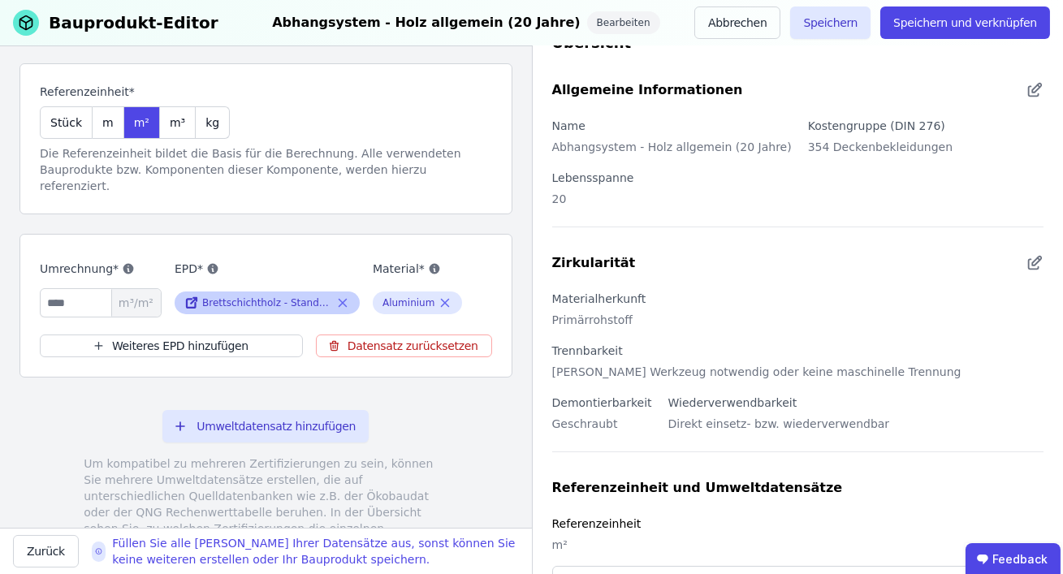
click at [344, 300] on icon at bounding box center [343, 303] width 7 height 7
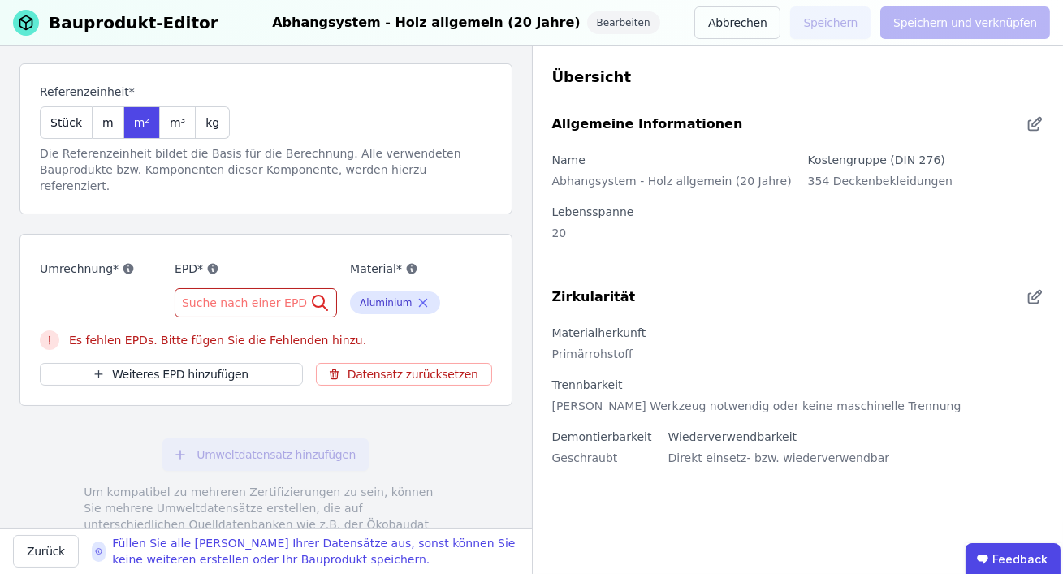
click at [273, 295] on span "Suche nach einer EPD" at bounding box center [246, 303] width 128 height 16
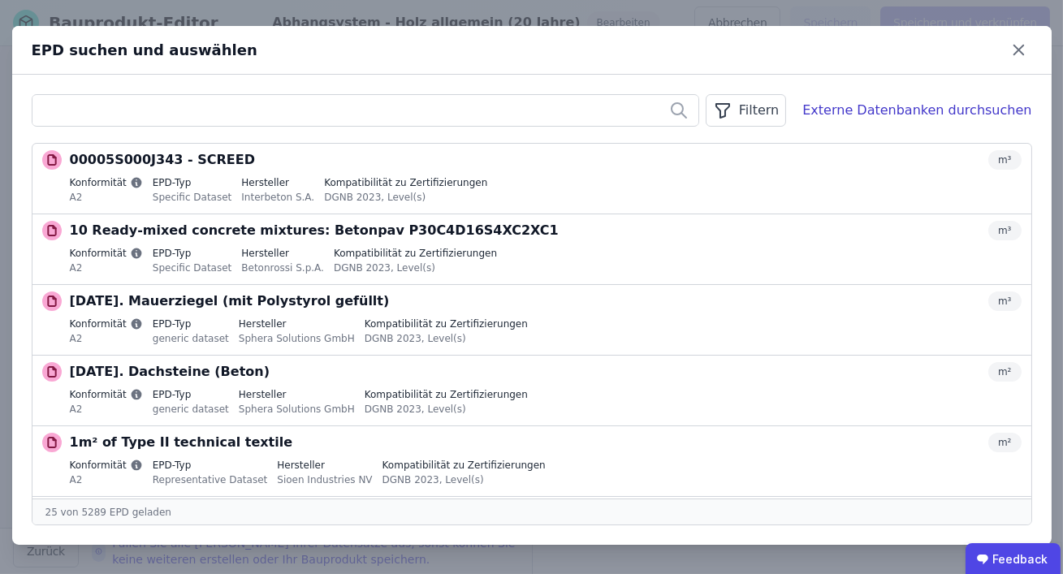
click at [0, 0] on button "Auswählen" at bounding box center [0, 0] width 0 height 0
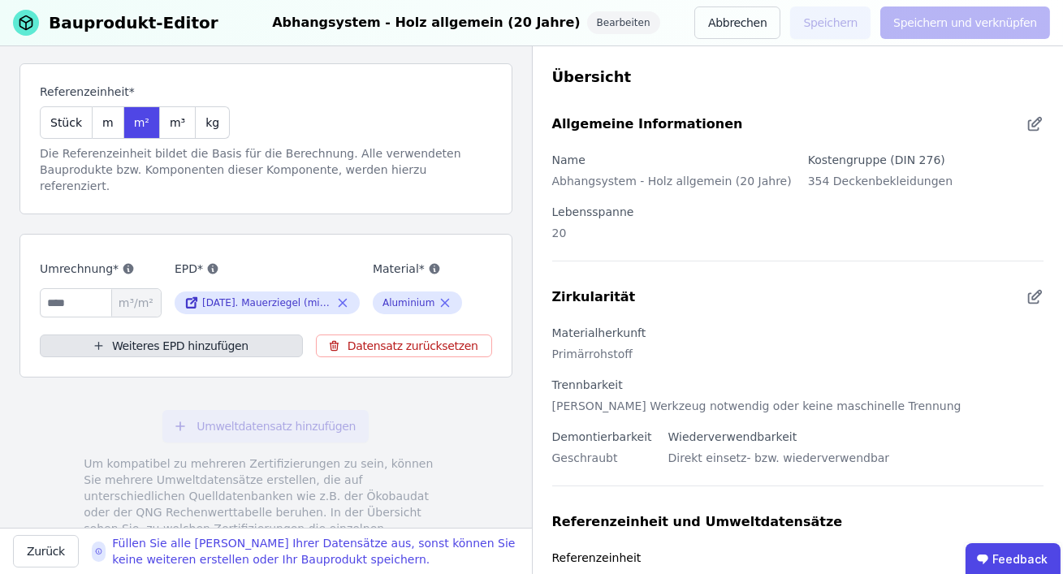
click at [279, 335] on button "Weiteres EPD hinzufügen" at bounding box center [171, 346] width 263 height 23
click at [180, 335] on button "Weiteres EPD hinzufügen" at bounding box center [171, 346] width 263 height 23
click at [88, 288] on input "number" at bounding box center [101, 302] width 122 height 29
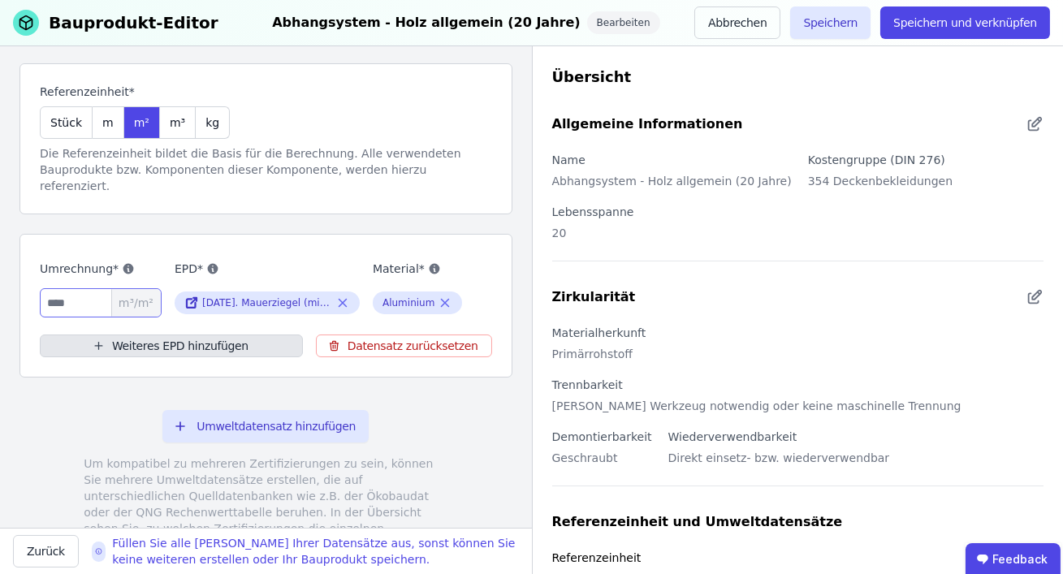
type input "*"
click at [176, 335] on button "Weiteres EPD hinzufügen" at bounding box center [171, 346] width 263 height 23
click at [135, 335] on button "Weiteres EPD hinzufügen" at bounding box center [171, 346] width 263 height 23
click at [176, 335] on button "Weiteres EPD hinzufügen" at bounding box center [171, 346] width 263 height 23
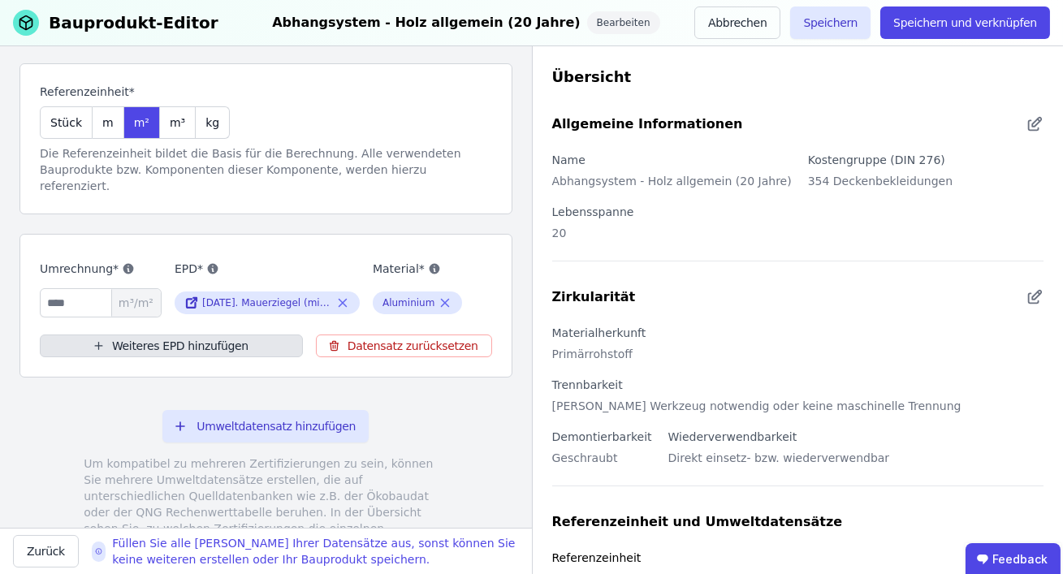
scroll to position [201, 0]
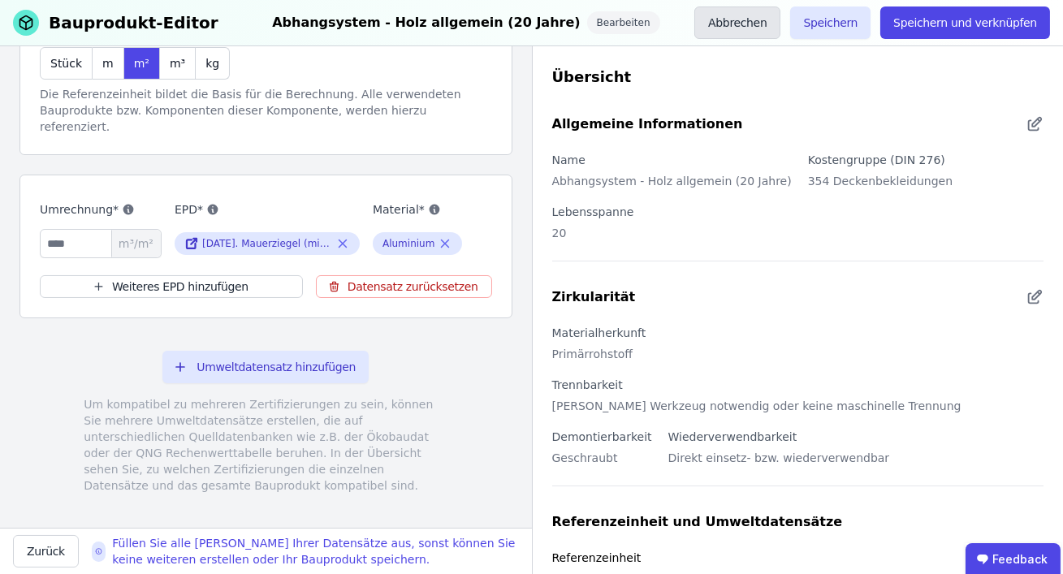
click at [776, 18] on button "Abbrechen" at bounding box center [738, 22] width 86 height 32
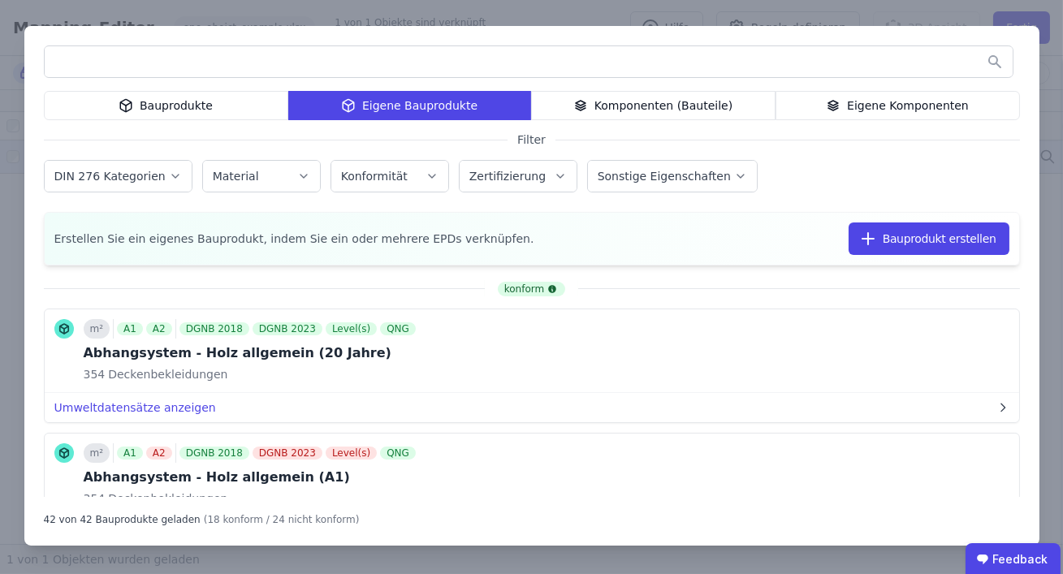
click at [901, 15] on div "Bauprodukte Eigene Bauprodukte Komponenten (Bauteile) Eigene Komponenten Filter…" at bounding box center [531, 287] width 1063 height 574
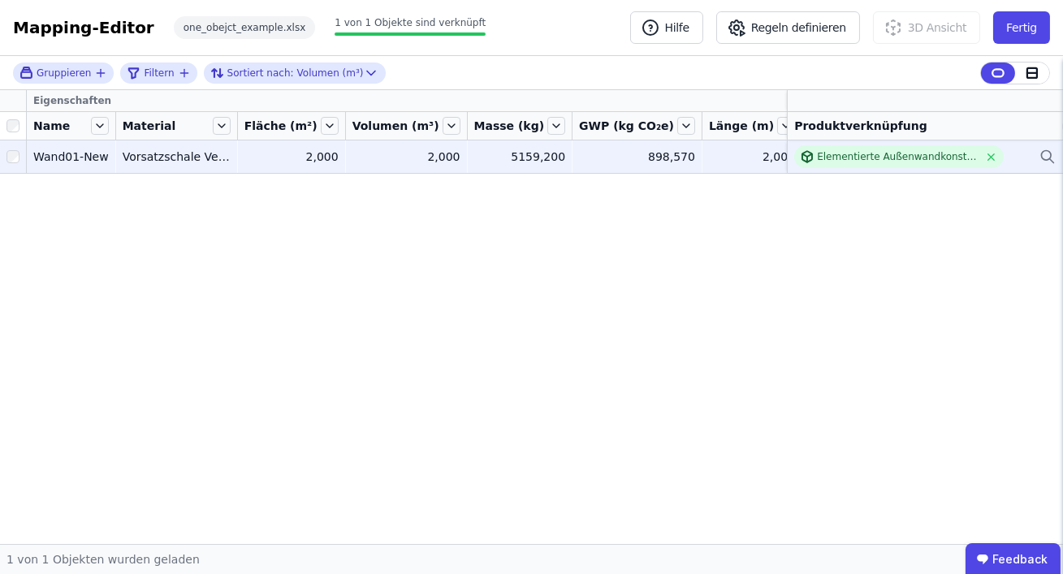
click at [1029, 158] on div "Elementierte Außenwandkonstruktion - Stahlbeton - C20/25 - 4%" at bounding box center [926, 156] width 262 height 23
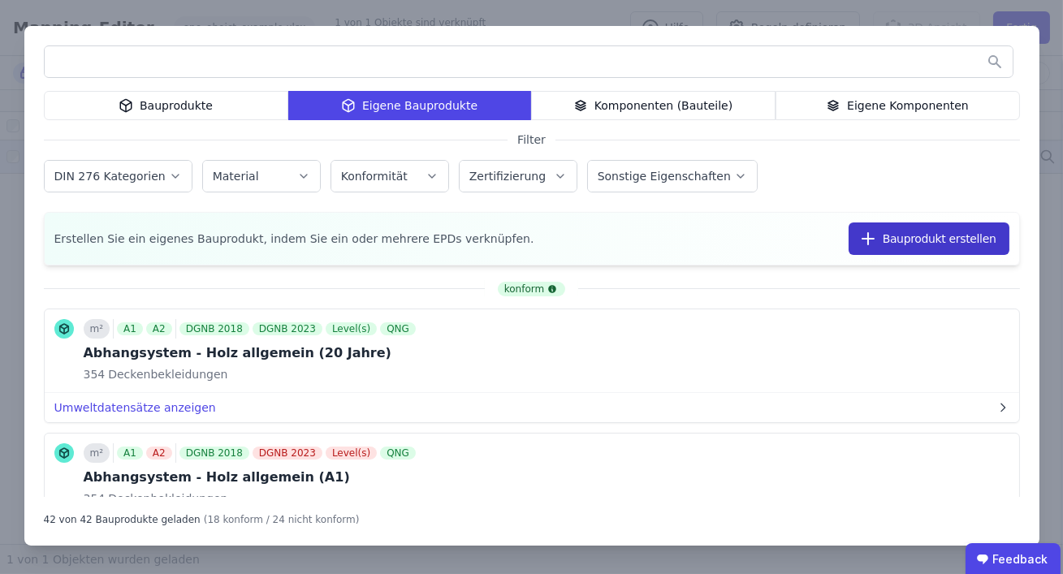
click at [909, 237] on button "Bauprodukt erstellen" at bounding box center [929, 239] width 161 height 32
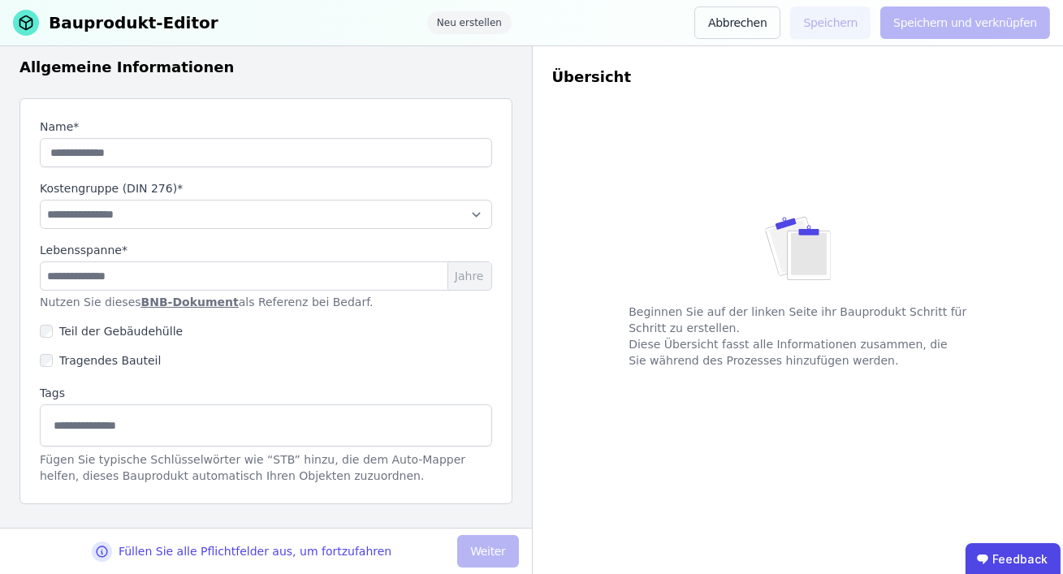
scroll to position [69, 0]
click at [290, 145] on input "string" at bounding box center [266, 151] width 453 height 29
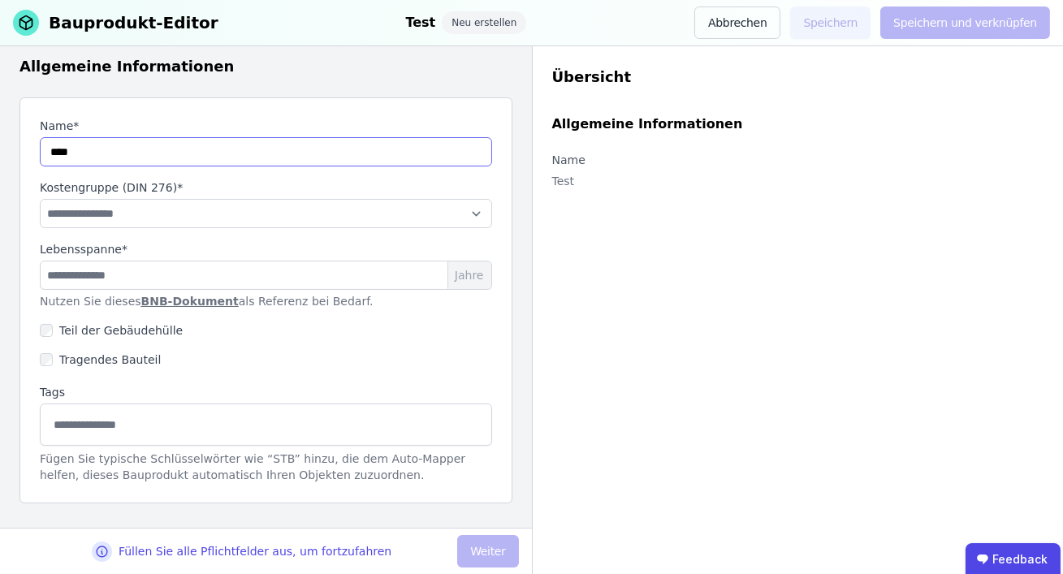
type input "****"
select select "**********"
click at [360, 269] on input "number" at bounding box center [266, 275] width 453 height 29
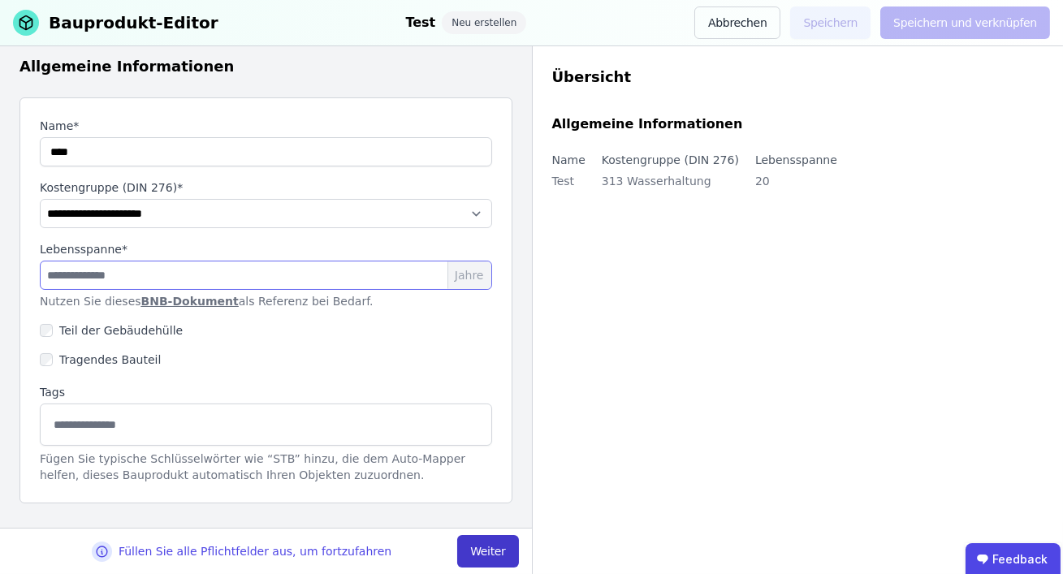
type input "**"
drag, startPoint x: 500, startPoint y: 552, endPoint x: 497, endPoint y: 532, distance: 20.6
click at [500, 552] on button "Weiter" at bounding box center [487, 551] width 61 height 32
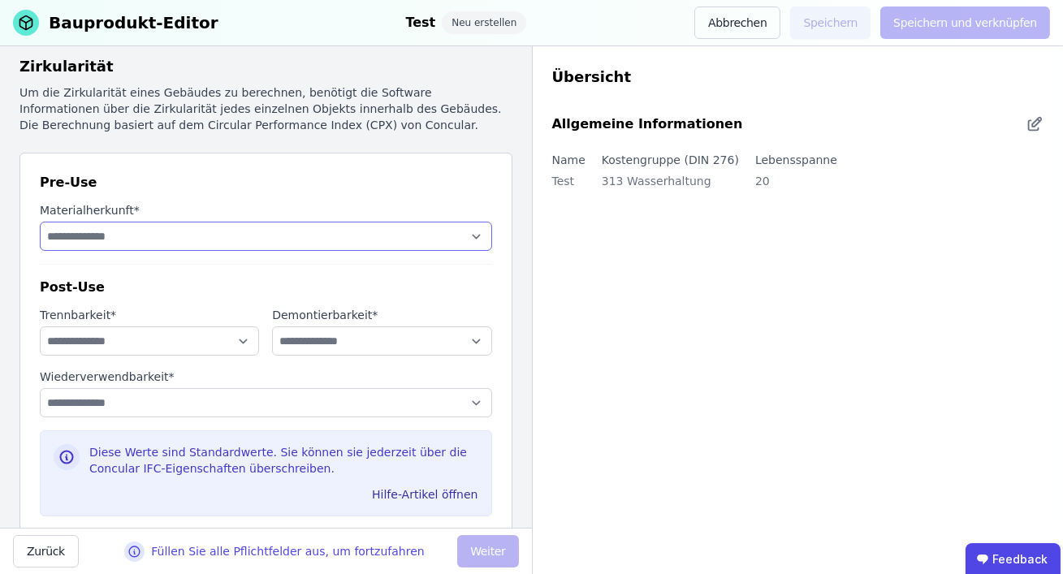
click at [362, 223] on select "**********" at bounding box center [266, 236] width 453 height 29
select select "**********"
click at [40, 222] on select "**********" at bounding box center [266, 236] width 453 height 29
click at [227, 347] on select "**********" at bounding box center [149, 341] width 219 height 29
select select "**********"
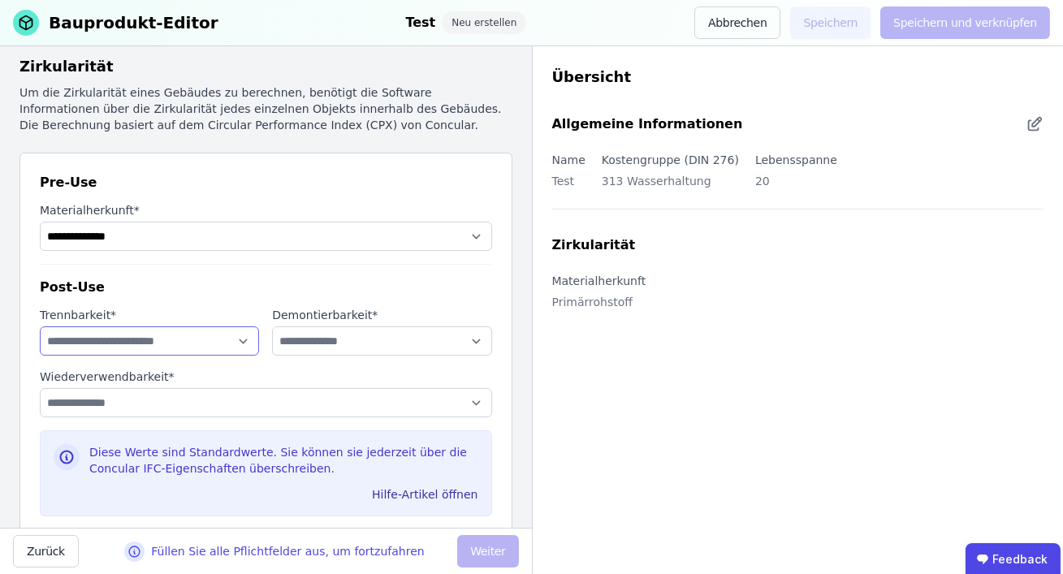
click at [40, 327] on select "**********" at bounding box center [149, 341] width 219 height 29
click at [336, 342] on select "**********" at bounding box center [381, 341] width 219 height 29
select select "**********"
click at [272, 327] on select "**********" at bounding box center [381, 341] width 219 height 29
click at [271, 393] on select "**********" at bounding box center [266, 402] width 453 height 29
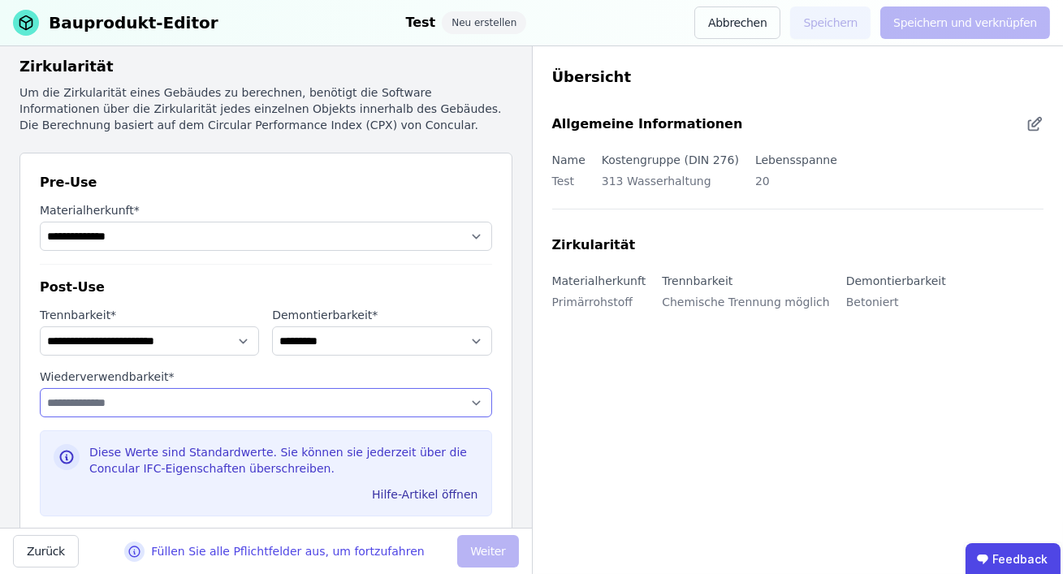
select select "**********"
click at [40, 388] on select "**********" at bounding box center [266, 402] width 453 height 29
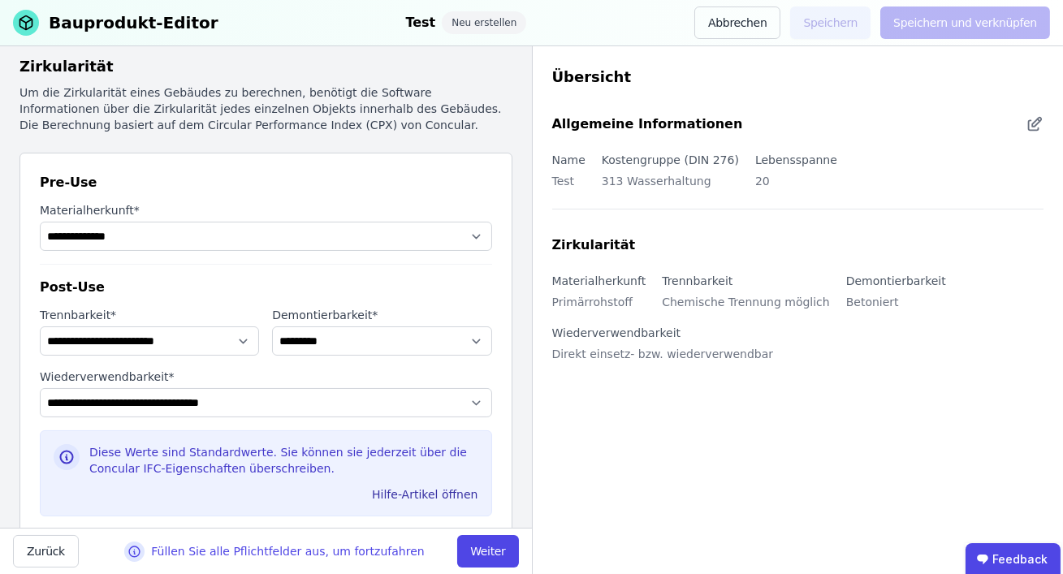
drag, startPoint x: 483, startPoint y: 550, endPoint x: 485, endPoint y: 539, distance: 11.6
click at [483, 550] on button "Weiter" at bounding box center [487, 551] width 61 height 32
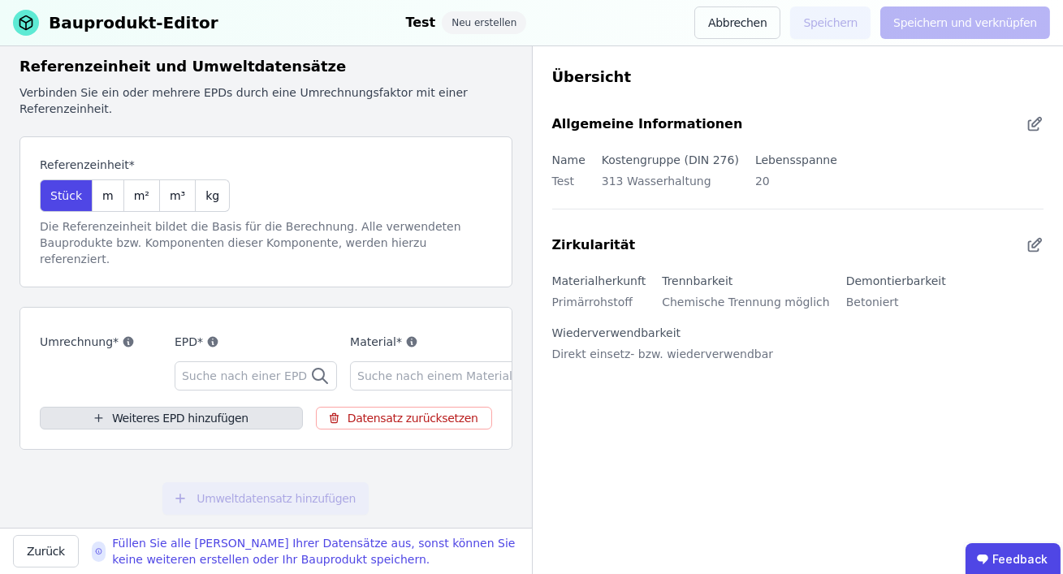
click at [208, 407] on button "Weiteres EPD hinzufügen" at bounding box center [171, 418] width 263 height 23
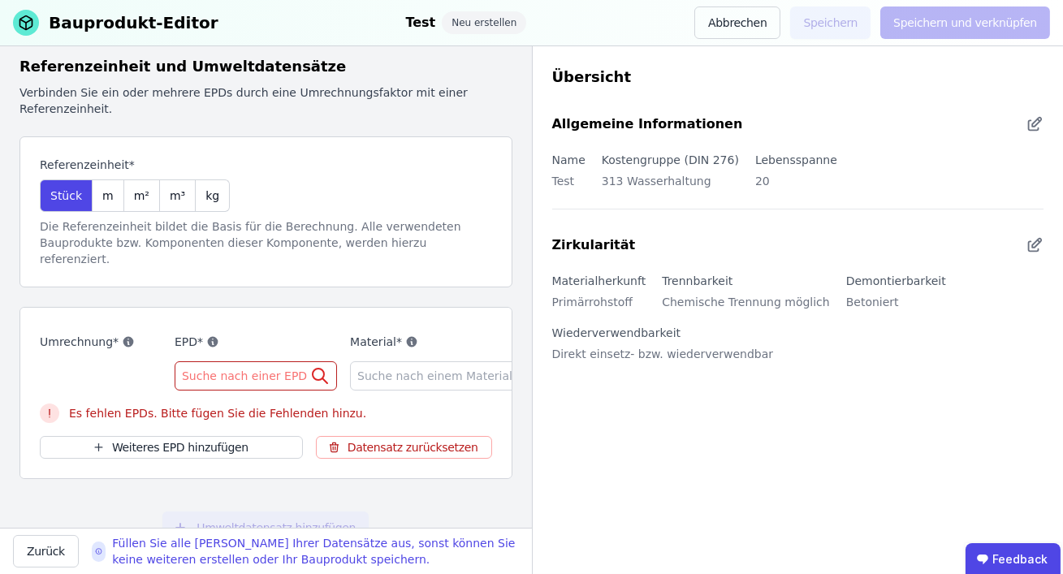
click at [226, 367] on div "Suche nach einer EPD" at bounding box center [256, 376] width 162 height 29
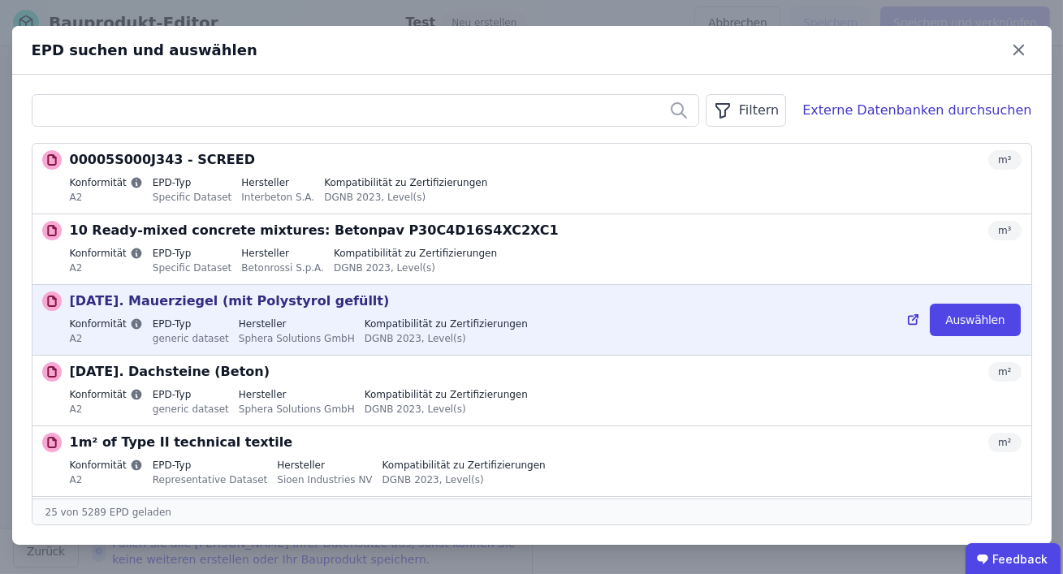
click at [197, 318] on label "EPD-Typ" at bounding box center [191, 324] width 76 height 13
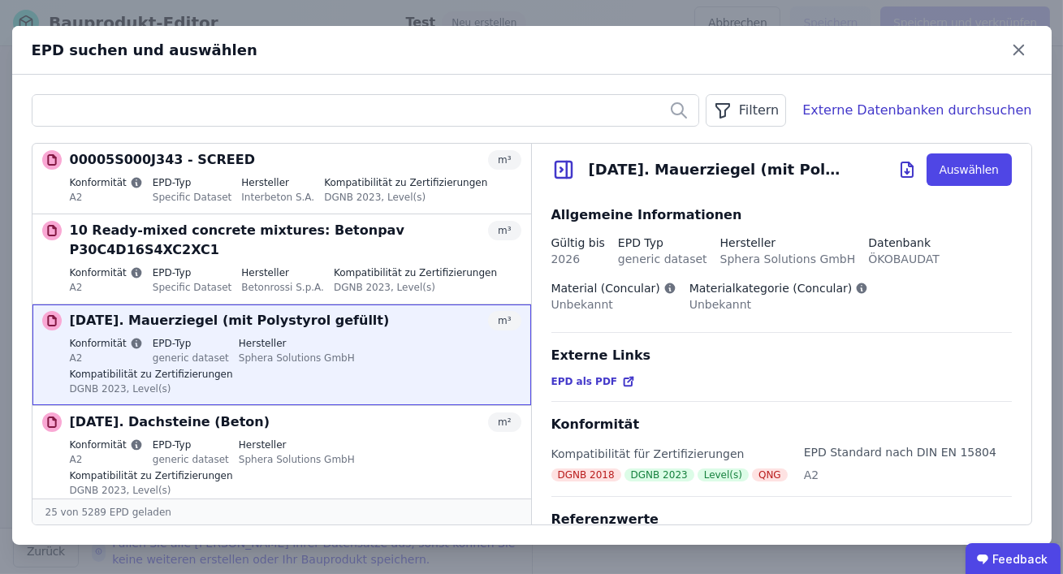
click at [0, 0] on button "Auswählen" at bounding box center [0, 0] width 0 height 0
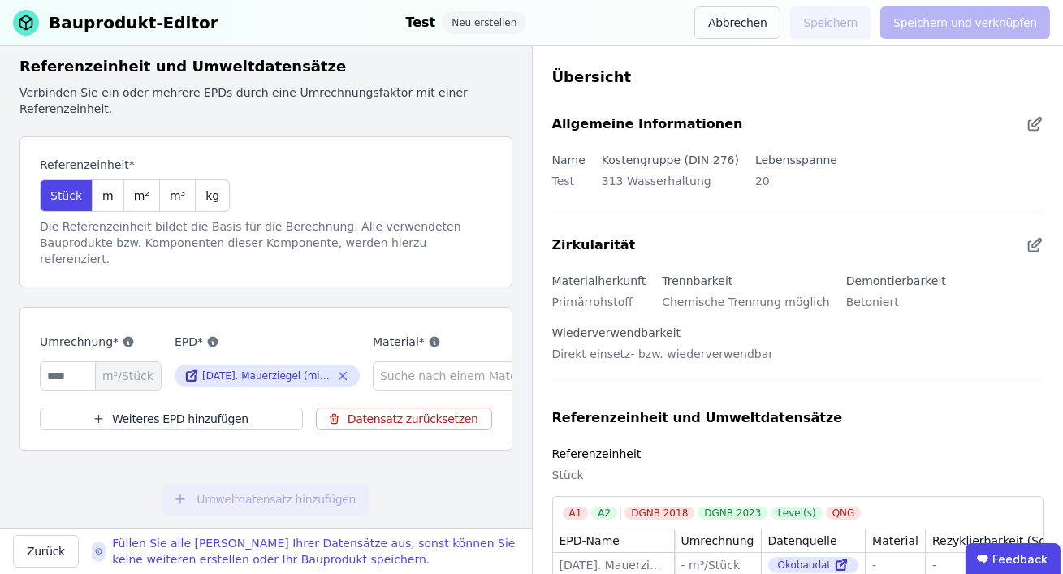
click at [440, 368] on span "Suche nach einem Material" at bounding box center [459, 376] width 158 height 16
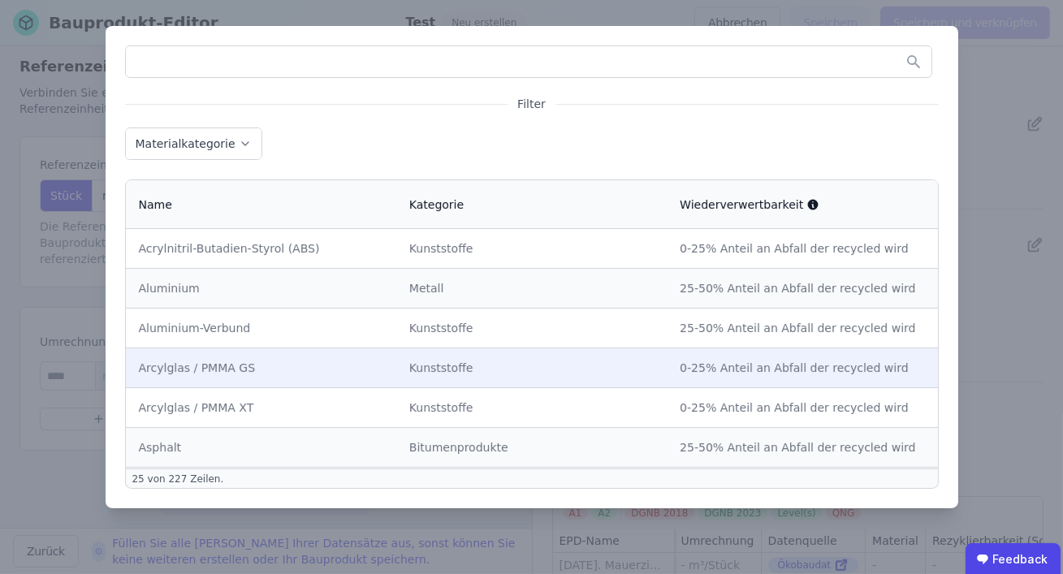
click at [427, 353] on td "Kunststoffe" at bounding box center [531, 368] width 271 height 40
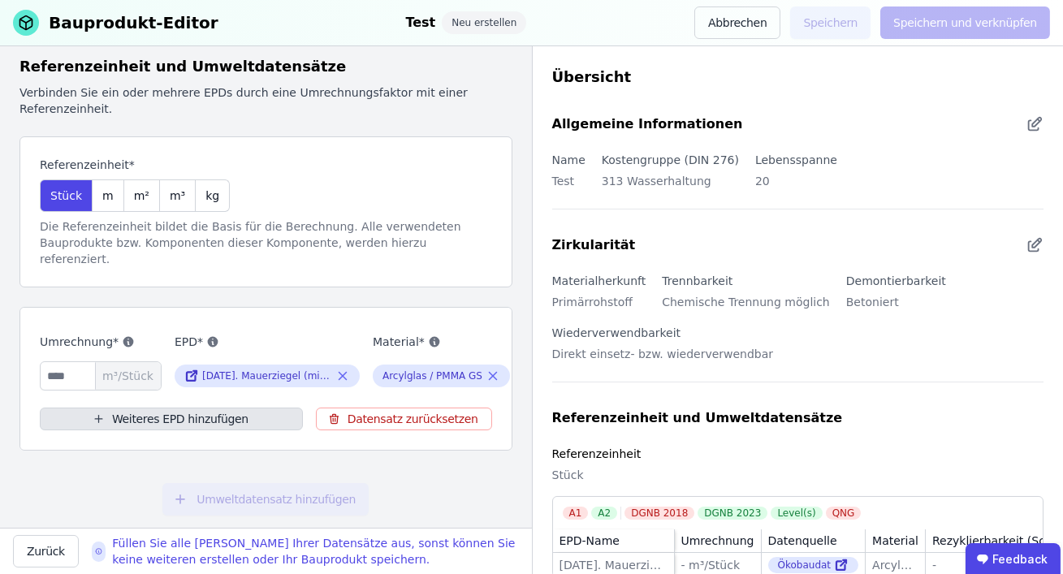
click at [269, 408] on button "Weiteres EPD hinzufügen" at bounding box center [171, 419] width 263 height 23
click at [214, 408] on button "Weiteres EPD hinzufügen" at bounding box center [171, 419] width 263 height 23
drag, startPoint x: 213, startPoint y: 396, endPoint x: 284, endPoint y: 385, distance: 72.4
click at [213, 408] on button "Weiteres EPD hinzufügen" at bounding box center [171, 419] width 263 height 23
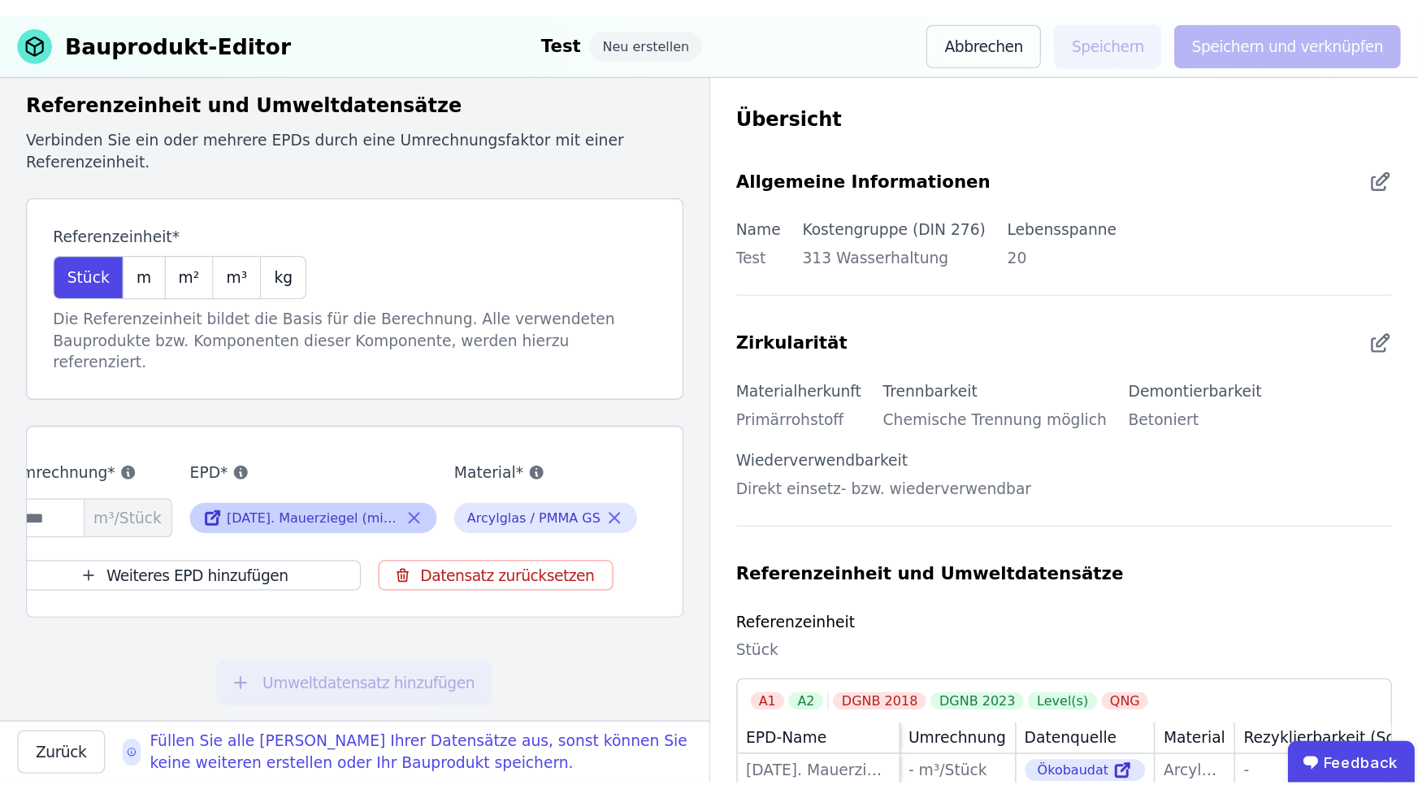
scroll to position [0, 0]
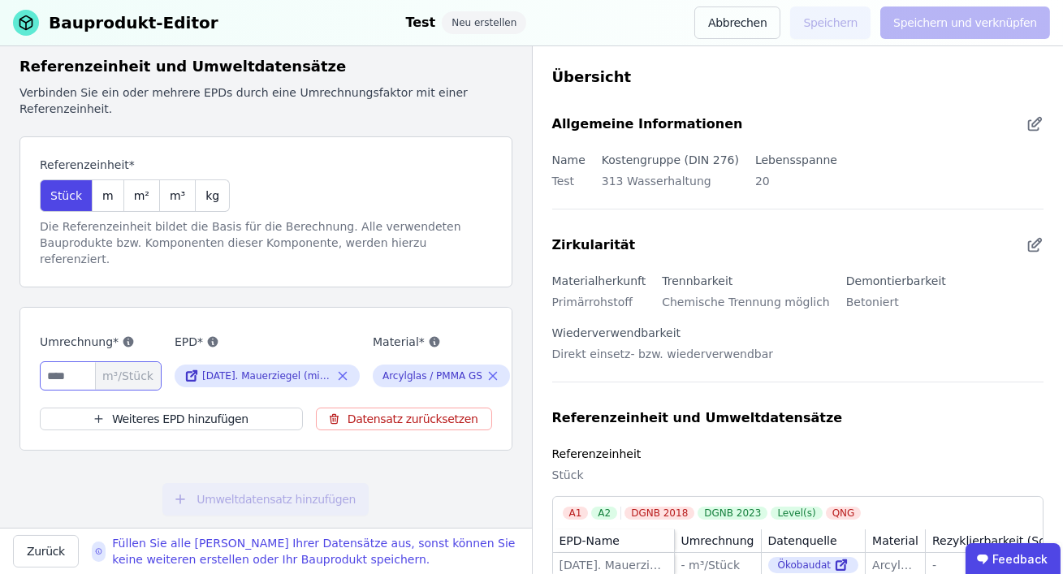
click at [75, 362] on input "number" at bounding box center [101, 376] width 122 height 29
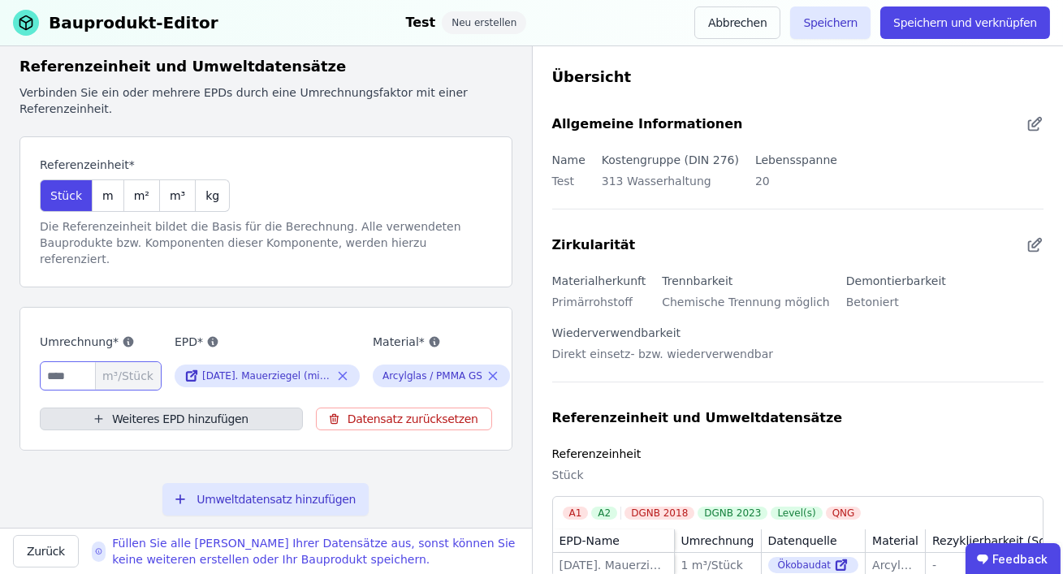
type input "*"
click at [143, 408] on button "Weiteres EPD hinzufügen" at bounding box center [171, 419] width 263 height 23
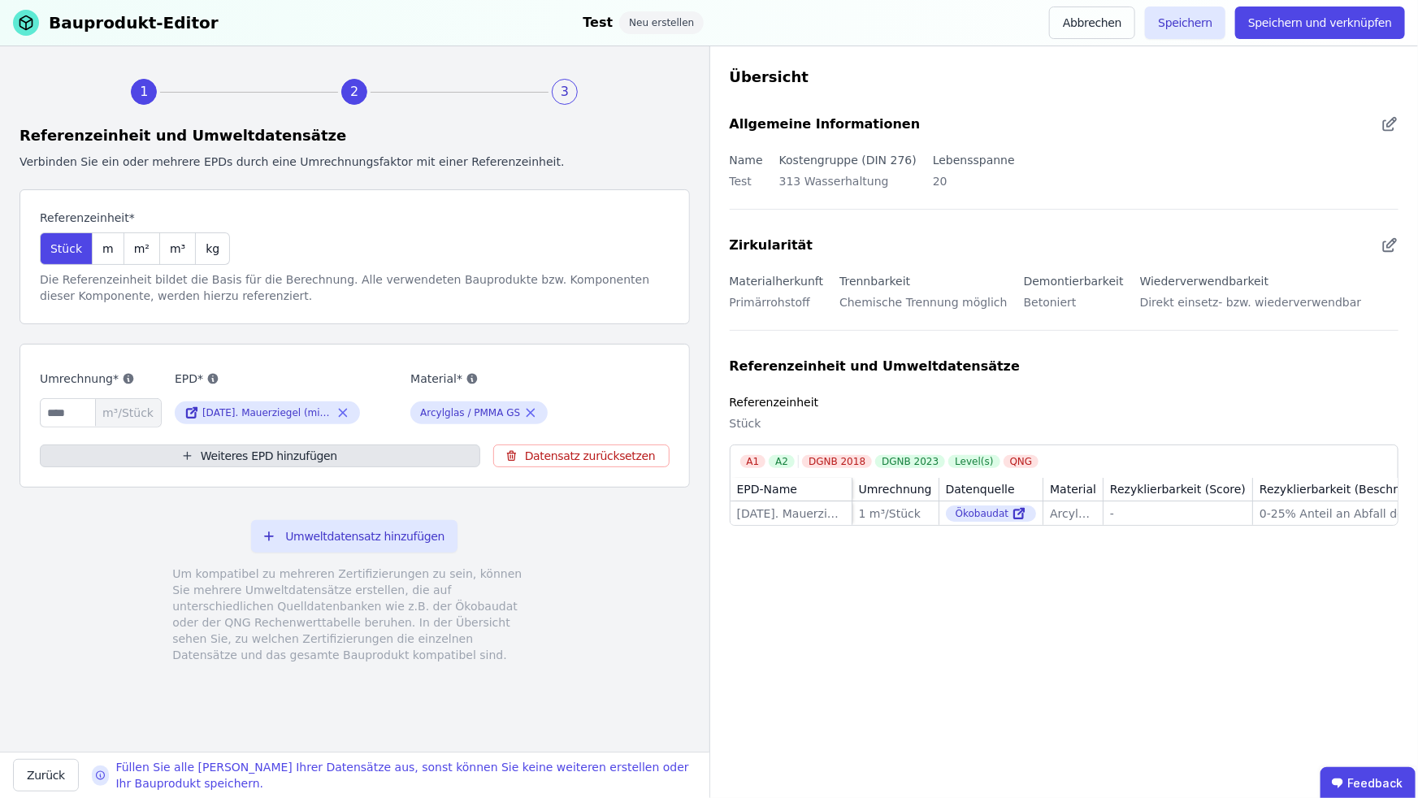
click at [154, 451] on button "Weiteres EPD hinzufügen" at bounding box center [260, 455] width 440 height 23
click at [206, 455] on button "Weiteres EPD hinzufügen" at bounding box center [260, 455] width 440 height 23
click at [206, 456] on button "Weiteres EPD hinzufügen" at bounding box center [260, 455] width 440 height 23
drag, startPoint x: 206, startPoint y: 456, endPoint x: 226, endPoint y: 457, distance: 19.5
click at [206, 456] on button "Weiteres EPD hinzufügen" at bounding box center [260, 455] width 440 height 23
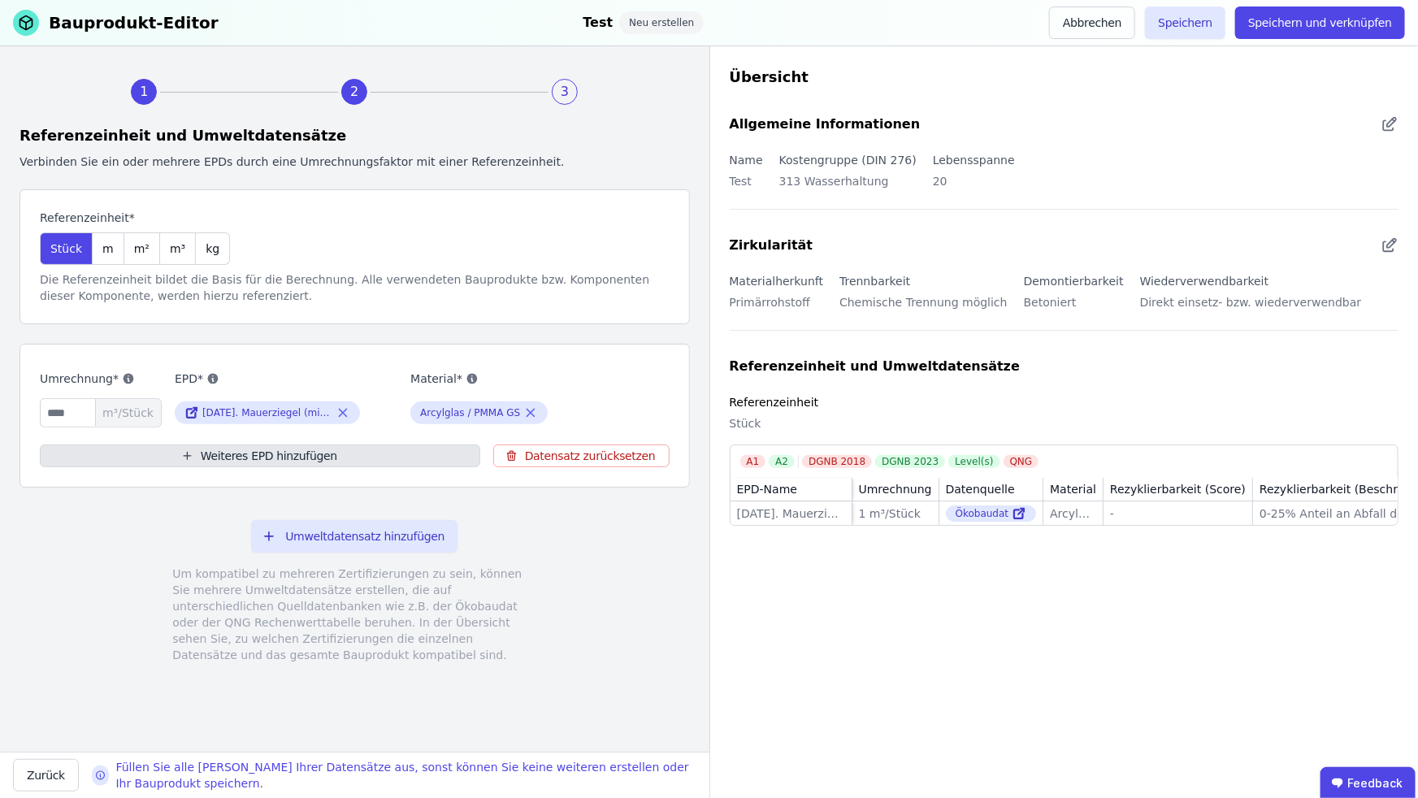
click at [318, 453] on button "Weiteres EPD hinzufügen" at bounding box center [260, 455] width 440 height 23
click at [132, 260] on div "m²" at bounding box center [142, 248] width 36 height 32
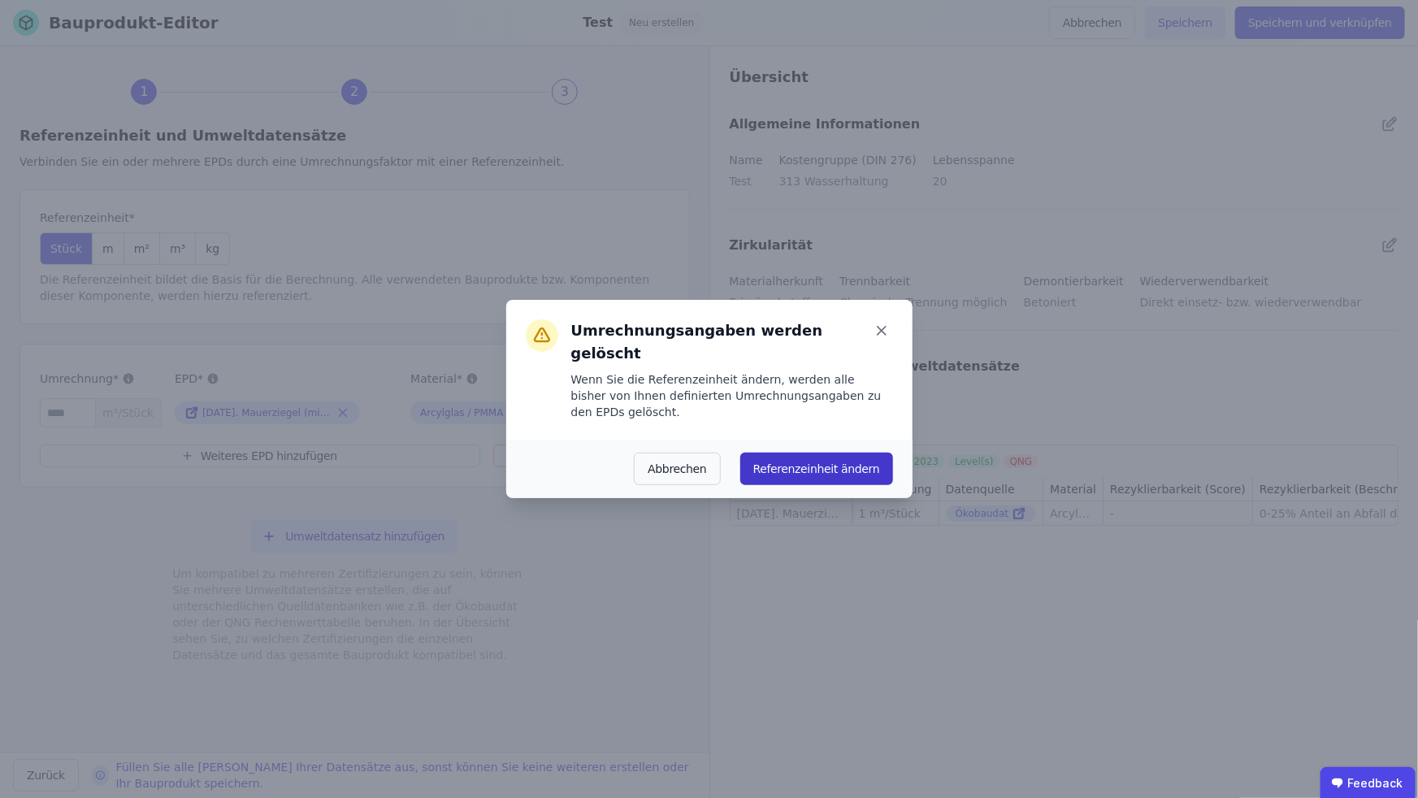
click at [782, 453] on button "Referenzeinheit ändern" at bounding box center [816, 469] width 153 height 32
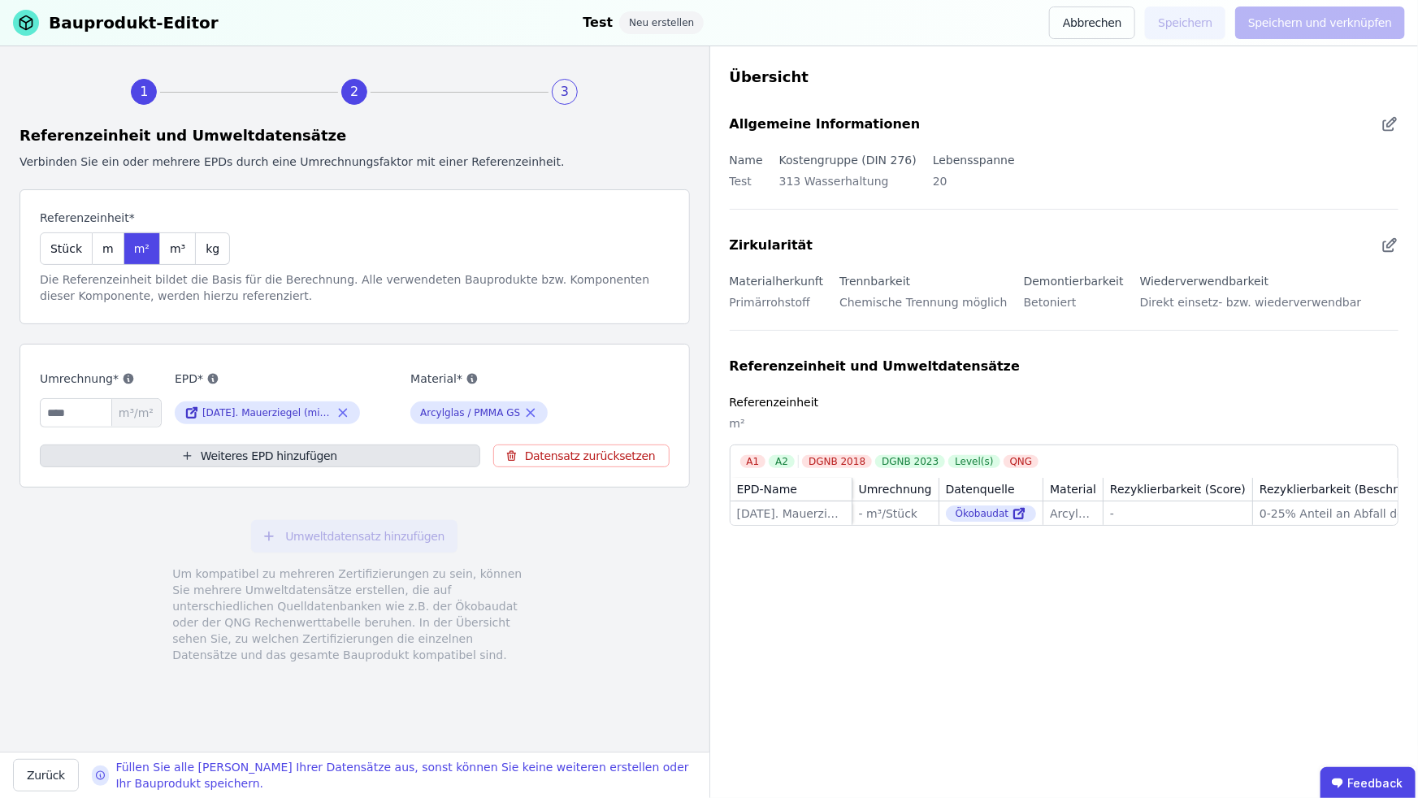
click at [226, 456] on button "Weiteres EPD hinzufügen" at bounding box center [260, 455] width 440 height 23
click at [222, 456] on button "Weiteres EPD hinzufügen" at bounding box center [260, 455] width 440 height 23
click at [222, 455] on button "Weiteres EPD hinzufügen" at bounding box center [260, 455] width 440 height 23
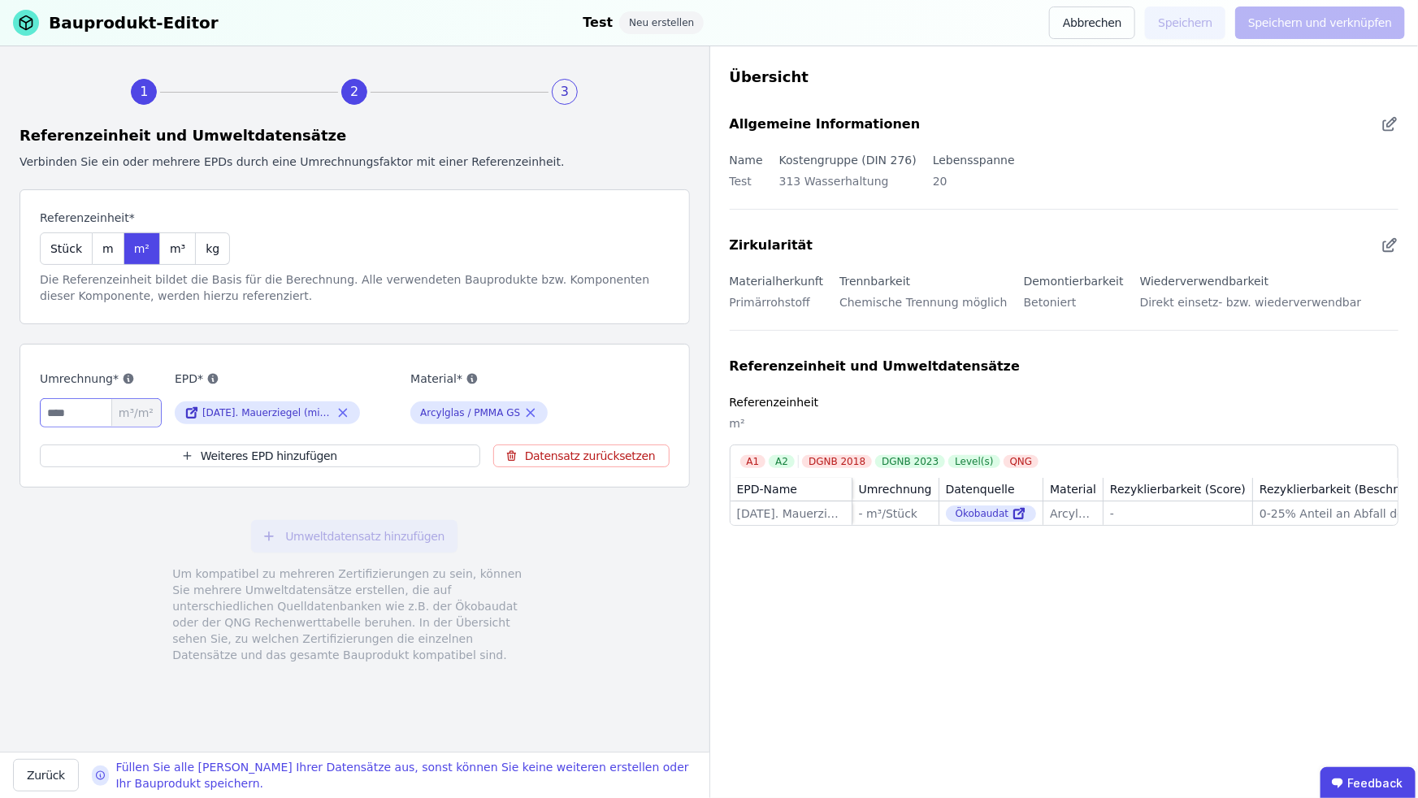
click at [105, 411] on input "number" at bounding box center [101, 412] width 122 height 29
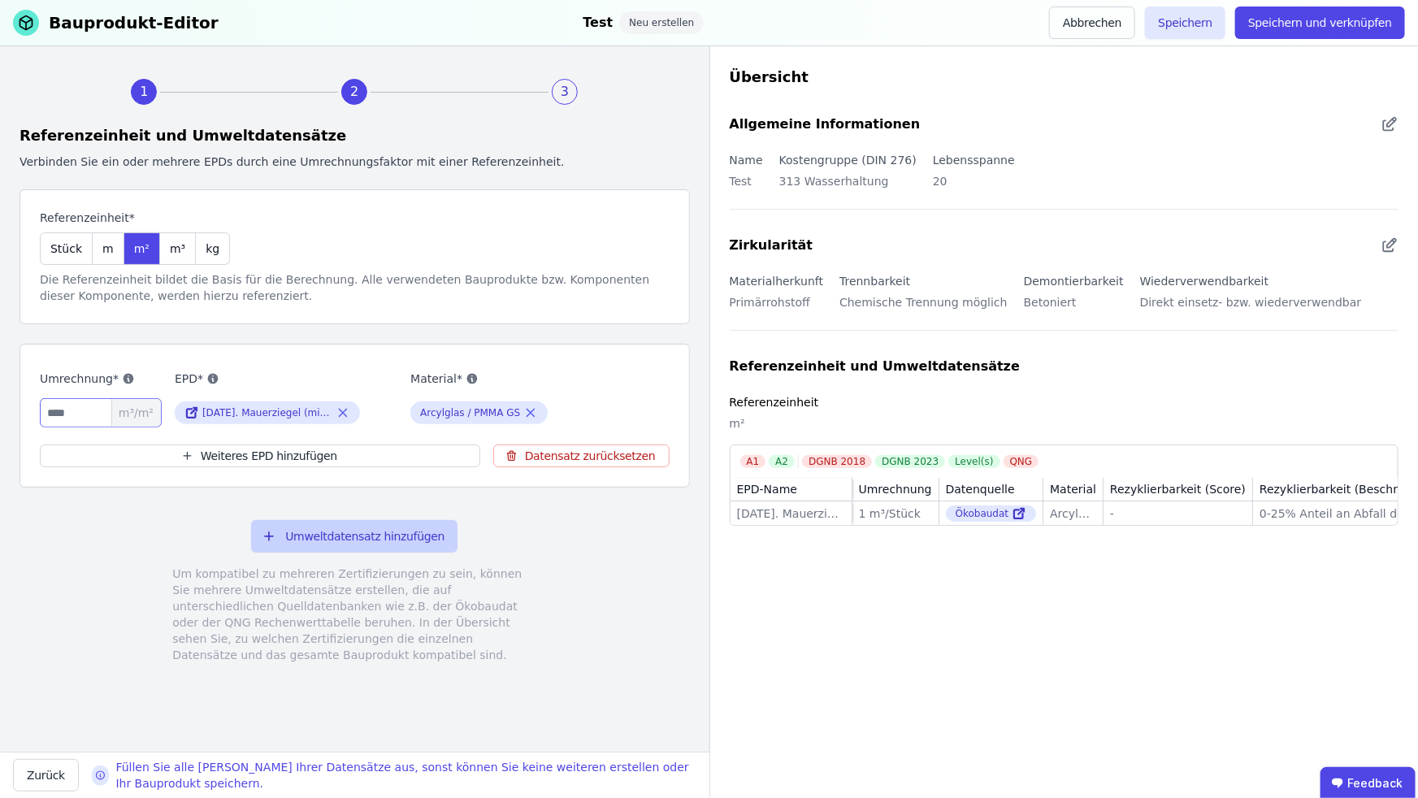
type input "*"
click at [298, 533] on button "Umweltdatensatz hinzufügen" at bounding box center [354, 536] width 206 height 32
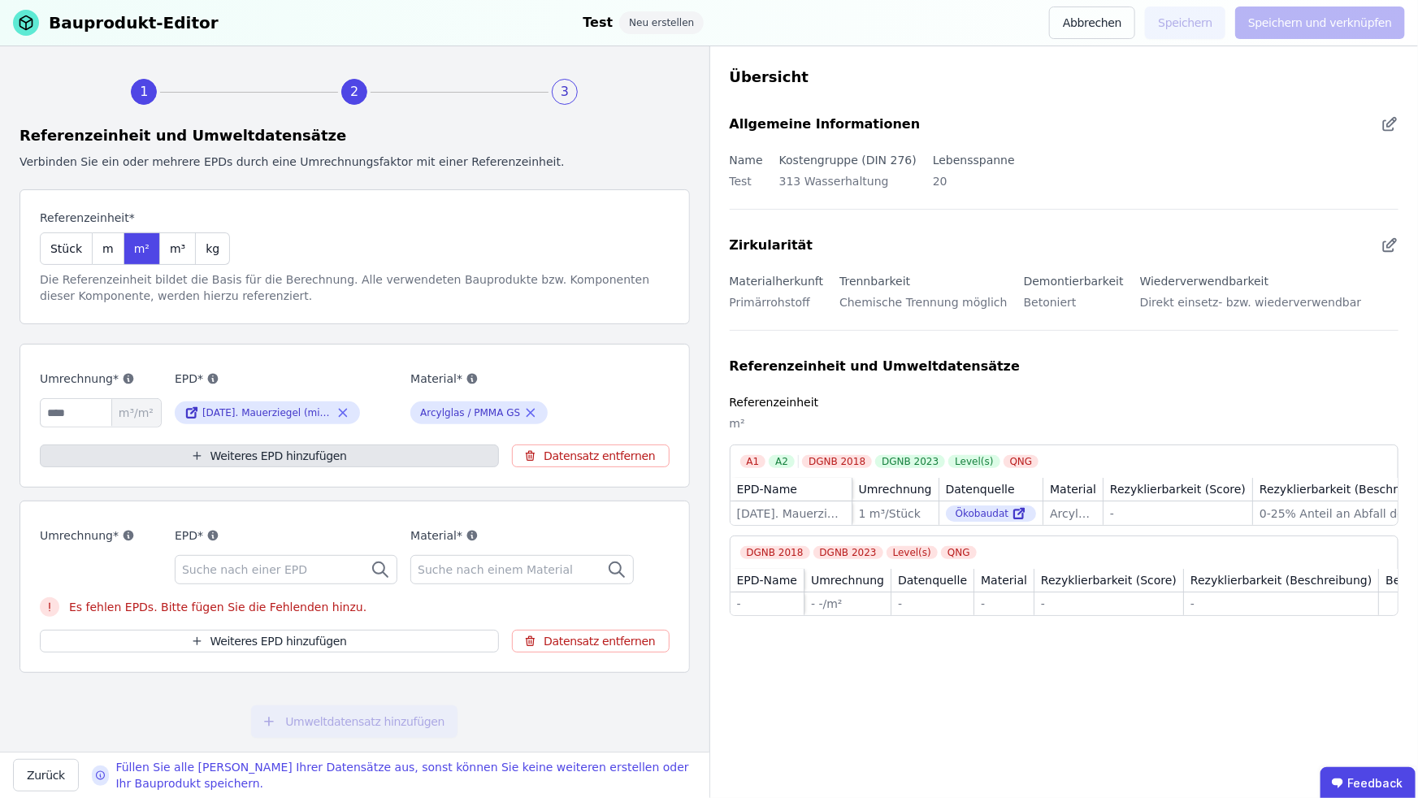
click at [291, 456] on button "Weiteres EPD hinzufügen" at bounding box center [269, 455] width 459 height 23
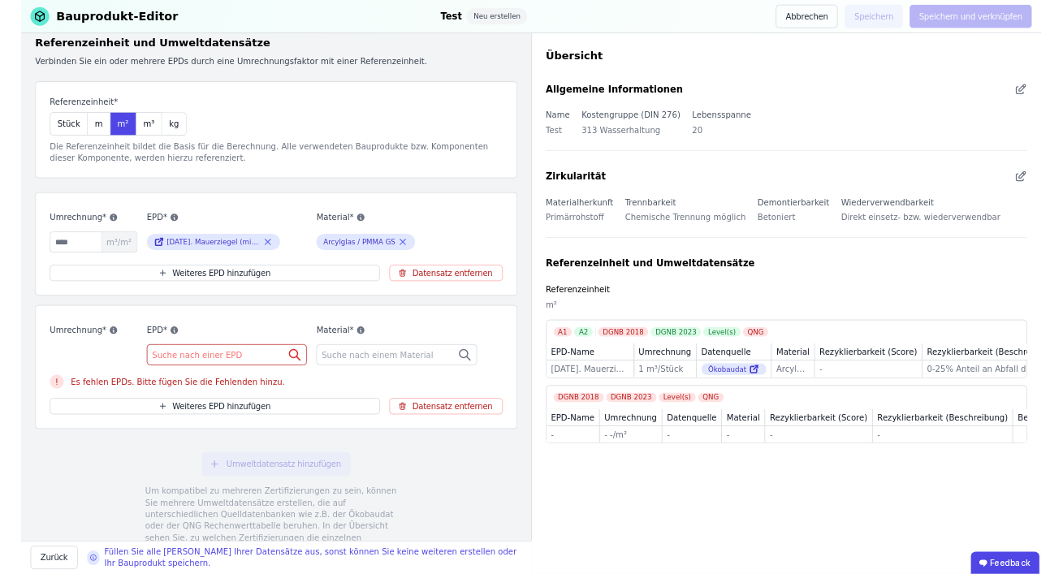
scroll to position [147, 0]
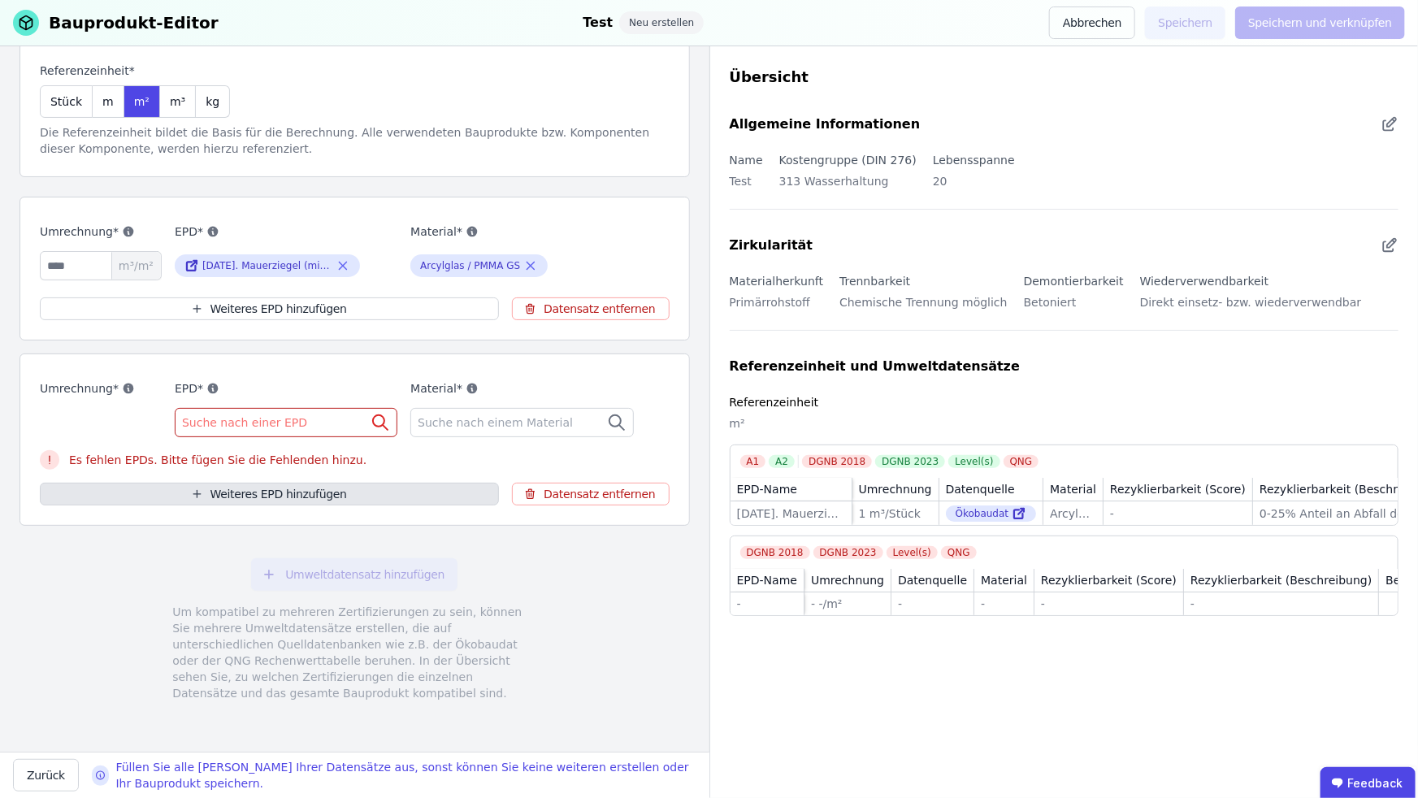
click at [286, 486] on button "Weiteres EPD hinzufügen" at bounding box center [269, 494] width 459 height 23
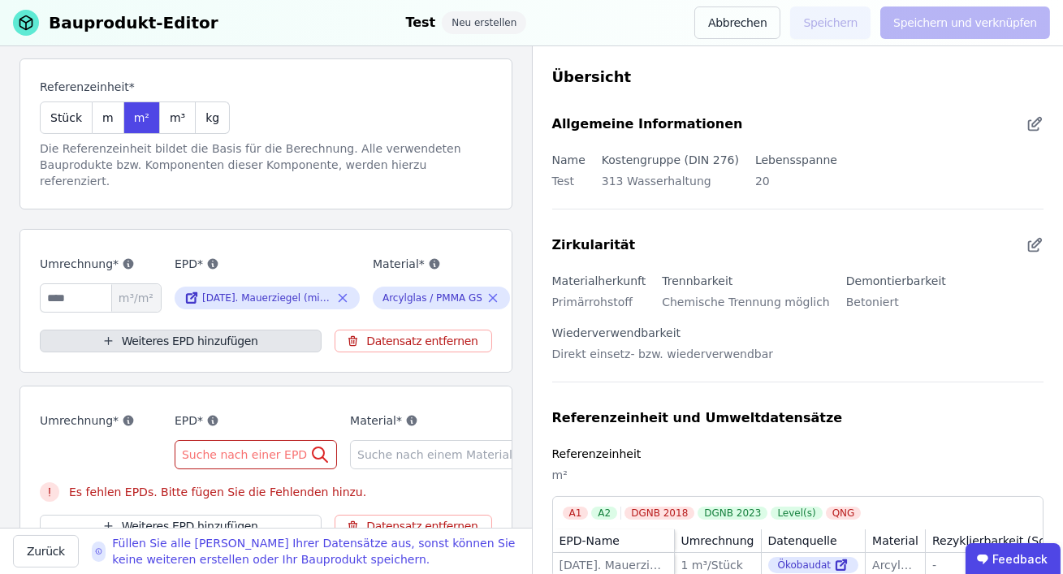
click at [178, 330] on button "Weiteres EPD hinzufügen" at bounding box center [181, 341] width 282 height 23
click at [215, 330] on button "Weiteres EPD hinzufügen" at bounding box center [181, 341] width 282 height 23
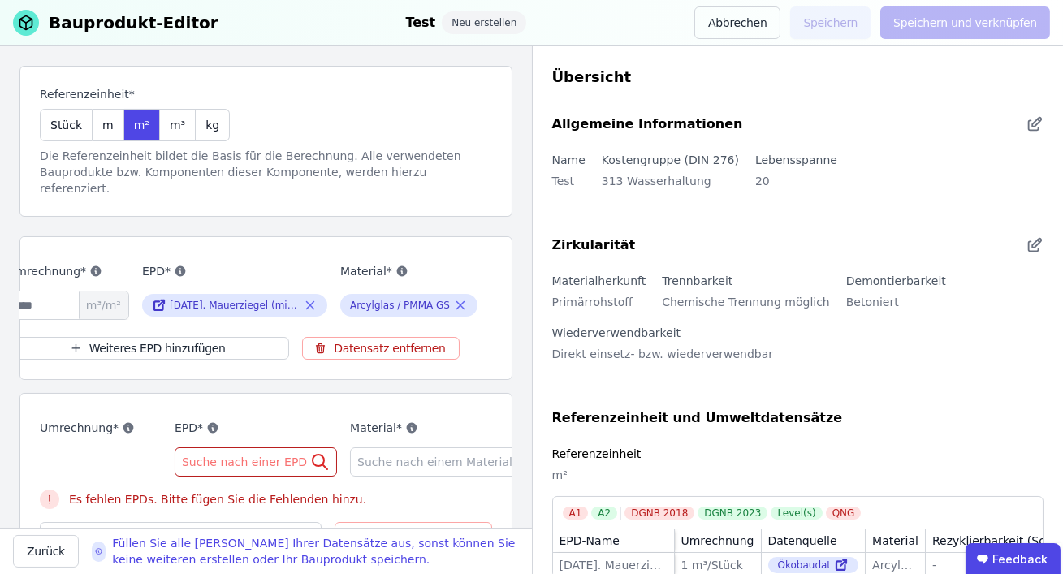
scroll to position [0, 0]
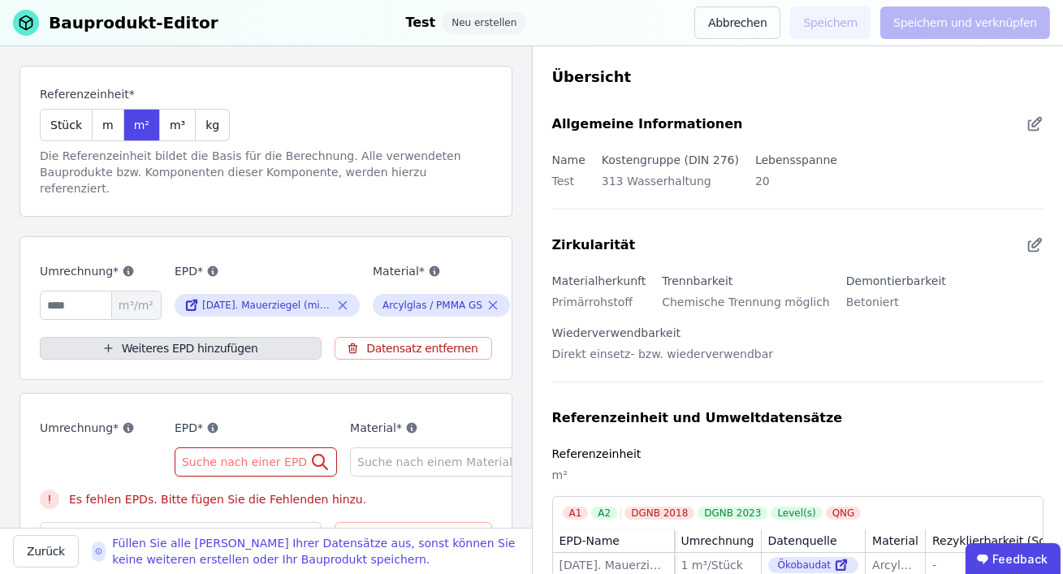
click at [211, 337] on button "Weiteres EPD hinzufügen" at bounding box center [181, 348] width 282 height 23
drag, startPoint x: 212, startPoint y: 330, endPoint x: 256, endPoint y: 335, distance: 44.1
click at [212, 337] on button "Weiteres EPD hinzufügen" at bounding box center [181, 348] width 282 height 23
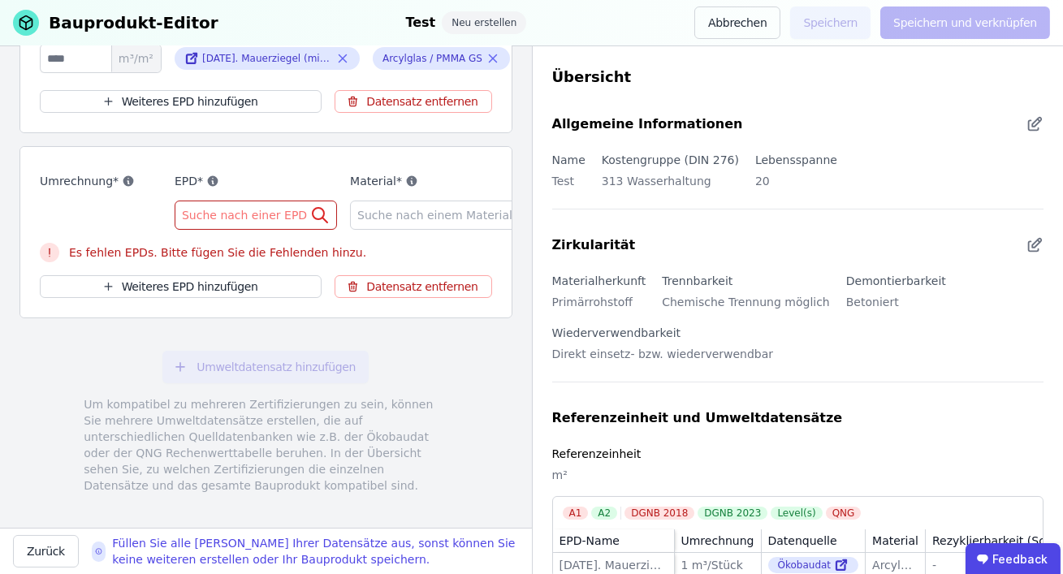
scroll to position [131, 0]
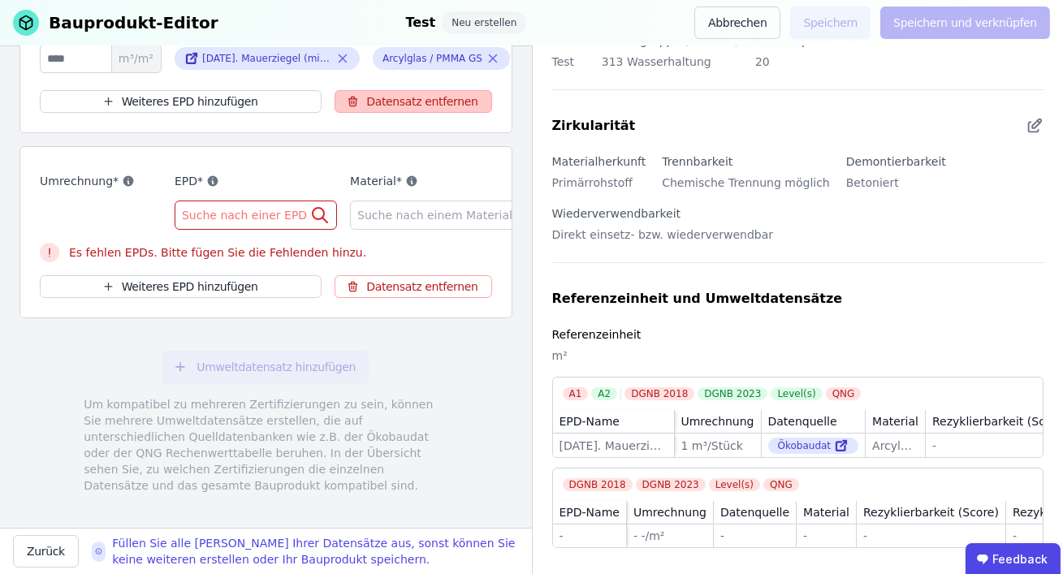
click at [388, 275] on button "Datensatz entfernen" at bounding box center [413, 286] width 157 height 23
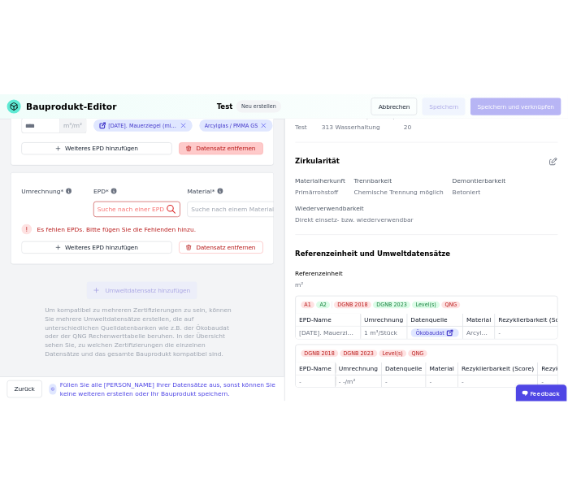
scroll to position [34, 0]
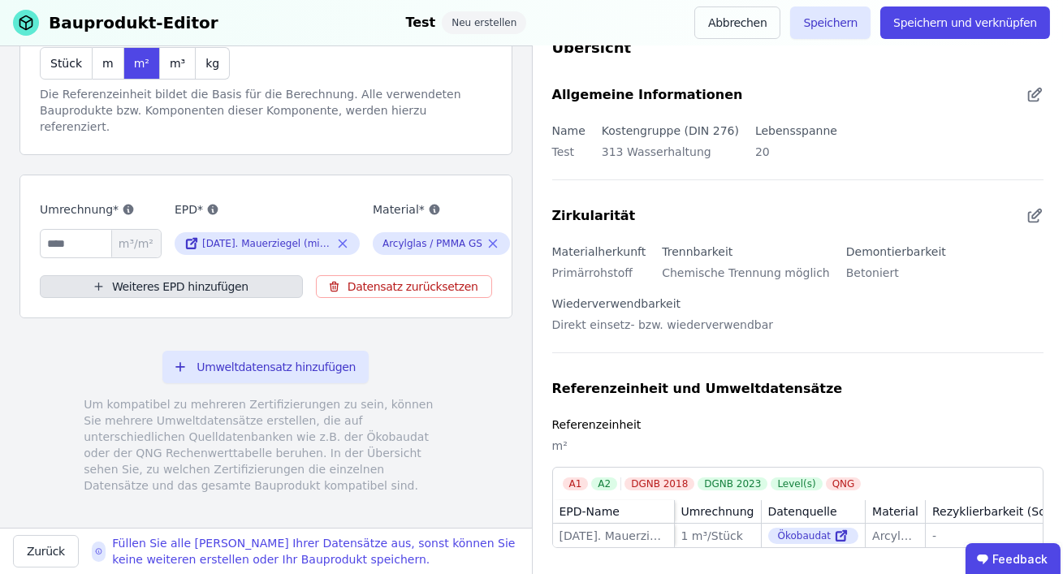
click at [219, 275] on button "Weiteres EPD hinzufügen" at bounding box center [171, 286] width 263 height 23
drag, startPoint x: 181, startPoint y: 268, endPoint x: 100, endPoint y: 262, distance: 81.4
click at [181, 275] on button "Weiteres EPD hinzufügen" at bounding box center [171, 286] width 263 height 23
click at [87, 275] on button "Weiteres EPD hinzufügen" at bounding box center [171, 286] width 263 height 23
click at [148, 275] on button "Weiteres EPD hinzufügen" at bounding box center [171, 286] width 263 height 23
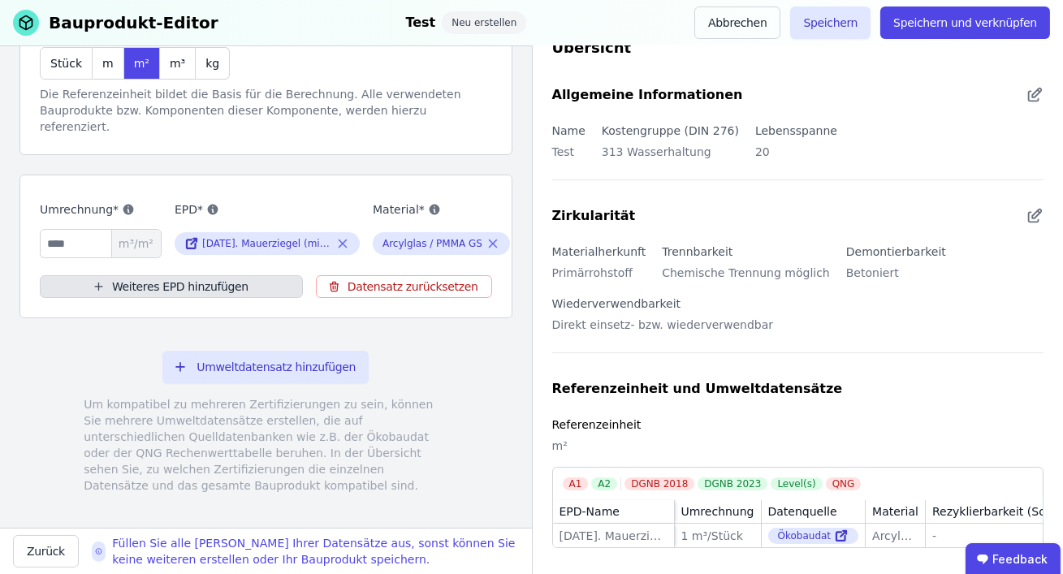
click at [148, 275] on button "Weiteres EPD hinzufügen" at bounding box center [171, 286] width 263 height 23
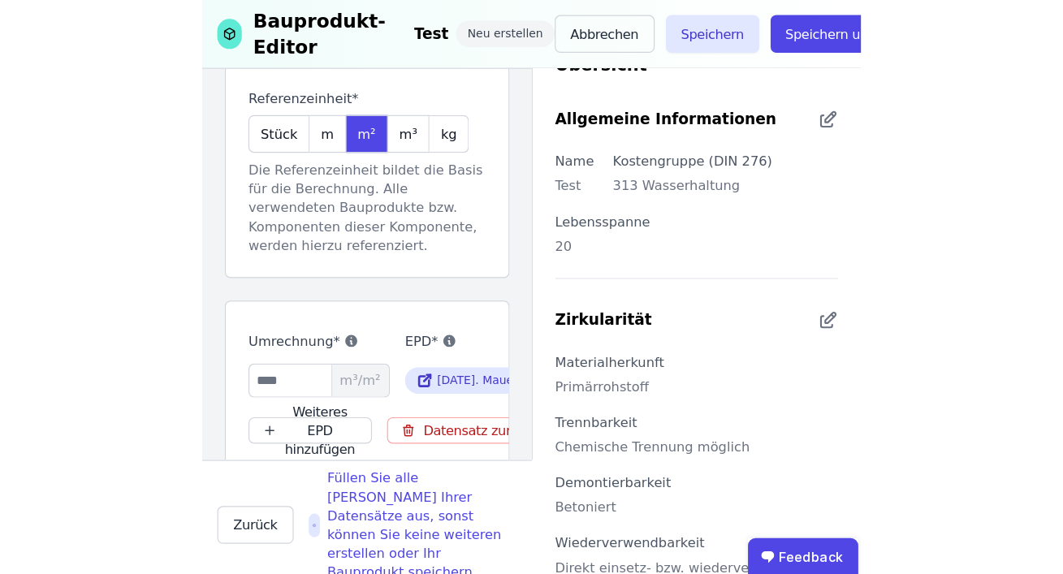
scroll to position [0, 0]
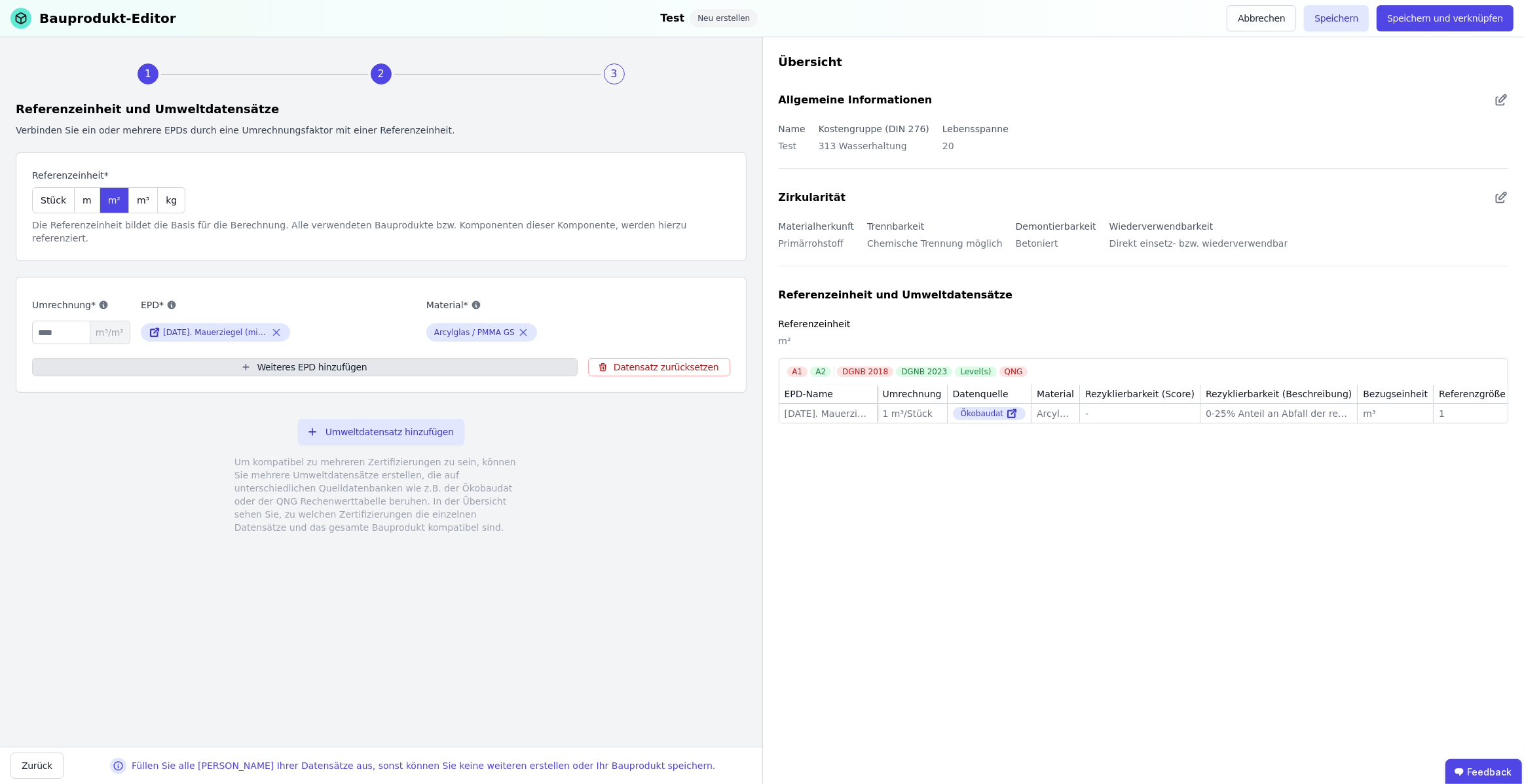
click at [297, 358] on button "Weiteres EPD hinzufügen" at bounding box center [305, 367] width 546 height 19
click at [298, 358] on button "Weiteres EPD hinzufügen" at bounding box center [305, 367] width 546 height 19
drag, startPoint x: 298, startPoint y: 354, endPoint x: 452, endPoint y: 329, distance: 156.0
click at [298, 358] on button "Weiteres EPD hinzufügen" at bounding box center [305, 367] width 546 height 19
click at [187, 358] on button "Weiteres EPD hinzufügen" at bounding box center [305, 367] width 546 height 19
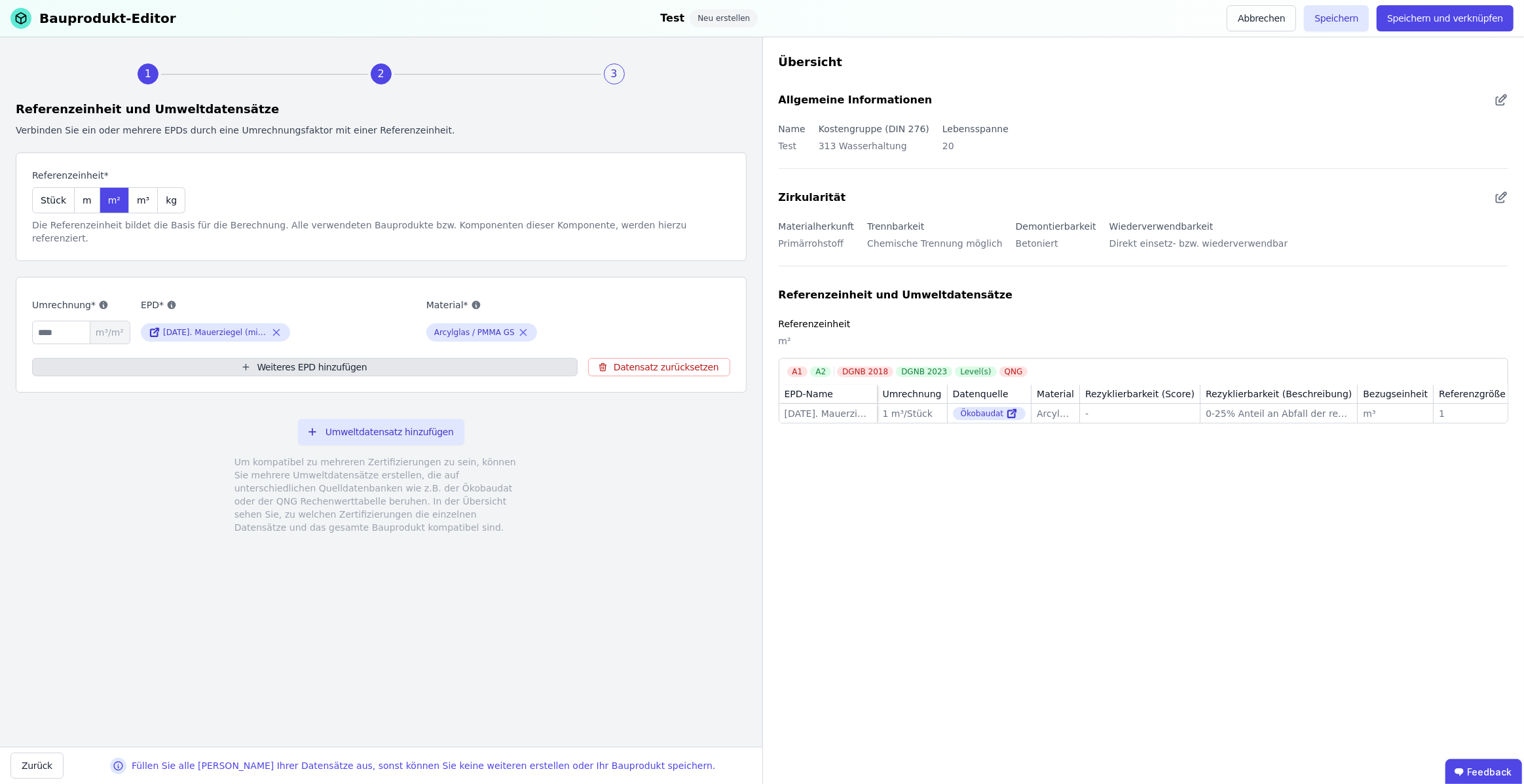
click at [187, 358] on button "Weiteres EPD hinzufügen" at bounding box center [305, 367] width 546 height 19
click at [389, 358] on button "Weiteres EPD hinzufügen" at bounding box center [305, 367] width 546 height 19
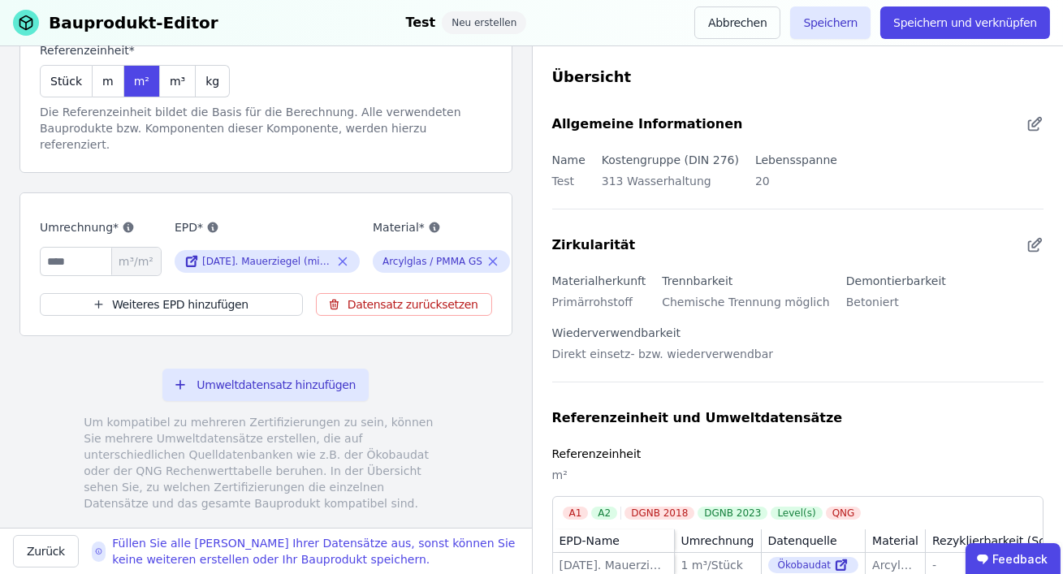
scroll to position [201, 0]
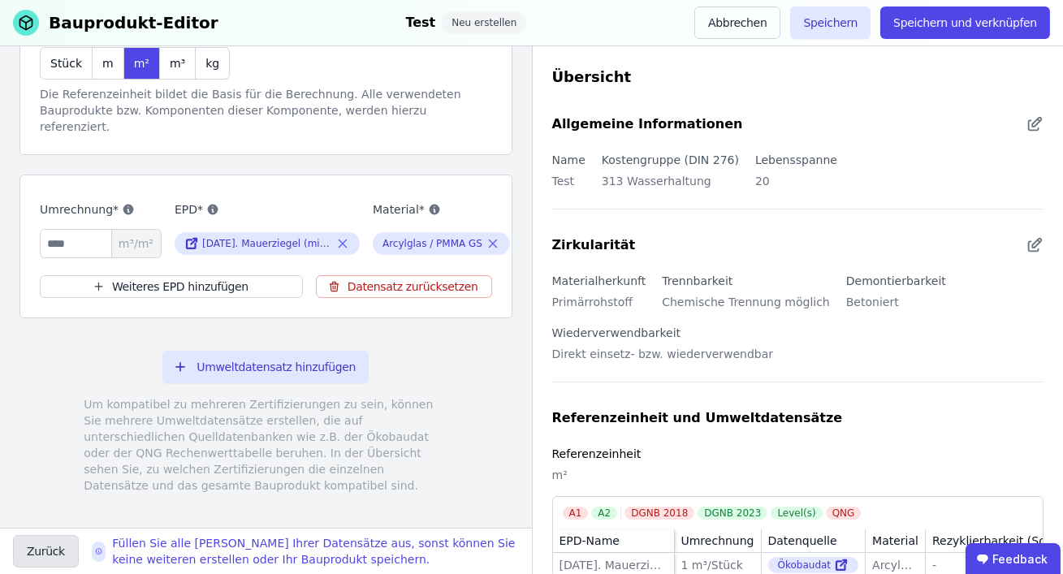
click at [49, 555] on button "Zurück" at bounding box center [46, 551] width 66 height 32
select select "**********"
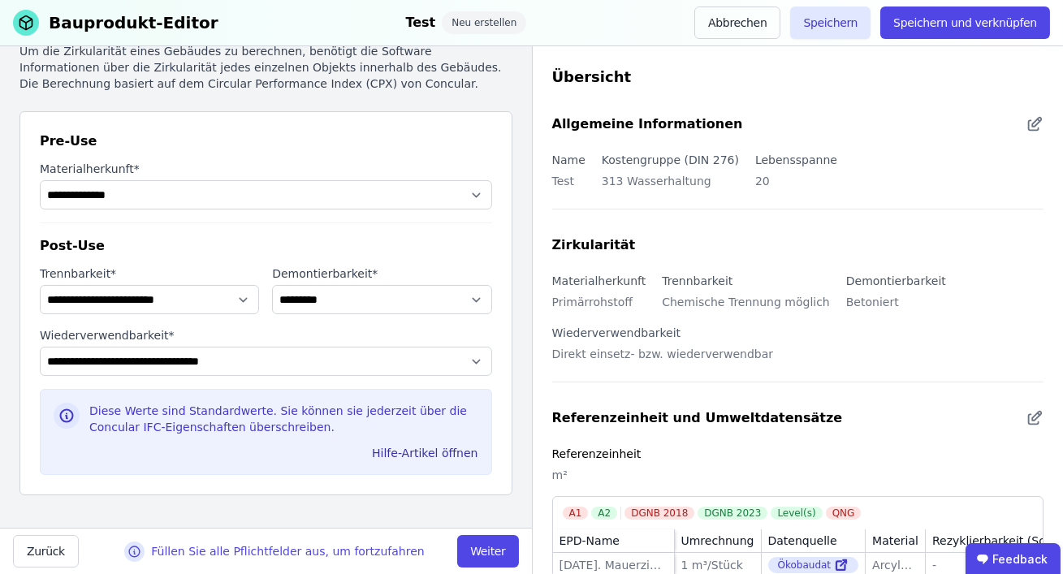
scroll to position [110, 0]
click at [38, 549] on button "Zurück" at bounding box center [46, 551] width 66 height 32
select select "**********"
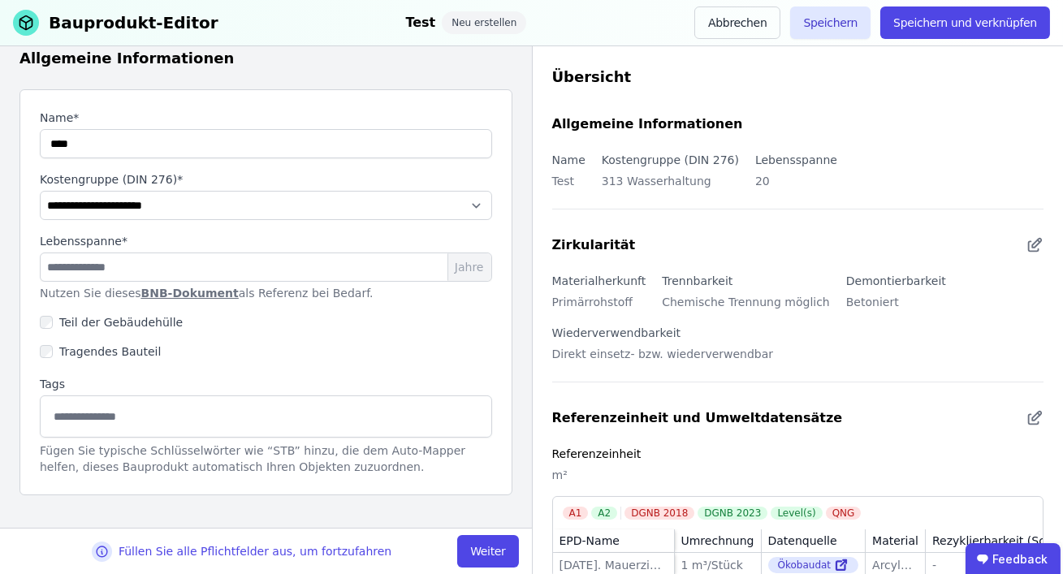
scroll to position [76, 0]
click at [141, 175] on label "Kostengruppe (DIN 276) *" at bounding box center [266, 180] width 453 height 16
click at [126, 180] on label "Kostengruppe (DIN 276) *" at bounding box center [266, 180] width 453 height 16
drag, startPoint x: 119, startPoint y: 180, endPoint x: 145, endPoint y: 181, distance: 26.0
click at [145, 181] on label "Kostengruppe (DIN 276) *" at bounding box center [266, 180] width 453 height 16
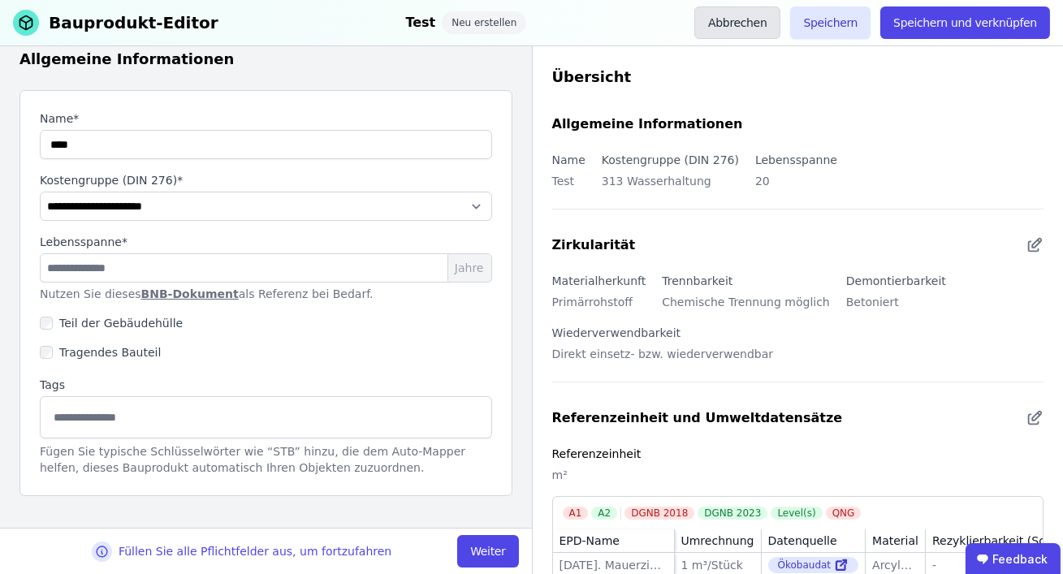
click at [754, 22] on button "Abbrechen" at bounding box center [738, 22] width 86 height 32
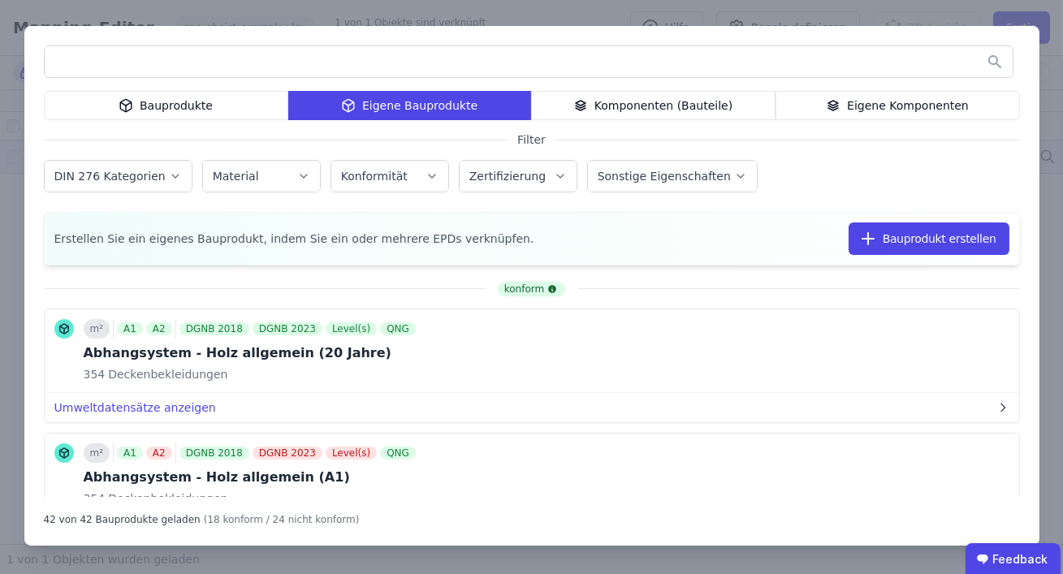
click at [1043, 69] on div "Bauprodukte Eigene Bauprodukte Komponenten (Bauteile) Eigene Komponenten Filter…" at bounding box center [531, 287] width 1063 height 574
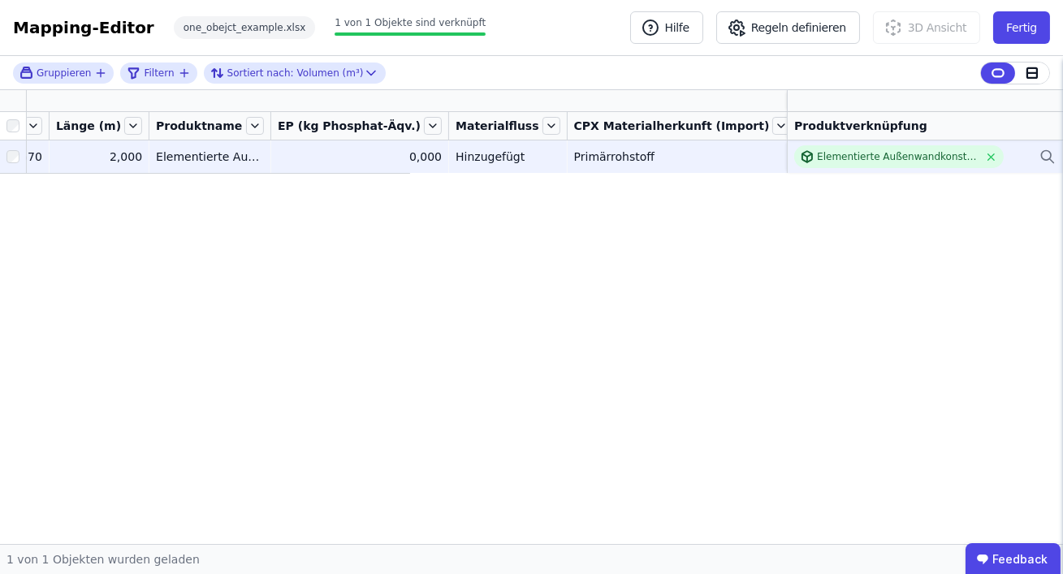
scroll to position [0, 679]
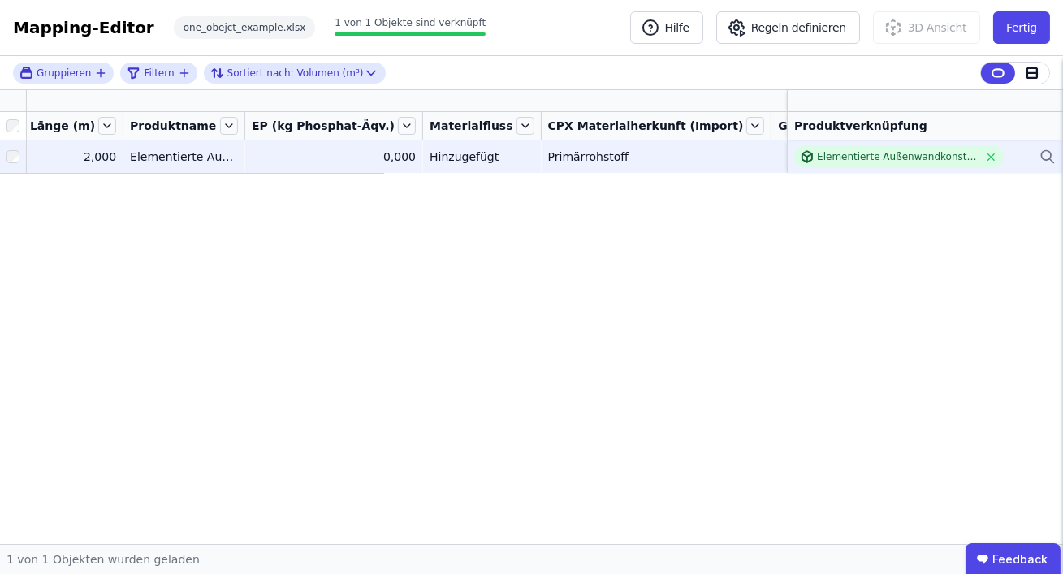
click at [886, 101] on icon "button" at bounding box center [890, 101] width 9 height 0
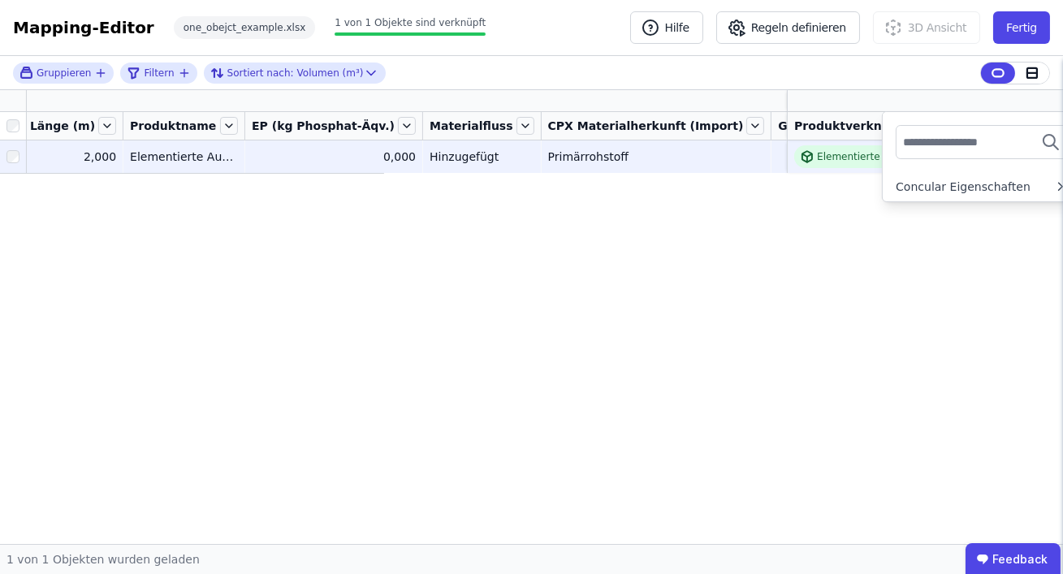
click at [903, 139] on input "text" at bounding box center [963, 142] width 120 height 29
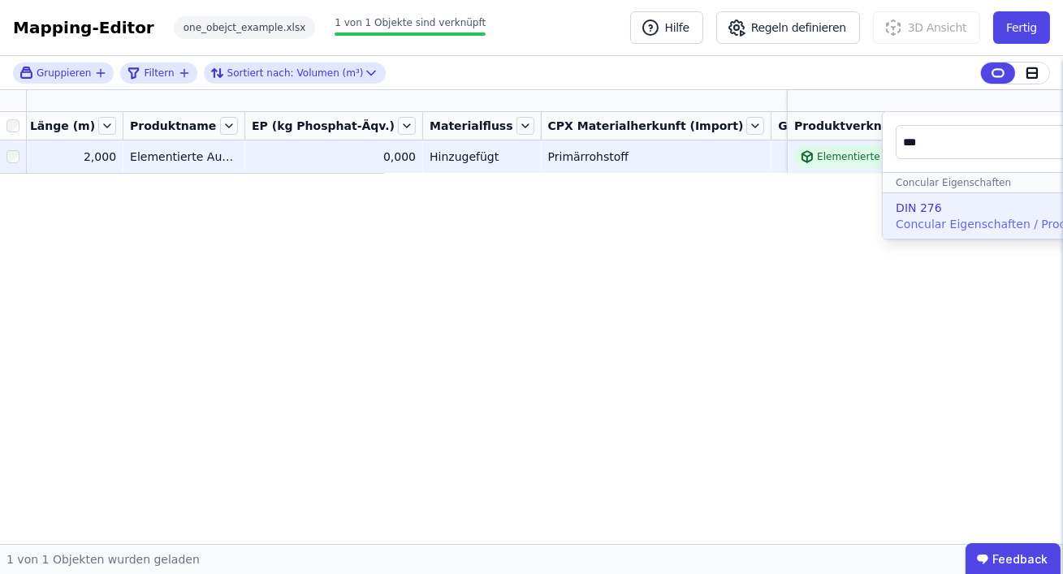
type input "***"
click at [707, 249] on div "Gruppieren Filtern Sortiert nach: Volumen (m³) Eigenschaften *** Concular Eigen…" at bounding box center [531, 300] width 1063 height 488
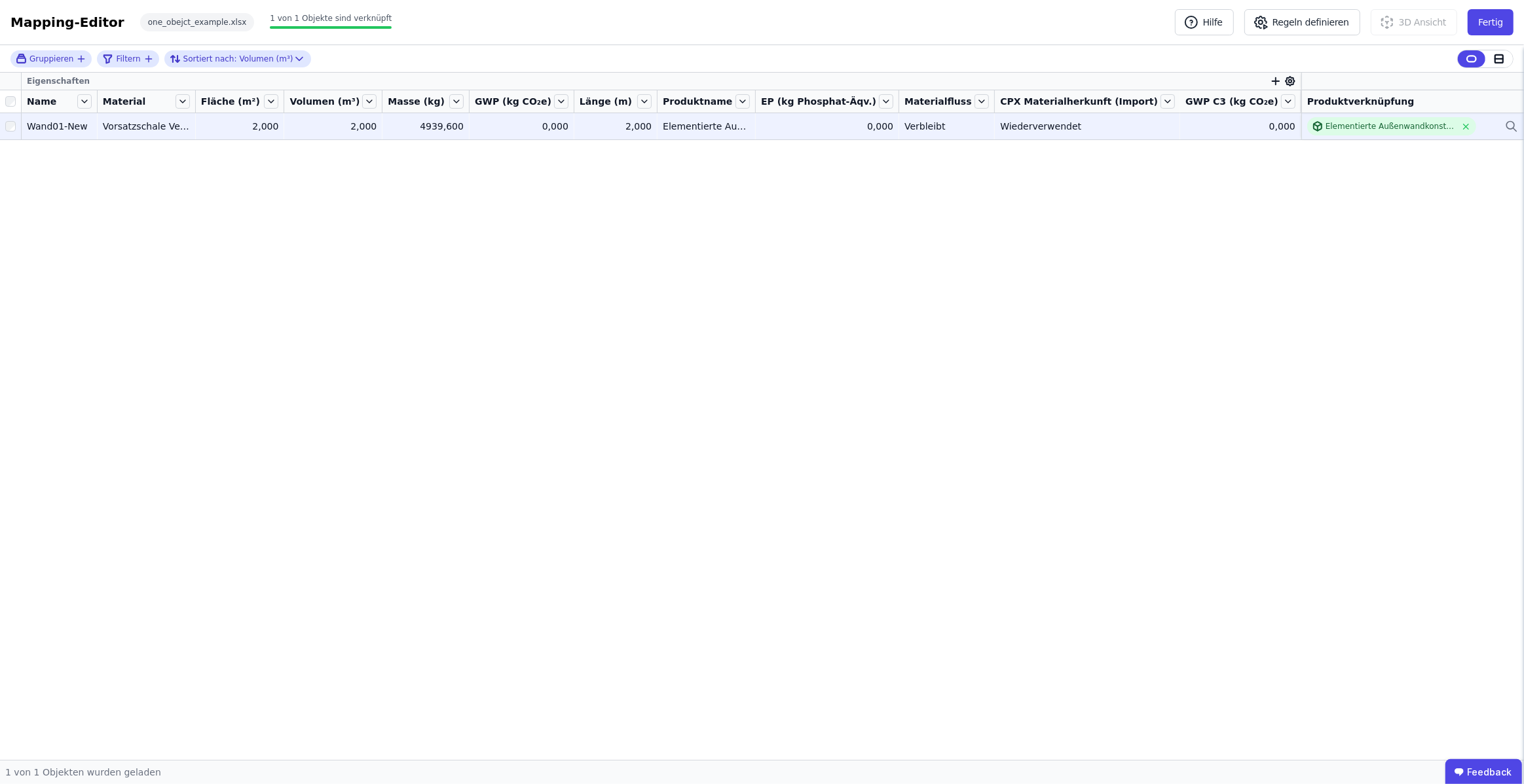
click at [1491, 131] on div "Elementierte Außenwandkonstruktion - Stahlbeton - C20/25 - 2%" at bounding box center [1413, 126] width 211 height 19
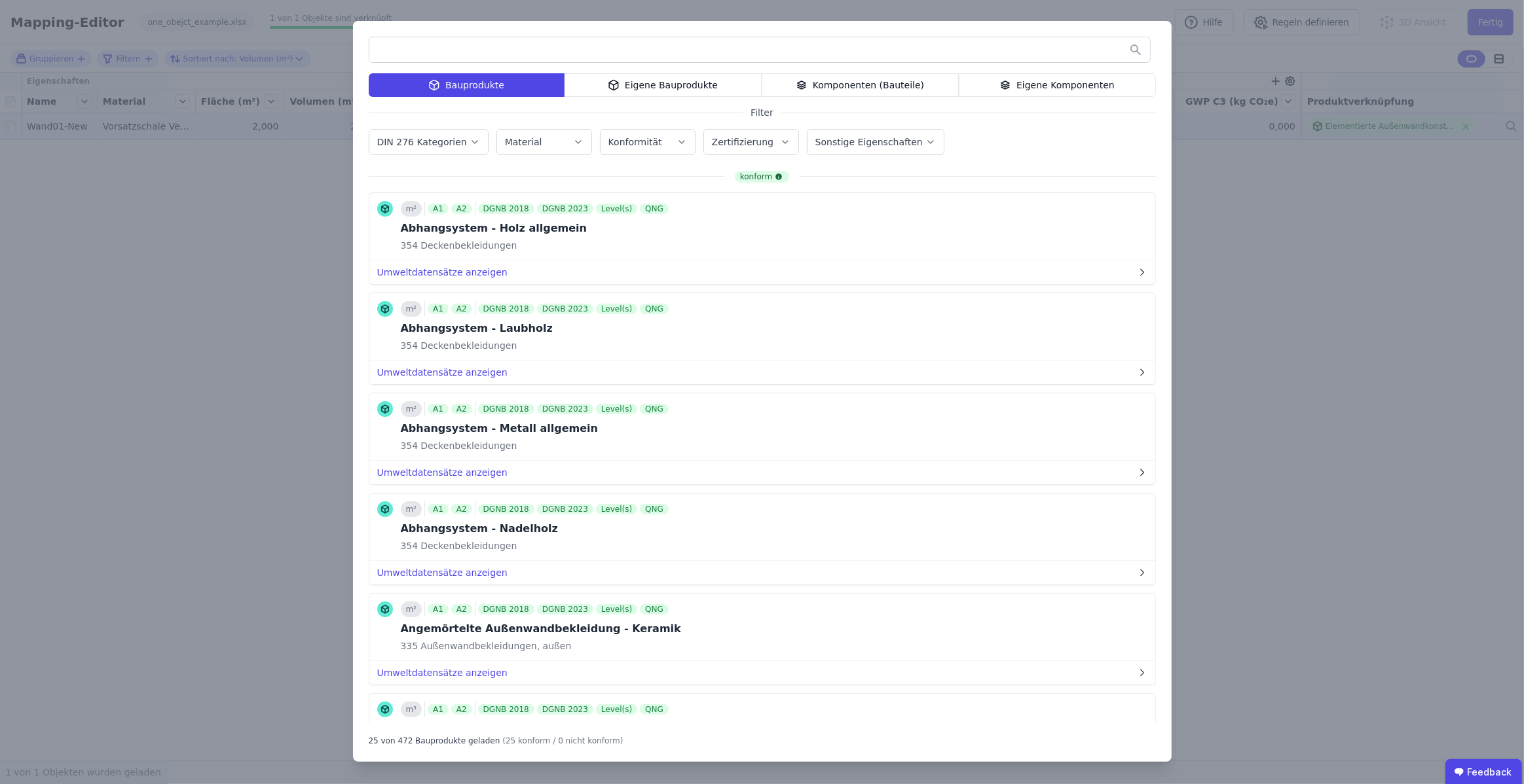
click at [733, 84] on div "Eigene Bauprodukte" at bounding box center [662, 85] width 197 height 23
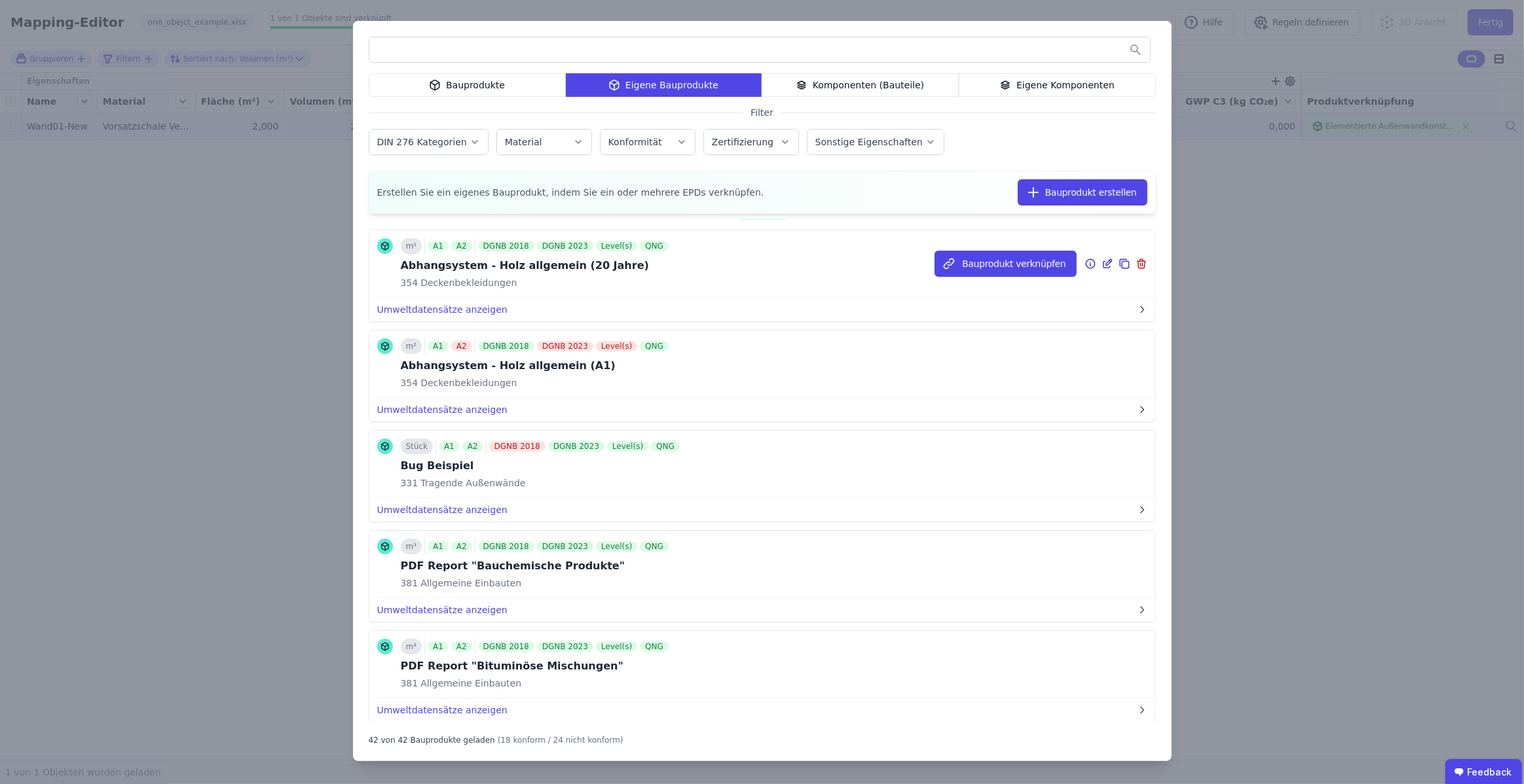
scroll to position [21, 0]
click at [1063, 192] on button "Bauprodukt erstellen" at bounding box center [1082, 193] width 130 height 26
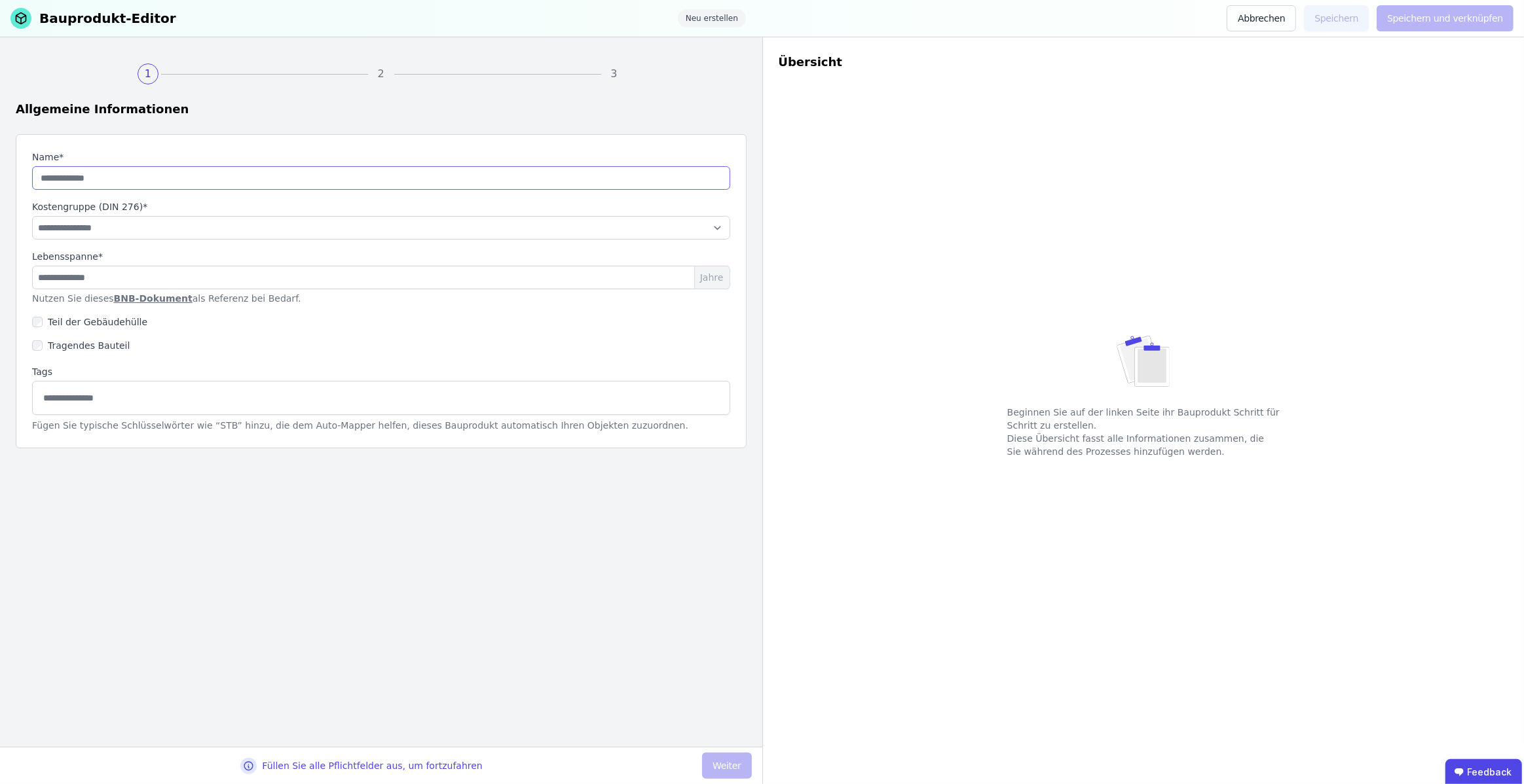
click at [293, 169] on input "string" at bounding box center [381, 177] width 698 height 23
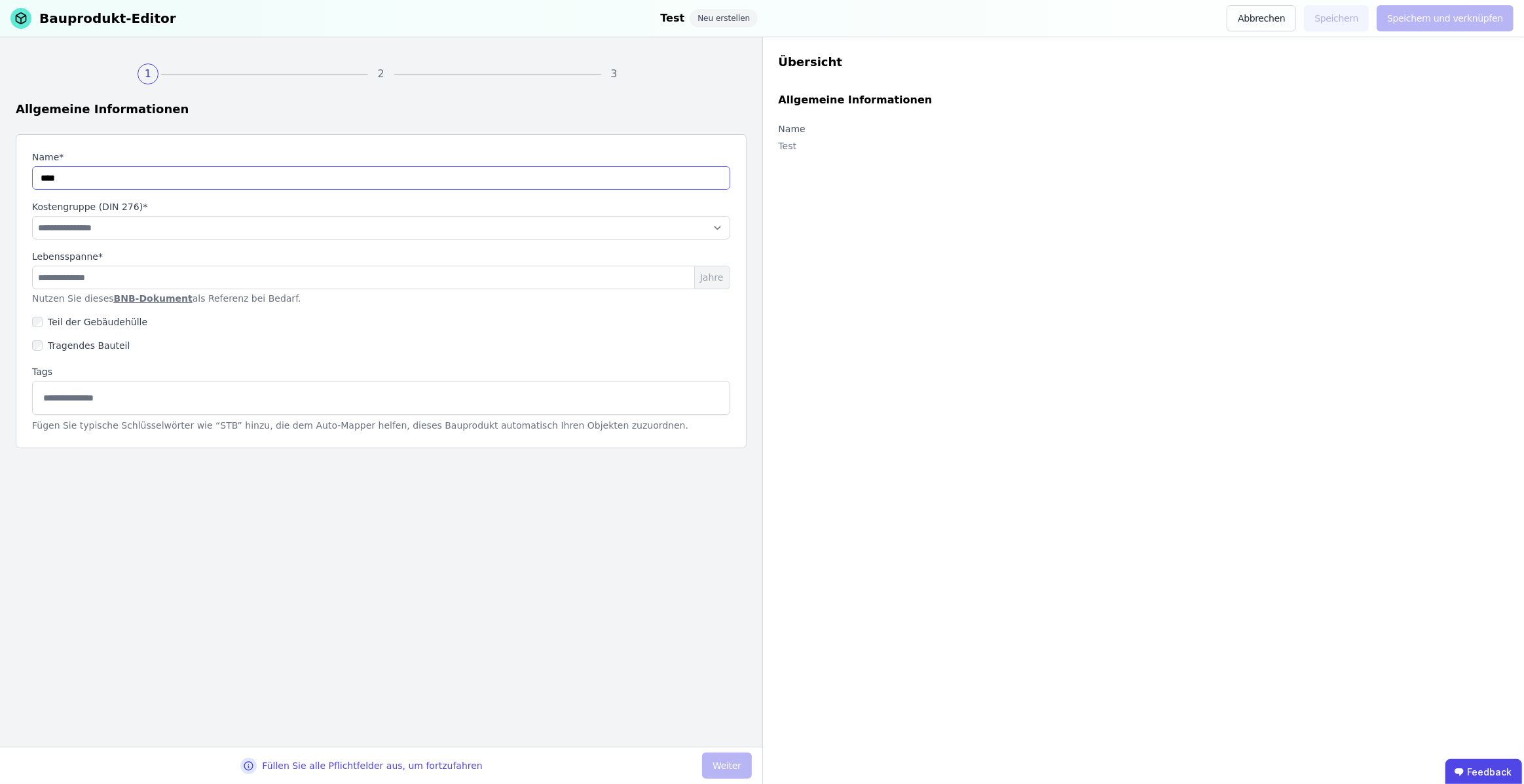
type input "****"
click at [218, 221] on select "**********" at bounding box center [381, 227] width 698 height 23
select select "**********"
click at [32, 216] on select "**********" at bounding box center [381, 227] width 698 height 23
click at [214, 278] on input "number" at bounding box center [381, 277] width 698 height 23
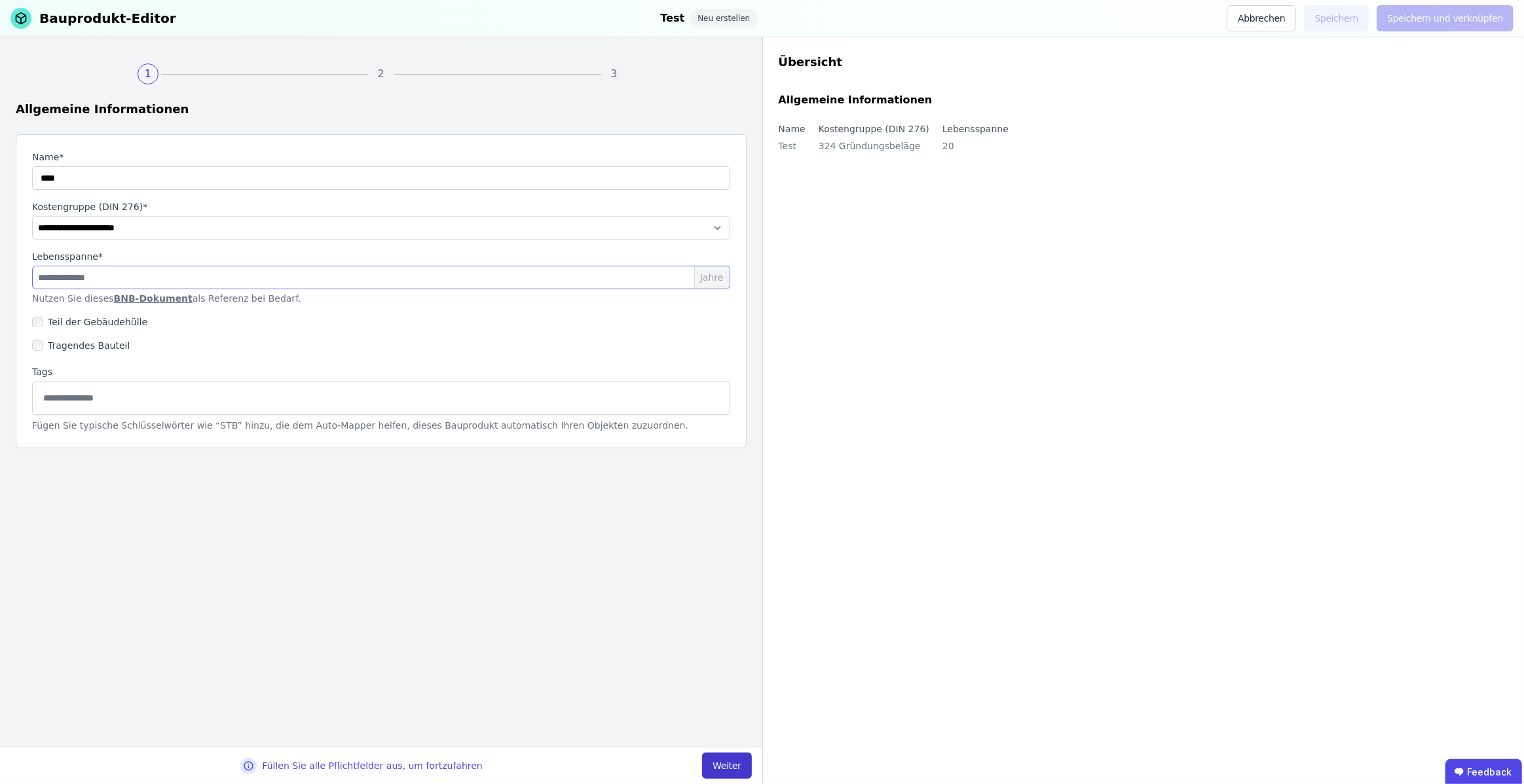
type input "**"
click at [705, 764] on button "Weiter" at bounding box center [726, 765] width 49 height 26
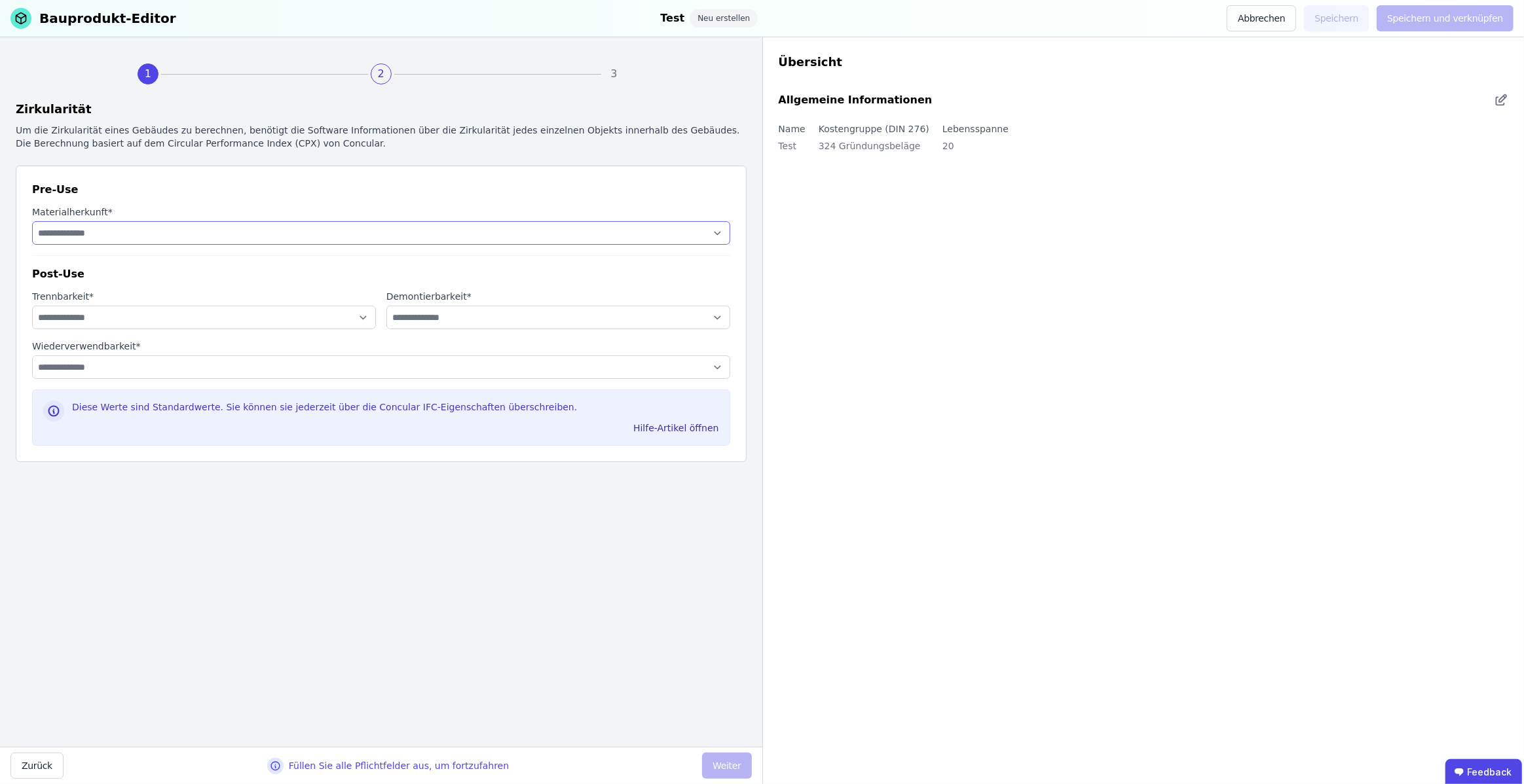
click at [495, 235] on select "**********" at bounding box center [381, 233] width 698 height 23
select select "**********"
click at [32, 222] on select "**********" at bounding box center [381, 233] width 698 height 23
click at [344, 325] on select "**********" at bounding box center [204, 317] width 344 height 23
click at [464, 316] on select "**********" at bounding box center [558, 317] width 344 height 23
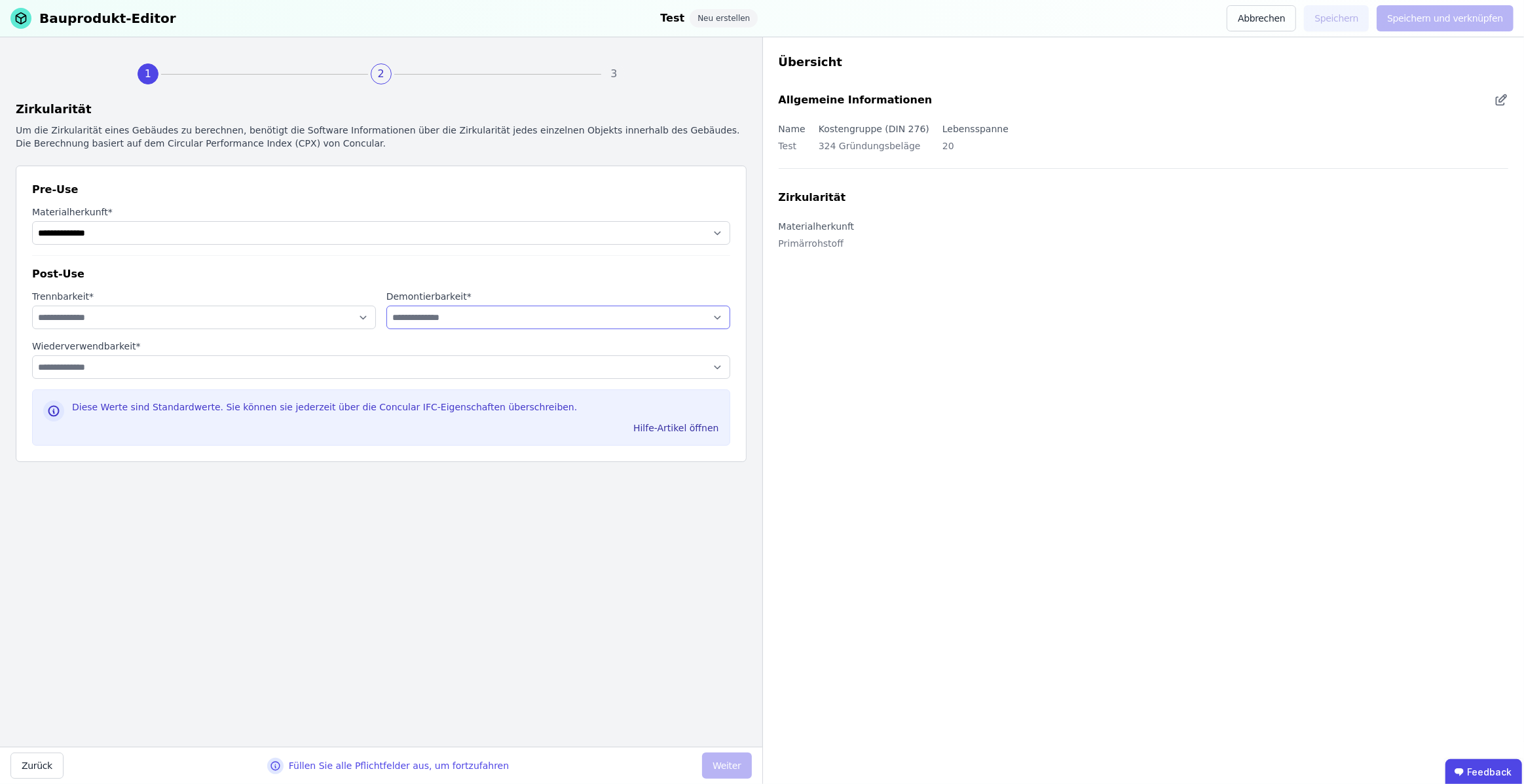
select select "**********"
click at [386, 305] on select "**********" at bounding box center [558, 317] width 344 height 23
drag, startPoint x: 344, startPoint y: 325, endPoint x: 439, endPoint y: 359, distance: 100.9
click at [442, 354] on div "**********" at bounding box center [381, 359] width 698 height 39
click at [439, 359] on select "**********" at bounding box center [381, 367] width 698 height 23
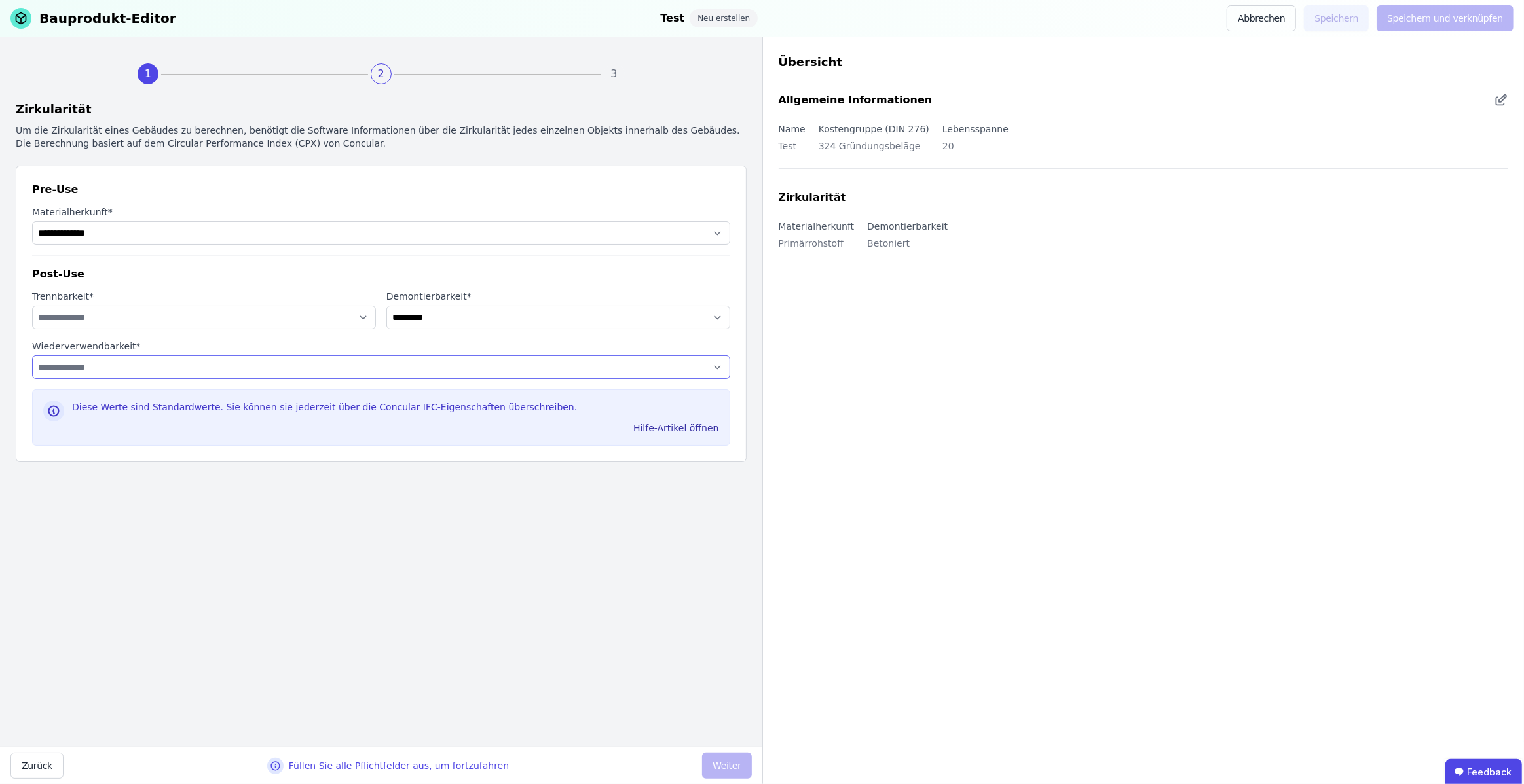
select select "**********"
click at [32, 355] on select "**********" at bounding box center [381, 367] width 698 height 23
click at [348, 318] on select "**********" at bounding box center [204, 317] width 344 height 23
select select "**********"
click at [32, 305] on select "**********" at bounding box center [204, 317] width 344 height 23
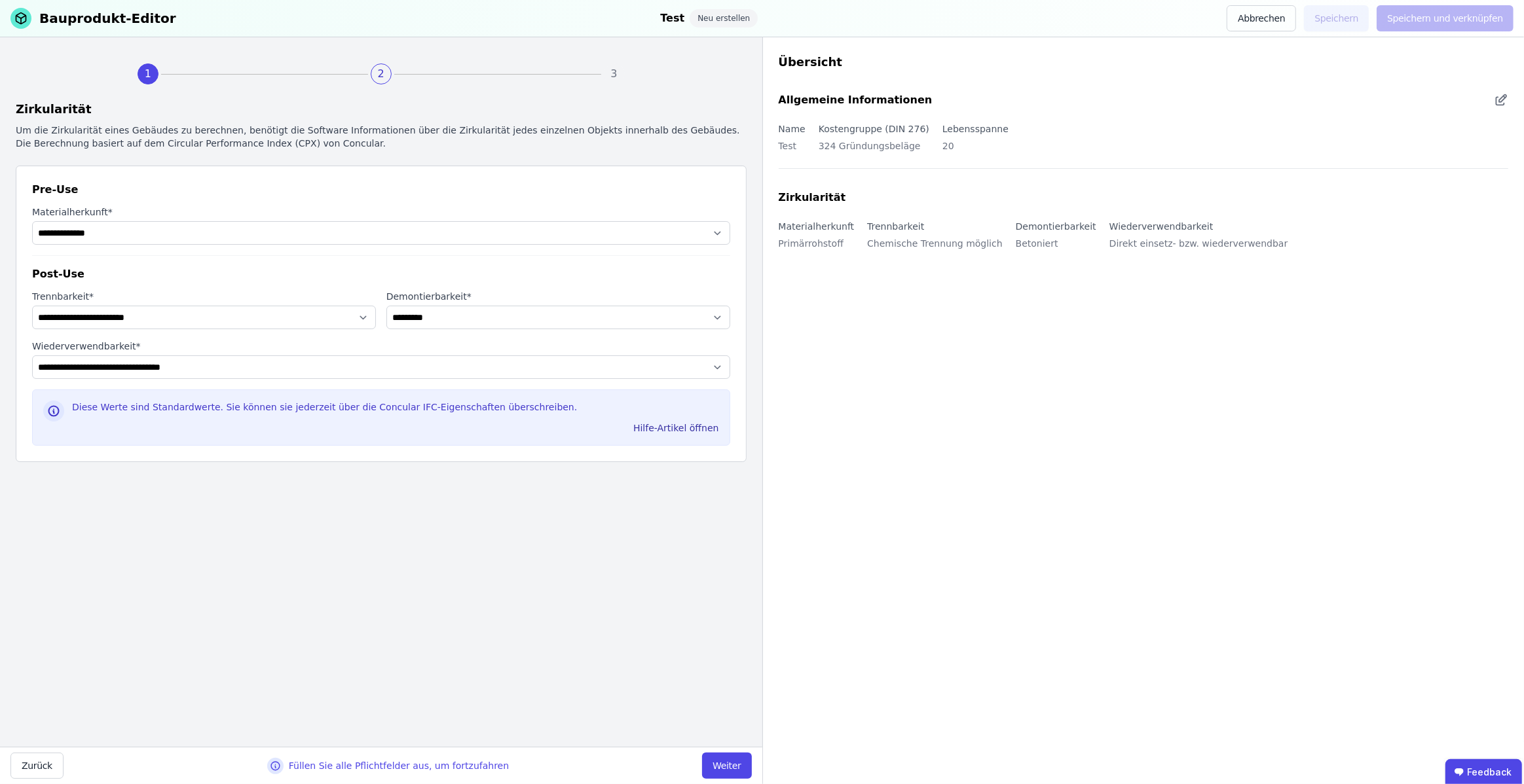
click at [711, 764] on button "Weiter" at bounding box center [726, 765] width 49 height 26
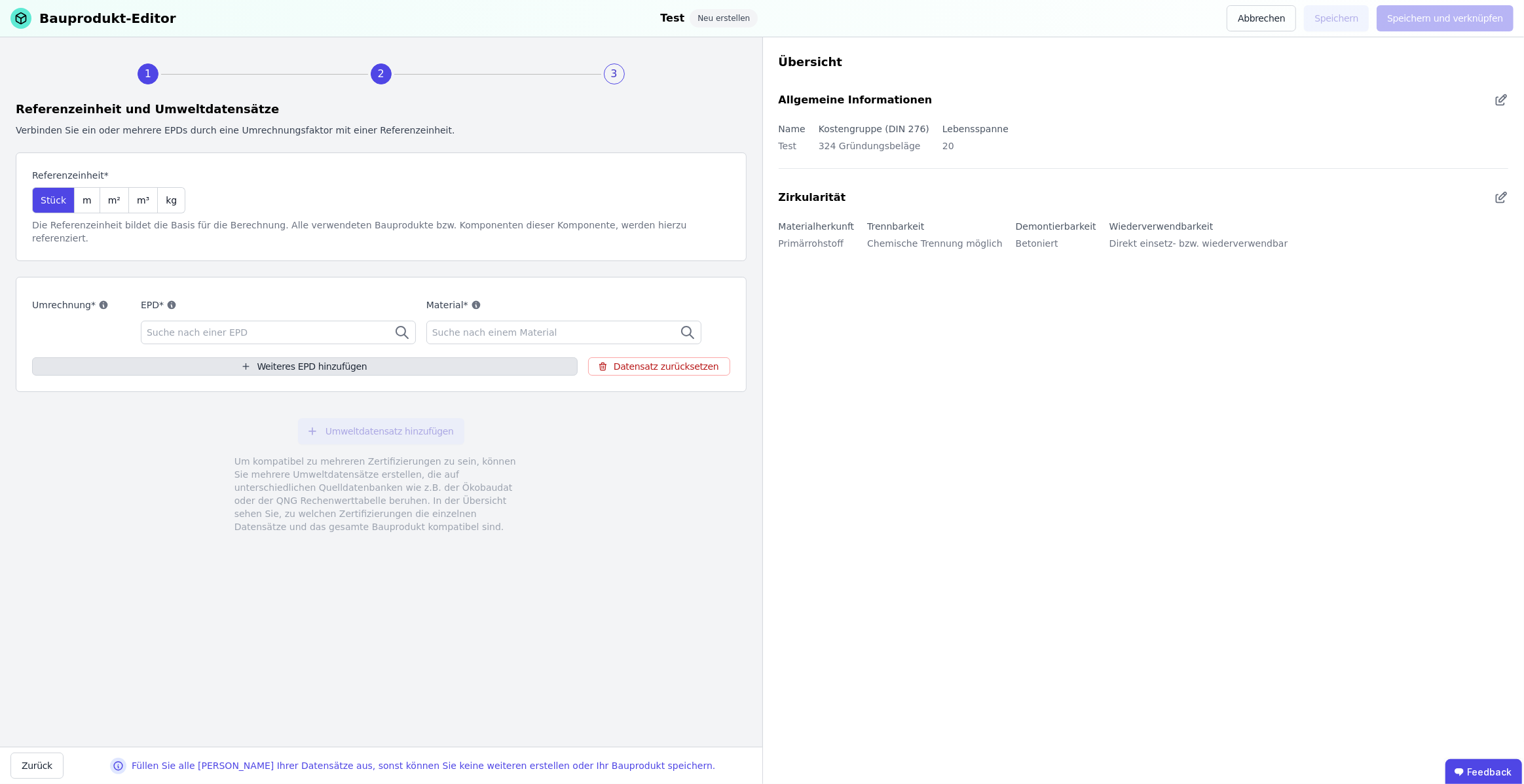
click at [389, 358] on button "Weiteres EPD hinzufügen" at bounding box center [305, 367] width 546 height 19
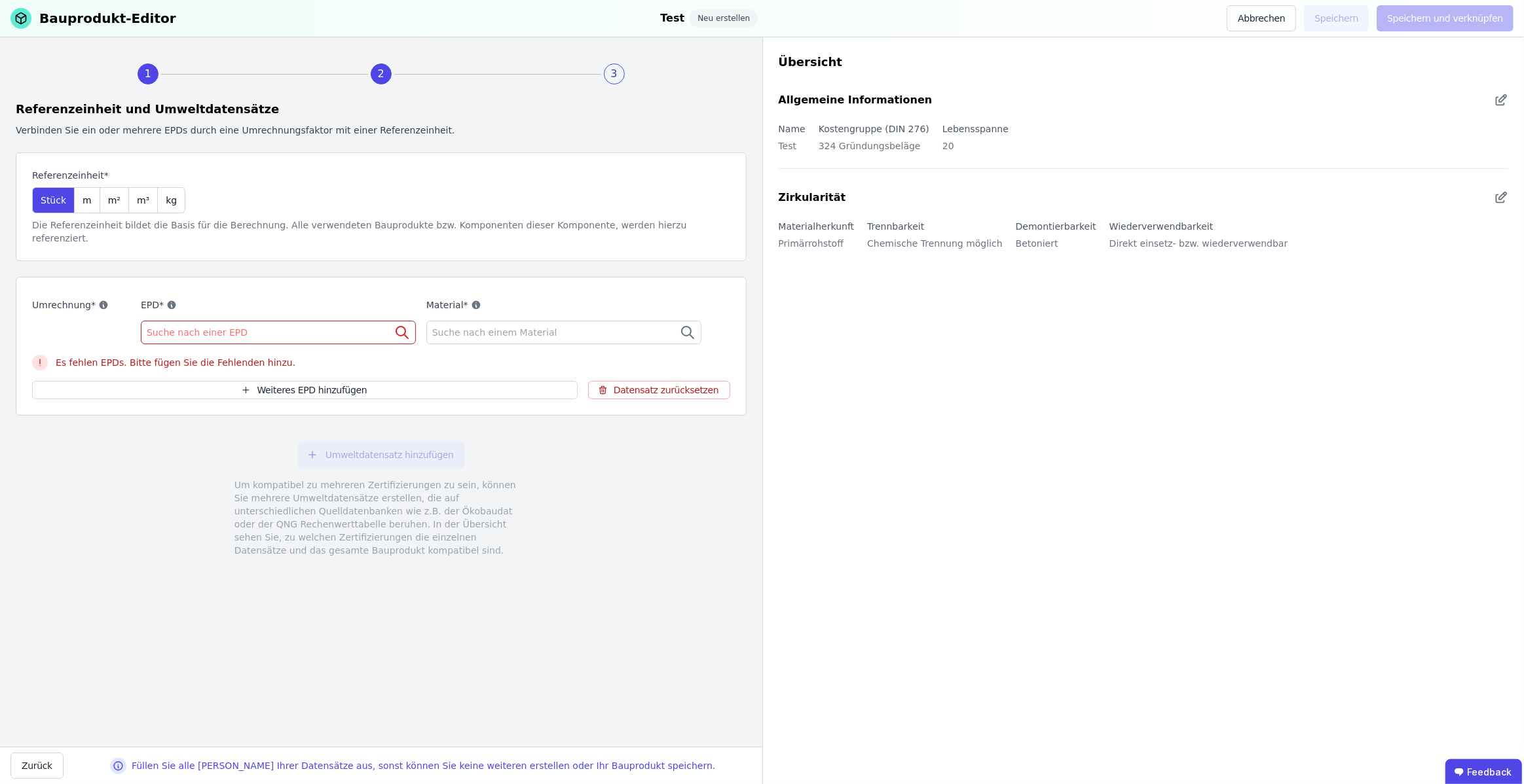
click at [297, 321] on div "Suche nach einer EPD" at bounding box center [278, 332] width 275 height 23
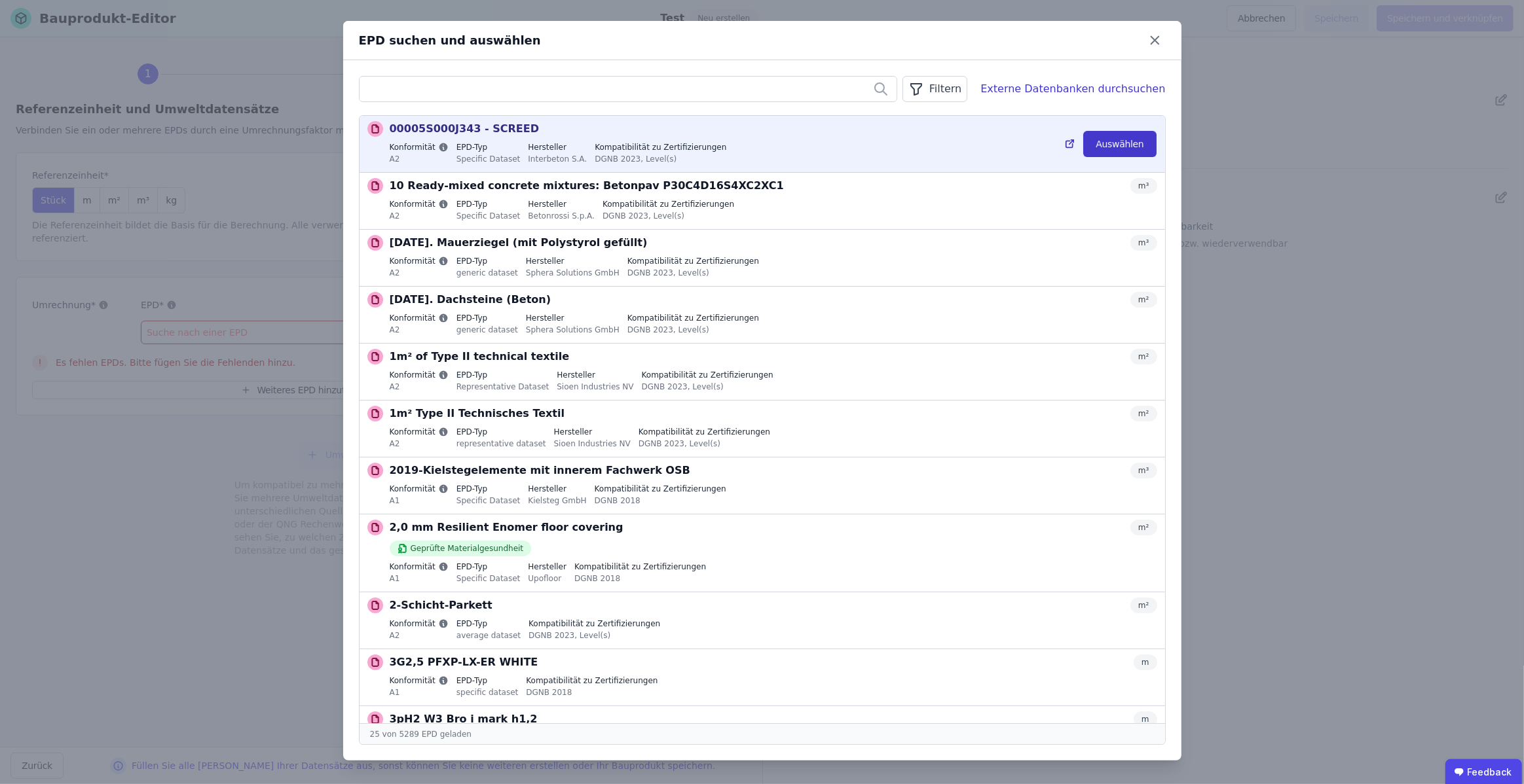
click at [1099, 150] on button "Auswählen" at bounding box center [1119, 143] width 73 height 26
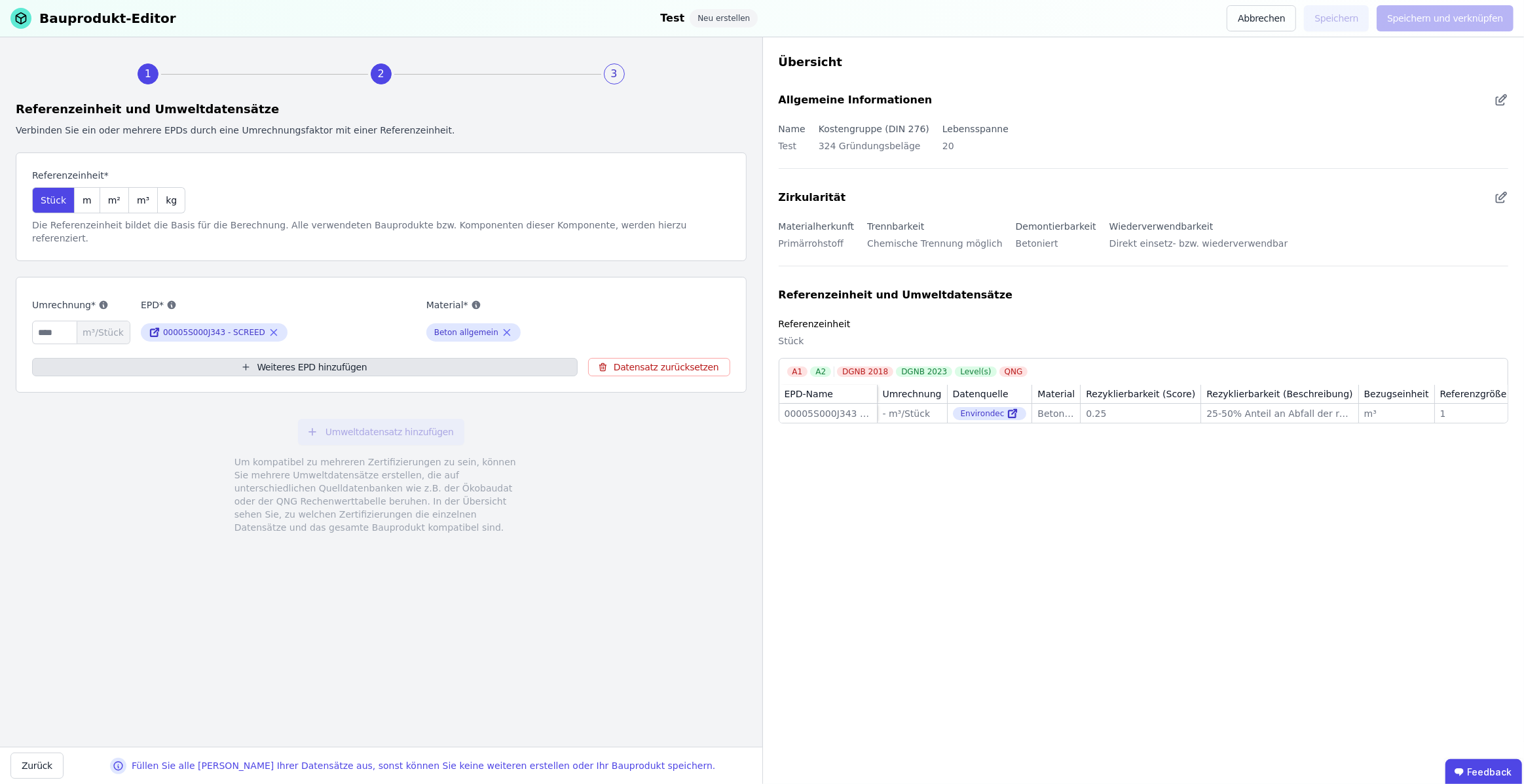
click at [139, 358] on button "Weiteres EPD hinzufügen" at bounding box center [305, 367] width 546 height 19
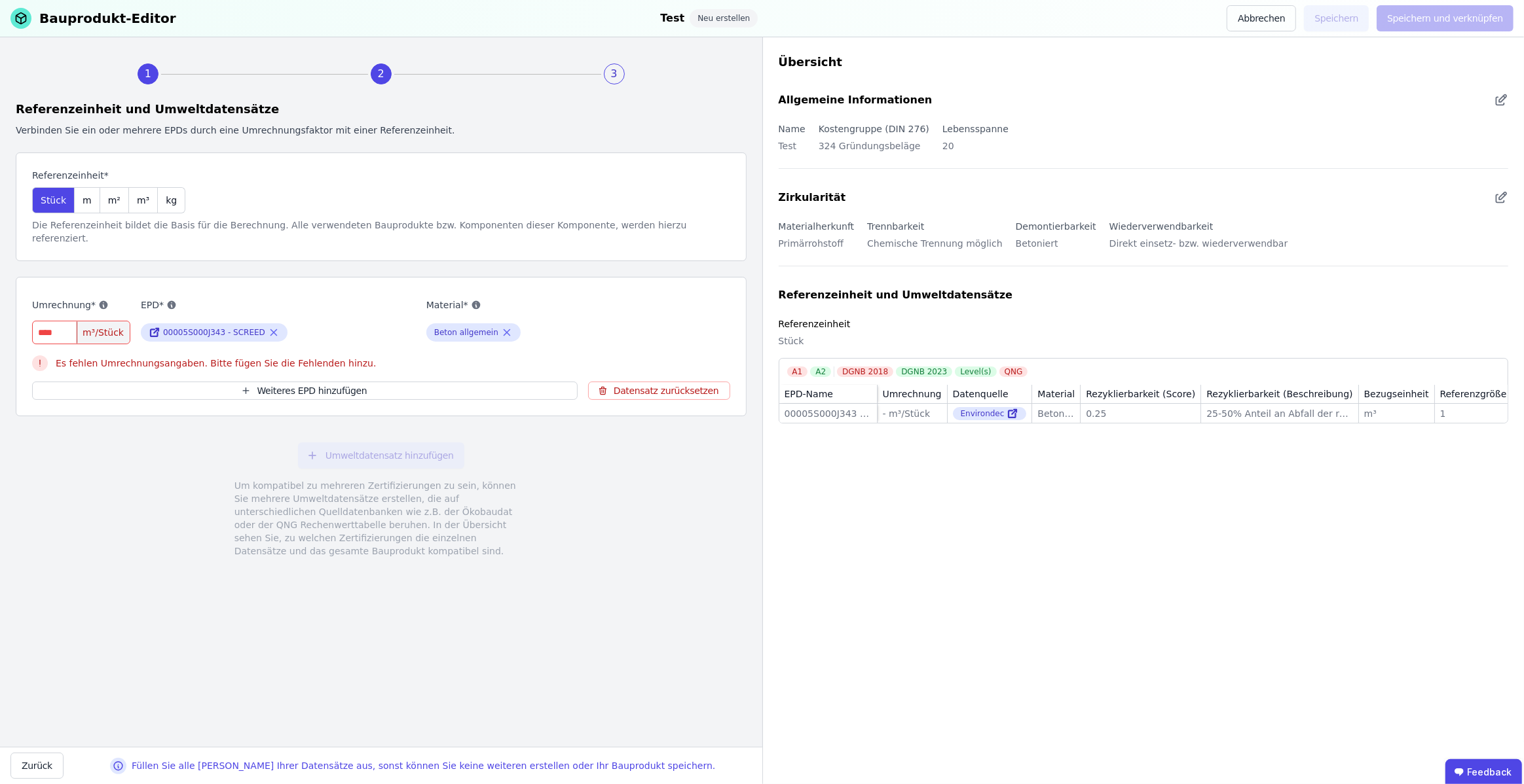
click at [68, 321] on input "number" at bounding box center [81, 332] width 98 height 23
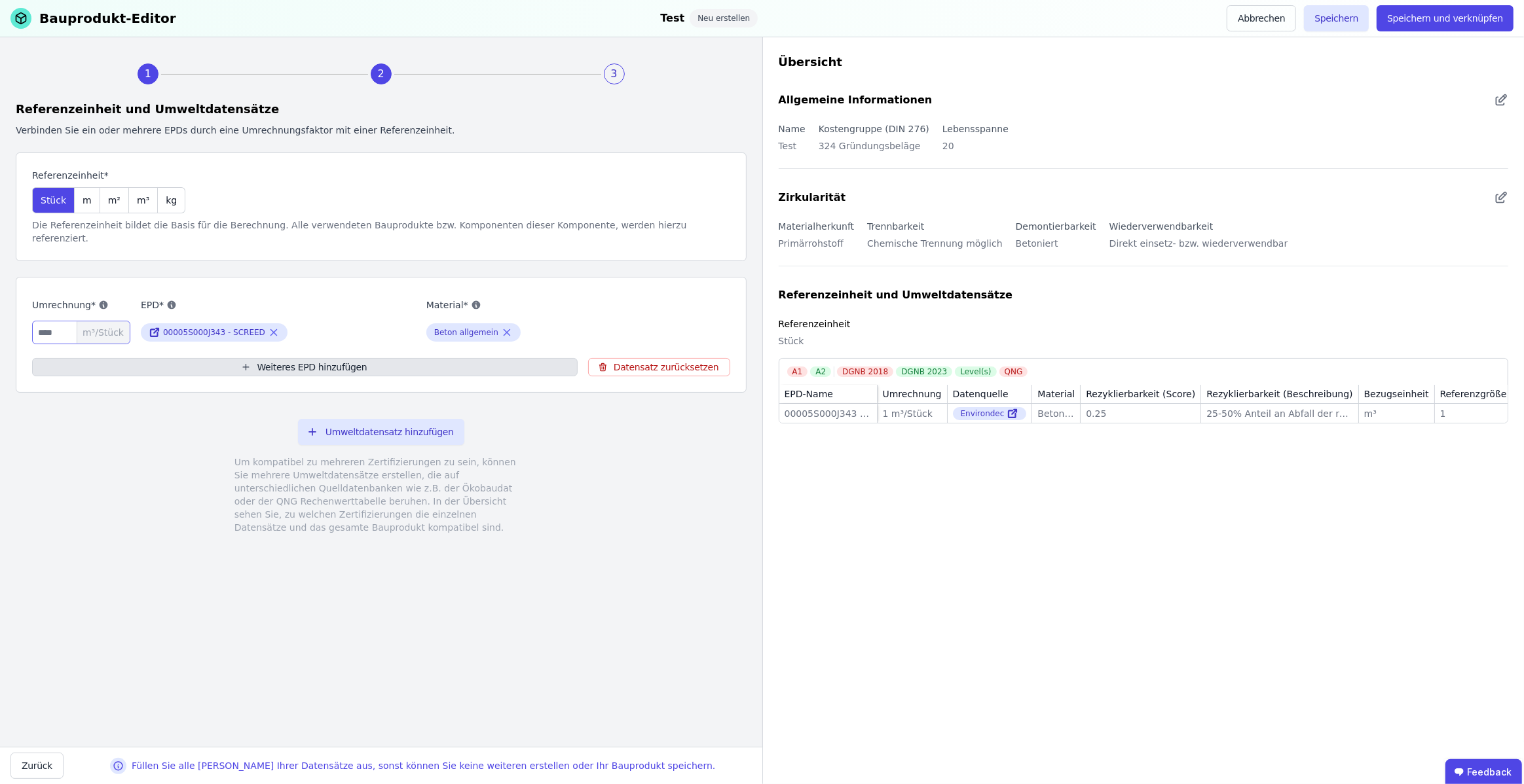
type input "*"
click at [132, 358] on button "Weiteres EPD hinzufügen" at bounding box center [305, 367] width 546 height 19
